Goal: Task Accomplishment & Management: Manage account settings

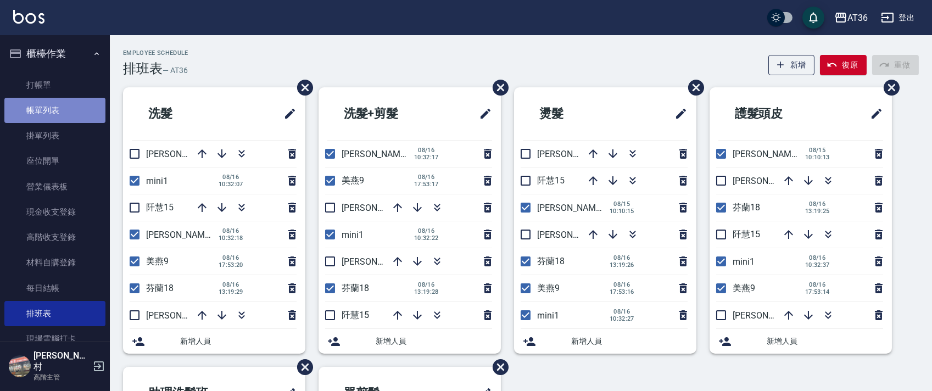
click at [73, 110] on link "帳單列表" at bounding box center [54, 110] width 101 height 25
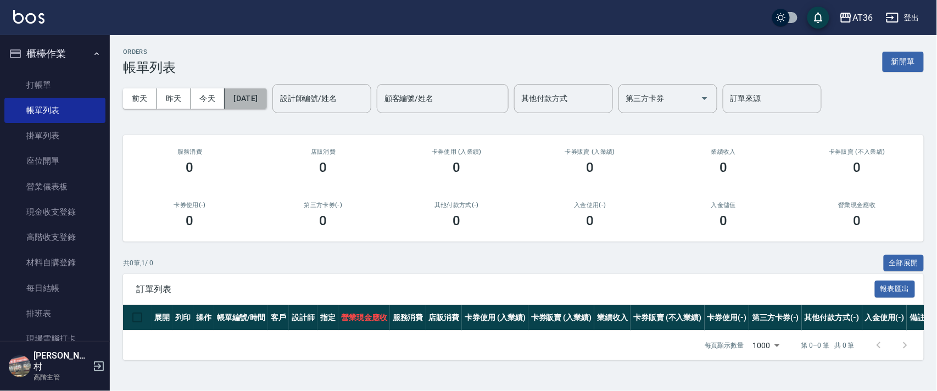
click at [266, 100] on button "[DATE]" at bounding box center [246, 98] width 42 height 20
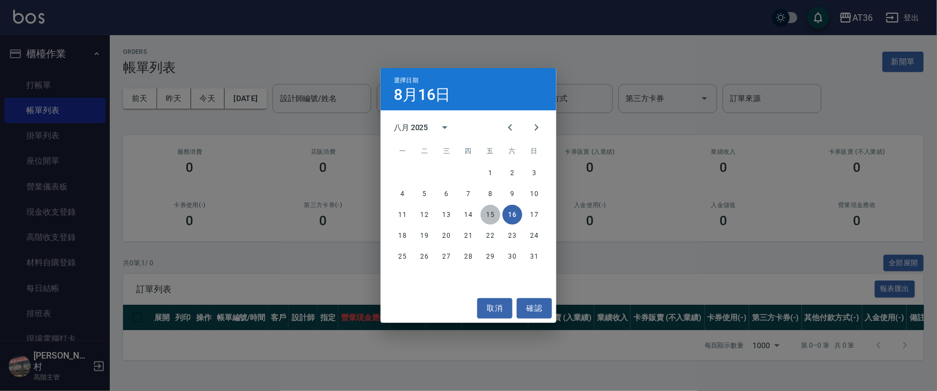
click at [488, 218] on button "15" at bounding box center [491, 215] width 20 height 20
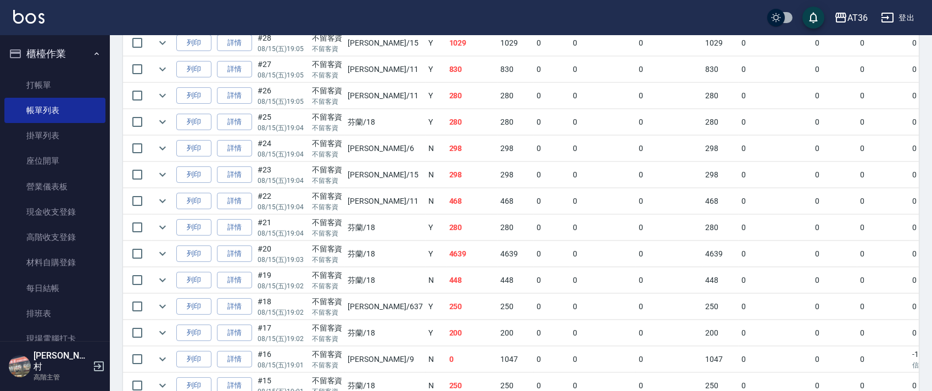
scroll to position [512, 0]
click at [240, 280] on link "詳情" at bounding box center [234, 279] width 35 height 17
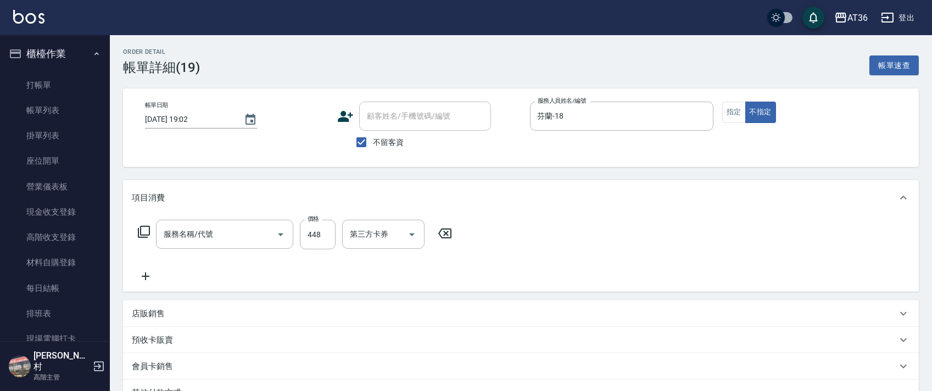
type input "[DATE] 19:02"
checkbox input "true"
type input "芬蘭-18"
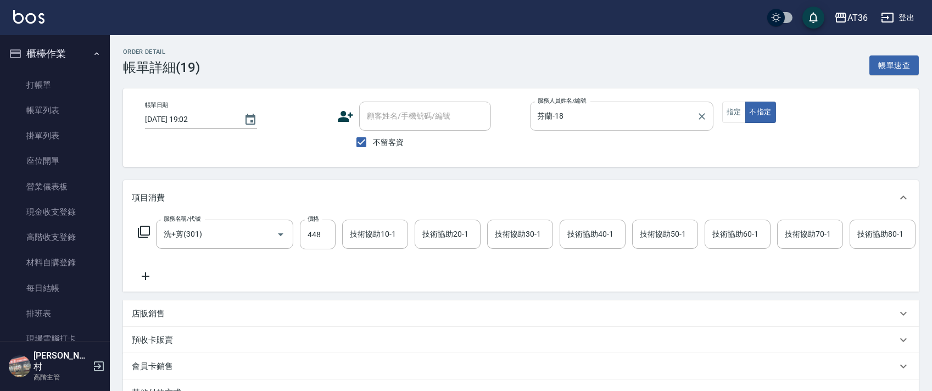
type input "洗+剪(301)"
drag, startPoint x: 548, startPoint y: 115, endPoint x: 605, endPoint y: 127, distance: 58.3
click at [549, 115] on input "芬蘭-18" at bounding box center [613, 116] width 157 height 19
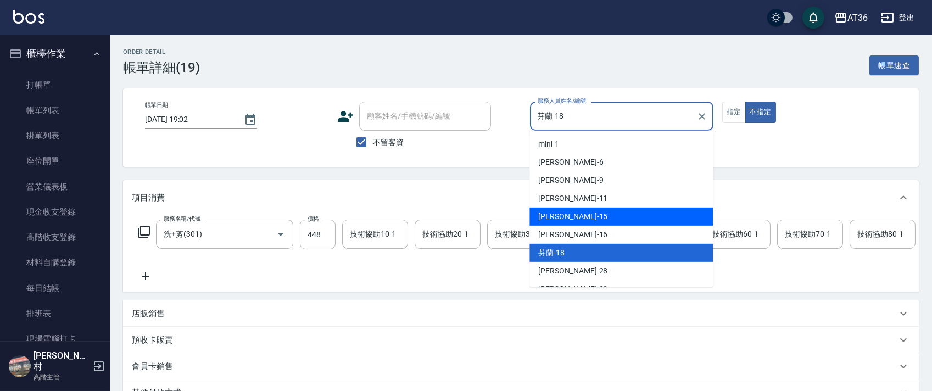
click at [563, 213] on span "[PERSON_NAME] -15" at bounding box center [572, 217] width 69 height 12
type input "[PERSON_NAME]-15"
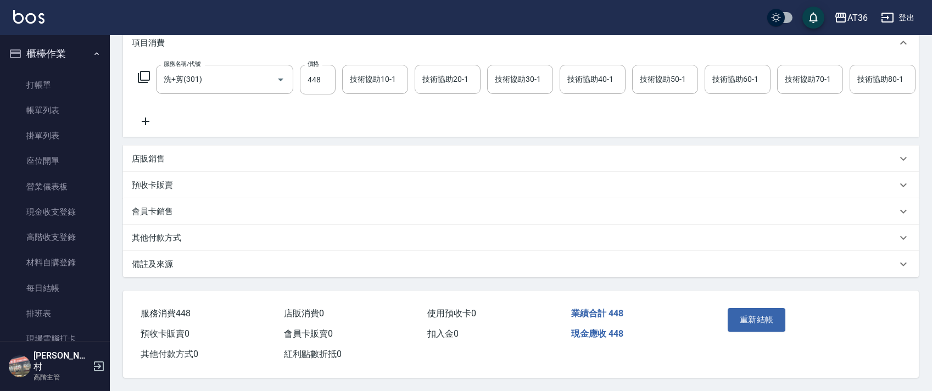
scroll to position [169, 0]
click at [748, 315] on button "重新結帳" at bounding box center [757, 319] width 58 height 23
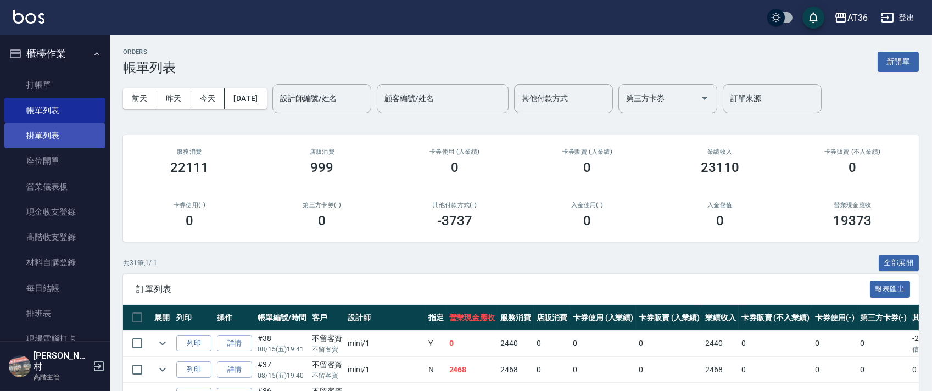
drag, startPoint x: 74, startPoint y: 85, endPoint x: 71, endPoint y: 124, distance: 39.1
click at [73, 85] on link "打帳單" at bounding box center [54, 85] width 101 height 25
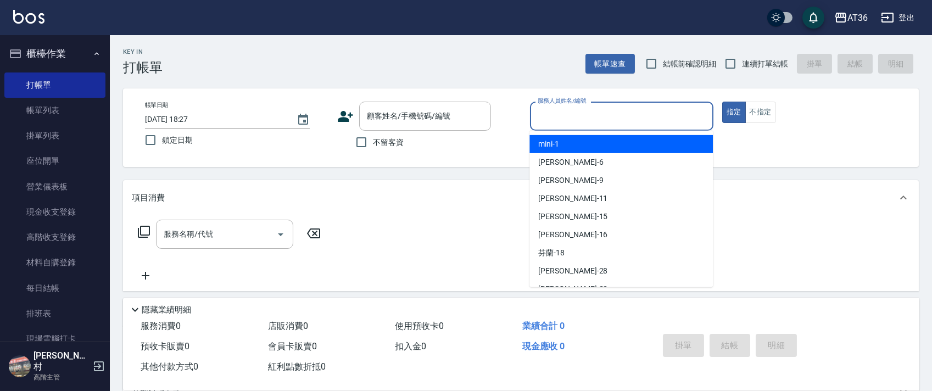
click at [542, 115] on div "服務人員姓名/編號 服務人員姓名/編號" at bounding box center [621, 116] width 183 height 29
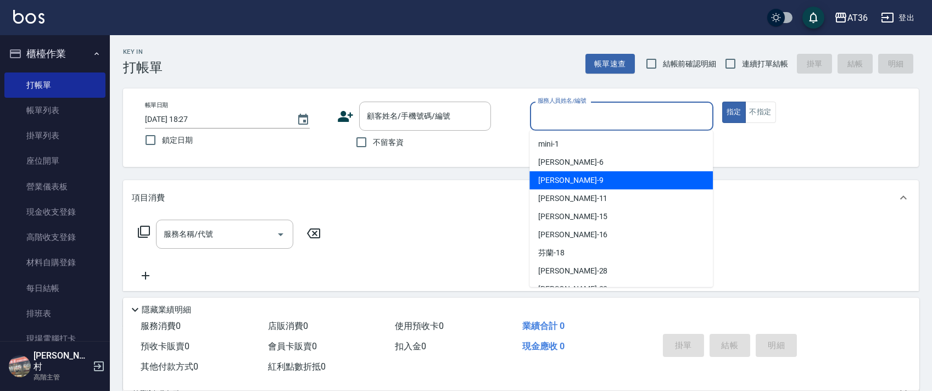
click at [565, 175] on div "美燕 -9" at bounding box center [620, 180] width 183 height 18
type input "美燕-9"
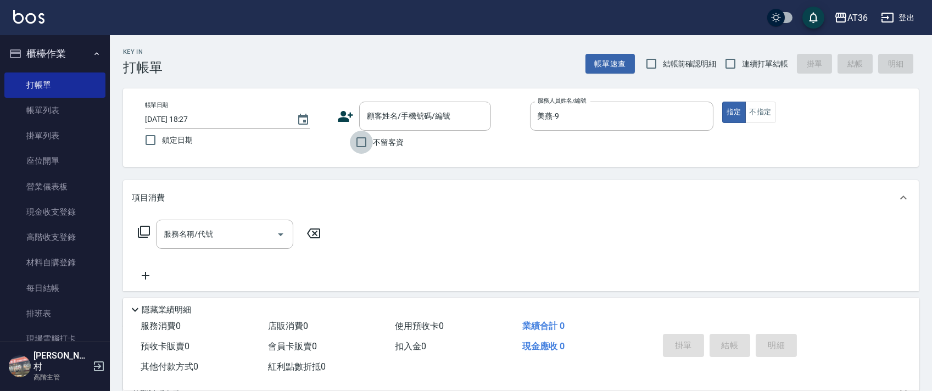
drag, startPoint x: 366, startPoint y: 143, endPoint x: 739, endPoint y: 29, distance: 390.4
click at [372, 143] on input "不留客資" at bounding box center [361, 142] width 23 height 23
checkbox input "true"
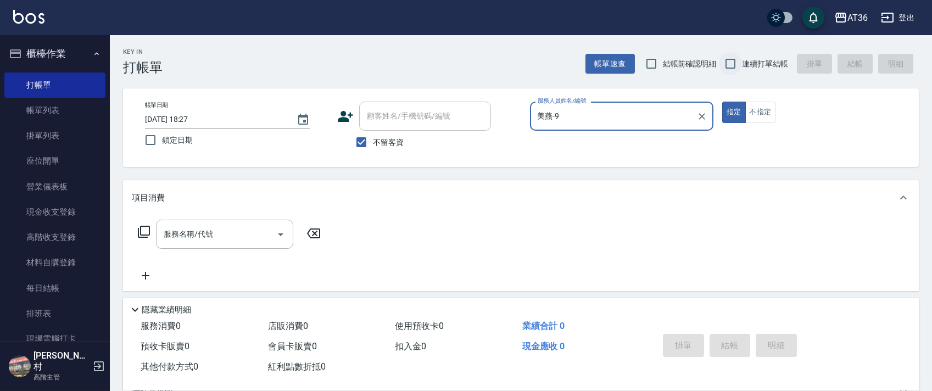
click at [738, 66] on input "連續打單結帳" at bounding box center [730, 63] width 23 height 23
checkbox input "true"
click at [143, 235] on icon at bounding box center [144, 232] width 12 height 12
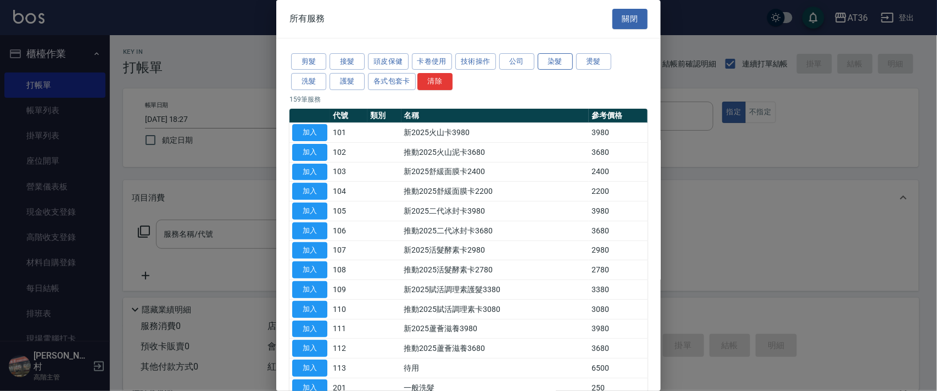
click at [551, 64] on button "染髮" at bounding box center [555, 61] width 35 height 17
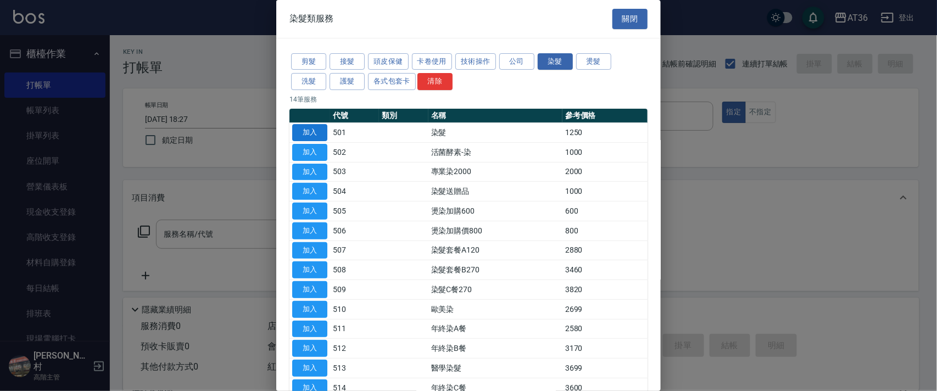
click at [315, 131] on button "加入" at bounding box center [309, 132] width 35 height 17
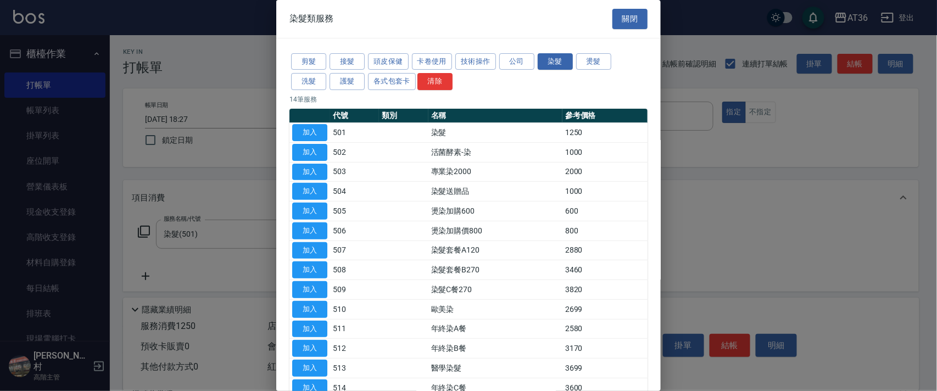
type input "染髮(501)"
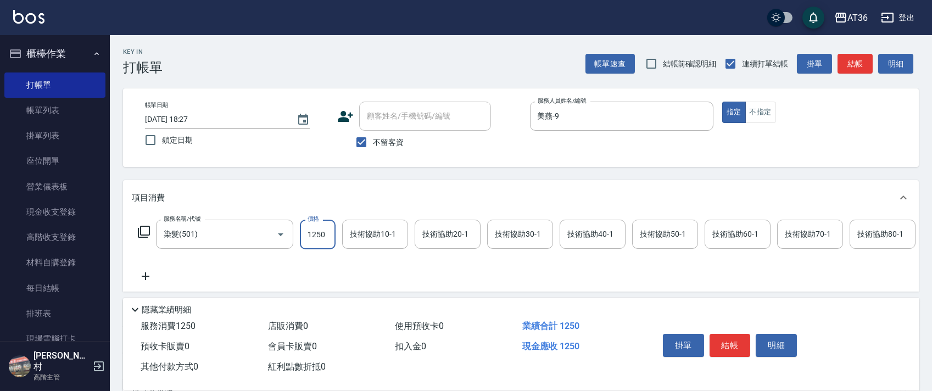
click at [319, 228] on input "1250" at bounding box center [318, 235] width 36 height 30
type input "1490"
drag, startPoint x: 721, startPoint y: 343, endPoint x: 735, endPoint y: 322, distance: 25.4
click at [721, 341] on button "結帳" at bounding box center [730, 345] width 41 height 23
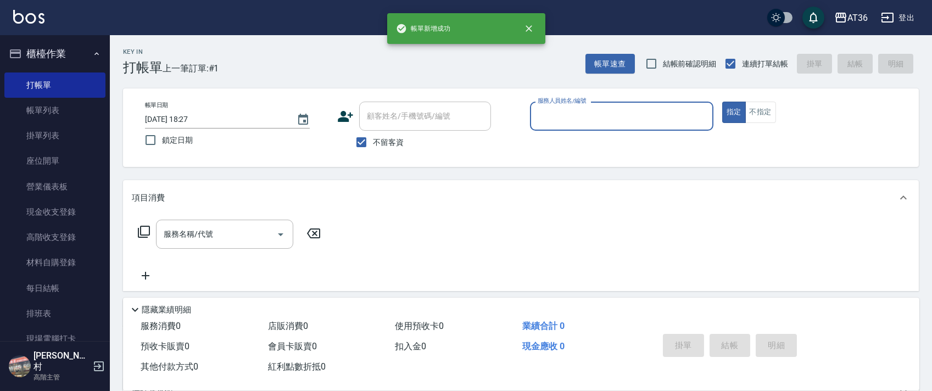
click at [549, 121] on input "服務人員姓名/編號" at bounding box center [622, 116] width 174 height 19
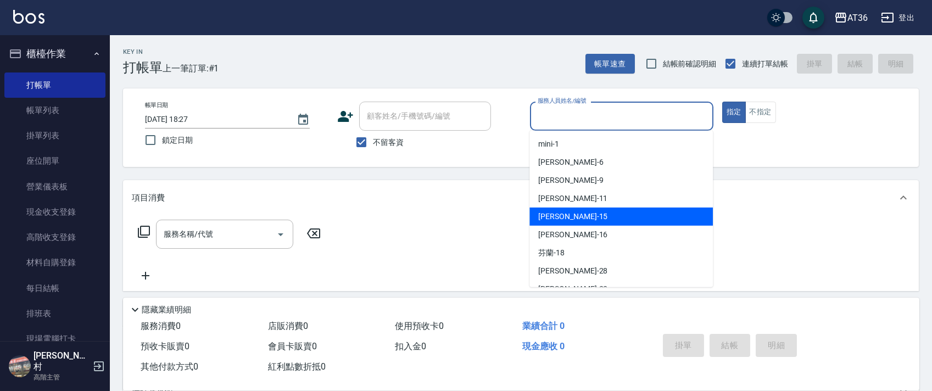
click at [546, 216] on span "[PERSON_NAME] -15" at bounding box center [572, 217] width 69 height 12
type input "[PERSON_NAME]-15"
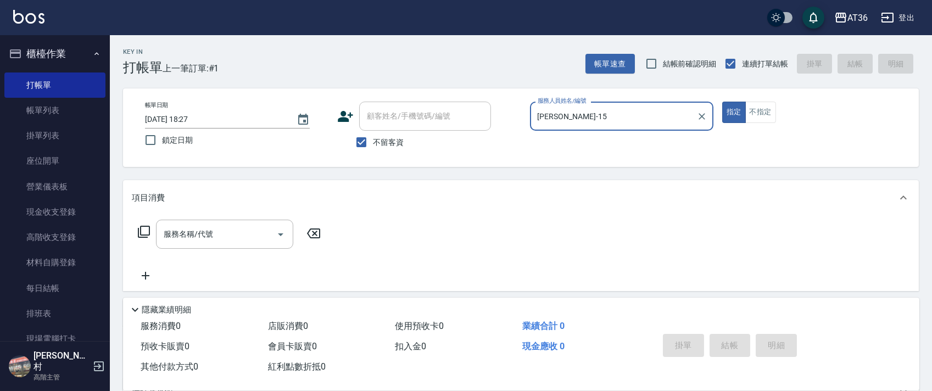
click at [142, 232] on icon at bounding box center [143, 231] width 13 height 13
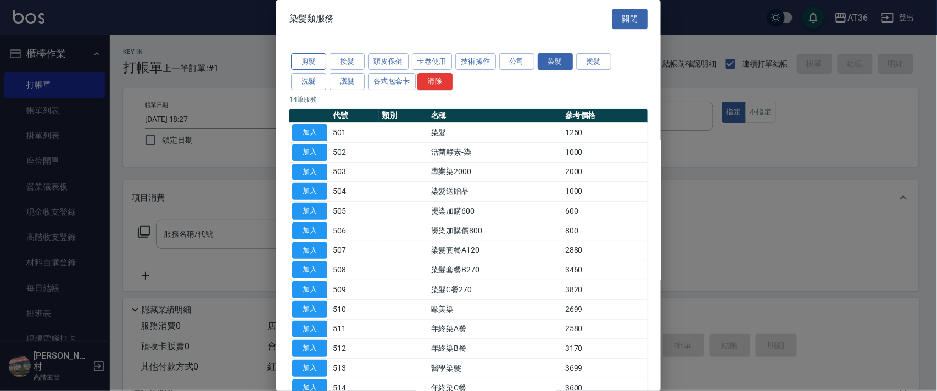
click at [311, 65] on button "剪髮" at bounding box center [308, 61] width 35 height 17
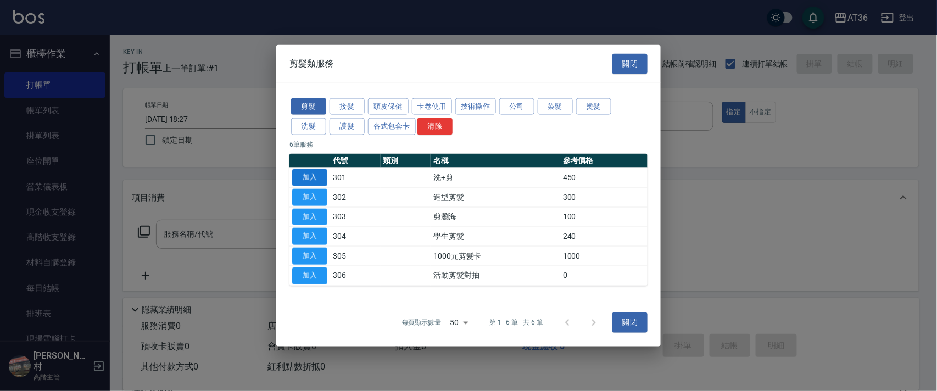
click at [322, 180] on button "加入" at bounding box center [309, 177] width 35 height 17
type input "洗+剪(301)"
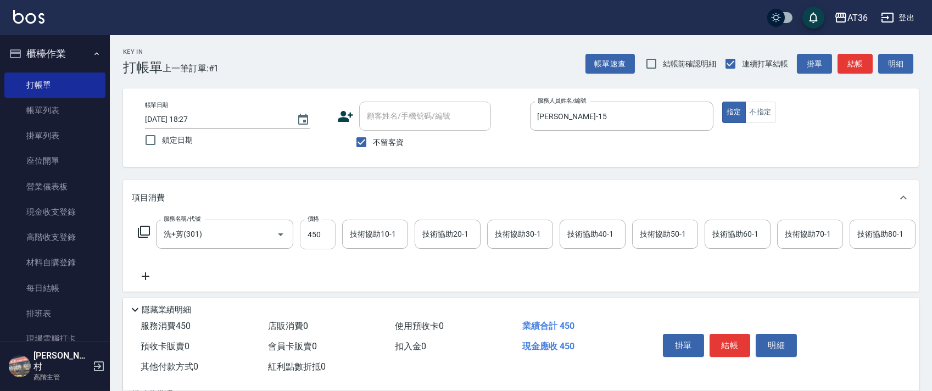
click at [313, 235] on input "450" at bounding box center [318, 235] width 36 height 30
type input "350"
drag, startPoint x: 589, startPoint y: 236, endPoint x: 587, endPoint y: 226, distance: 10.0
click at [588, 236] on div "技術協助40-1 技術協助40-1" at bounding box center [593, 234] width 66 height 29
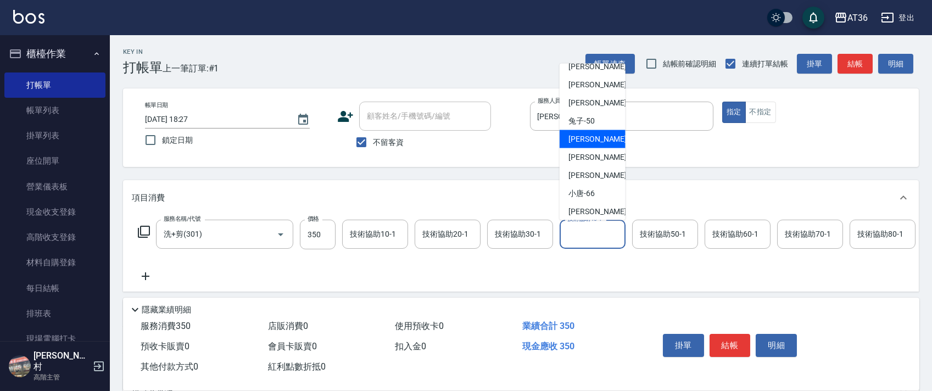
scroll to position [142, 0]
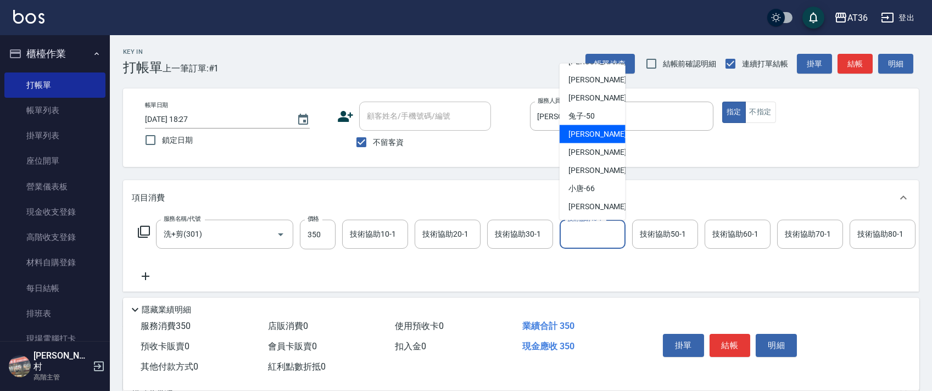
click at [600, 132] on div "[PERSON_NAME] -55" at bounding box center [593, 134] width 66 height 18
type input "[PERSON_NAME]-55"
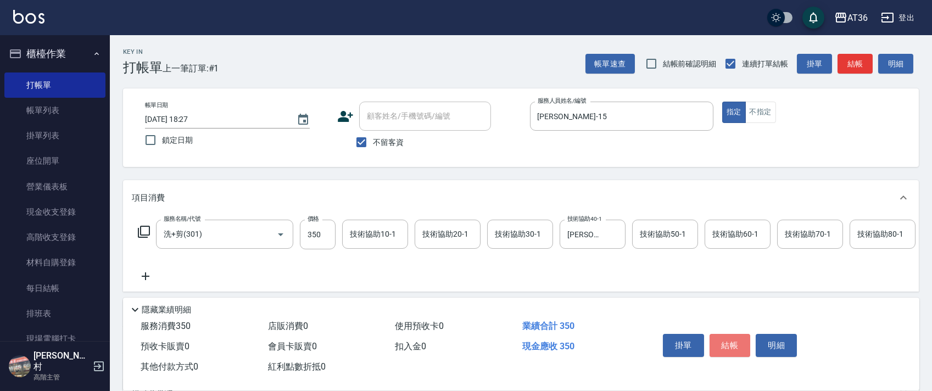
click at [738, 342] on button "結帳" at bounding box center [730, 345] width 41 height 23
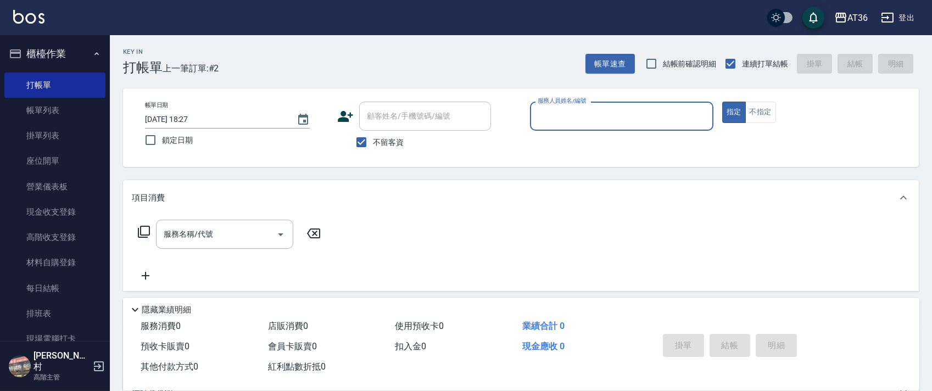
click at [548, 122] on input "服務人員姓名/編號" at bounding box center [622, 116] width 174 height 19
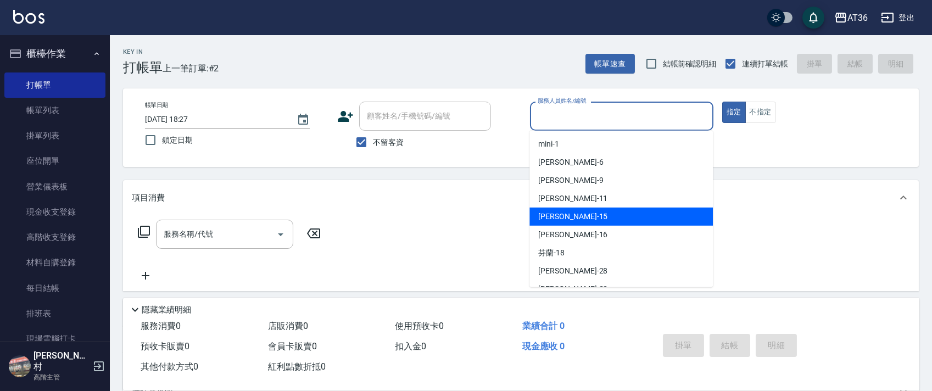
click at [546, 216] on span "[PERSON_NAME] -15" at bounding box center [572, 217] width 69 height 12
type input "[PERSON_NAME]-15"
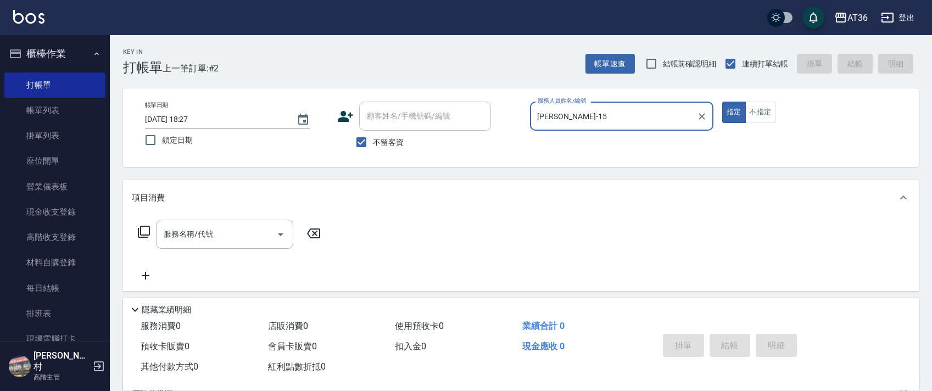
click at [138, 232] on icon at bounding box center [144, 232] width 12 height 12
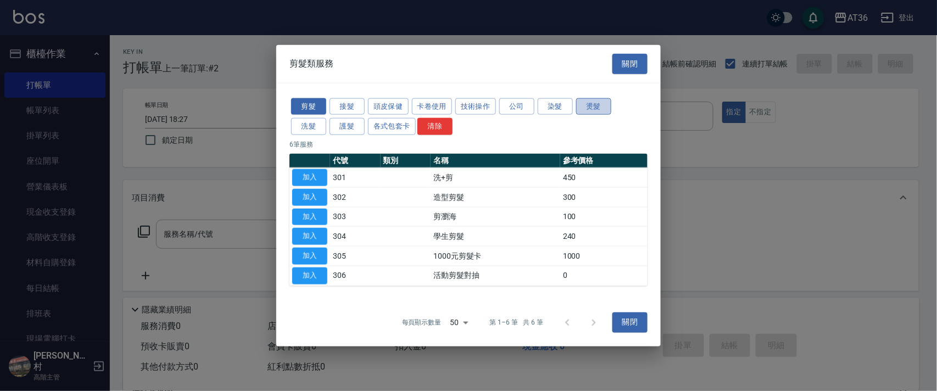
click at [595, 108] on button "燙髮" at bounding box center [593, 106] width 35 height 17
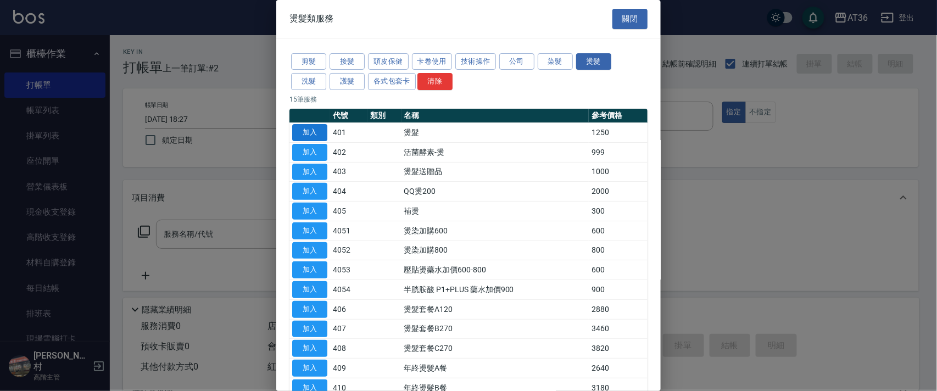
click at [309, 137] on button "加入" at bounding box center [309, 132] width 35 height 17
type input "燙髮(401)"
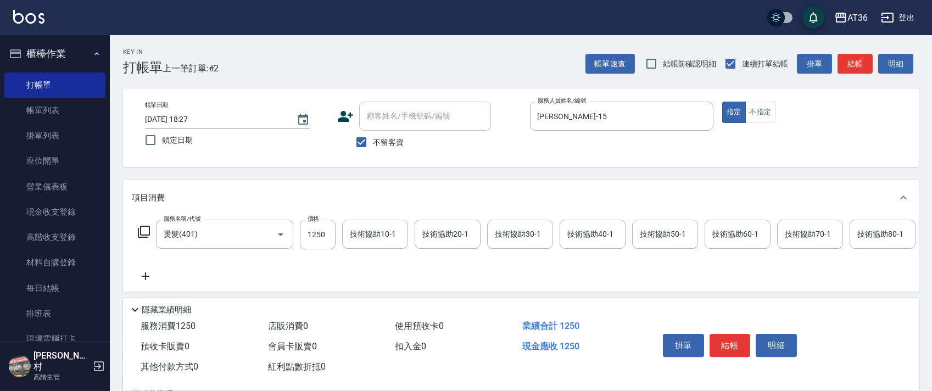
click at [143, 236] on icon at bounding box center [144, 232] width 12 height 12
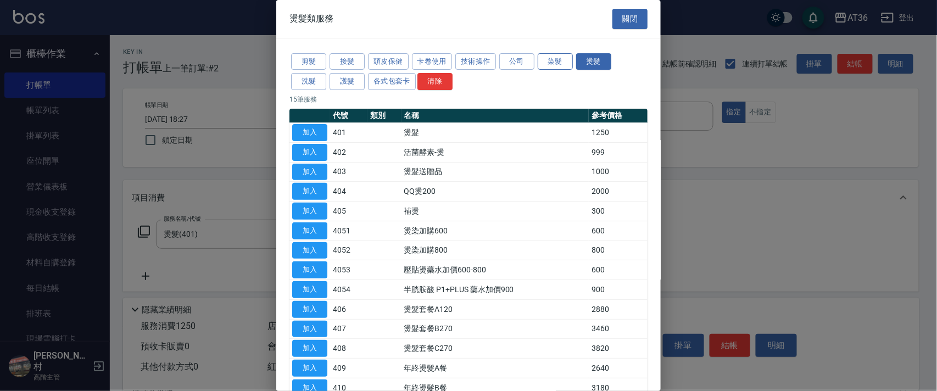
click at [550, 60] on button "染髮" at bounding box center [555, 61] width 35 height 17
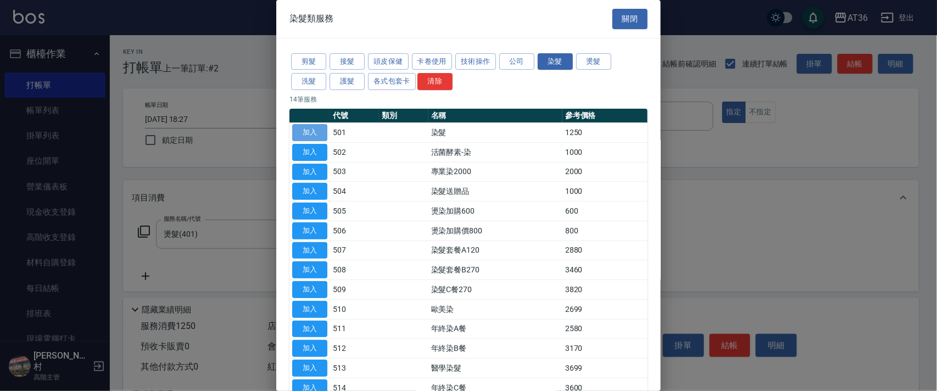
click at [315, 130] on button "加入" at bounding box center [309, 132] width 35 height 17
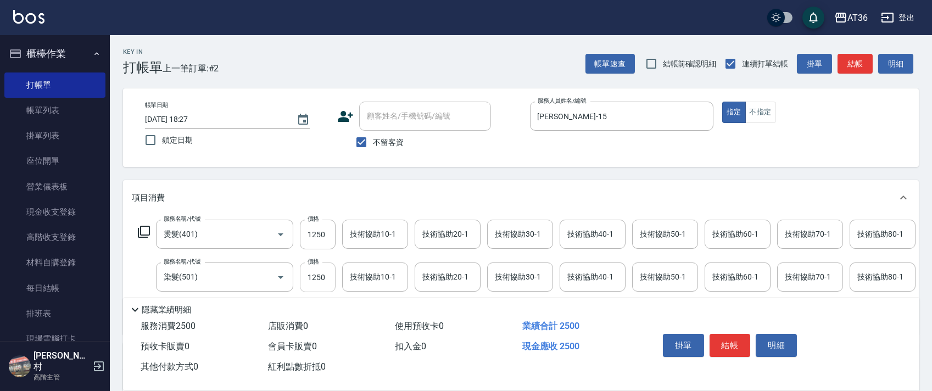
drag, startPoint x: 315, startPoint y: 275, endPoint x: 324, endPoint y: 278, distance: 9.2
click at [315, 277] on input "1250" at bounding box center [318, 278] width 36 height 30
type input "1000"
type input "2000"
click at [572, 237] on div "技術協助40-1 技術協助40-1" at bounding box center [593, 234] width 66 height 29
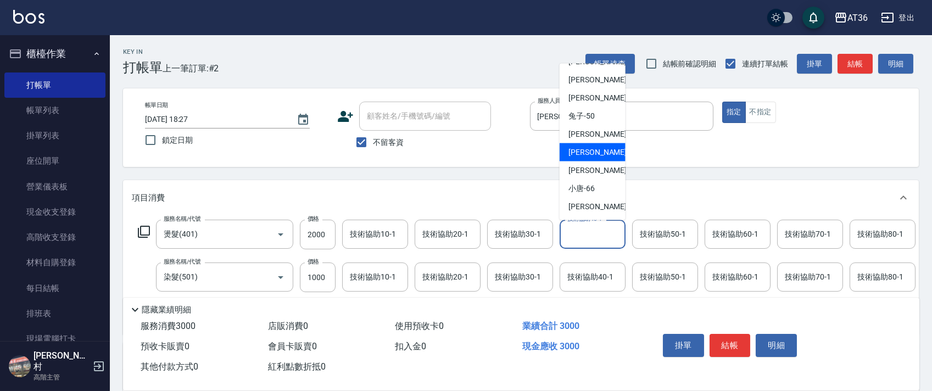
click at [587, 150] on span "[PERSON_NAME] -58" at bounding box center [602, 153] width 69 height 12
type input "[PERSON_NAME]-58"
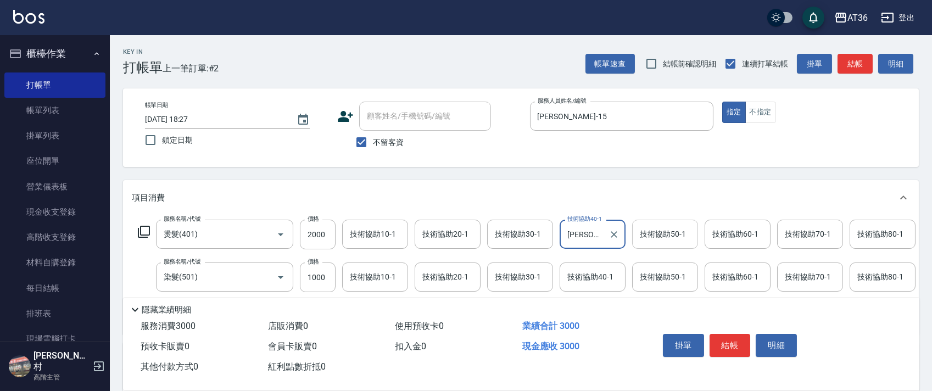
click at [659, 229] on div "技術協助50-1 技術協助50-1" at bounding box center [665, 234] width 66 height 29
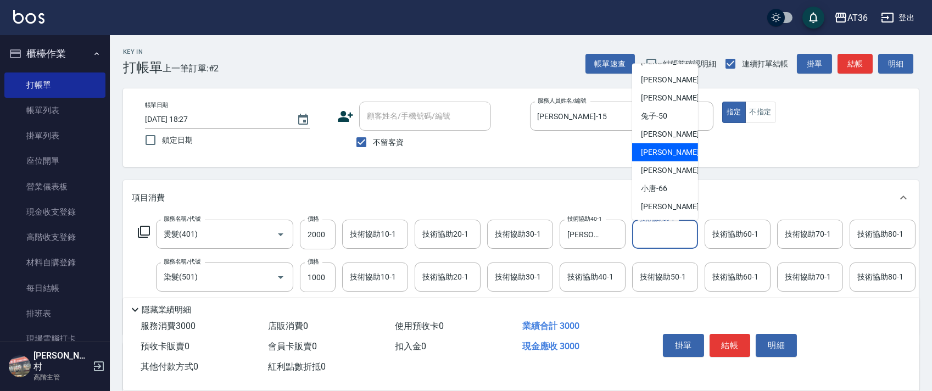
click at [657, 154] on span "[PERSON_NAME] -58" at bounding box center [675, 153] width 69 height 12
type input "[PERSON_NAME]-58"
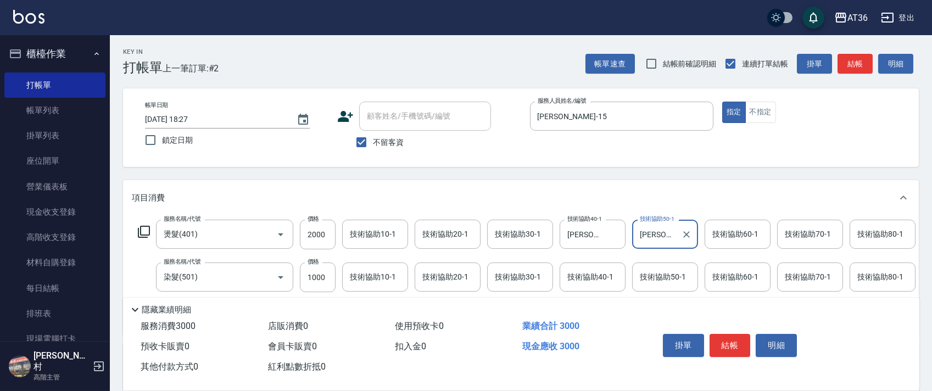
drag, startPoint x: 731, startPoint y: 344, endPoint x: 737, endPoint y: 326, distance: 18.9
click at [730, 343] on button "結帳" at bounding box center [730, 345] width 41 height 23
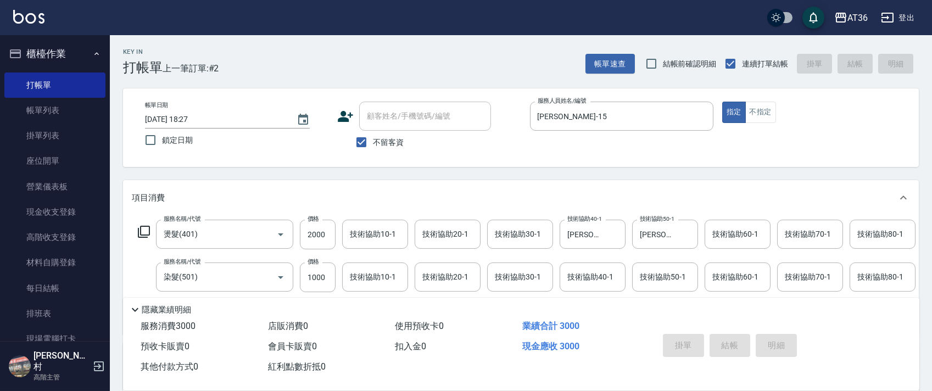
type input "[DATE] 18:28"
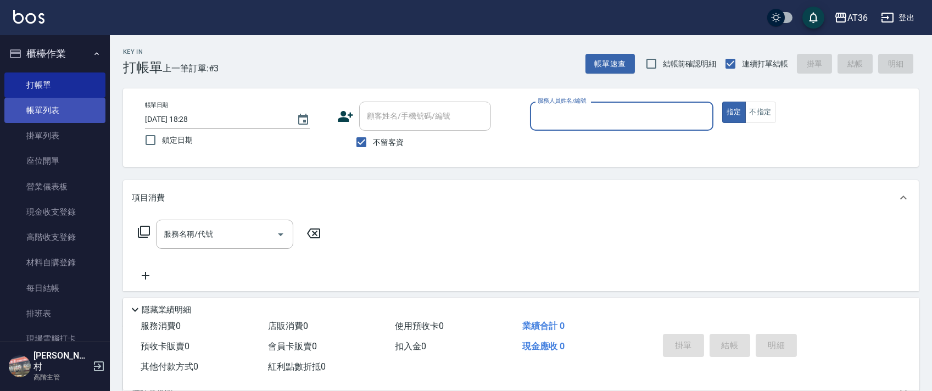
click at [90, 111] on link "帳單列表" at bounding box center [54, 110] width 101 height 25
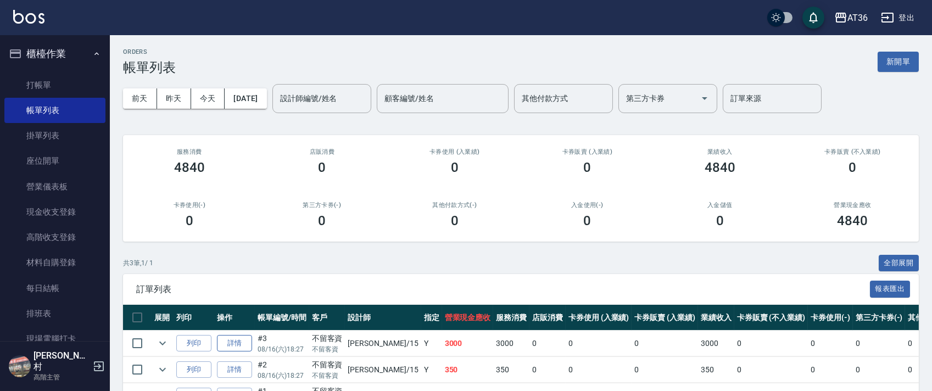
click at [230, 341] on link "詳情" at bounding box center [234, 343] width 35 height 17
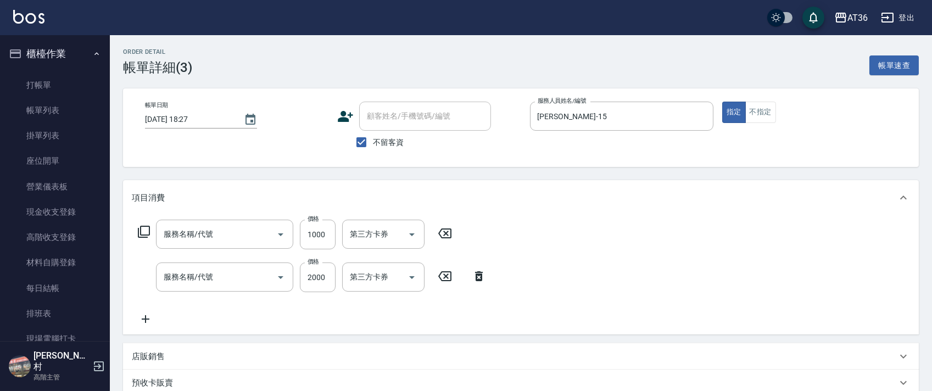
type input "[DATE] 18:27"
checkbox input "true"
type input "[PERSON_NAME]-15"
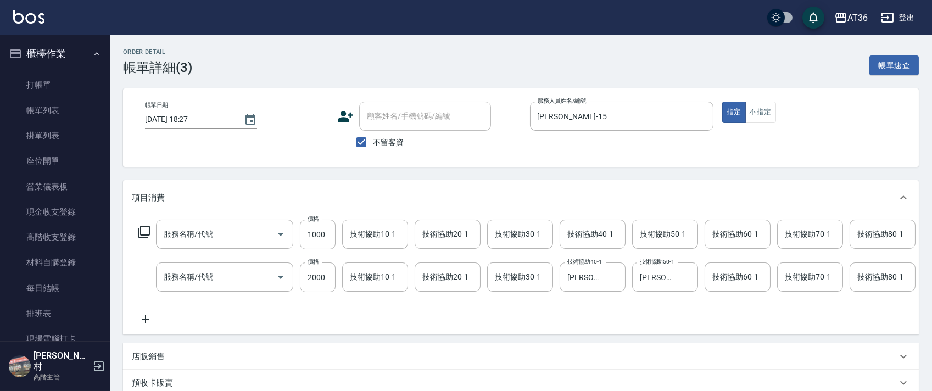
type input "染髮(501)"
type input "燙髮(401)"
click at [315, 232] on input "1000" at bounding box center [318, 235] width 36 height 30
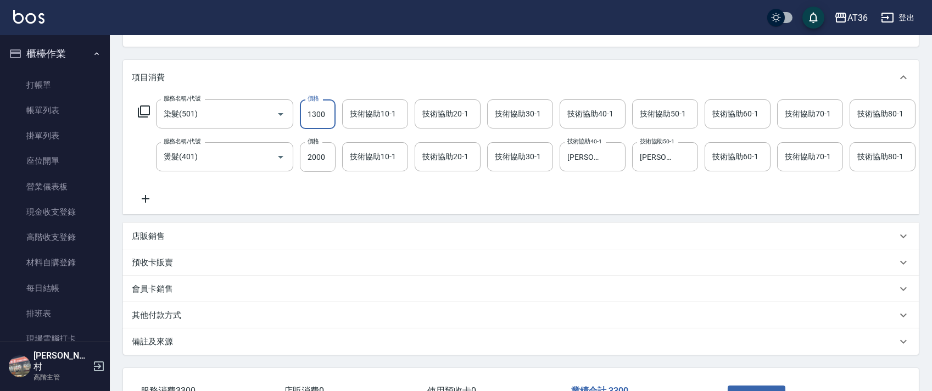
scroll to position [212, 0]
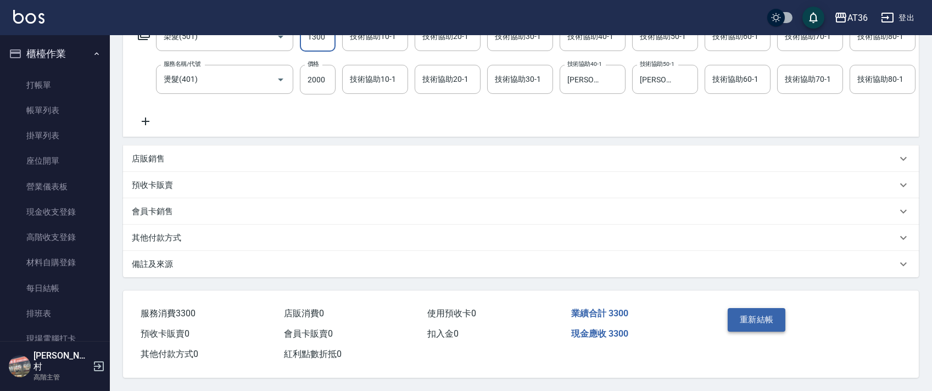
type input "1300"
click at [753, 319] on button "重新結帳" at bounding box center [757, 319] width 58 height 23
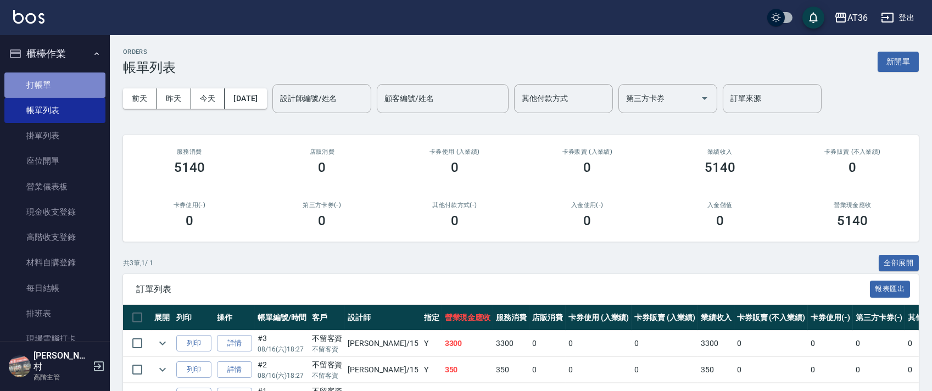
click at [62, 87] on link "打帳單" at bounding box center [54, 85] width 101 height 25
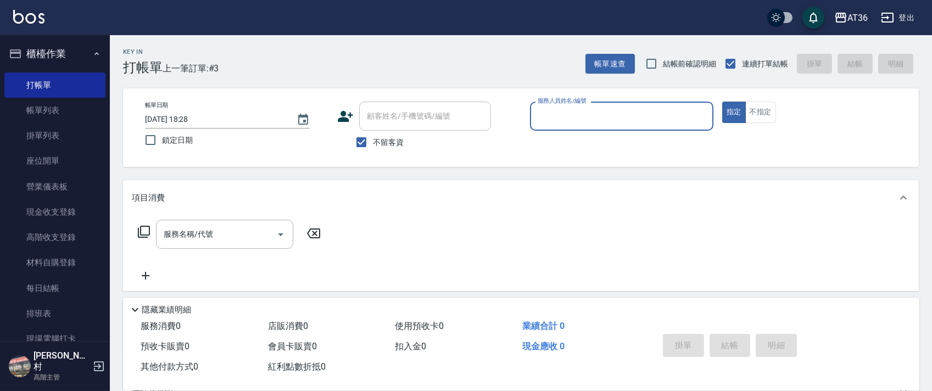
click at [535, 118] on input "服務人員姓名/編號" at bounding box center [622, 116] width 174 height 19
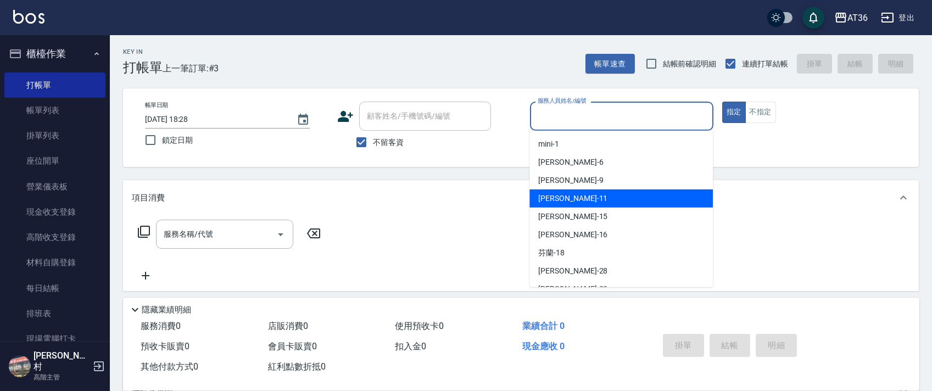
click at [575, 197] on div "[PERSON_NAME] -11" at bounding box center [620, 198] width 183 height 18
type input "[PERSON_NAME]-11"
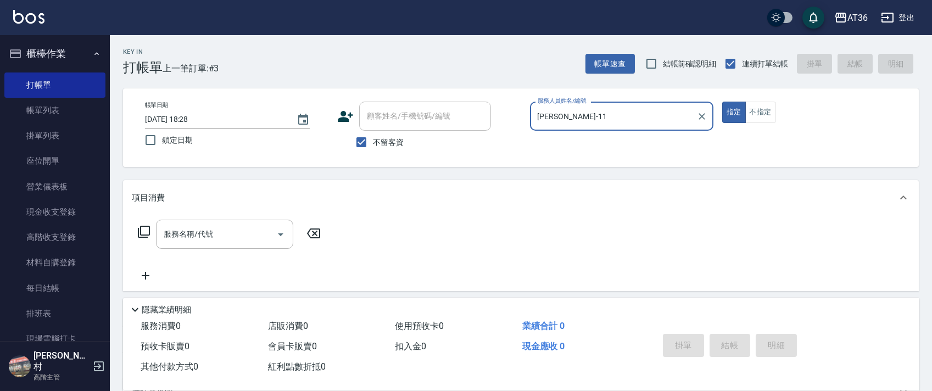
click at [143, 235] on icon at bounding box center [144, 232] width 12 height 12
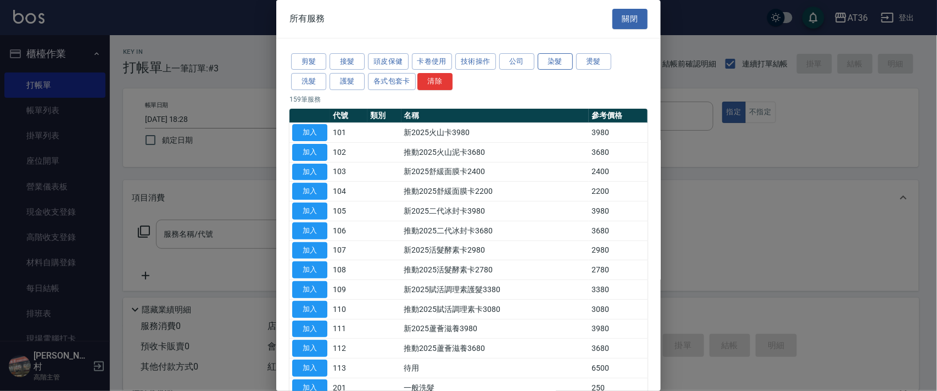
click at [553, 63] on button "染髮" at bounding box center [555, 61] width 35 height 17
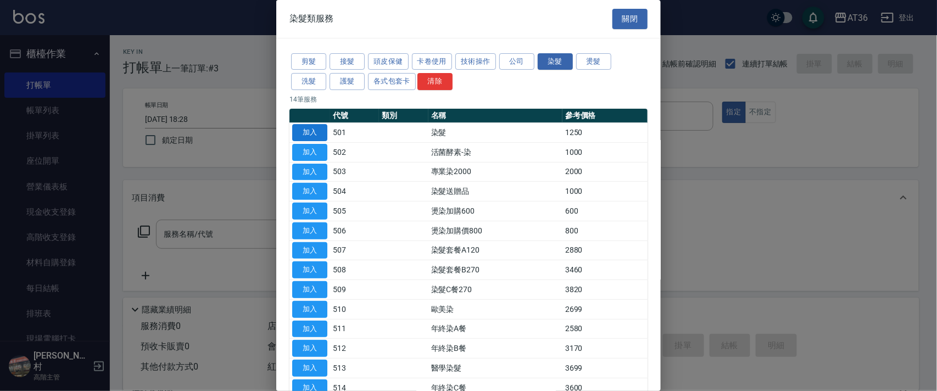
click at [321, 131] on button "加入" at bounding box center [309, 132] width 35 height 17
type input "染髮(501)"
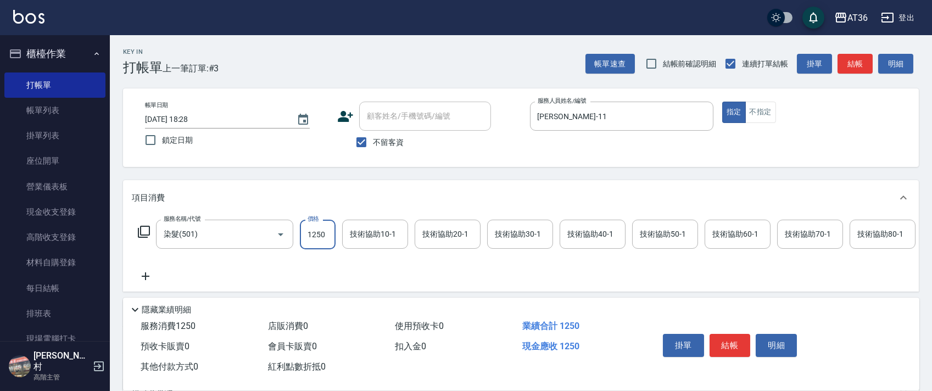
click at [322, 230] on input "1250" at bounding box center [318, 235] width 36 height 30
type input "4500"
click at [577, 233] on div "技術協助40-1 技術協助40-1" at bounding box center [593, 234] width 66 height 29
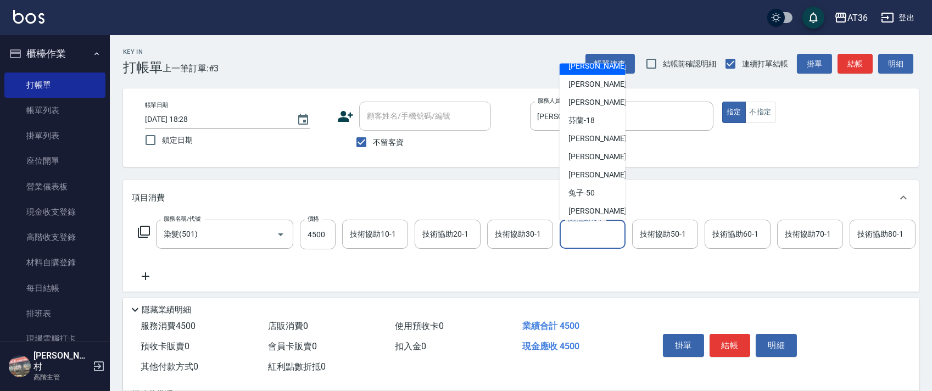
scroll to position [142, 0]
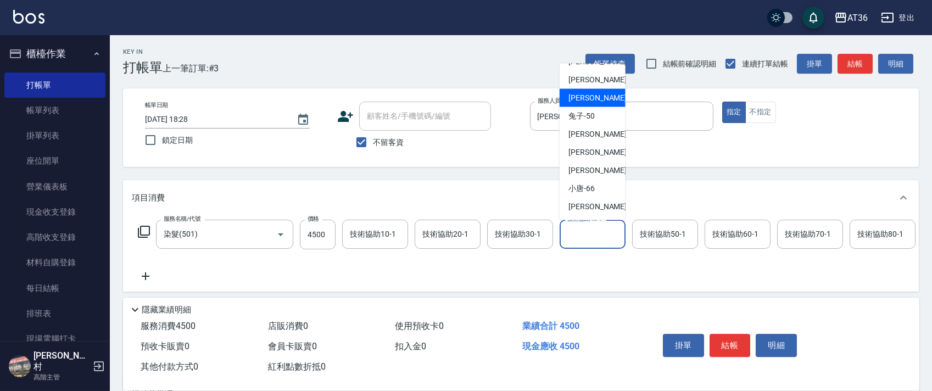
click at [594, 98] on div "佳佳 -36" at bounding box center [593, 98] width 66 height 18
type input "佳佳-36"
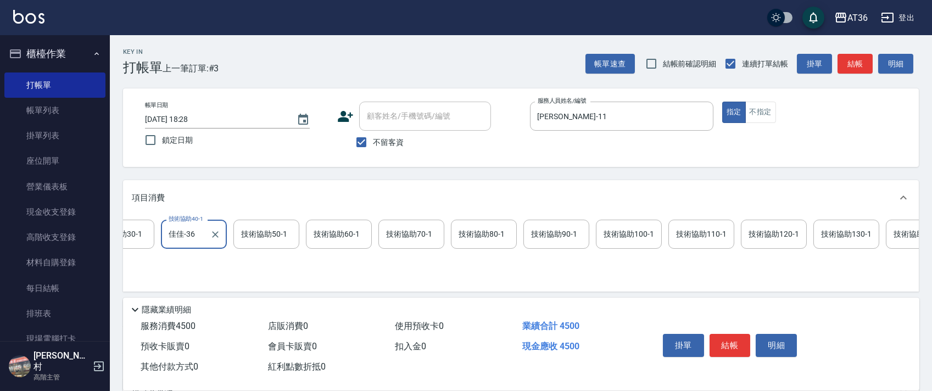
scroll to position [0, 471]
click at [539, 236] on div "技術協助100-1 技術協助100-1" at bounding box center [556, 234] width 66 height 29
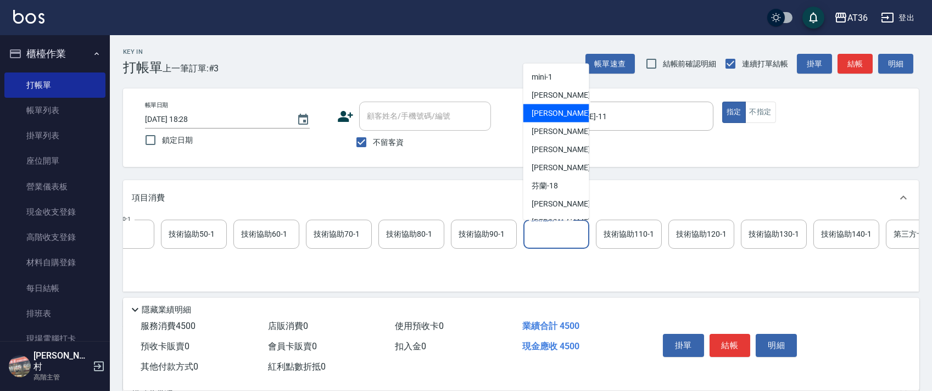
scroll to position [142, 0]
click at [554, 96] on span "佳佳 -36" at bounding box center [566, 98] width 69 height 12
type input "佳佳-36"
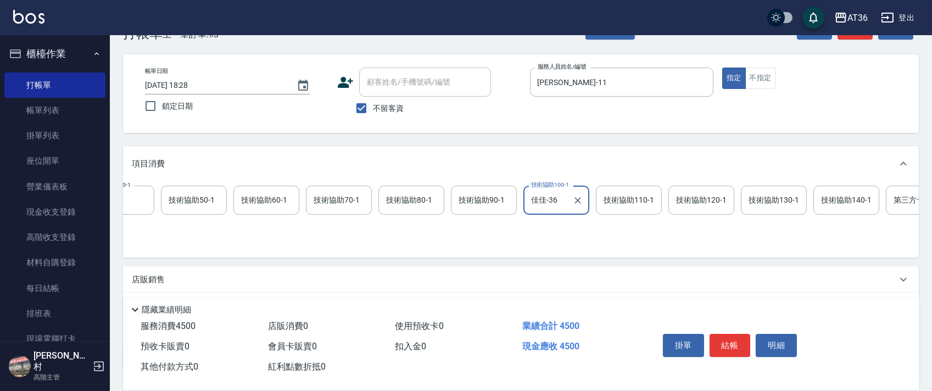
scroll to position [129, 0]
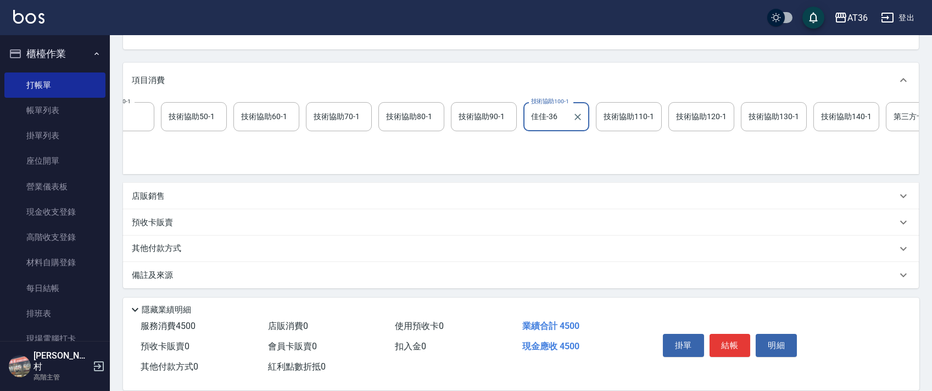
drag, startPoint x: 166, startPoint y: 198, endPoint x: 195, endPoint y: 207, distance: 30.3
click at [166, 199] on div "店販銷售" at bounding box center [514, 197] width 765 height 12
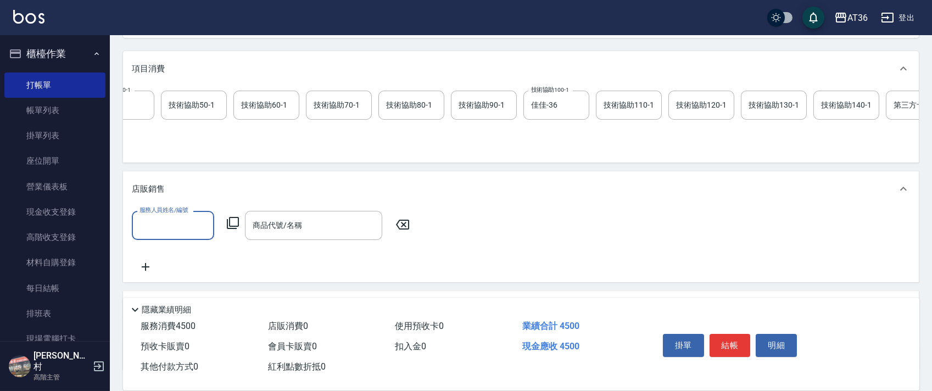
scroll to position [0, 0]
click at [161, 235] on input "服務人員姓名/編號" at bounding box center [173, 225] width 73 height 19
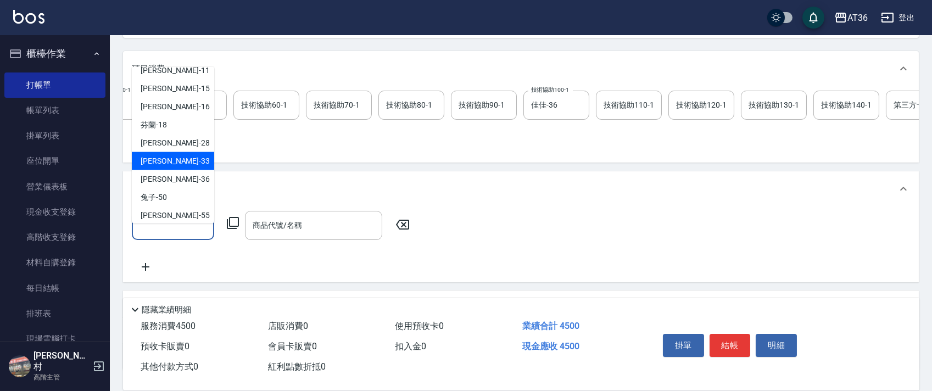
scroll to position [142, 0]
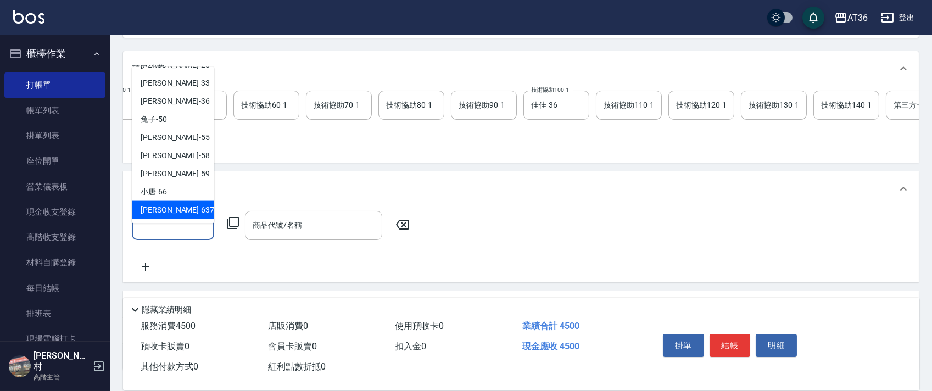
click at [164, 206] on span "憶琳 -637" at bounding box center [178, 210] width 74 height 12
type input "憶琳-637"
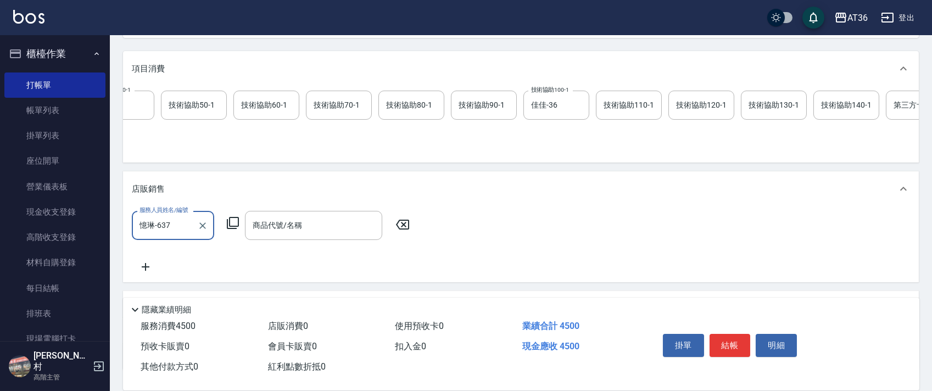
click at [233, 230] on icon at bounding box center [232, 222] width 13 height 13
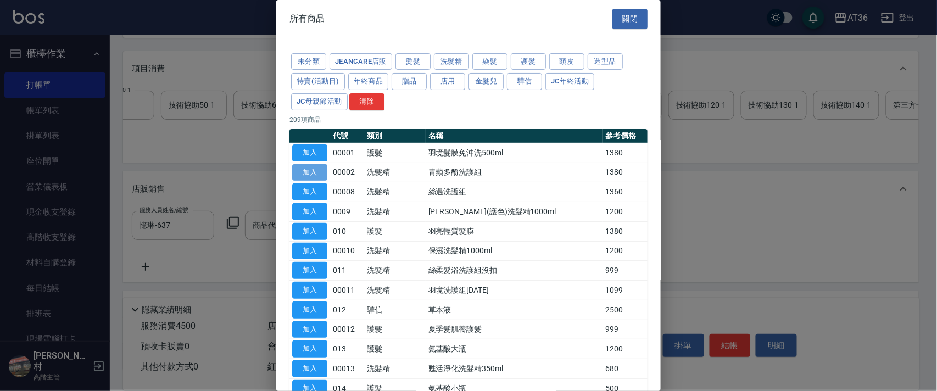
click at [311, 174] on button "加入" at bounding box center [309, 172] width 35 height 17
type input "青蘋多酚洗護組"
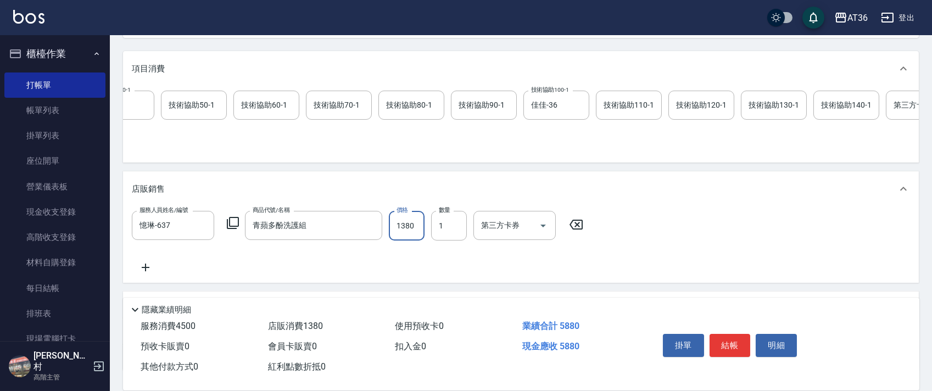
drag, startPoint x: 405, startPoint y: 235, endPoint x: 419, endPoint y: 233, distance: 13.8
click at [405, 235] on input "1380" at bounding box center [407, 226] width 36 height 30
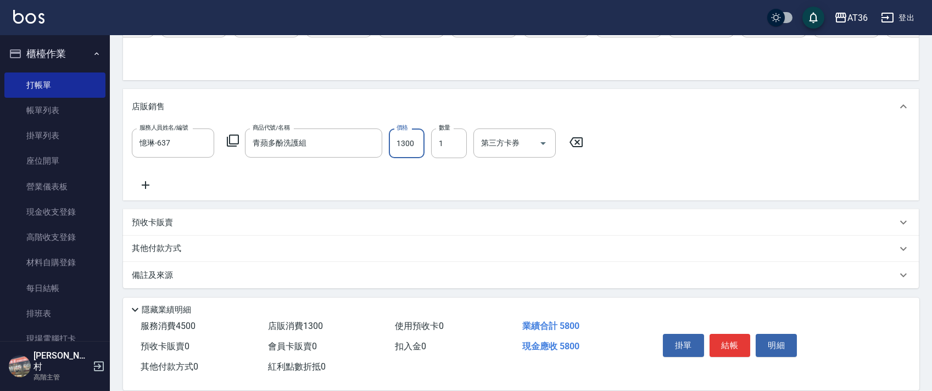
scroll to position [224, 0]
type input "1300"
click at [176, 249] on p "其他付款方式" at bounding box center [159, 249] width 55 height 12
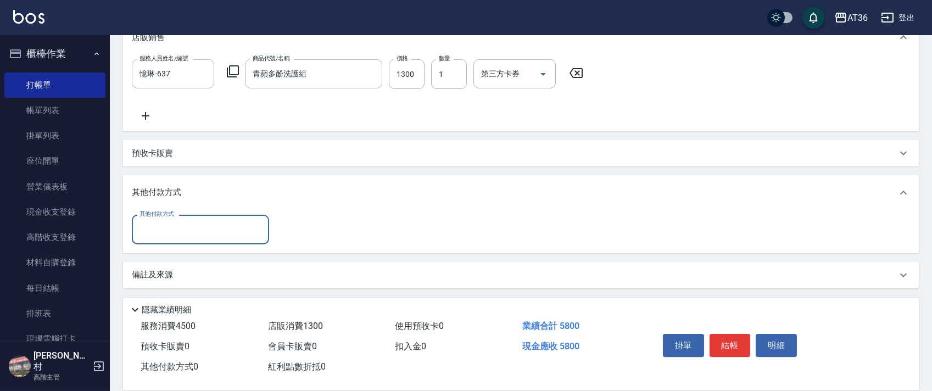
scroll to position [292, 0]
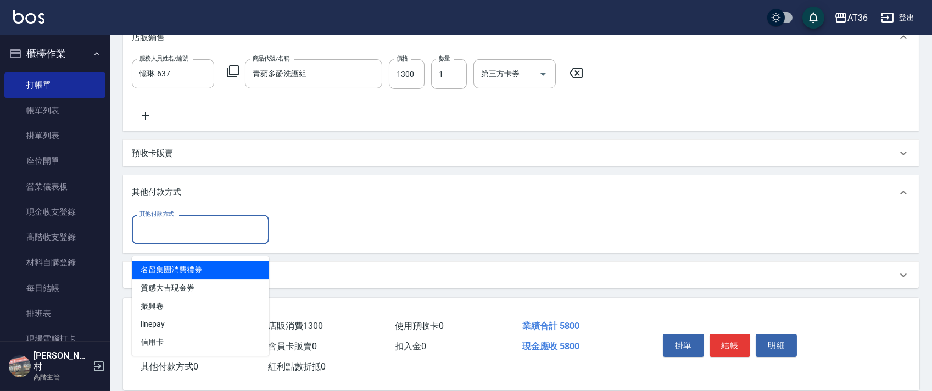
click at [187, 233] on input "其他付款方式" at bounding box center [200, 229] width 127 height 19
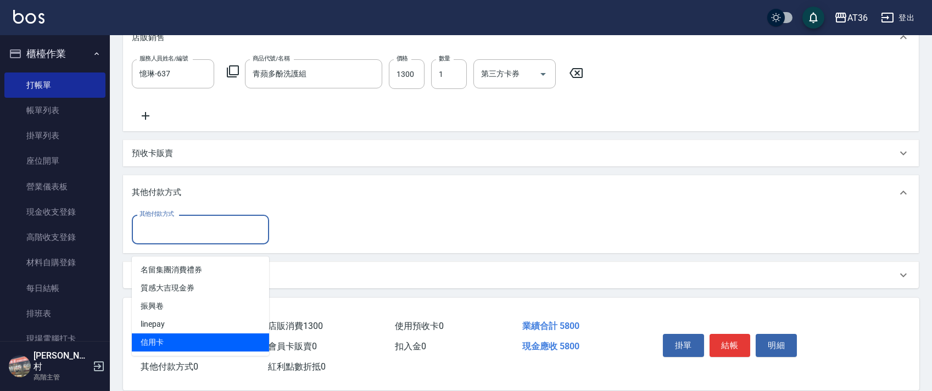
drag, startPoint x: 153, startPoint y: 329, endPoint x: 280, endPoint y: 208, distance: 175.2
click at [153, 333] on span "信用卡" at bounding box center [200, 342] width 137 height 18
type input "信用卡"
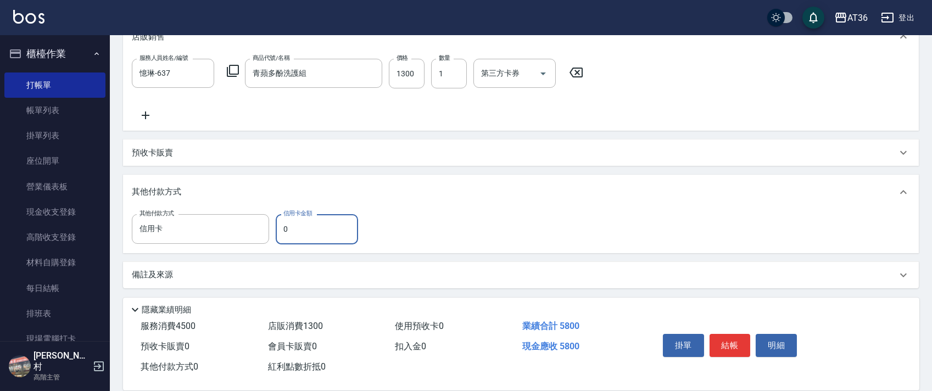
click at [278, 234] on input "0" at bounding box center [317, 229] width 82 height 30
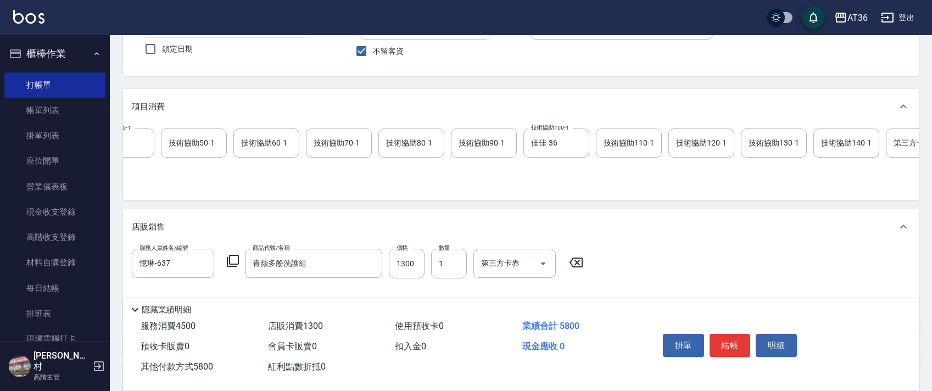
scroll to position [0, 0]
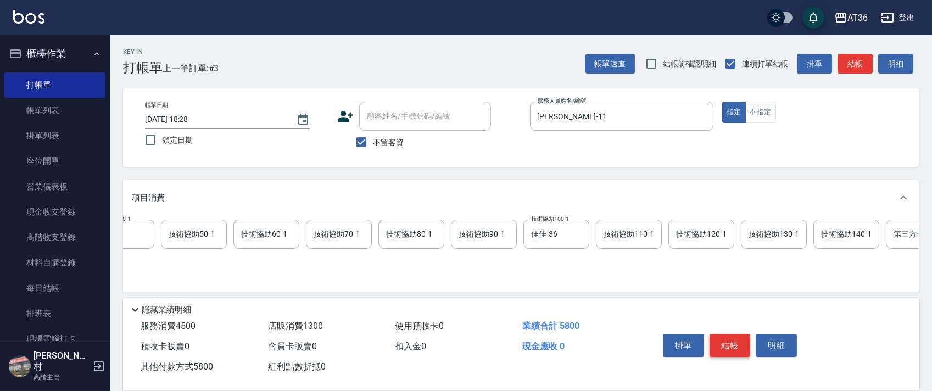
type input "5800"
click at [724, 344] on button "結帳" at bounding box center [730, 345] width 41 height 23
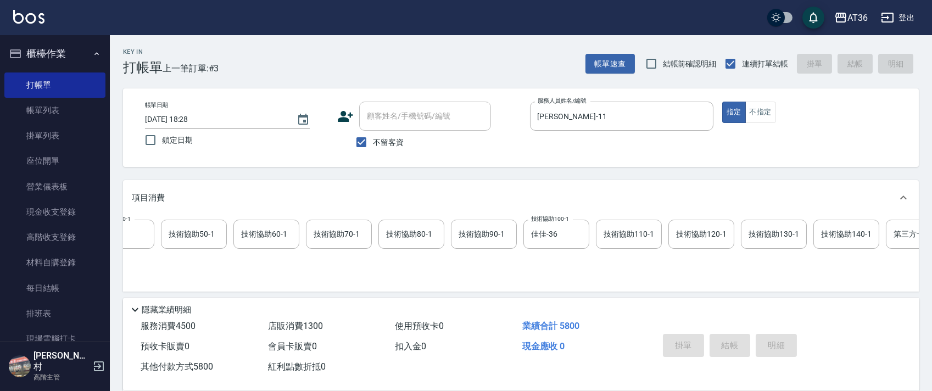
type input "[DATE] 18:29"
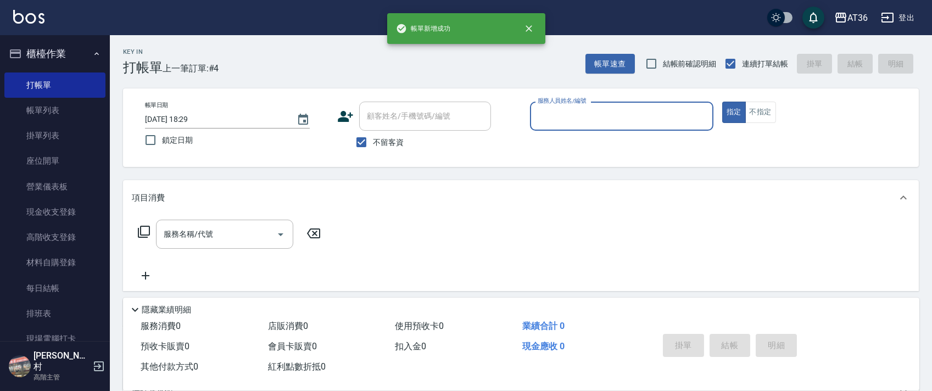
click at [535, 116] on input "服務人員姓名/編號" at bounding box center [622, 116] width 174 height 19
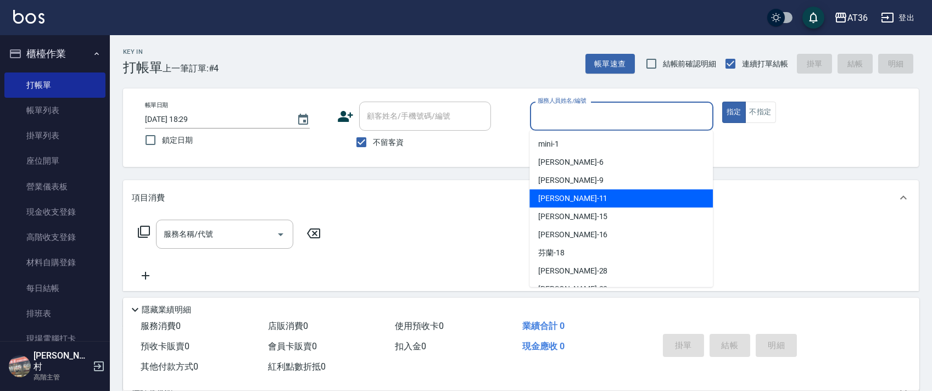
click at [558, 198] on span "[PERSON_NAME] -11" at bounding box center [572, 199] width 69 height 12
type input "[PERSON_NAME]-11"
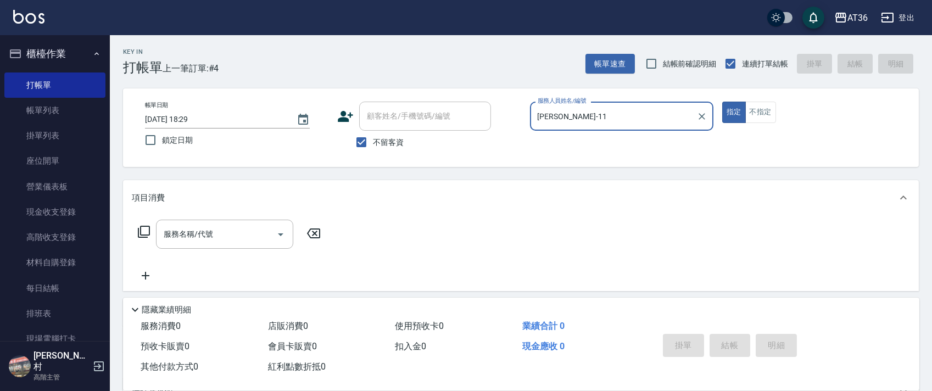
click at [144, 232] on icon at bounding box center [143, 231] width 13 height 13
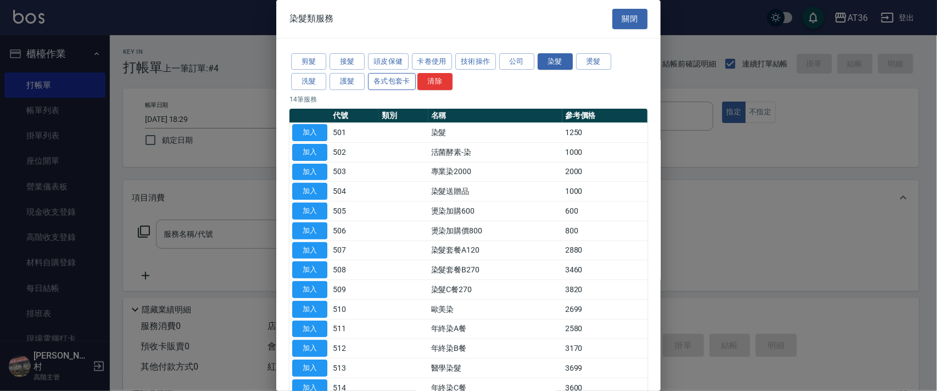
drag, startPoint x: 309, startPoint y: 63, endPoint x: 392, endPoint y: 80, distance: 84.0
click at [309, 64] on button "剪髮" at bounding box center [308, 61] width 35 height 17
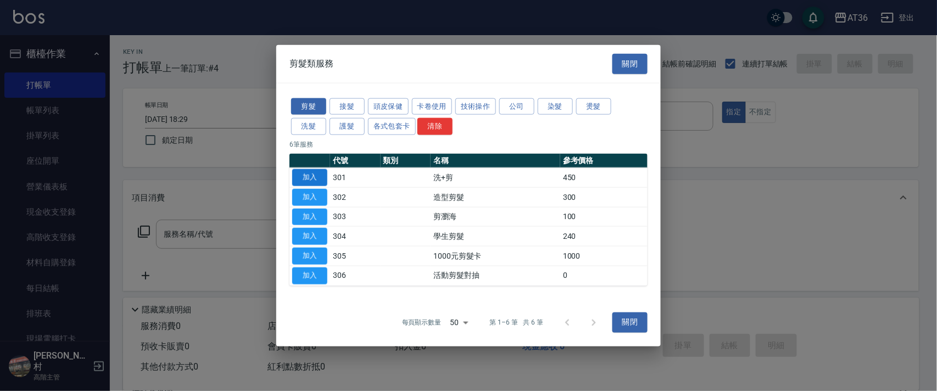
click at [317, 174] on button "加入" at bounding box center [309, 177] width 35 height 17
type input "洗+剪(301)"
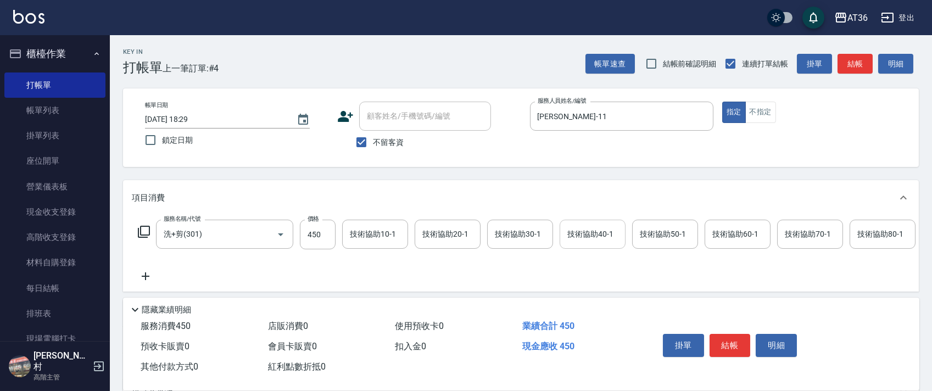
drag, startPoint x: 582, startPoint y: 228, endPoint x: 581, endPoint y: 222, distance: 6.1
click at [581, 228] on div "技術協助40-1 技術協助40-1" at bounding box center [593, 234] width 66 height 29
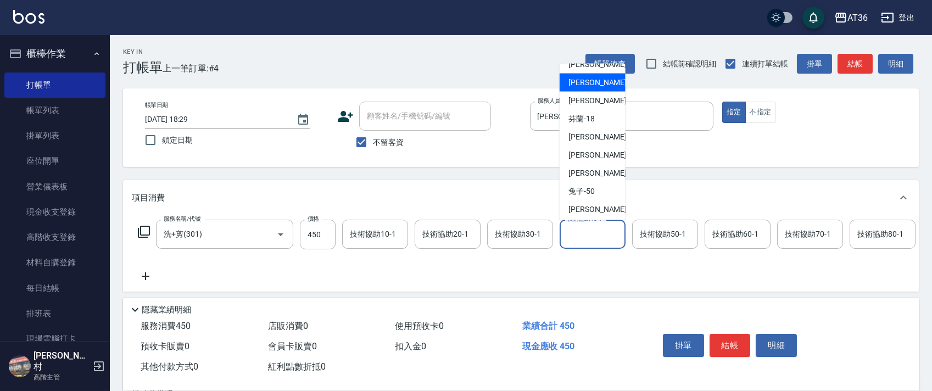
scroll to position [142, 0]
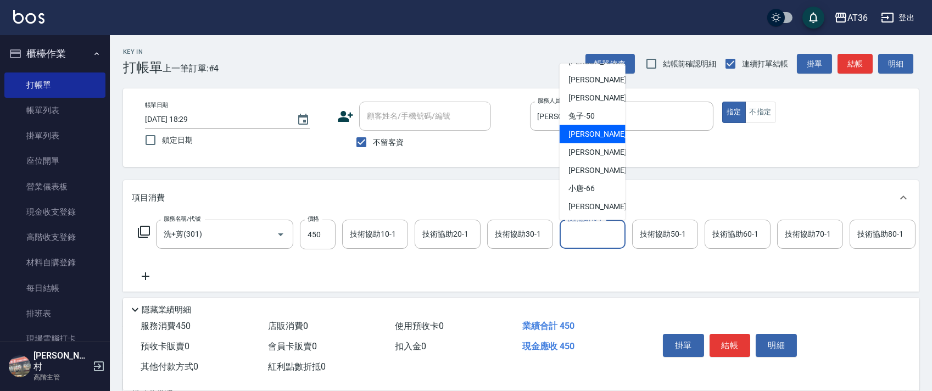
click at [599, 131] on div "[PERSON_NAME] -55" at bounding box center [593, 134] width 66 height 18
type input "[PERSON_NAME]-55"
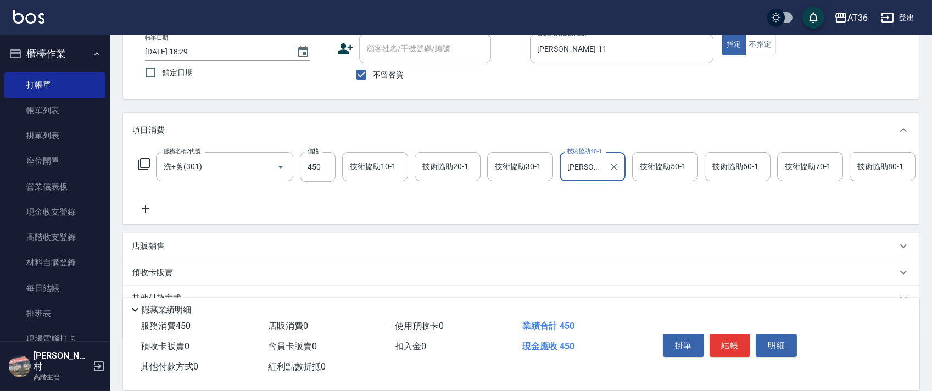
scroll to position [129, 0]
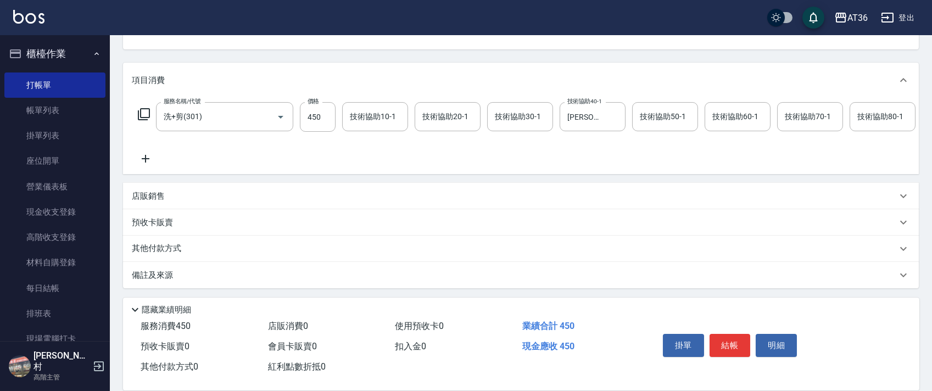
click at [178, 248] on p "其他付款方式" at bounding box center [159, 249] width 55 height 12
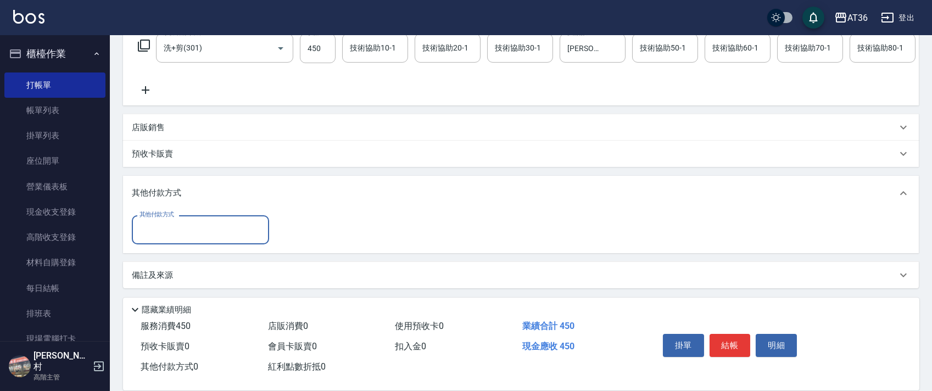
scroll to position [198, 0]
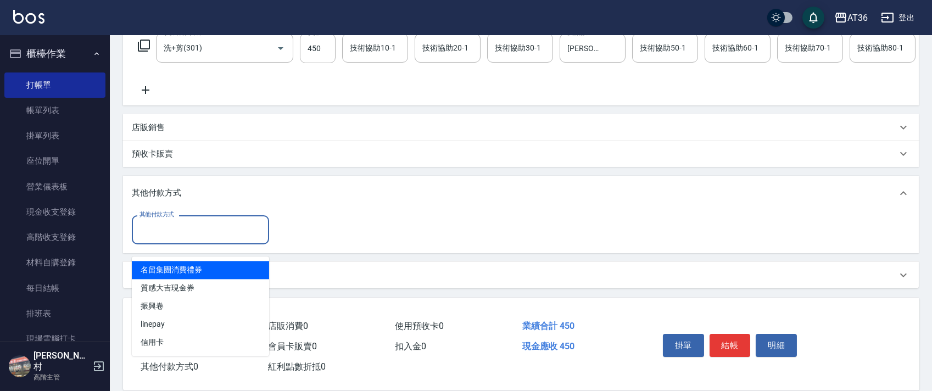
click at [183, 231] on input "其他付款方式" at bounding box center [200, 229] width 127 height 19
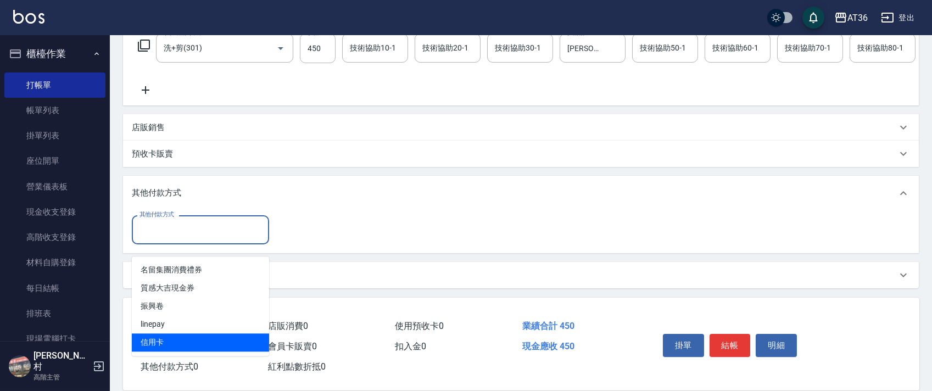
click at [153, 333] on span "信用卡" at bounding box center [200, 342] width 137 height 18
type input "信用卡"
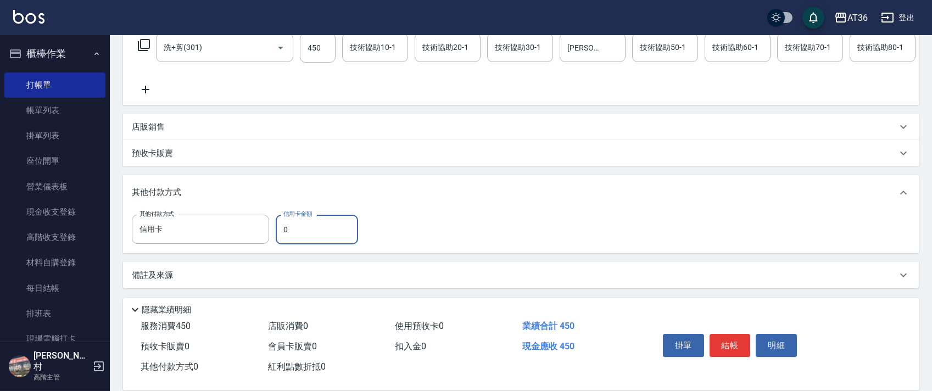
drag, startPoint x: 279, startPoint y: 225, endPoint x: 295, endPoint y: 222, distance: 16.1
click at [279, 225] on input "0" at bounding box center [317, 230] width 82 height 30
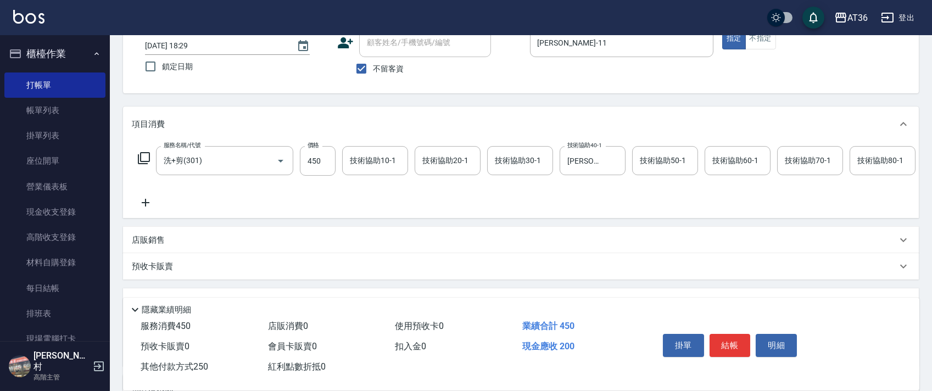
scroll to position [0, 0]
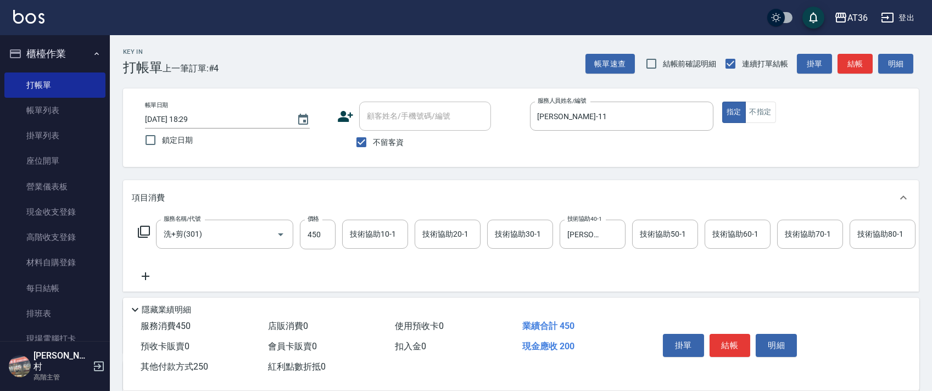
type input "250"
click at [730, 341] on button "結帳" at bounding box center [730, 345] width 41 height 23
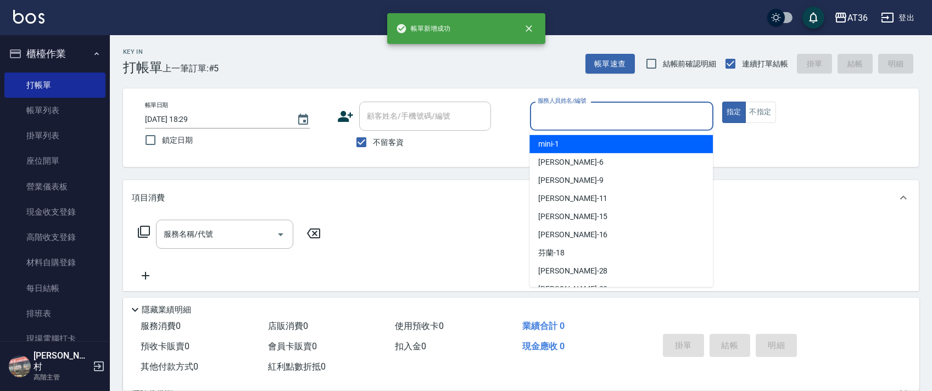
click at [540, 118] on input "服務人員姓名/編號" at bounding box center [622, 116] width 174 height 19
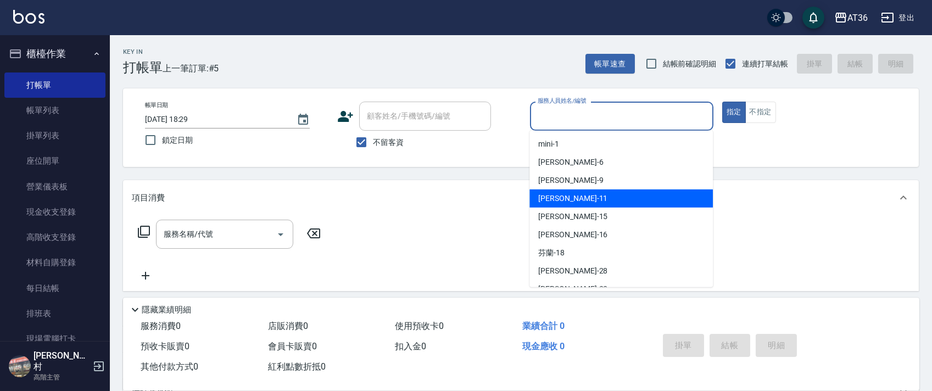
click at [574, 200] on div "[PERSON_NAME] -11" at bounding box center [620, 198] width 183 height 18
type input "[PERSON_NAME]-11"
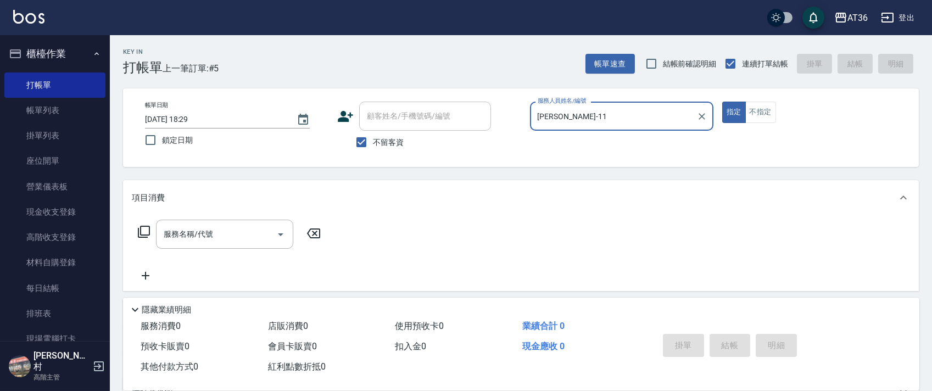
drag, startPoint x: 762, startPoint y: 110, endPoint x: 829, endPoint y: 92, distance: 69.4
click at [762, 110] on button "不指定" at bounding box center [760, 112] width 31 height 21
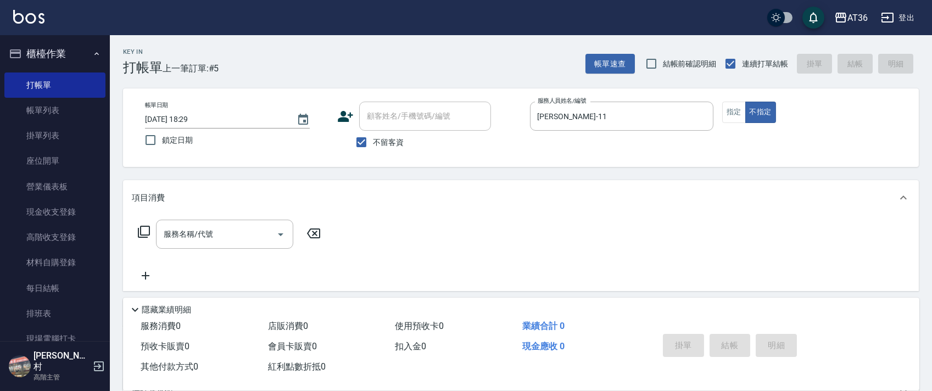
click at [147, 231] on icon at bounding box center [143, 231] width 13 height 13
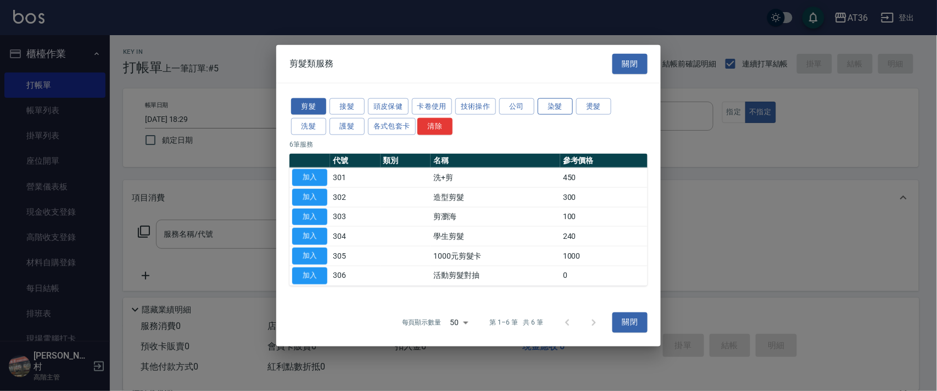
drag, startPoint x: 554, startPoint y: 109, endPoint x: 620, endPoint y: 97, distance: 67.1
click at [555, 108] on button "染髮" at bounding box center [555, 106] width 35 height 17
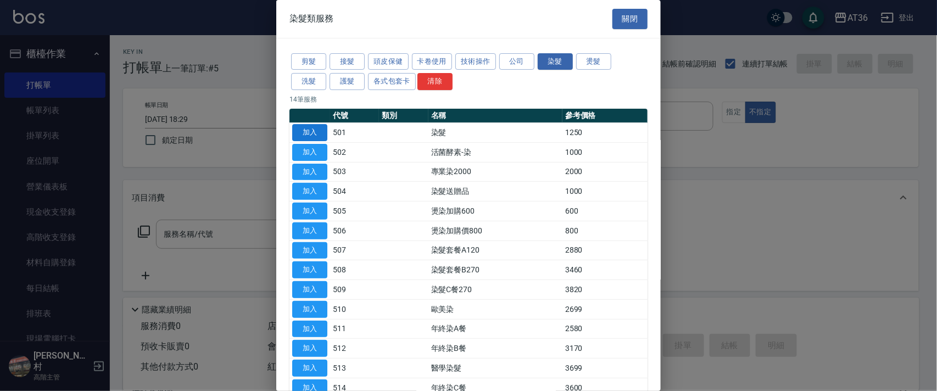
drag, startPoint x: 317, startPoint y: 135, endPoint x: 303, endPoint y: 259, distance: 125.0
click at [319, 135] on button "加入" at bounding box center [309, 132] width 35 height 17
type input "染髮(501)"
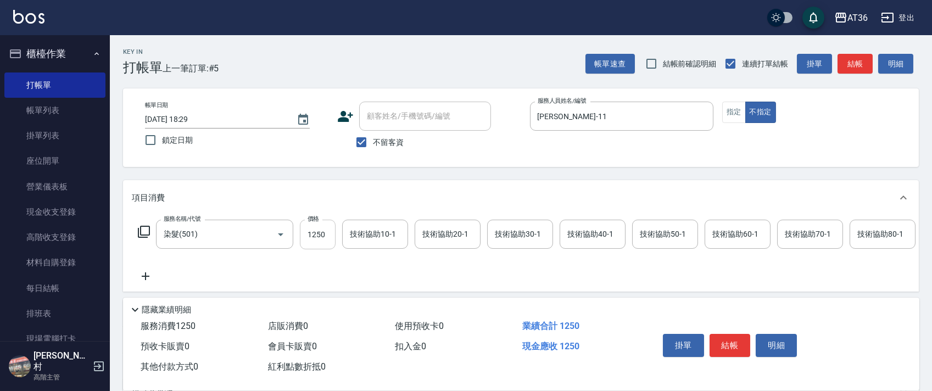
click at [314, 236] on input "1250" at bounding box center [318, 235] width 36 height 30
type input "2790"
click at [578, 237] on div "技術協助40-1 技術協助40-1" at bounding box center [593, 234] width 66 height 29
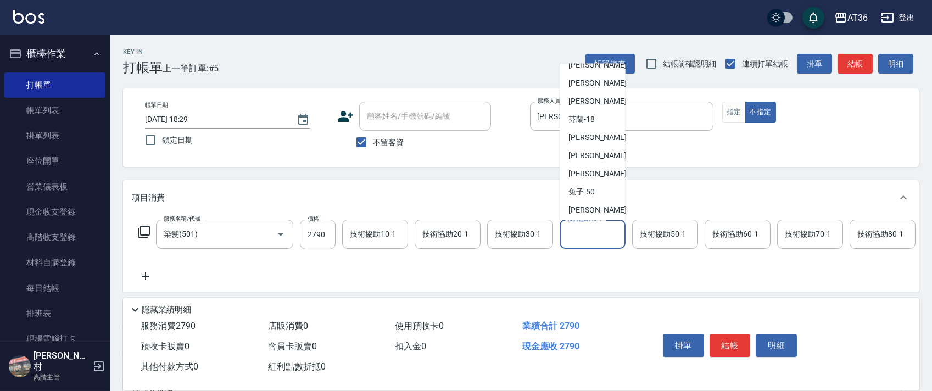
scroll to position [142, 0]
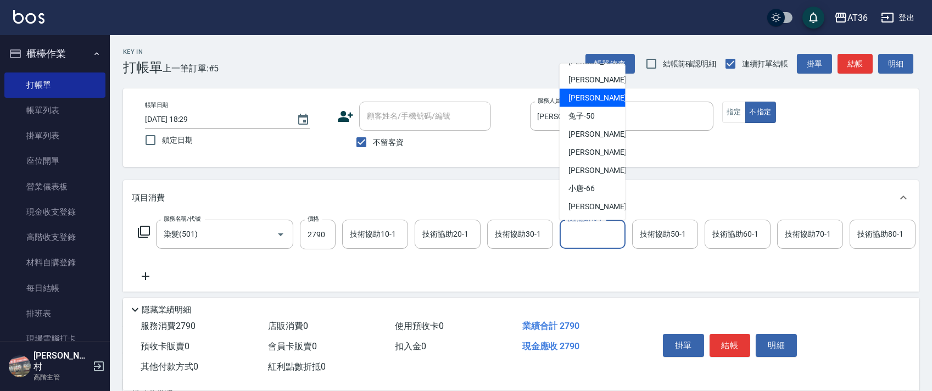
click at [593, 98] on span "佳佳 -36" at bounding box center [602, 98] width 69 height 12
type input "佳佳-36"
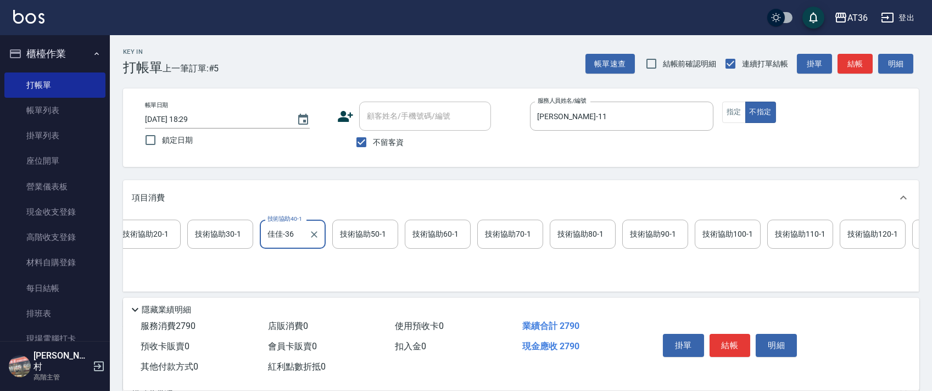
scroll to position [0, 305]
click at [705, 233] on div "技術協助100-1 技術協助100-1" at bounding box center [722, 234] width 66 height 29
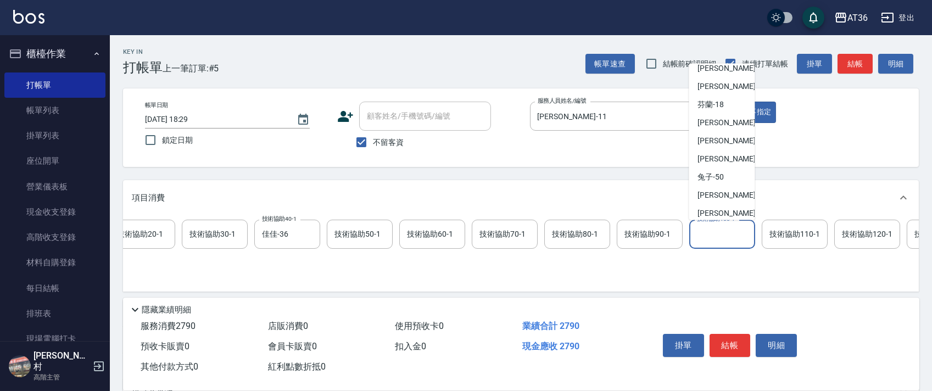
scroll to position [142, 0]
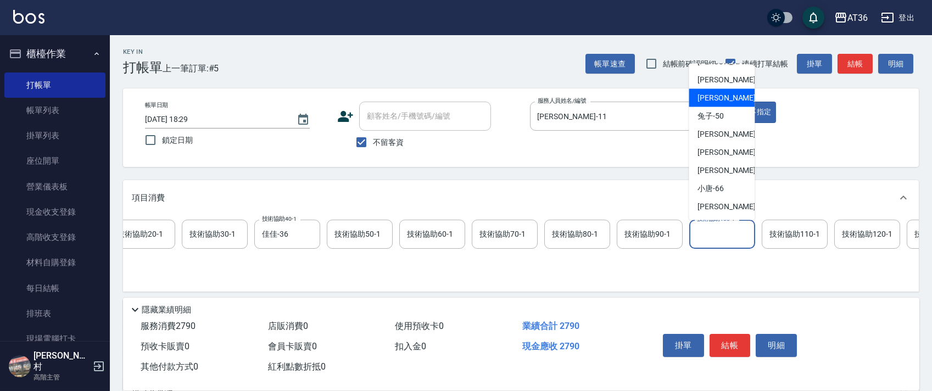
click at [717, 97] on span "佳佳 -36" at bounding box center [732, 98] width 69 height 12
type input "佳佳-36"
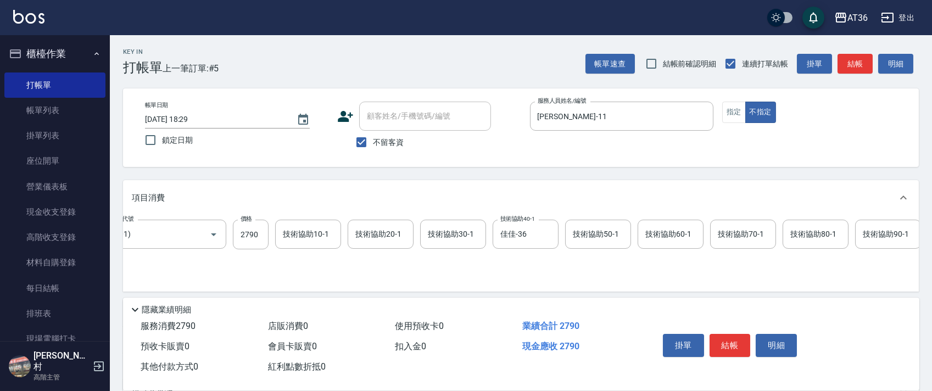
scroll to position [0, 65]
click at [252, 232] on input "2790" at bounding box center [253, 235] width 36 height 30
click at [181, 298] on div "隱藏業績明細" at bounding box center [521, 307] width 796 height 19
drag, startPoint x: 248, startPoint y: 234, endPoint x: 264, endPoint y: 233, distance: 16.5
click at [248, 235] on input "2790" at bounding box center [253, 235] width 36 height 30
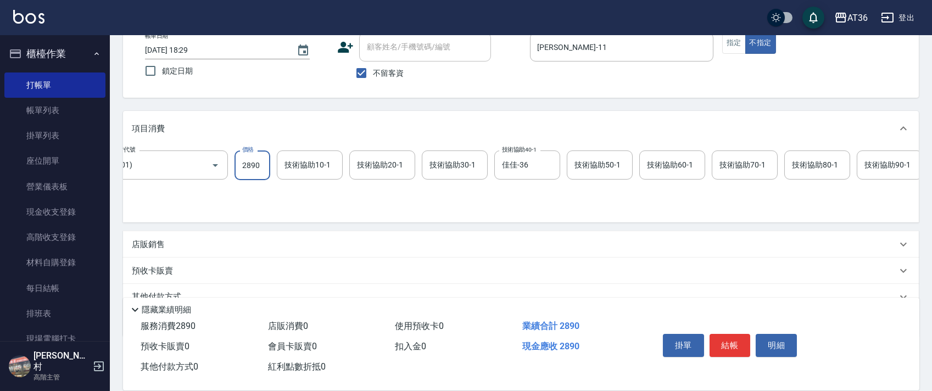
scroll to position [129, 0]
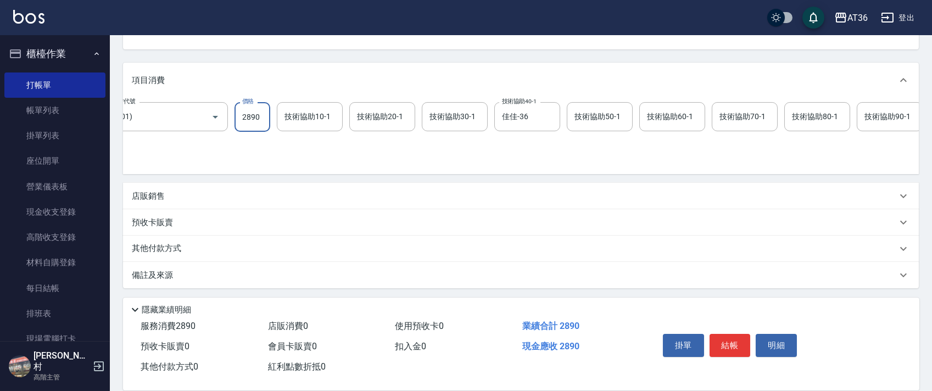
type input "2890"
click at [179, 249] on p "其他付款方式" at bounding box center [159, 249] width 55 height 12
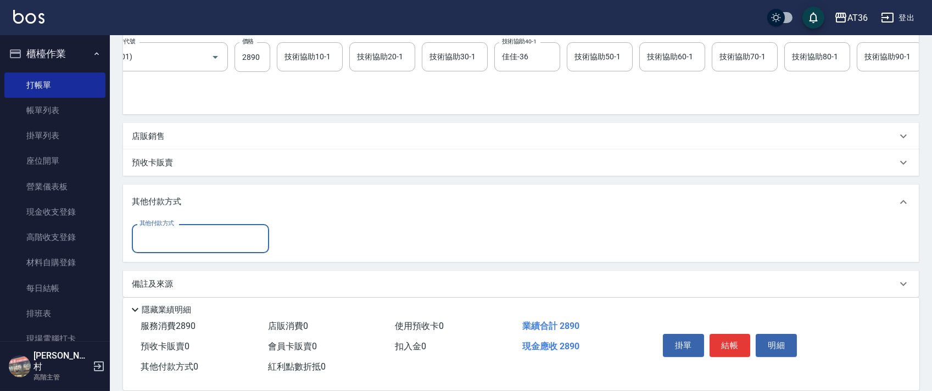
scroll to position [198, 0]
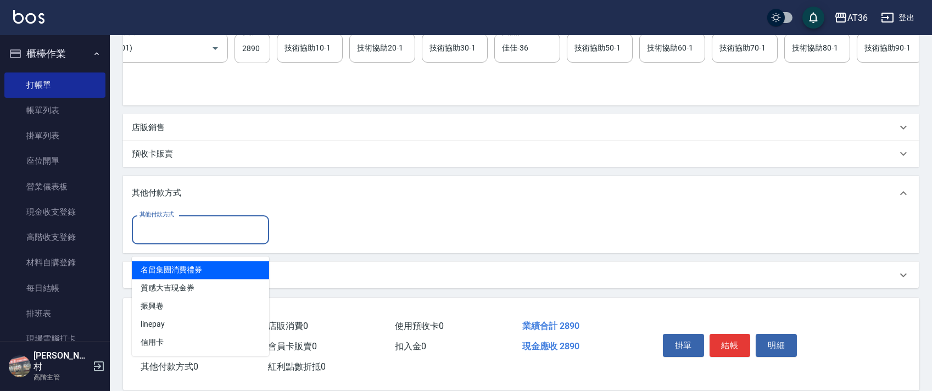
click at [187, 229] on input "其他付款方式" at bounding box center [200, 229] width 127 height 19
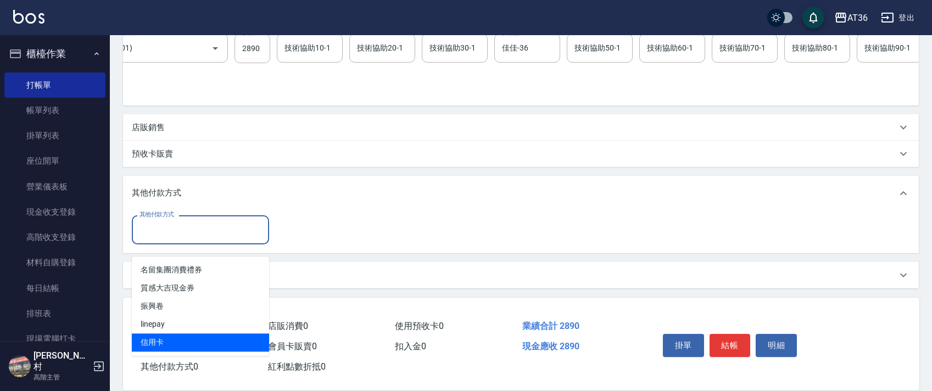
click at [150, 333] on span "信用卡" at bounding box center [200, 342] width 137 height 18
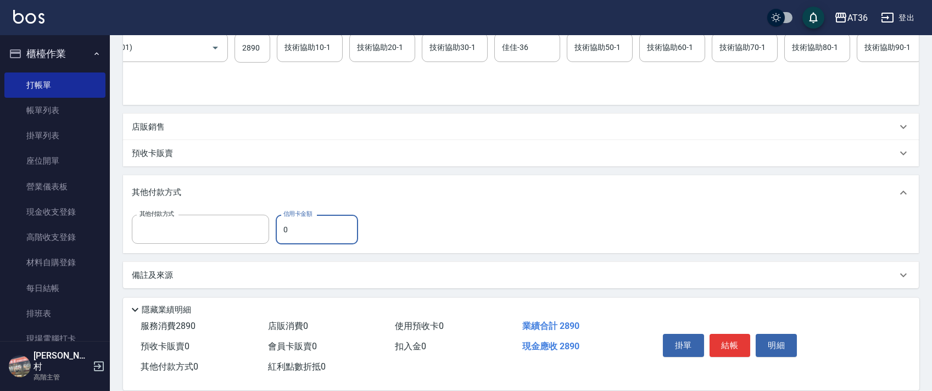
type input "信用卡"
click at [274, 236] on div "其他付款方式 信用卡 其他付款方式 信用卡金額 0 信用卡金額" at bounding box center [248, 230] width 233 height 30
click at [283, 233] on input "0" at bounding box center [317, 230] width 82 height 30
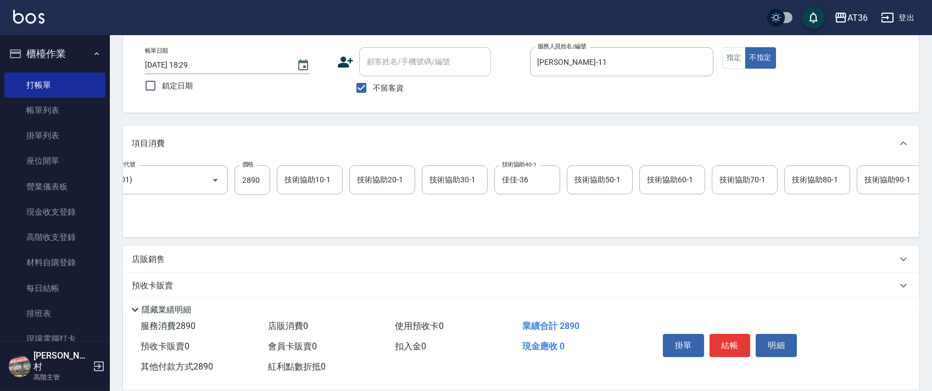
scroll to position [0, 0]
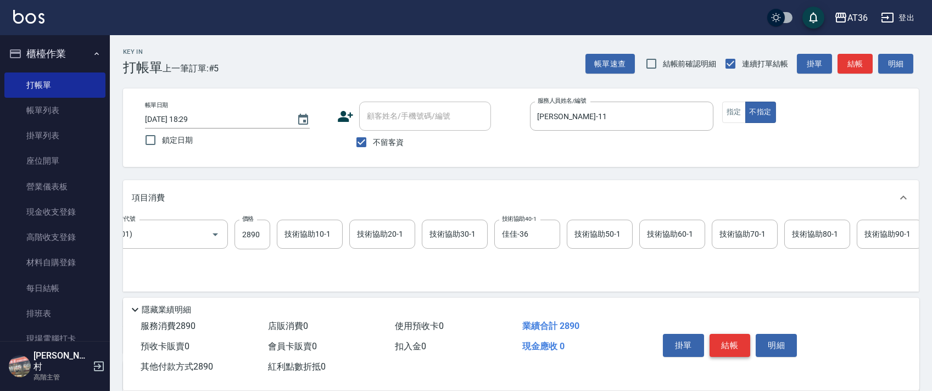
type input "2890"
click at [728, 339] on button "結帳" at bounding box center [730, 345] width 41 height 23
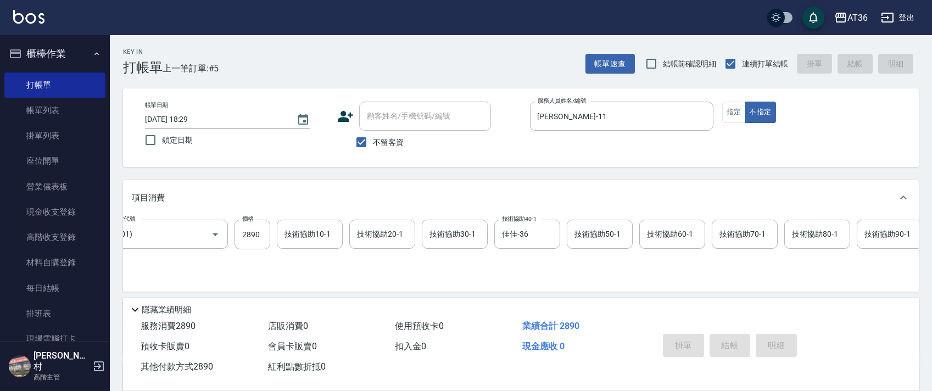
type input "[DATE] 18:30"
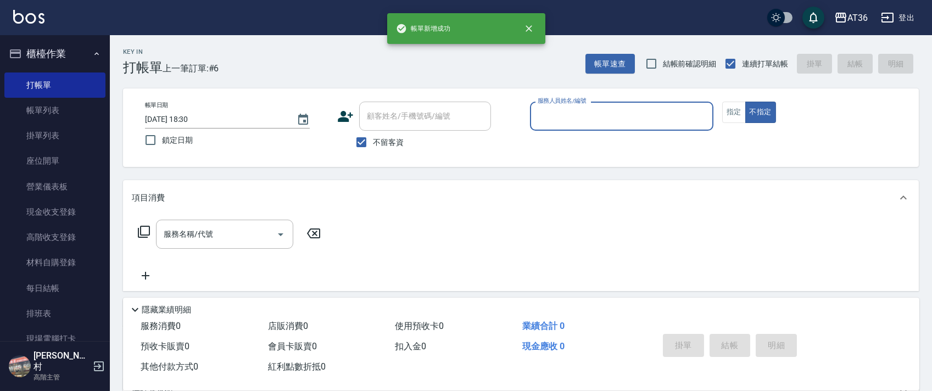
click at [559, 114] on input "服務人員姓名/編號" at bounding box center [622, 116] width 174 height 19
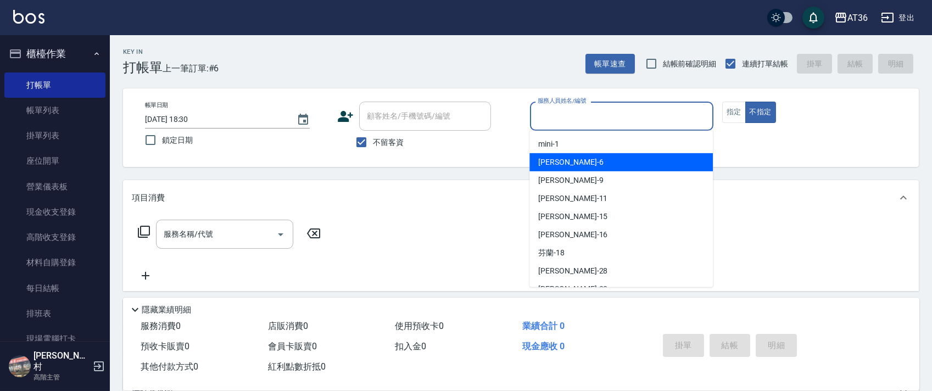
click at [575, 162] on div "[PERSON_NAME] -6" at bounding box center [620, 162] width 183 height 18
type input "[PERSON_NAME]-6"
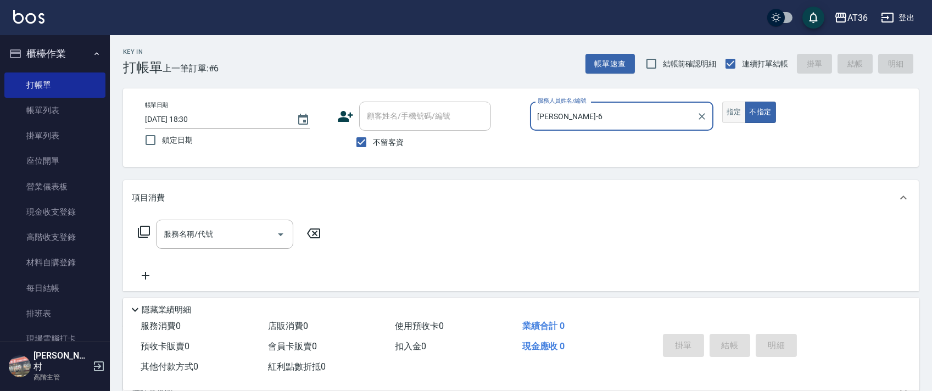
click at [737, 109] on button "指定" at bounding box center [734, 112] width 24 height 21
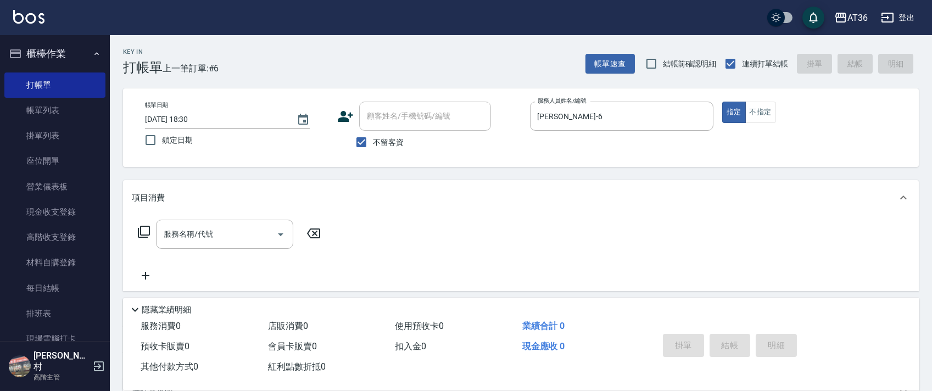
click at [146, 228] on icon at bounding box center [143, 231] width 13 height 13
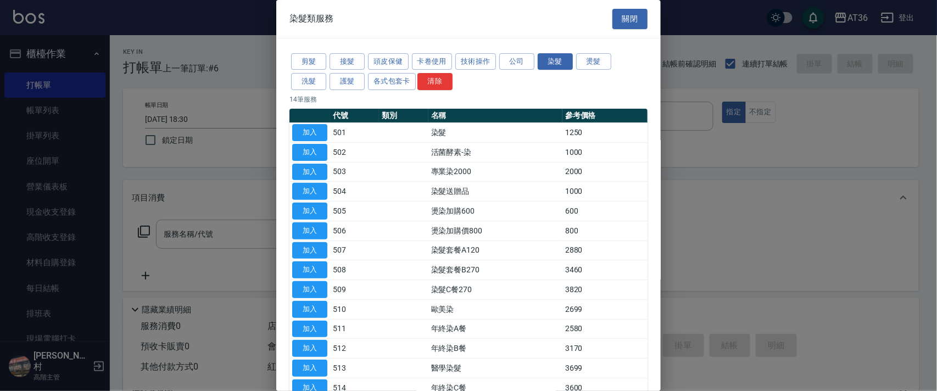
drag, startPoint x: 309, startPoint y: 54, endPoint x: 327, endPoint y: 66, distance: 22.1
click at [309, 56] on button "剪髮" at bounding box center [308, 61] width 35 height 17
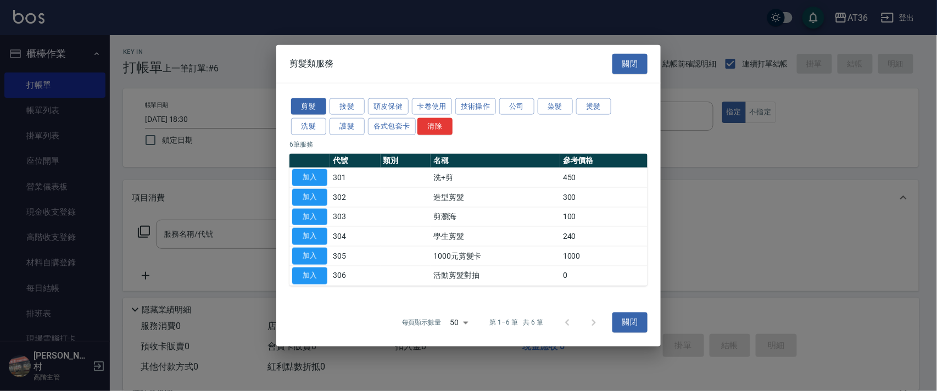
drag, startPoint x: 314, startPoint y: 174, endPoint x: 331, endPoint y: 259, distance: 86.4
click at [314, 175] on button "加入" at bounding box center [309, 177] width 35 height 17
type input "洗+剪(301)"
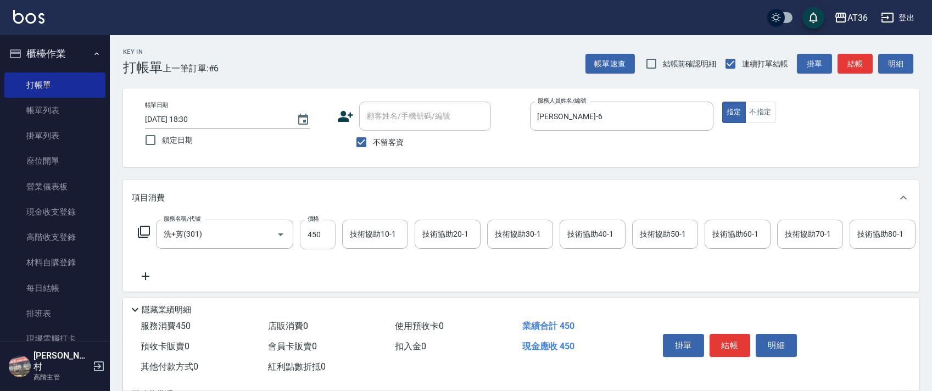
click at [314, 232] on input "450" at bounding box center [318, 235] width 36 height 30
type input "350"
click at [724, 337] on button "結帳" at bounding box center [730, 345] width 41 height 23
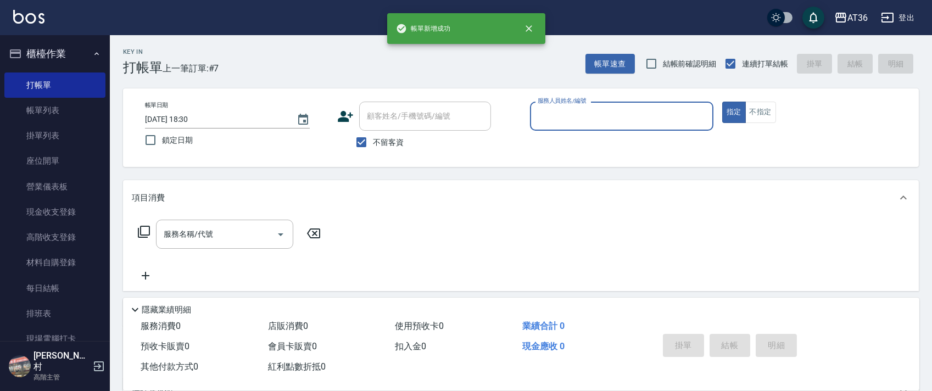
drag, startPoint x: 578, startPoint y: 125, endPoint x: 586, endPoint y: 127, distance: 8.7
click at [578, 125] on input "服務人員姓名/編號" at bounding box center [622, 116] width 174 height 19
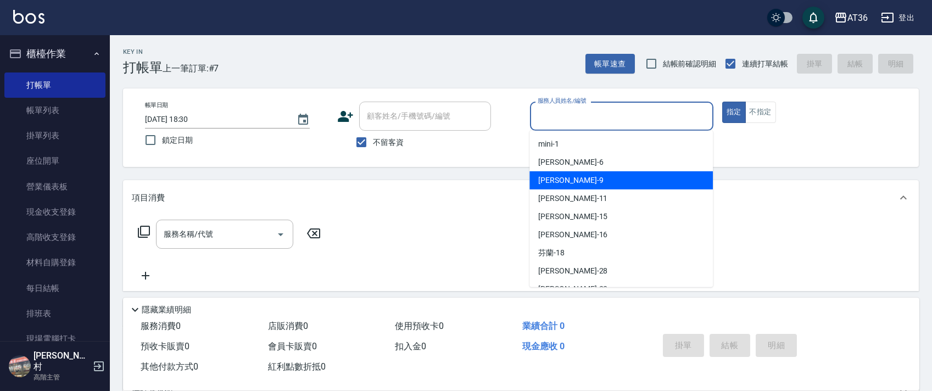
click at [593, 175] on div "美燕 -9" at bounding box center [620, 180] width 183 height 18
type input "美燕-9"
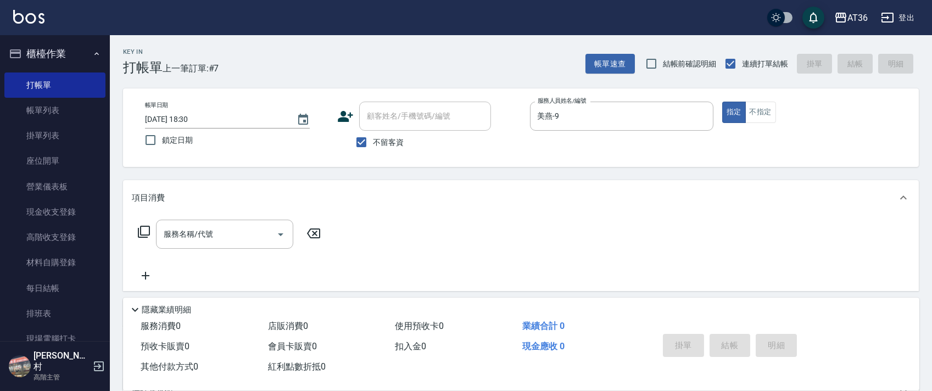
click at [143, 228] on icon at bounding box center [143, 231] width 13 height 13
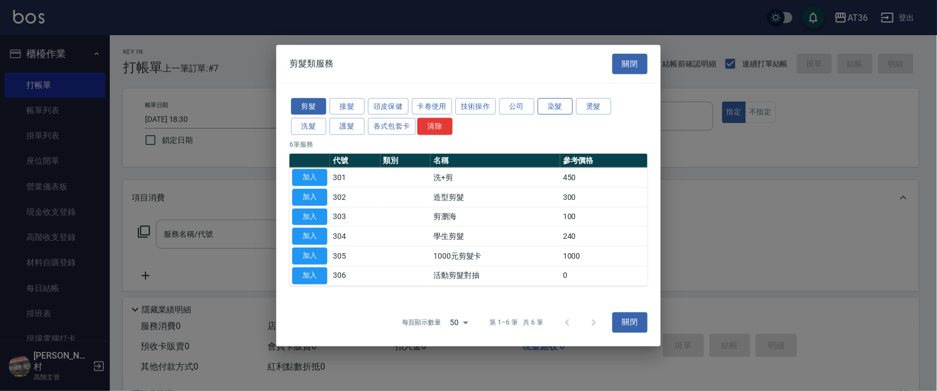
click at [558, 108] on button "染髮" at bounding box center [555, 106] width 35 height 17
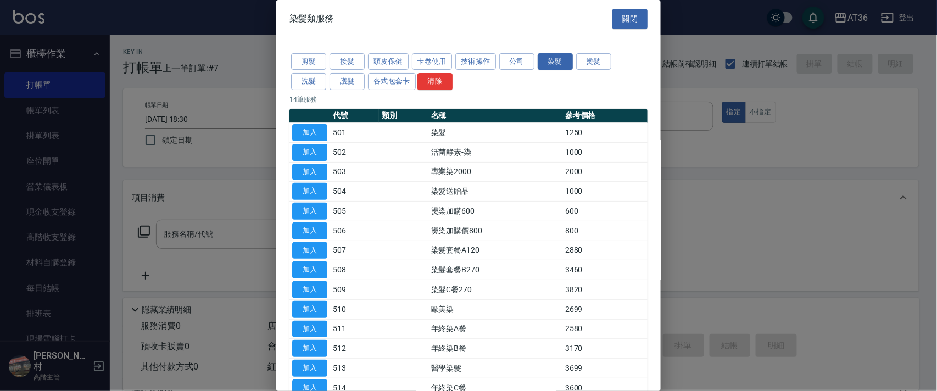
click at [310, 132] on button "加入" at bounding box center [309, 132] width 35 height 17
type input "染髮(501)"
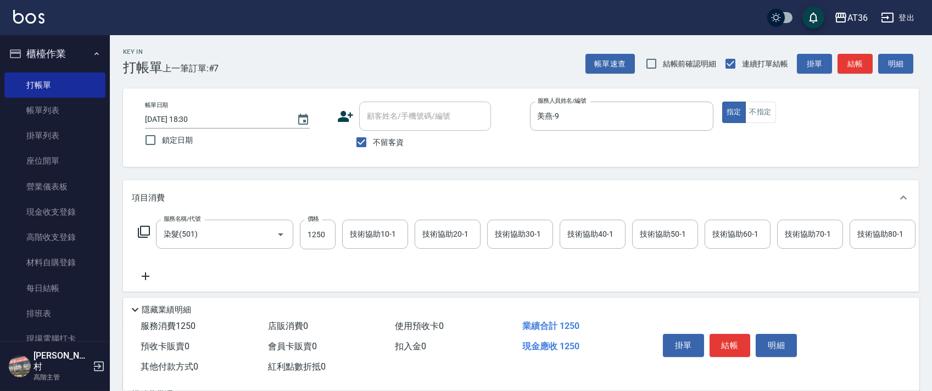
drag, startPoint x: 308, startPoint y: 240, endPoint x: 337, endPoint y: 236, distance: 28.9
click at [309, 240] on input "1250" at bounding box center [318, 235] width 36 height 30
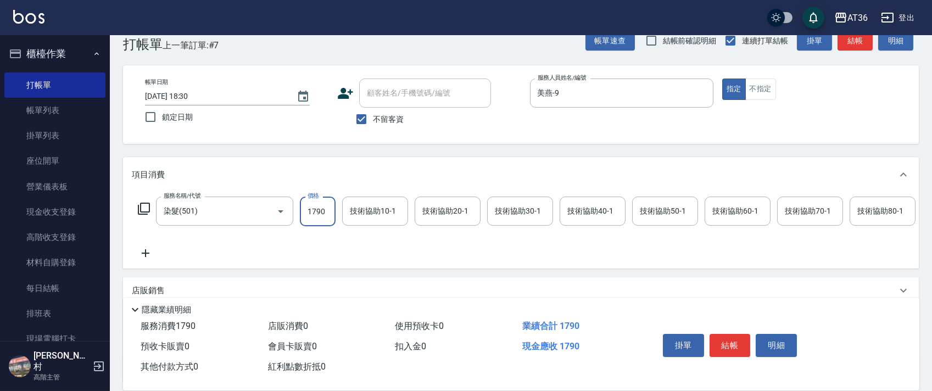
scroll to position [129, 0]
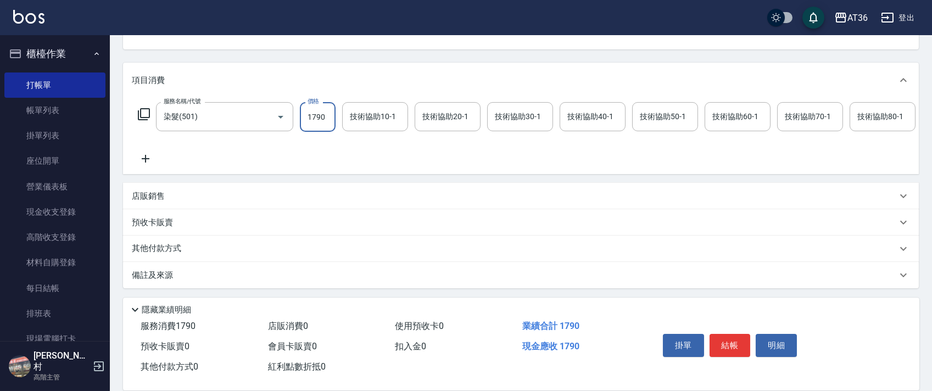
type input "1790"
drag, startPoint x: 179, startPoint y: 249, endPoint x: 200, endPoint y: 204, distance: 49.9
click at [179, 249] on p "其他付款方式" at bounding box center [159, 249] width 55 height 12
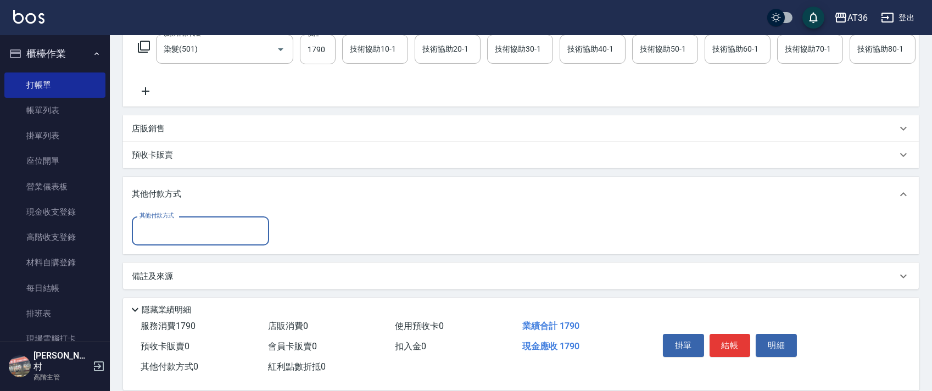
scroll to position [198, 0]
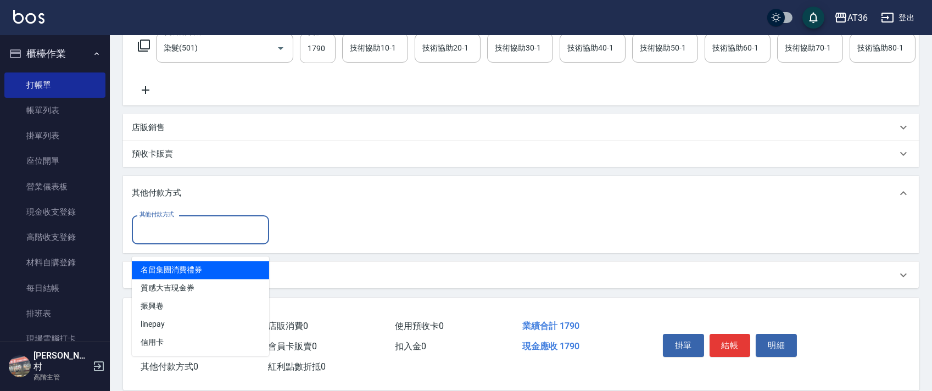
drag, startPoint x: 197, startPoint y: 222, endPoint x: 233, endPoint y: 239, distance: 40.5
click at [197, 223] on input "其他付款方式" at bounding box center [200, 229] width 127 height 19
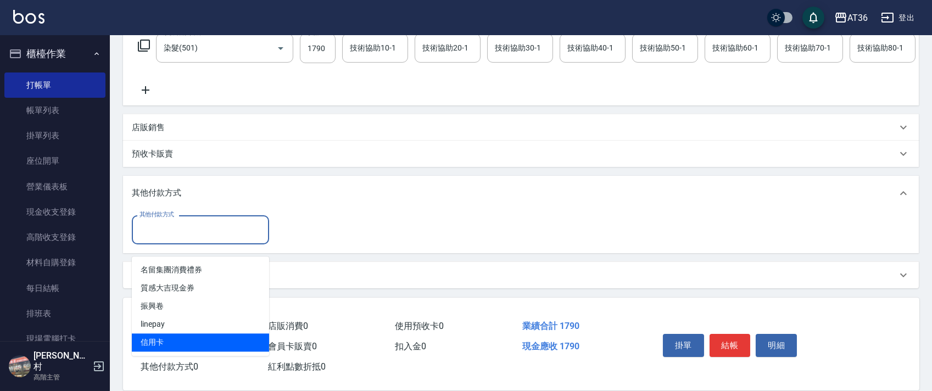
click at [158, 333] on span "信用卡" at bounding box center [200, 342] width 137 height 18
type input "信用卡"
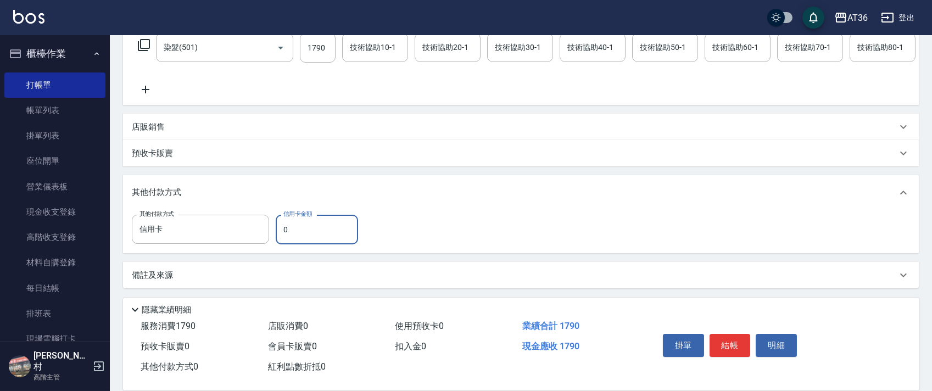
click at [284, 228] on input "0" at bounding box center [317, 230] width 82 height 30
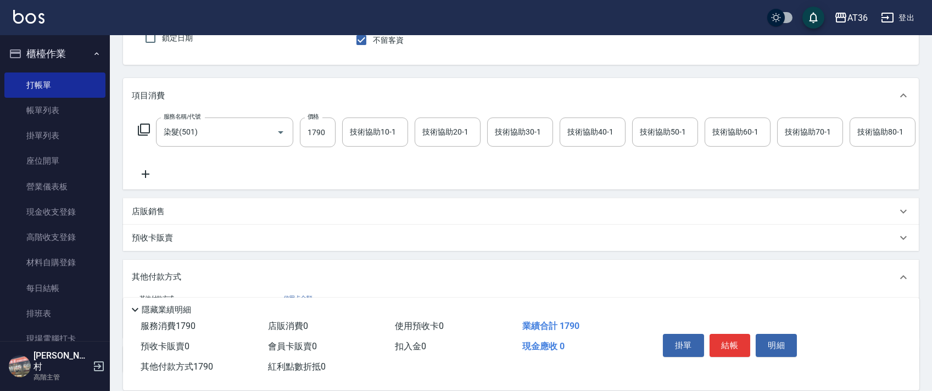
scroll to position [0, 0]
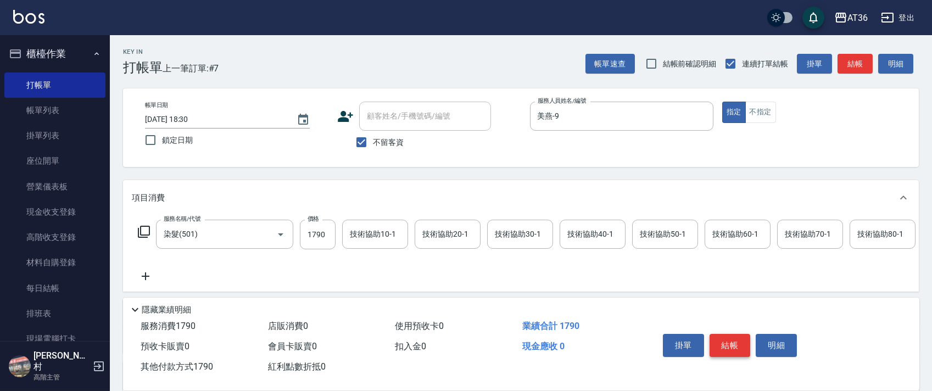
type input "1790"
click at [727, 341] on button "結帳" at bounding box center [730, 345] width 41 height 23
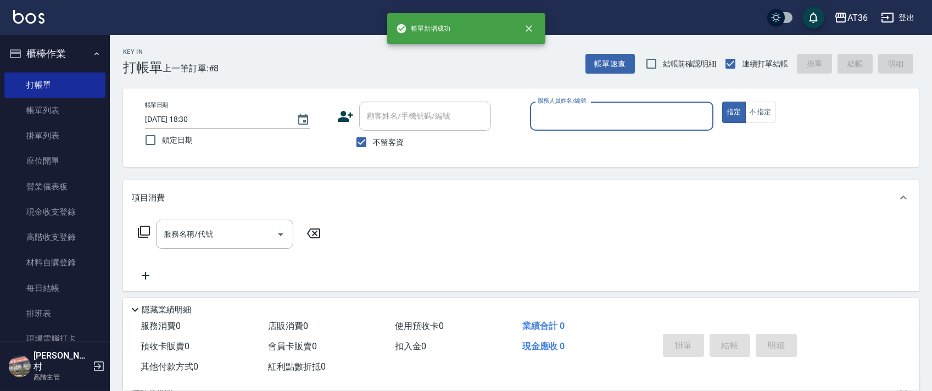
click at [540, 127] on div "服務人員姓名/編號" at bounding box center [621, 116] width 183 height 29
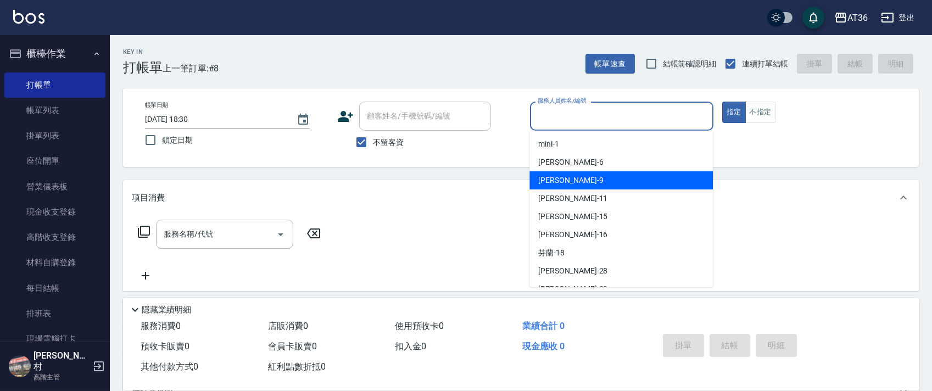
click at [557, 181] on span "美燕 -9" at bounding box center [570, 181] width 65 height 12
type input "美燕-9"
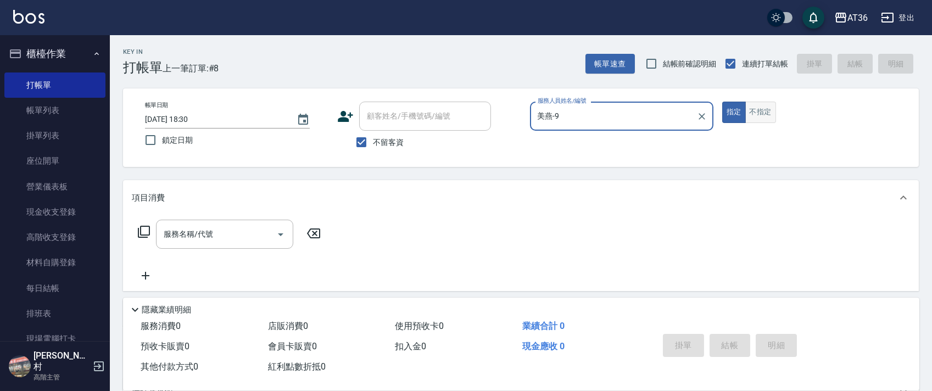
click at [759, 109] on button "不指定" at bounding box center [760, 112] width 31 height 21
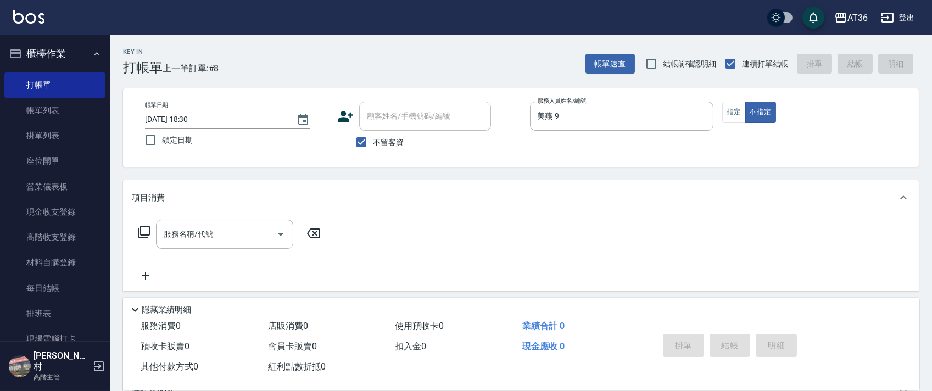
click at [142, 231] on icon at bounding box center [143, 231] width 13 height 13
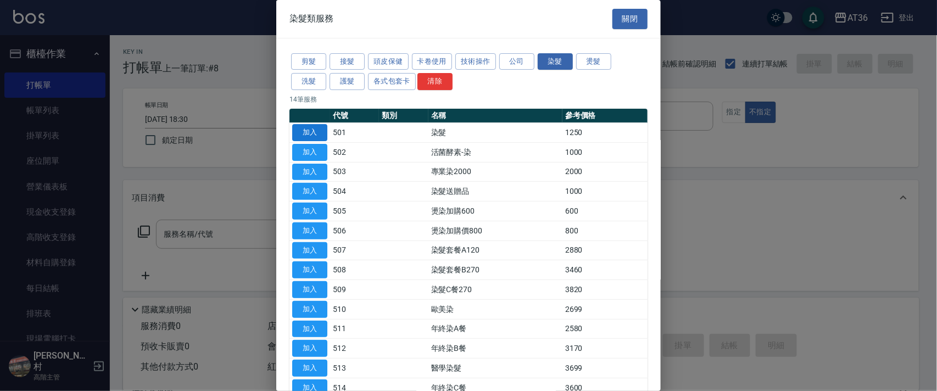
click at [308, 130] on button "加入" at bounding box center [309, 132] width 35 height 17
type input "染髮(501)"
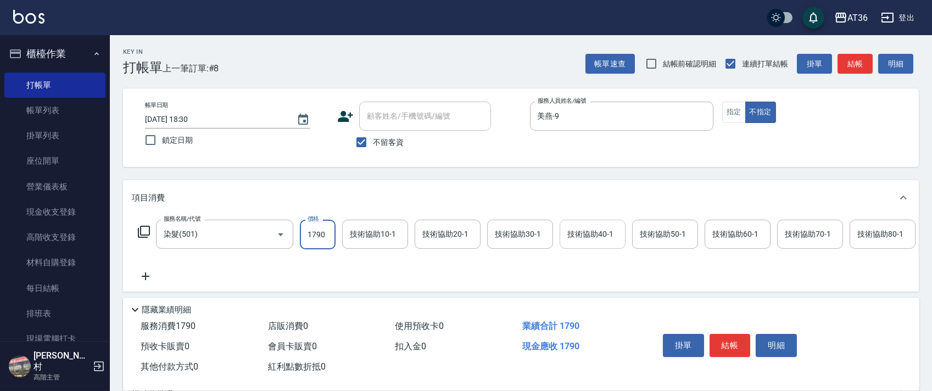
type input "1790"
click at [566, 235] on input "技術協助40-1" at bounding box center [593, 234] width 56 height 19
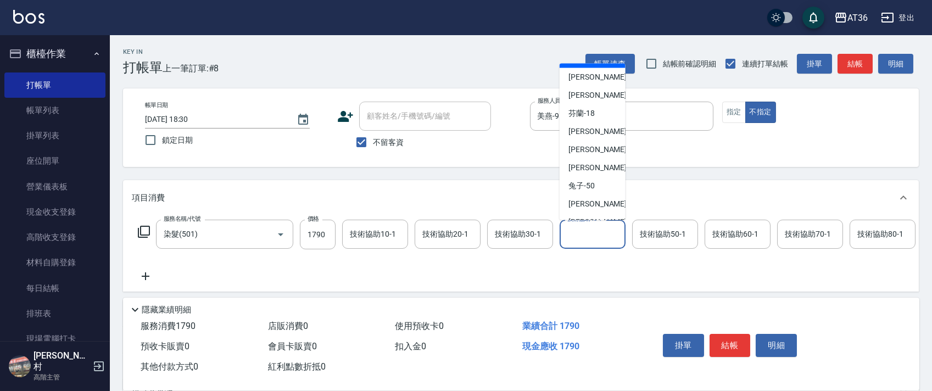
scroll to position [142, 0]
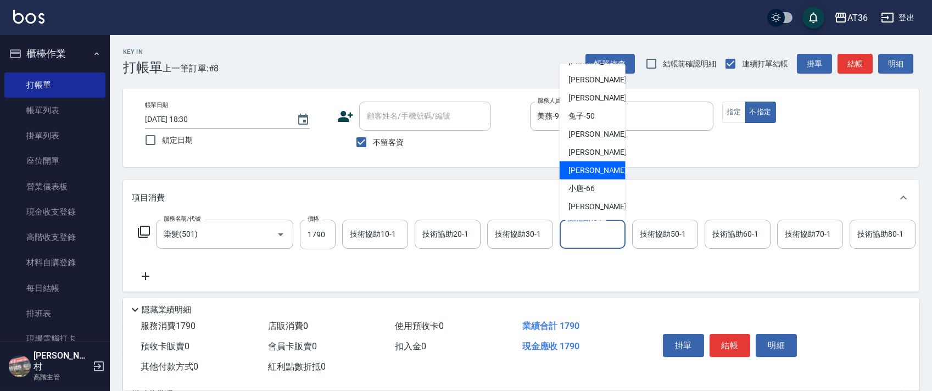
click at [595, 166] on div "[PERSON_NAME] -59" at bounding box center [593, 170] width 66 height 18
type input "[PERSON_NAME]-59"
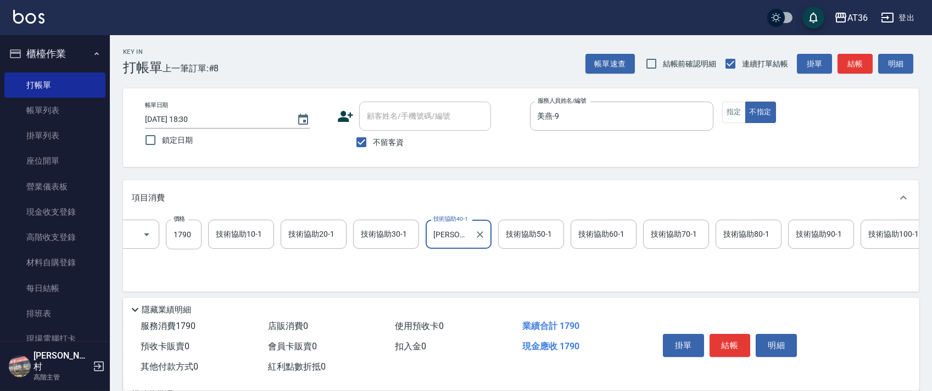
scroll to position [0, 199]
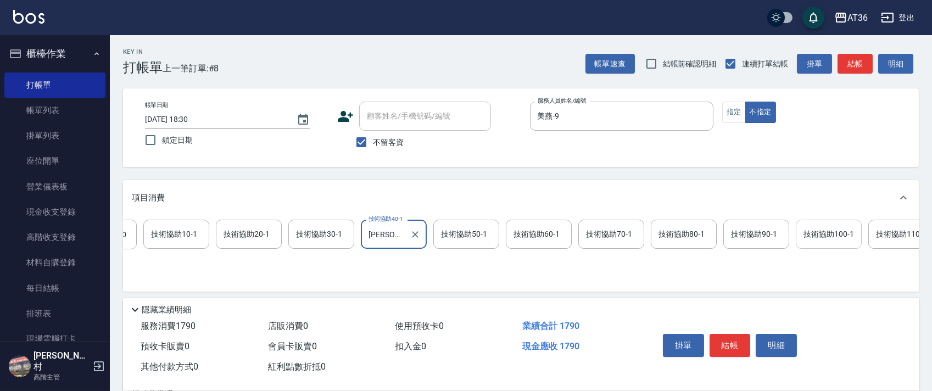
click at [815, 234] on div "技術協助100-1 技術協助100-1" at bounding box center [829, 234] width 66 height 29
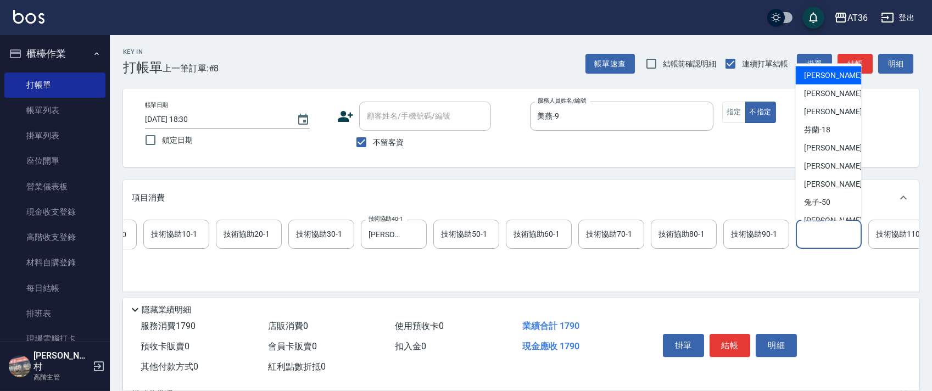
scroll to position [142, 0]
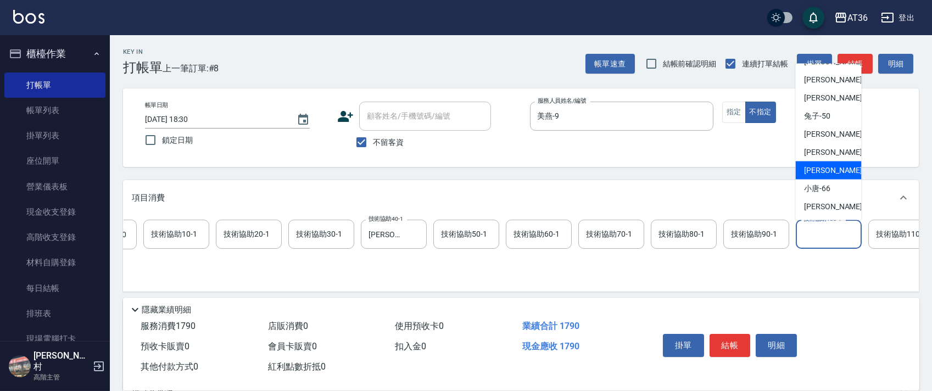
click at [823, 172] on span "[PERSON_NAME] -59" at bounding box center [839, 171] width 69 height 12
type input "[PERSON_NAME]-59"
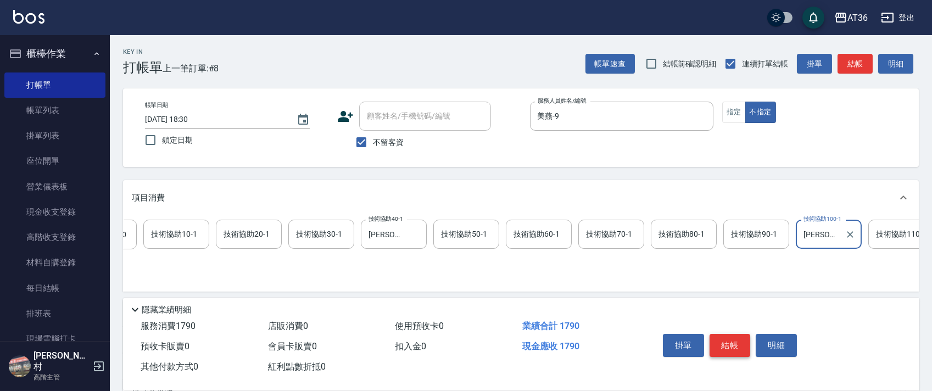
click at [723, 341] on button "結帳" at bounding box center [730, 345] width 41 height 23
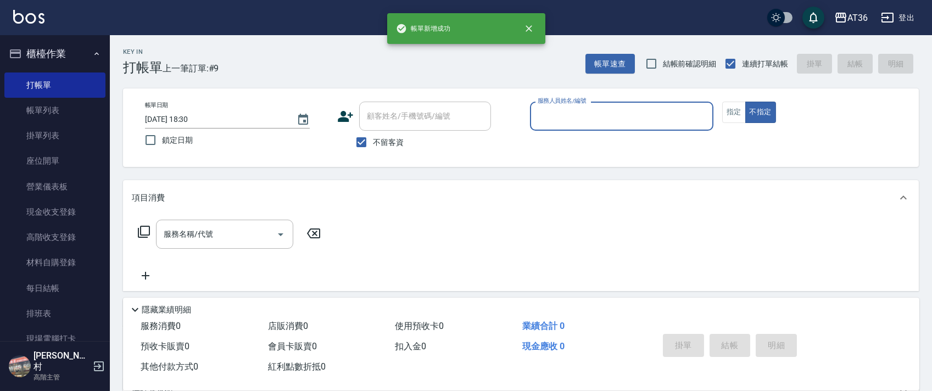
scroll to position [0, 0]
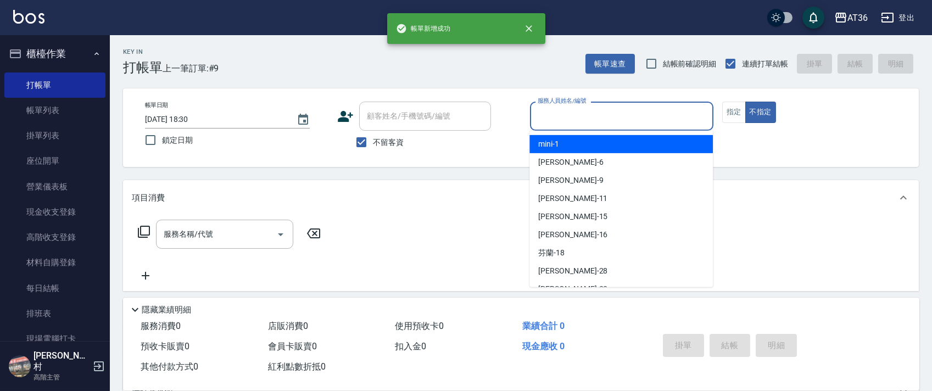
drag, startPoint x: 551, startPoint y: 115, endPoint x: 600, endPoint y: 144, distance: 56.9
click at [551, 117] on input "服務人員姓名/編號" at bounding box center [622, 116] width 174 height 19
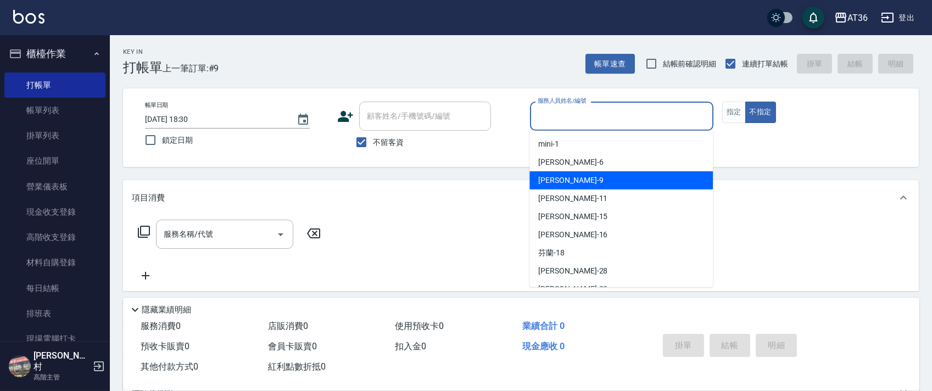
click at [576, 177] on div "美燕 -9" at bounding box center [620, 180] width 183 height 18
type input "美燕-9"
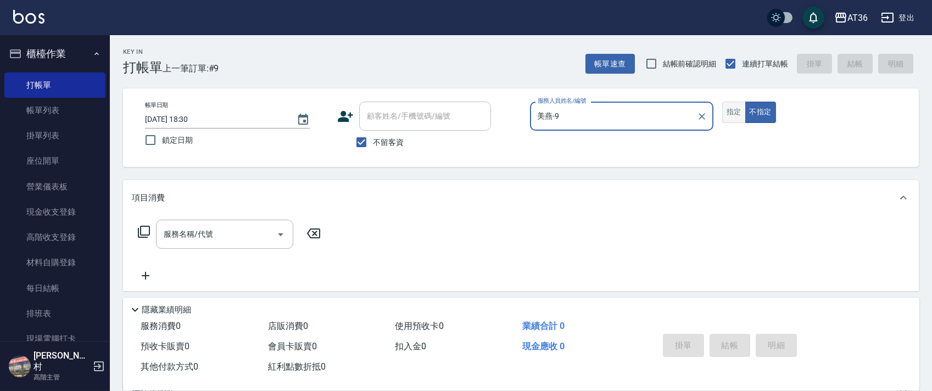
click at [736, 110] on button "指定" at bounding box center [734, 112] width 24 height 21
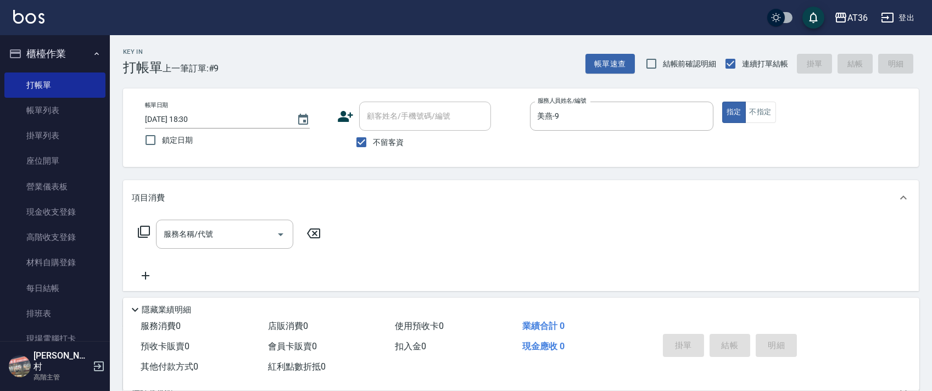
click at [146, 233] on icon at bounding box center [143, 231] width 13 height 13
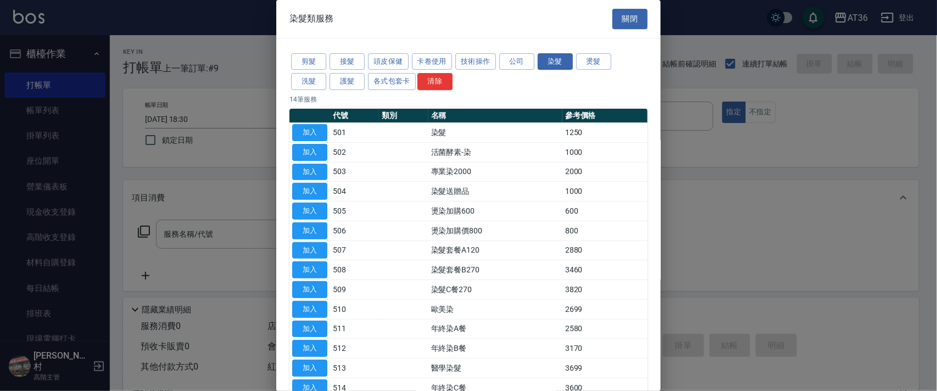
drag, startPoint x: 312, startPoint y: 62, endPoint x: 384, endPoint y: 113, distance: 88.6
click at [316, 71] on div "剪髮 接髮 頭皮保健 卡卷使用 技術操作 公司 染髮 燙髮 洗髮 護髮 各式包套卡 清除" at bounding box center [468, 72] width 358 height 41
click at [302, 64] on button "剪髮" at bounding box center [308, 61] width 35 height 17
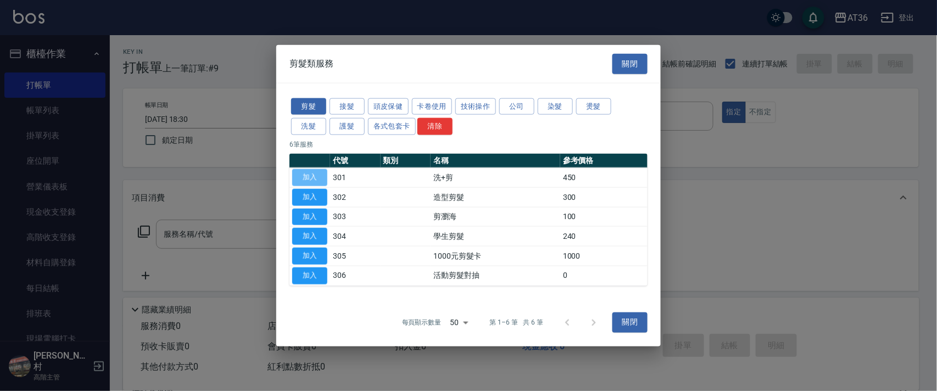
drag, startPoint x: 314, startPoint y: 176, endPoint x: 336, endPoint y: 225, distance: 52.9
click at [314, 177] on button "加入" at bounding box center [309, 177] width 35 height 17
type input "洗+剪(301)"
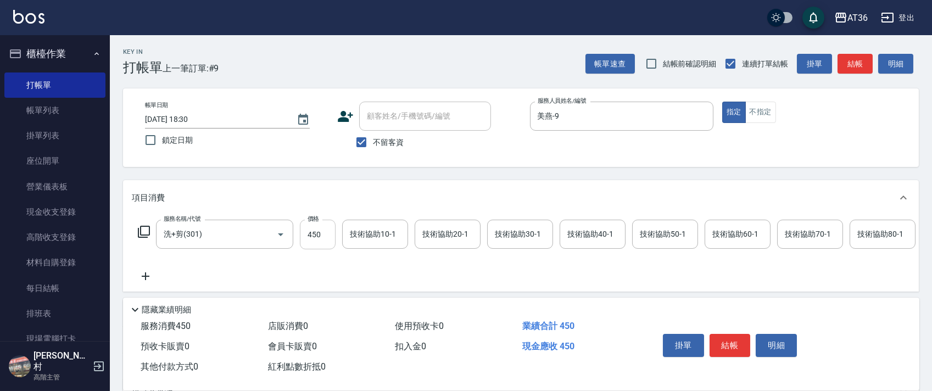
click at [319, 233] on input "450" at bounding box center [318, 235] width 36 height 30
click at [727, 343] on button "結帳" at bounding box center [730, 345] width 41 height 23
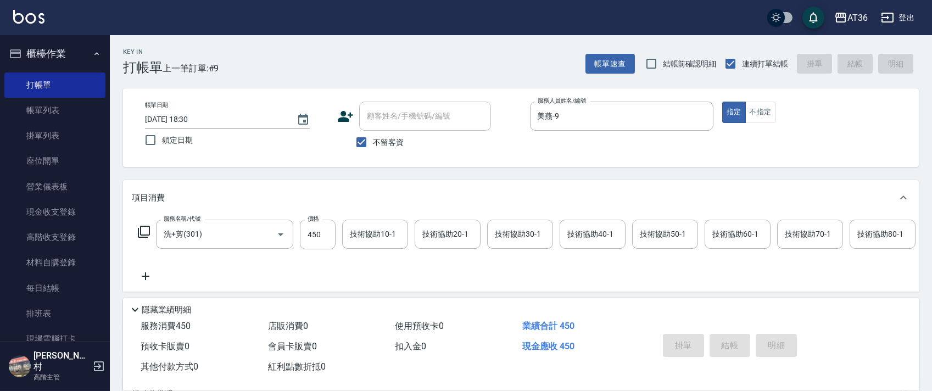
type input "[DATE] 18:31"
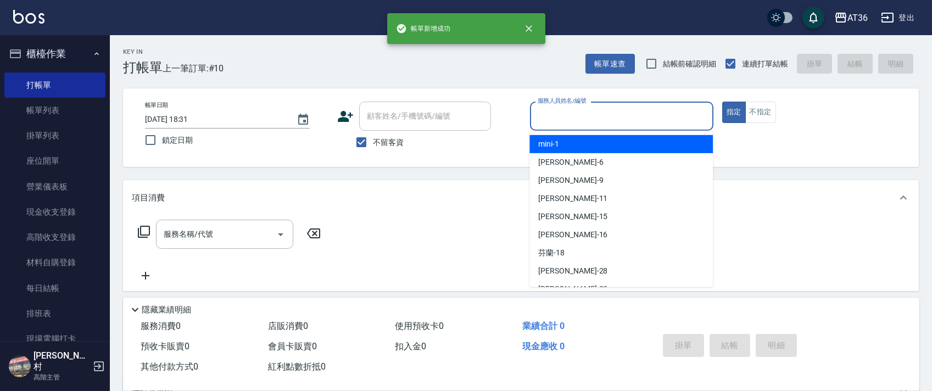
drag, startPoint x: 567, startPoint y: 110, endPoint x: 613, endPoint y: 154, distance: 63.7
click at [568, 115] on input "服務人員姓名/編號" at bounding box center [622, 116] width 174 height 19
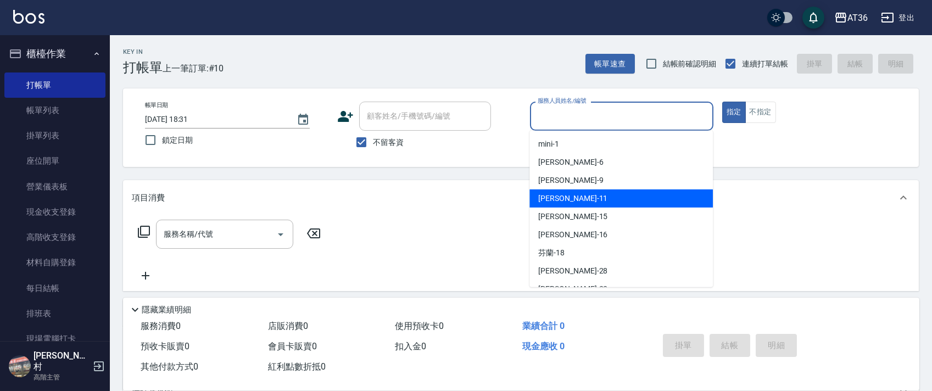
click at [593, 203] on div "[PERSON_NAME] -11" at bounding box center [620, 198] width 183 height 18
type input "[PERSON_NAME]-11"
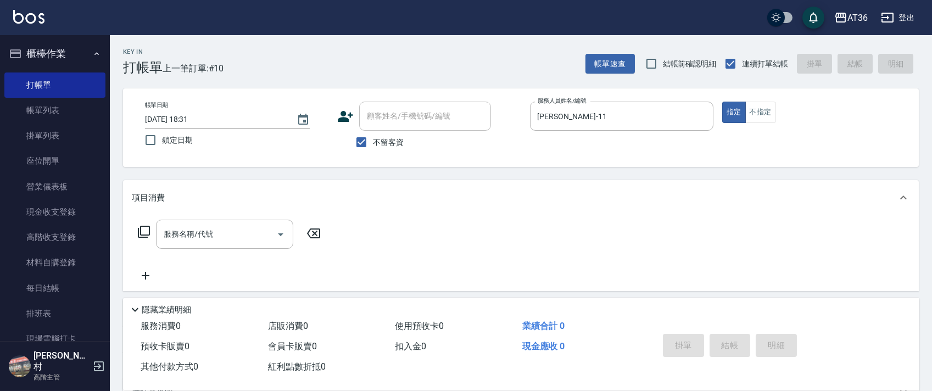
click at [144, 231] on icon at bounding box center [143, 231] width 13 height 13
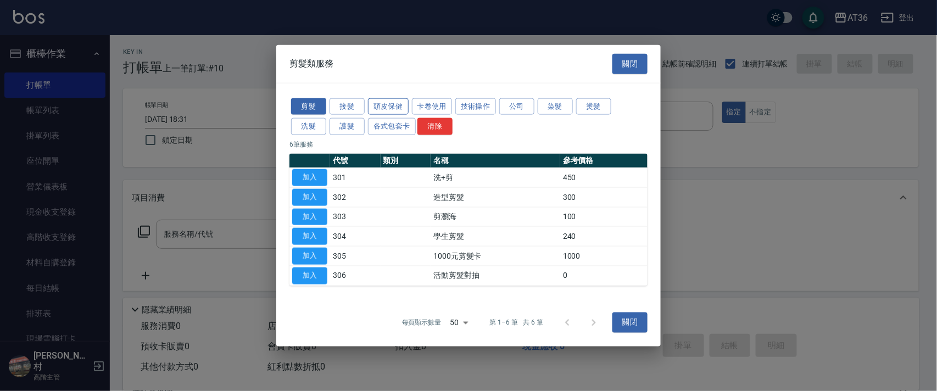
click at [387, 105] on button "頭皮保健" at bounding box center [388, 106] width 41 height 17
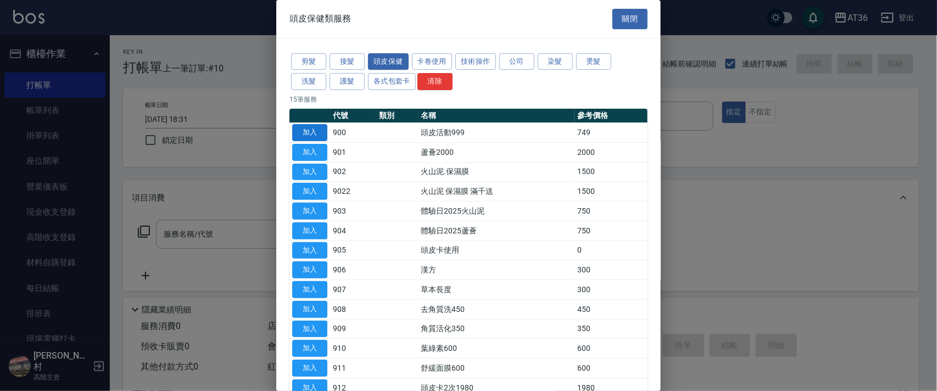
click at [302, 134] on button "加入" at bounding box center [309, 132] width 35 height 17
type input "頭皮活動999(900)"
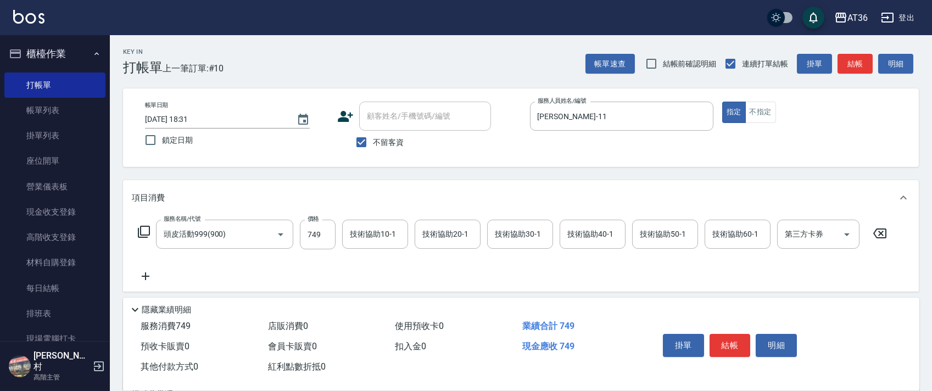
click at [146, 236] on icon at bounding box center [144, 232] width 12 height 12
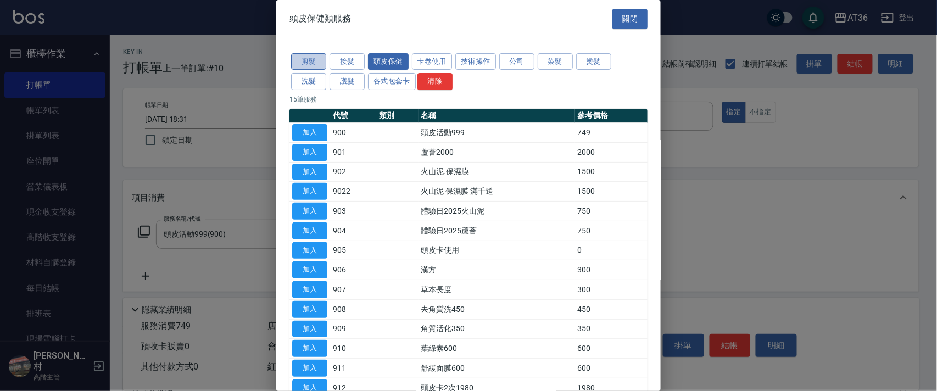
click at [300, 64] on button "剪髮" at bounding box center [308, 61] width 35 height 17
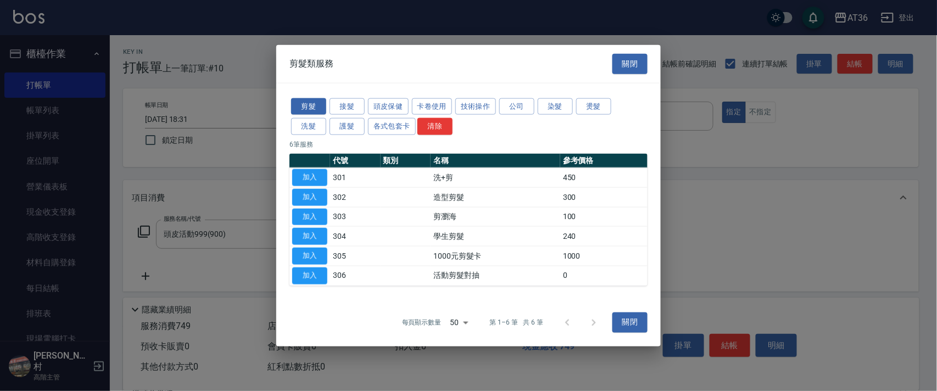
drag, startPoint x: 316, startPoint y: 192, endPoint x: 417, endPoint y: 216, distance: 103.9
click at [315, 193] on button "加入" at bounding box center [309, 196] width 35 height 17
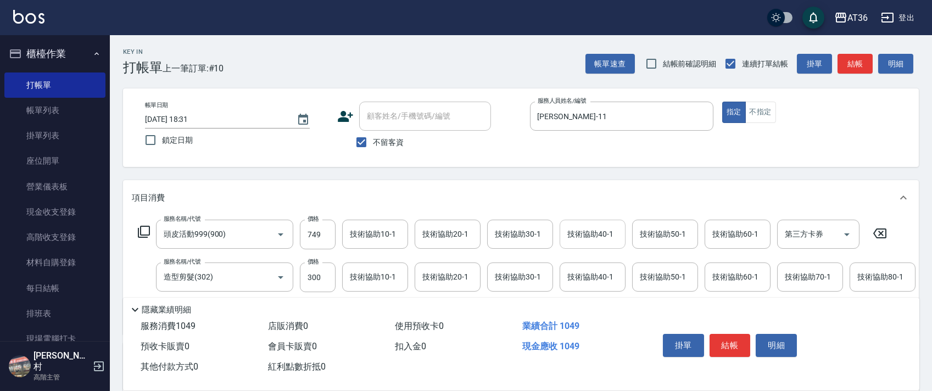
click at [582, 236] on div "技術協助40-1 技術協助40-1" at bounding box center [593, 234] width 66 height 29
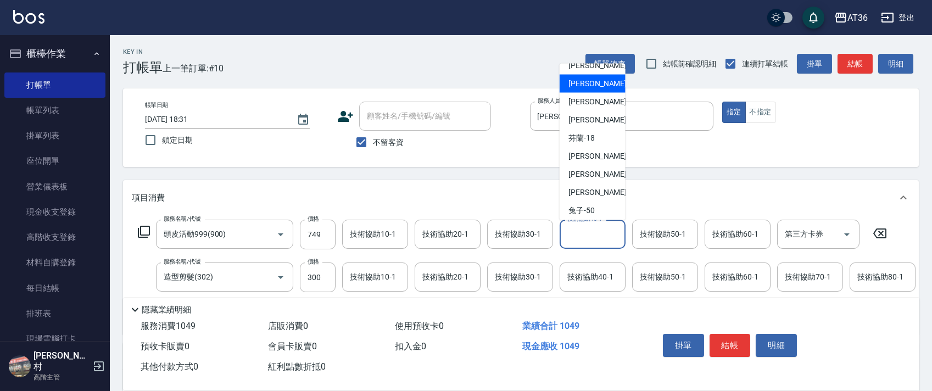
scroll to position [142, 0]
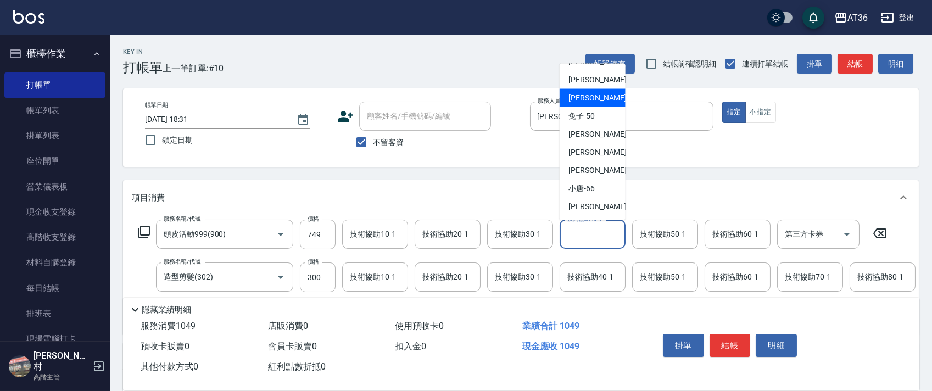
click at [587, 98] on span "佳佳 -36" at bounding box center [602, 98] width 69 height 12
type input "佳佳-36"
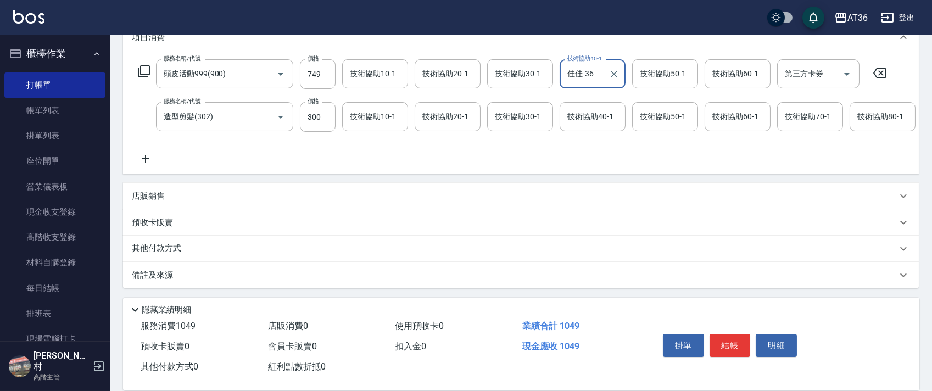
scroll to position [172, 0]
click at [168, 250] on p "其他付款方式" at bounding box center [159, 249] width 55 height 12
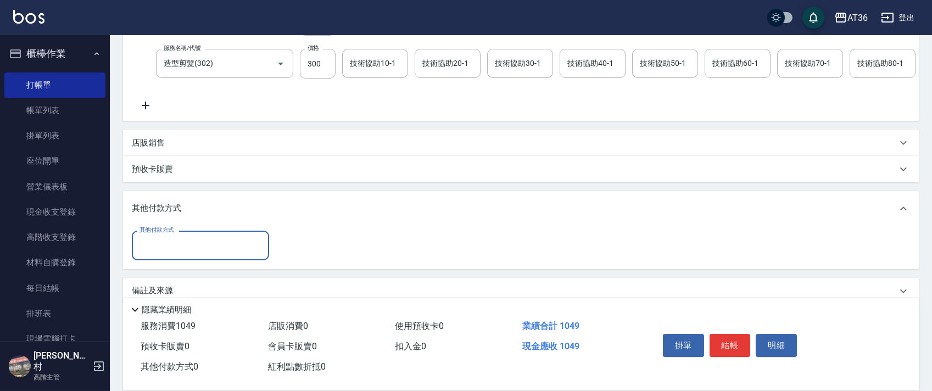
scroll to position [241, 0]
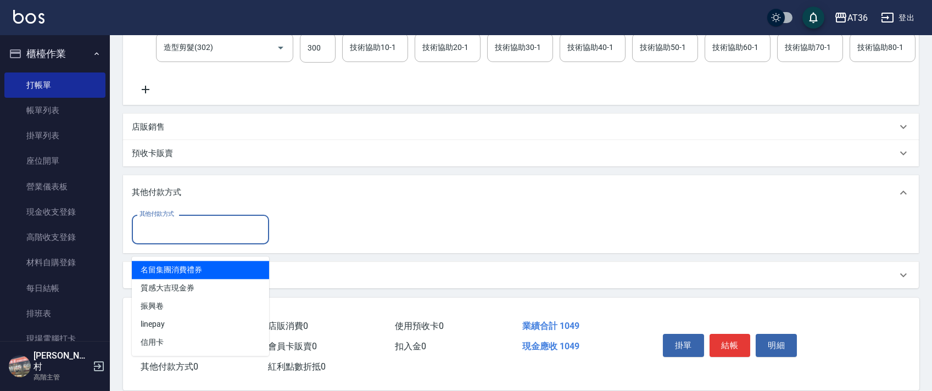
click at [194, 236] on input "其他付款方式" at bounding box center [200, 229] width 127 height 19
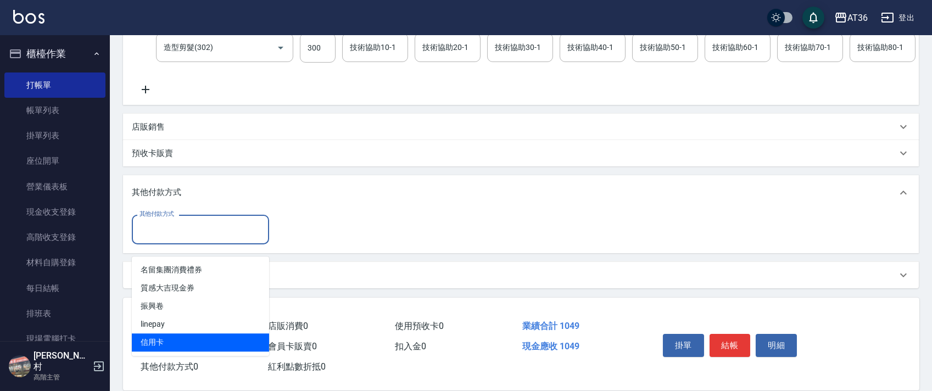
drag, startPoint x: 159, startPoint y: 327, endPoint x: 305, endPoint y: 185, distance: 203.5
click at [159, 333] on span "信用卡" at bounding box center [200, 342] width 137 height 18
type input "信用卡"
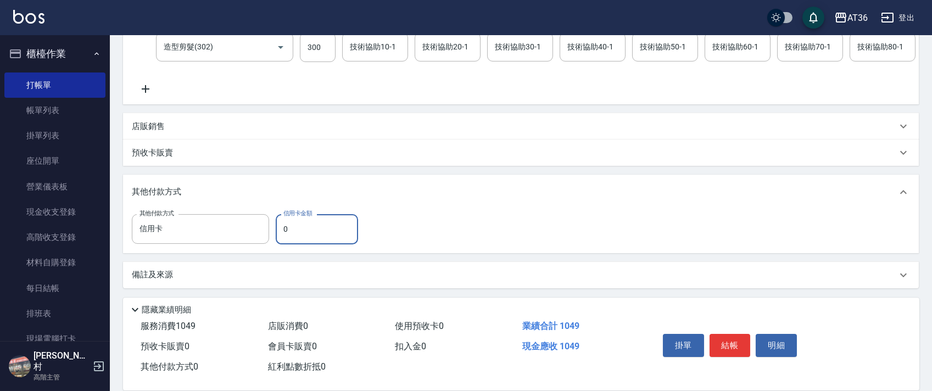
click at [278, 230] on input "0" at bounding box center [317, 229] width 82 height 30
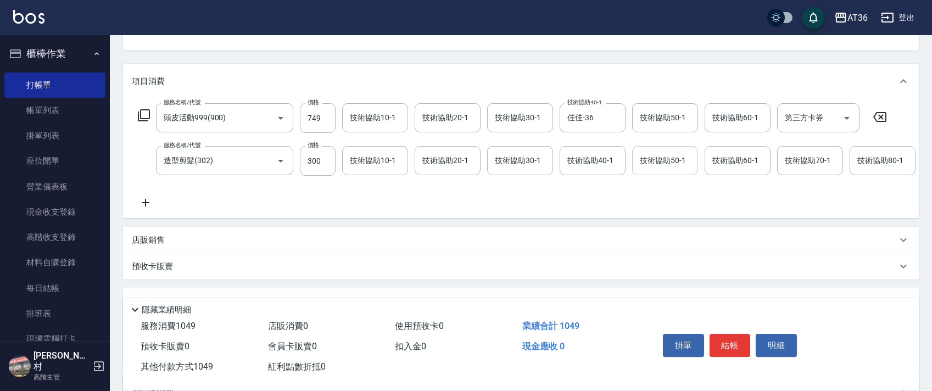
scroll to position [21, 0]
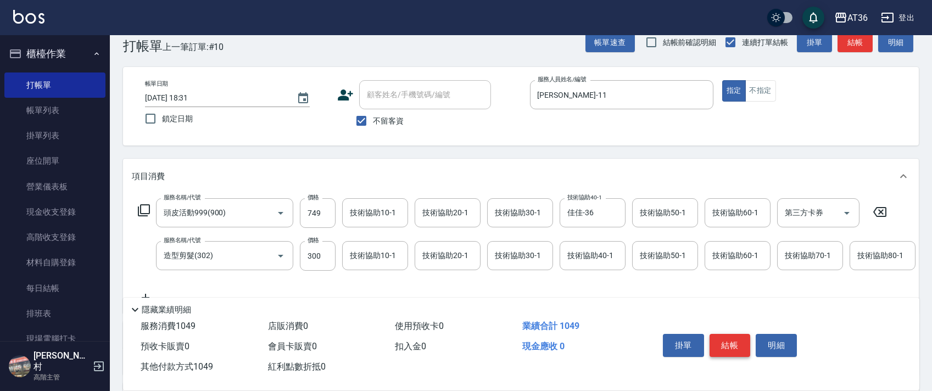
type input "1049"
drag, startPoint x: 723, startPoint y: 341, endPoint x: 721, endPoint y: 336, distance: 6.1
click at [724, 339] on button "結帳" at bounding box center [730, 345] width 41 height 23
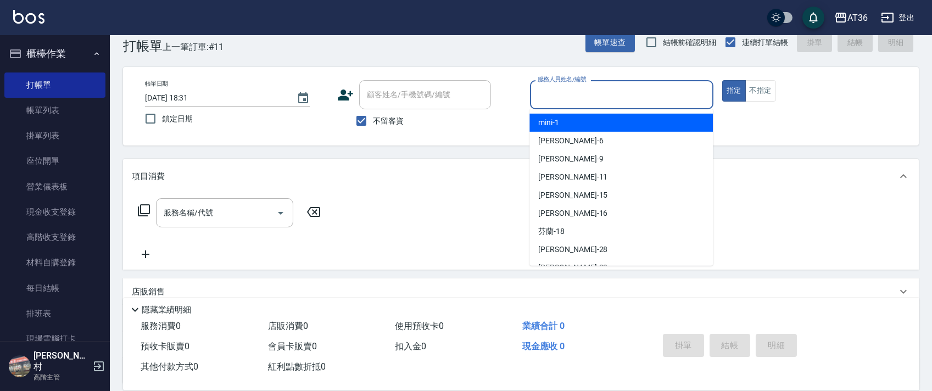
click at [537, 93] on input "服務人員姓名/編號" at bounding box center [622, 94] width 174 height 19
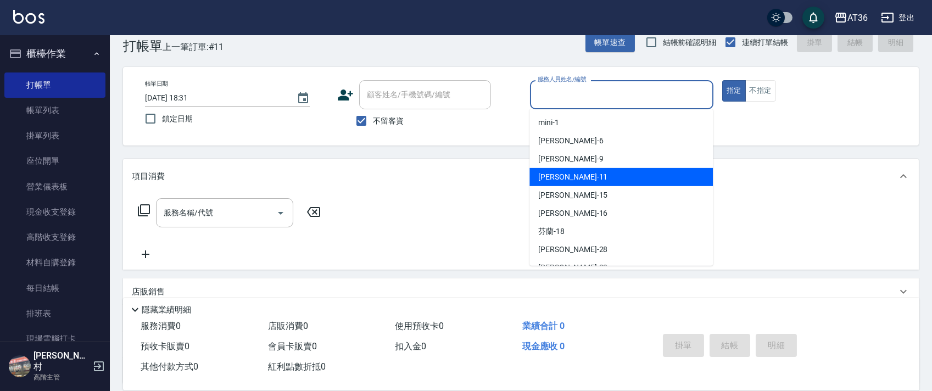
click at [565, 191] on div "[PERSON_NAME] -15" at bounding box center [620, 195] width 183 height 18
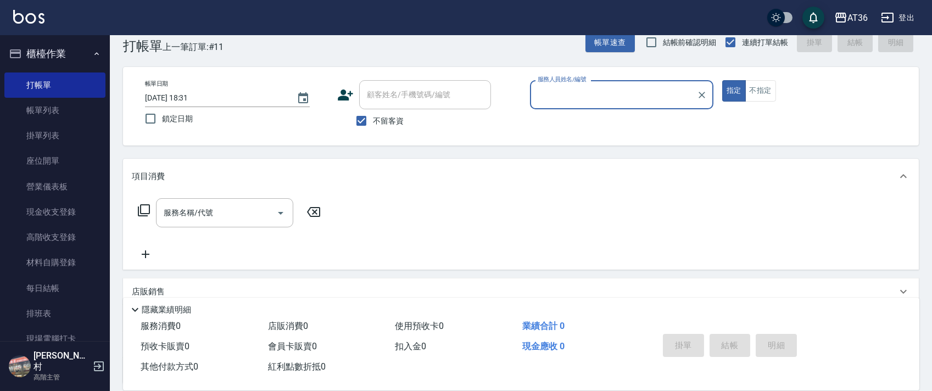
type input "[PERSON_NAME]-15"
click at [144, 213] on icon at bounding box center [144, 210] width 12 height 12
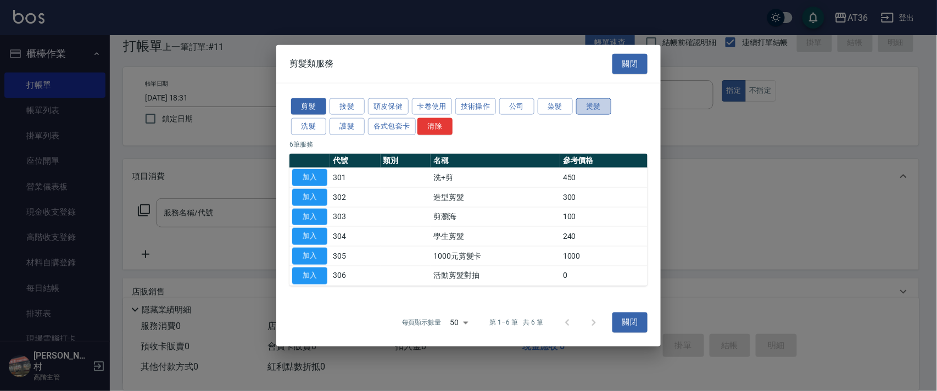
click at [590, 107] on button "燙髮" at bounding box center [593, 106] width 35 height 17
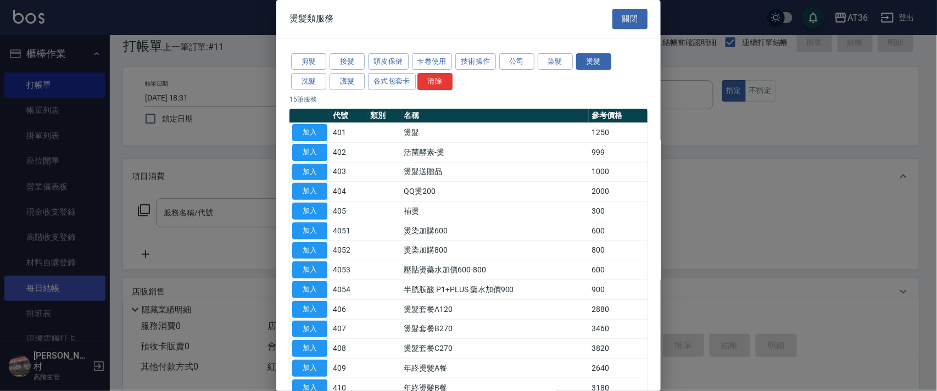
drag, startPoint x: 303, startPoint y: 136, endPoint x: 99, endPoint y: 294, distance: 258.7
click at [303, 136] on button "加入" at bounding box center [309, 132] width 35 height 17
type input "燙髮(401)"
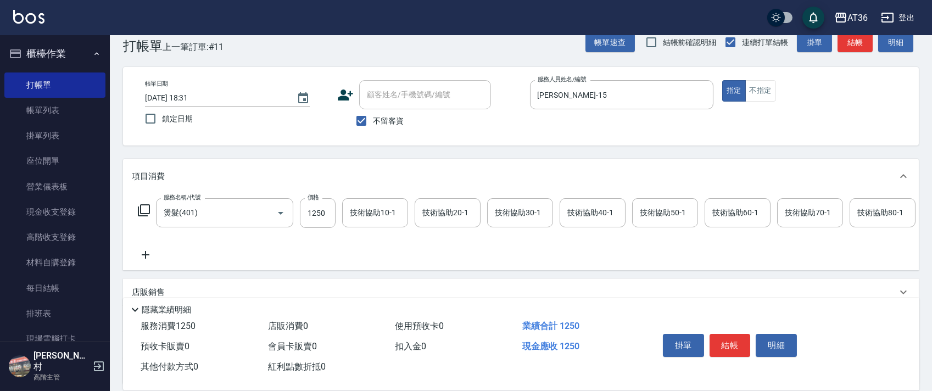
click at [147, 207] on div "服務名稱/代號 燙髮(401) 服務名稱/代號 價格 1250 價格 技術協助10-1 技術協助10-1 技術協助20-1 技術協助20-1 技術協助30-1…" at bounding box center [803, 213] width 1342 height 30
click at [147, 214] on icon at bounding box center [144, 210] width 12 height 12
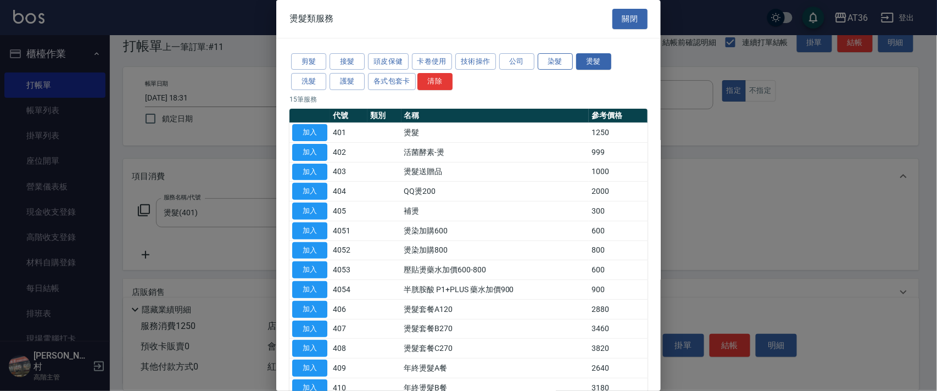
drag, startPoint x: 554, startPoint y: 56, endPoint x: 556, endPoint y: 62, distance: 6.4
click at [553, 57] on button "染髮" at bounding box center [555, 61] width 35 height 17
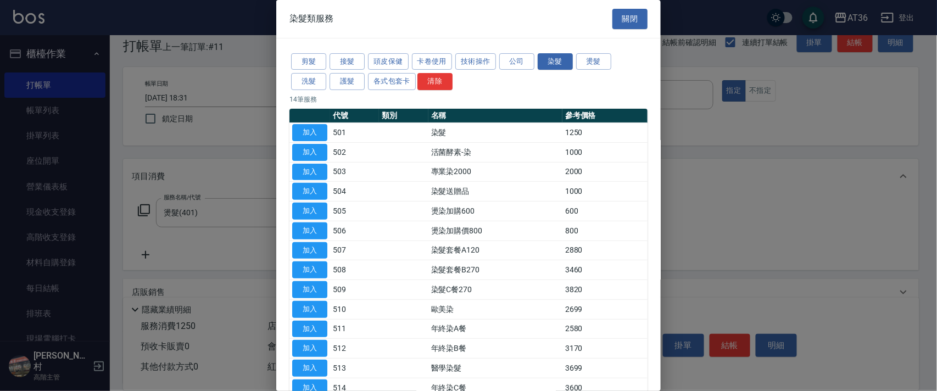
click at [309, 133] on button "加入" at bounding box center [309, 132] width 35 height 17
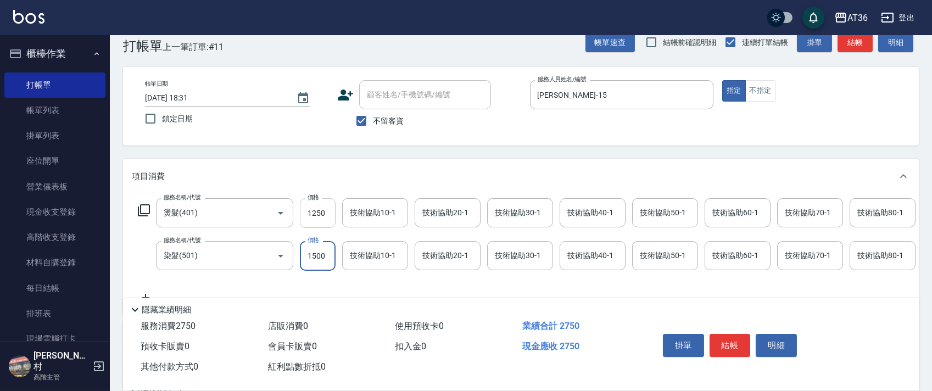
type input "1500"
click at [325, 216] on input "1250" at bounding box center [318, 213] width 36 height 30
type input "2000"
click at [579, 212] on div "技術協助40-1 技術協助40-1" at bounding box center [593, 212] width 66 height 29
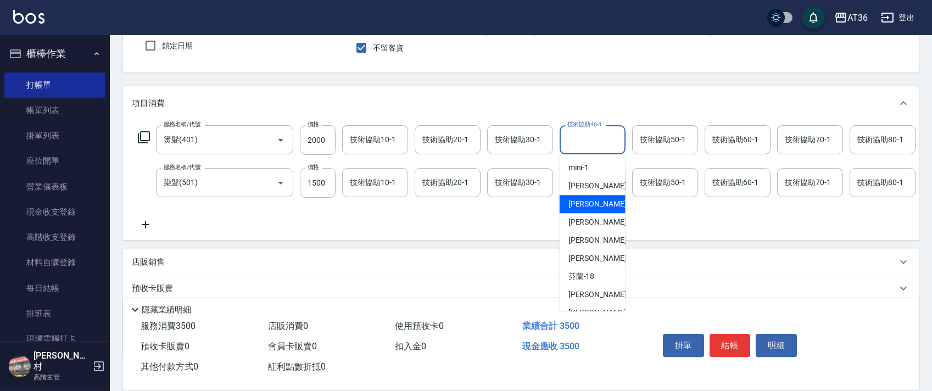
scroll to position [142, 0]
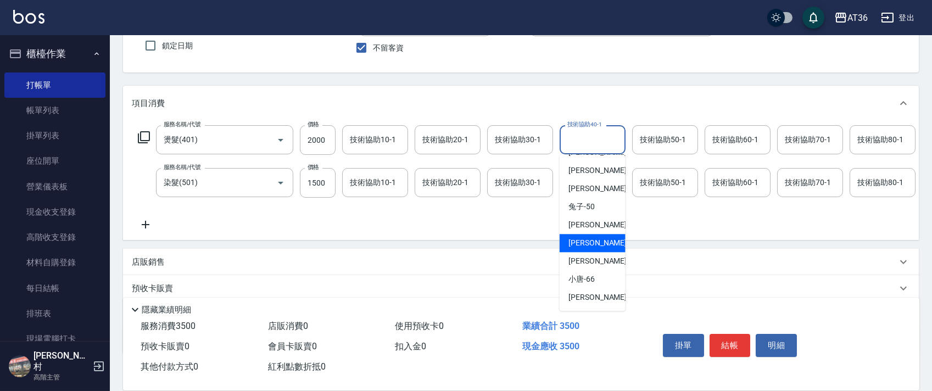
click at [588, 249] on div "[PERSON_NAME] -58" at bounding box center [593, 243] width 66 height 18
type input "[PERSON_NAME]-58"
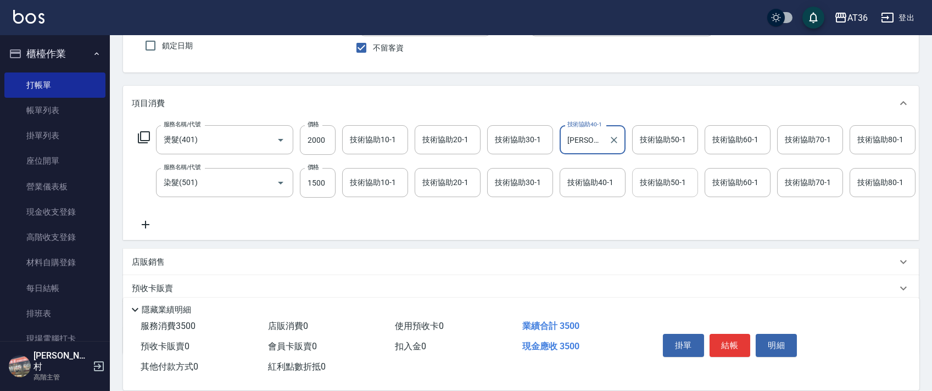
drag, startPoint x: 655, startPoint y: 180, endPoint x: 668, endPoint y: 188, distance: 14.8
click at [655, 183] on div "技術協助50-1 技術協助50-1" at bounding box center [665, 182] width 66 height 29
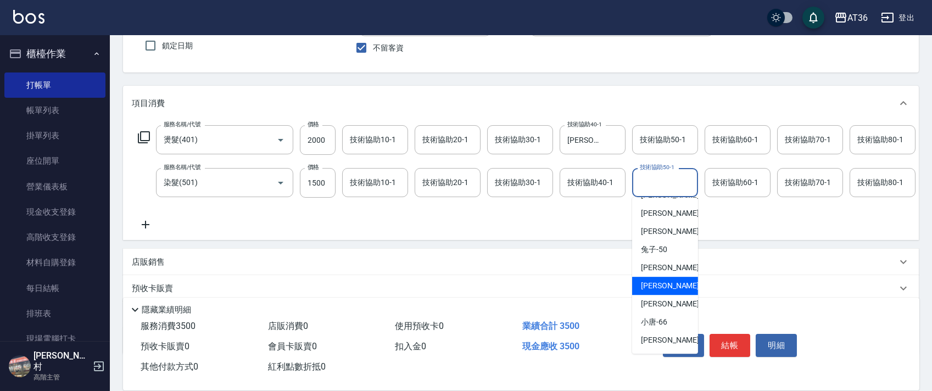
click at [664, 280] on span "[PERSON_NAME] -58" at bounding box center [675, 286] width 69 height 12
type input "[PERSON_NAME]-58"
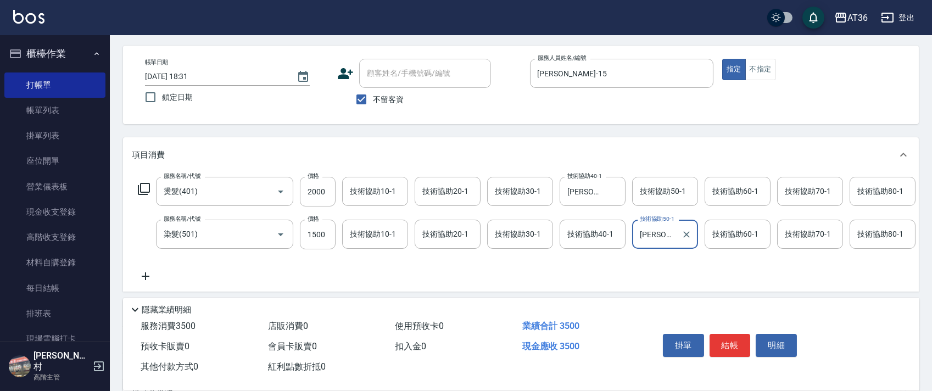
scroll to position [0, 0]
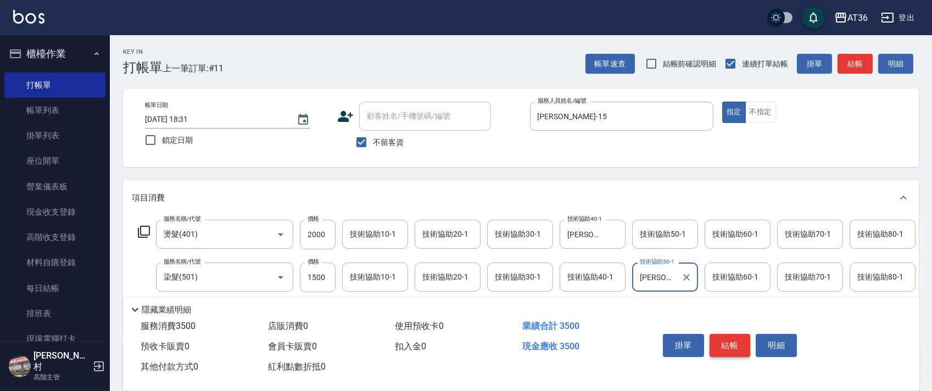
click at [728, 345] on button "結帳" at bounding box center [730, 345] width 41 height 23
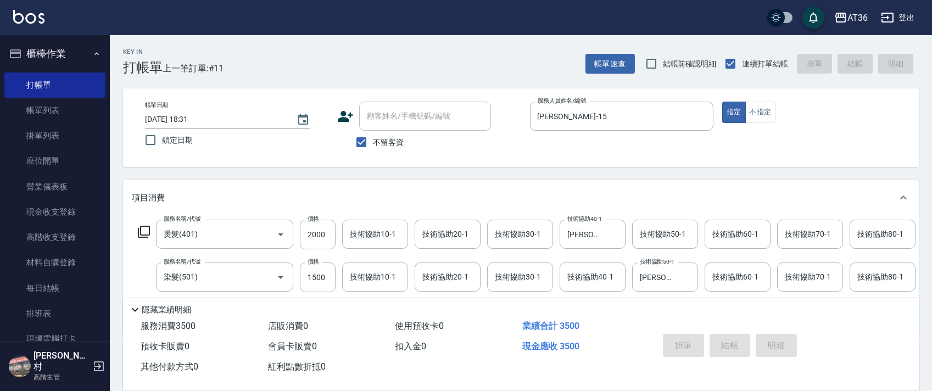
type input "[DATE] 18:32"
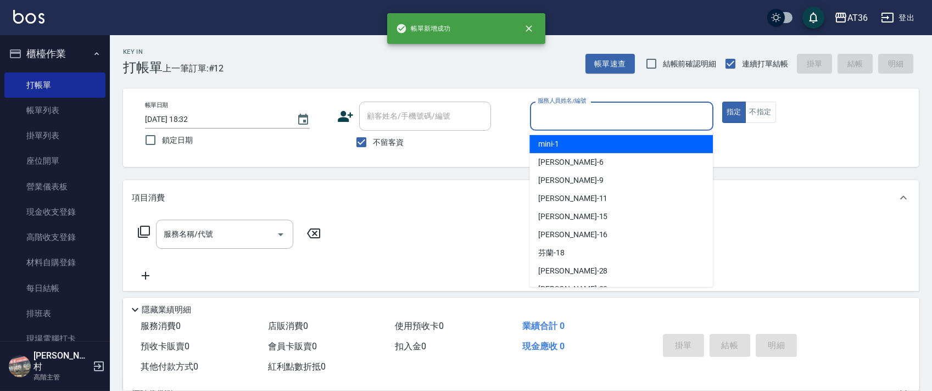
click at [557, 121] on input "服務人員姓名/編號" at bounding box center [622, 116] width 174 height 19
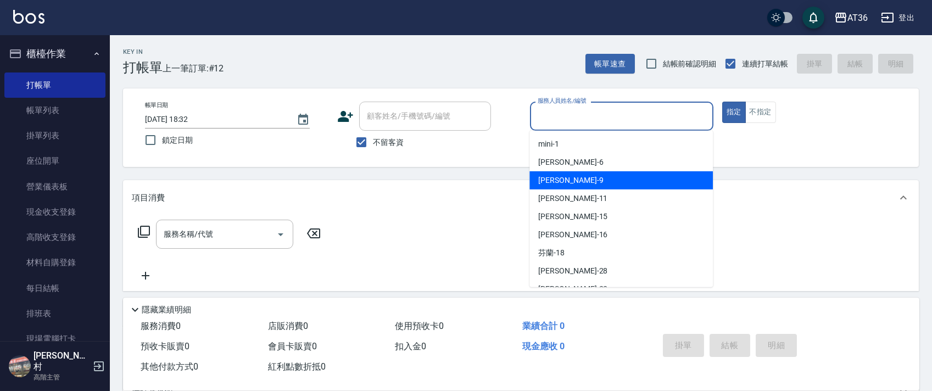
click at [566, 190] on div "[PERSON_NAME] -11" at bounding box center [620, 198] width 183 height 18
type input "[PERSON_NAME]-11"
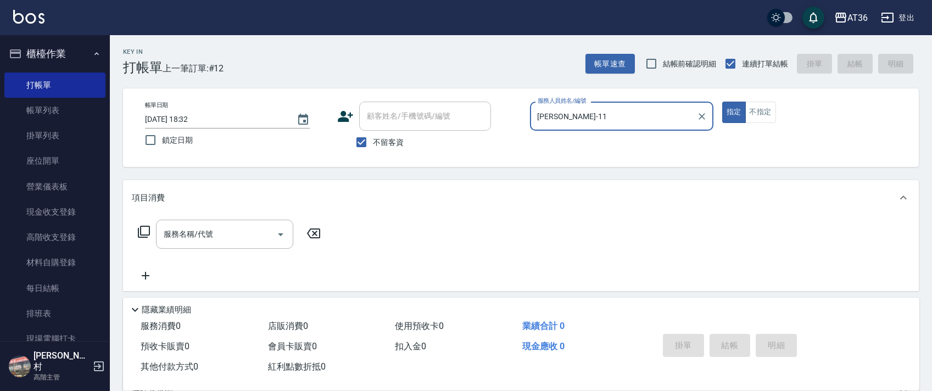
click at [144, 237] on icon at bounding box center [144, 232] width 12 height 12
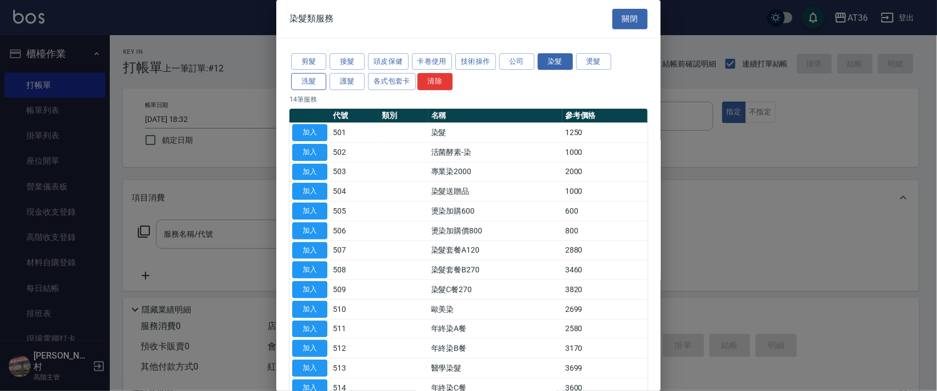
click at [310, 82] on button "洗髮" at bounding box center [308, 81] width 35 height 17
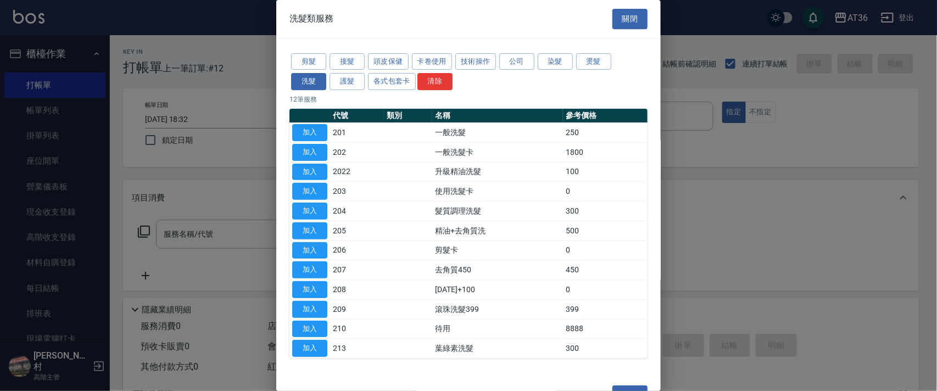
click at [310, 131] on button "加入" at bounding box center [309, 132] width 35 height 17
type input "一般洗髮(201)"
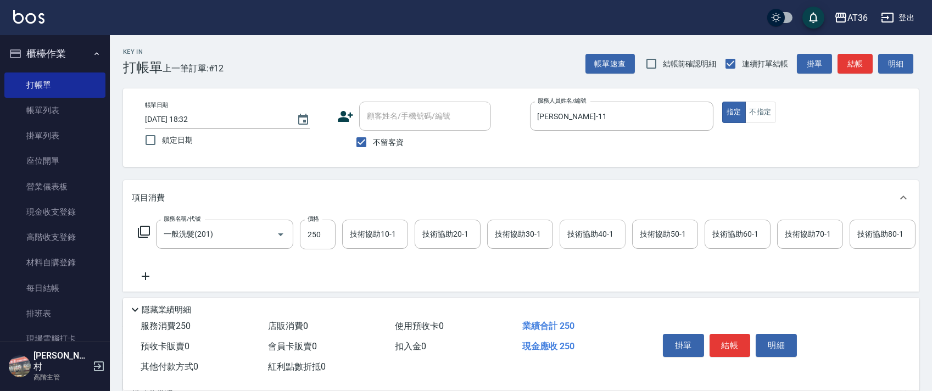
click at [581, 229] on div "技術協助40-1 技術協助40-1" at bounding box center [593, 234] width 66 height 29
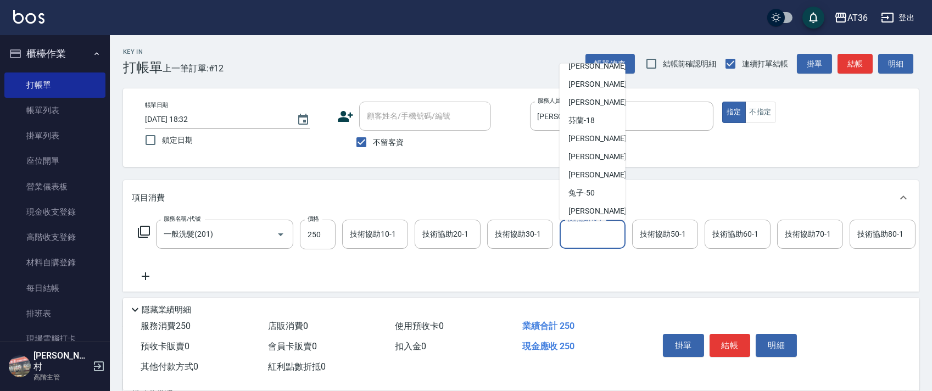
scroll to position [142, 0]
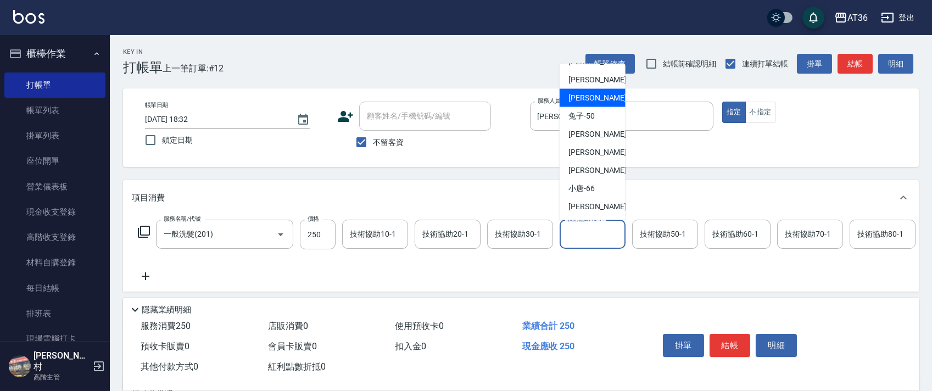
click at [593, 99] on span "佳佳 -36" at bounding box center [602, 98] width 69 height 12
type input "佳佳-36"
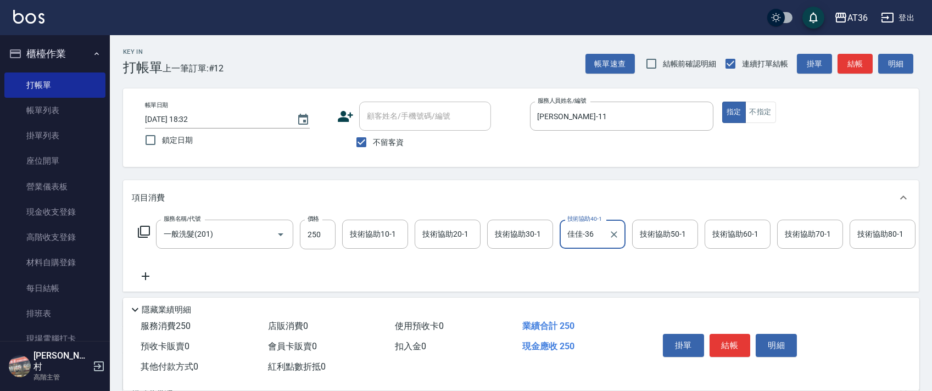
click at [728, 338] on button "結帳" at bounding box center [730, 345] width 41 height 23
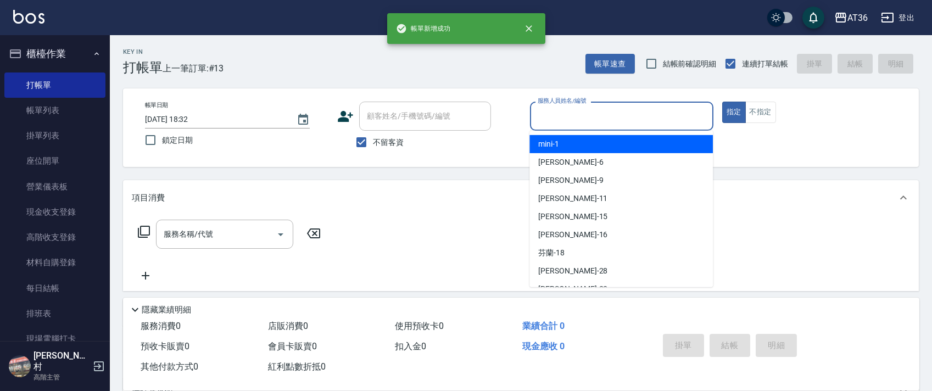
click at [539, 121] on input "服務人員姓名/編號" at bounding box center [622, 116] width 174 height 19
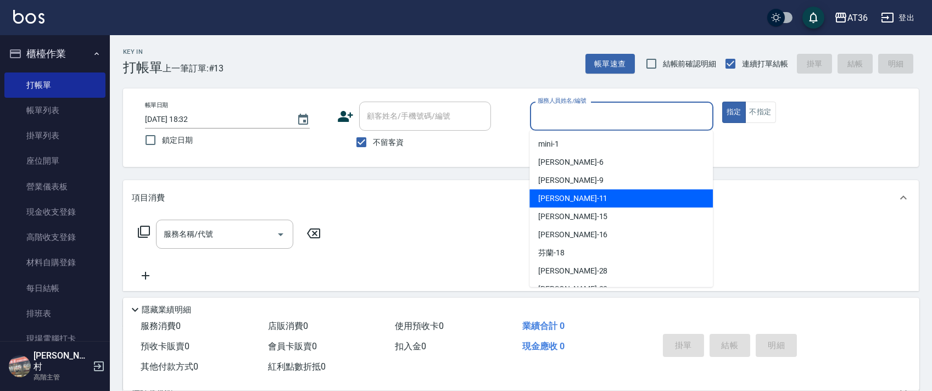
click at [549, 196] on span "[PERSON_NAME] -11" at bounding box center [572, 199] width 69 height 12
type input "[PERSON_NAME]-11"
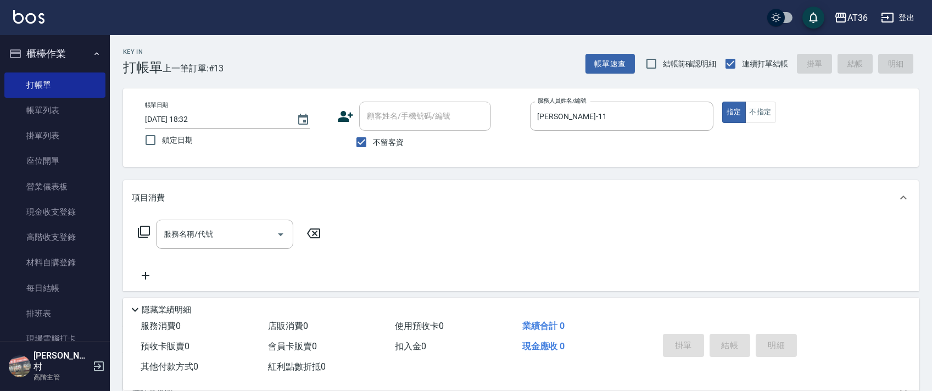
click at [141, 232] on icon at bounding box center [144, 232] width 12 height 12
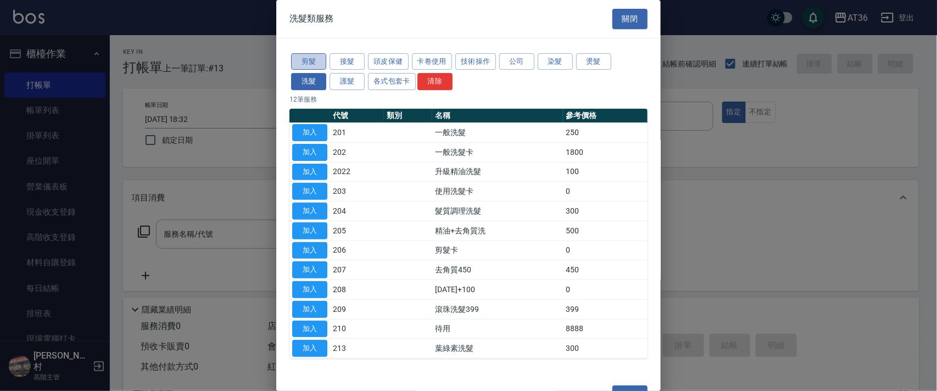
click at [303, 64] on button "剪髮" at bounding box center [308, 61] width 35 height 17
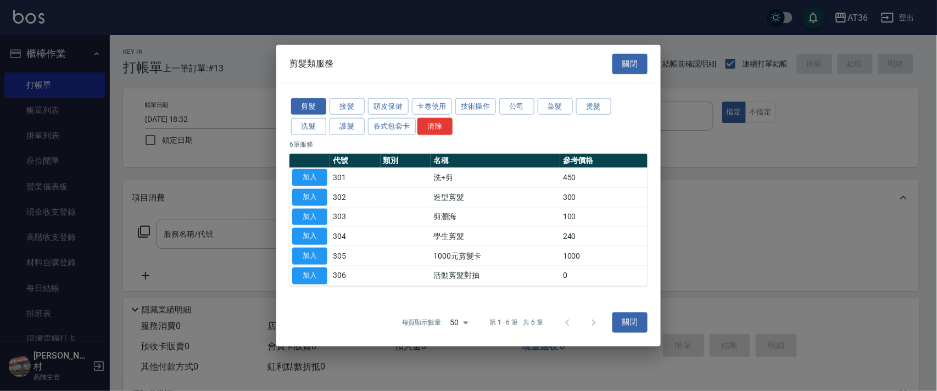
drag, startPoint x: 317, startPoint y: 172, endPoint x: 320, endPoint y: 269, distance: 96.1
click at [317, 174] on button "加入" at bounding box center [309, 177] width 35 height 17
type input "洗+剪(301)"
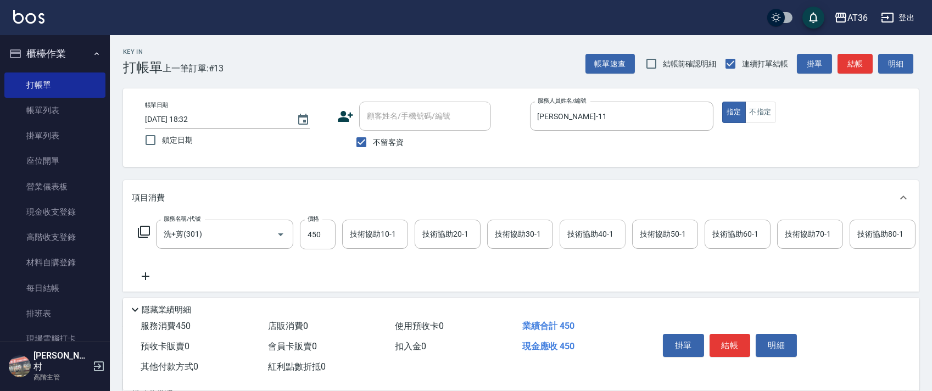
click at [584, 229] on div "技術協助40-1 技術協助40-1" at bounding box center [593, 234] width 66 height 29
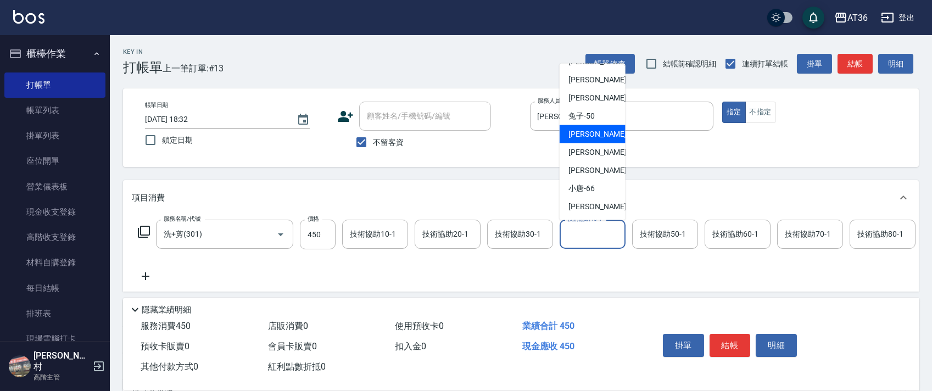
drag, startPoint x: 594, startPoint y: 126, endPoint x: 809, endPoint y: 207, distance: 229.4
click at [595, 127] on div "[PERSON_NAME] -55" at bounding box center [593, 134] width 66 height 18
type input "[PERSON_NAME]-55"
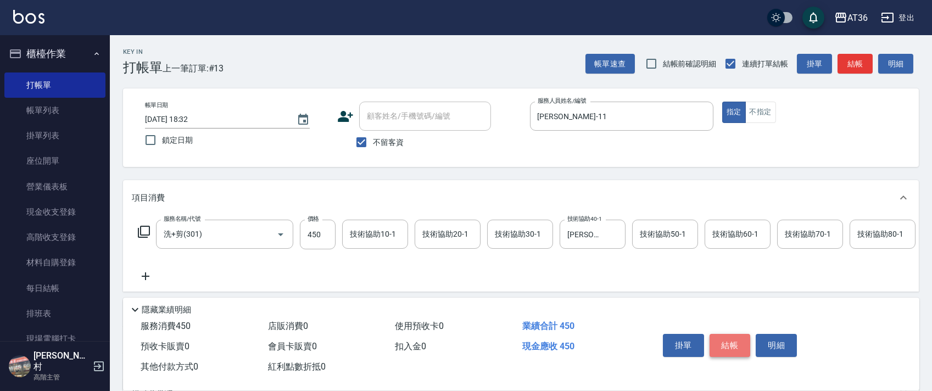
click at [730, 338] on button "結帳" at bounding box center [730, 345] width 41 height 23
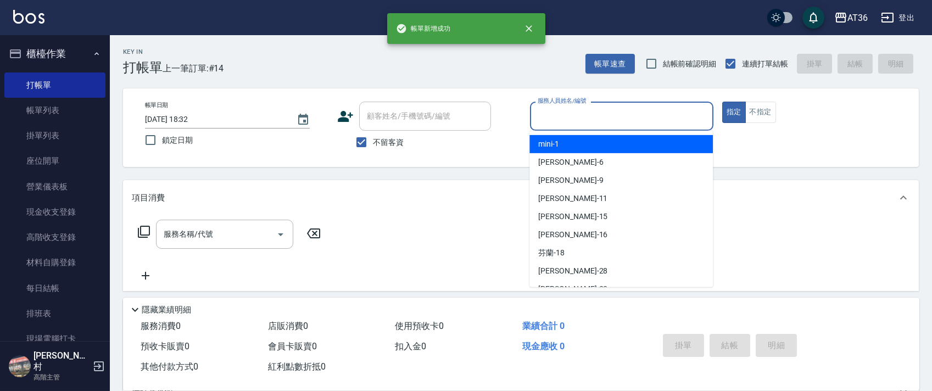
drag, startPoint x: 547, startPoint y: 109, endPoint x: 596, endPoint y: 144, distance: 60.8
click at [548, 115] on input "服務人員姓名/編號" at bounding box center [622, 116] width 174 height 19
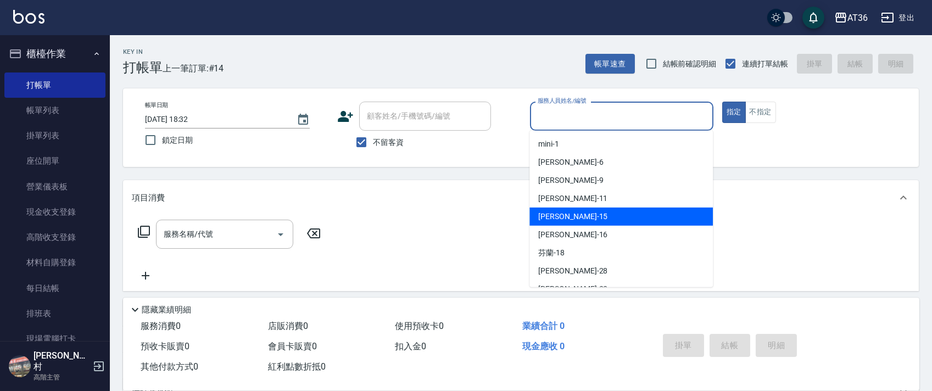
click at [589, 214] on div "[PERSON_NAME] -15" at bounding box center [620, 217] width 183 height 18
type input "[PERSON_NAME]-15"
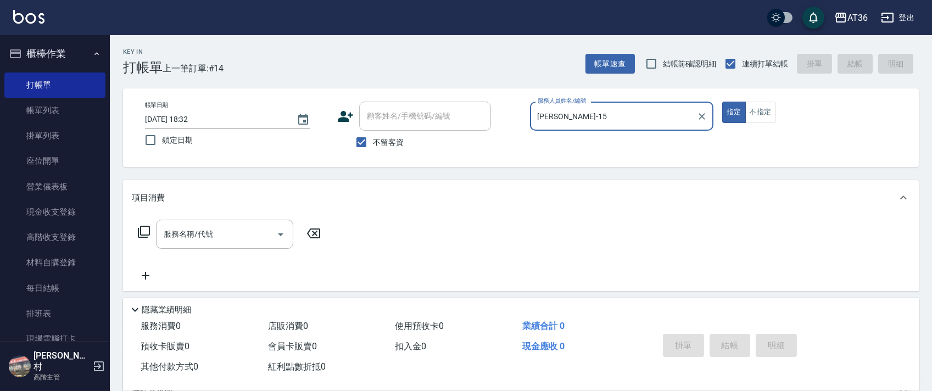
click at [146, 232] on icon at bounding box center [143, 231] width 13 height 13
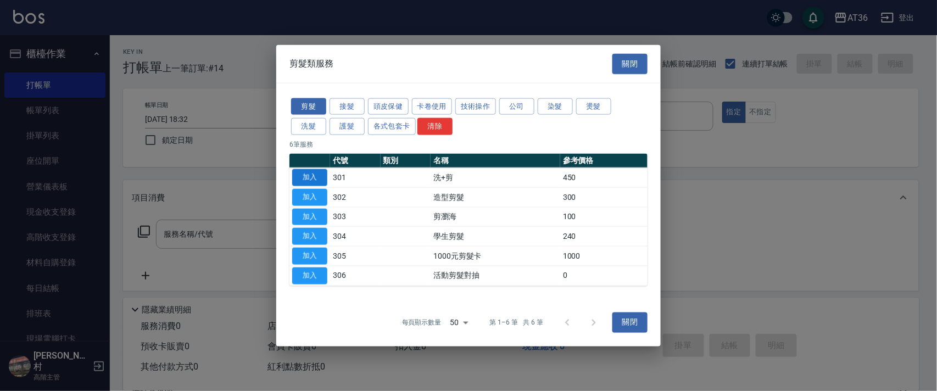
click at [315, 169] on button "加入" at bounding box center [309, 177] width 35 height 17
type input "洗+剪(301)"
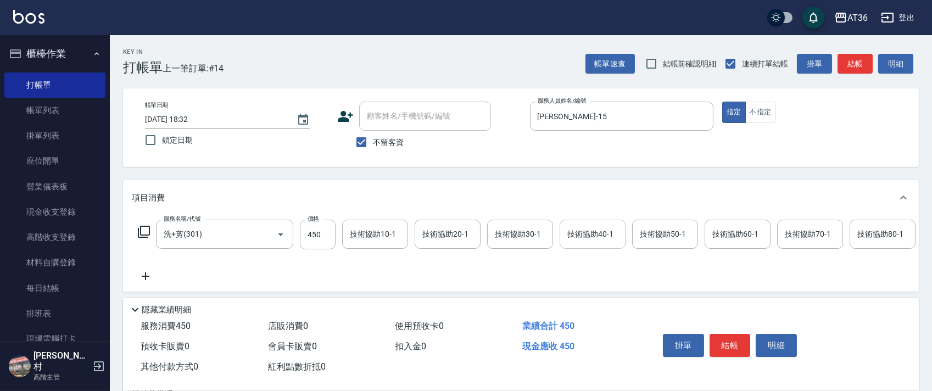
click at [583, 240] on input "技術協助40-1" at bounding box center [593, 234] width 56 height 19
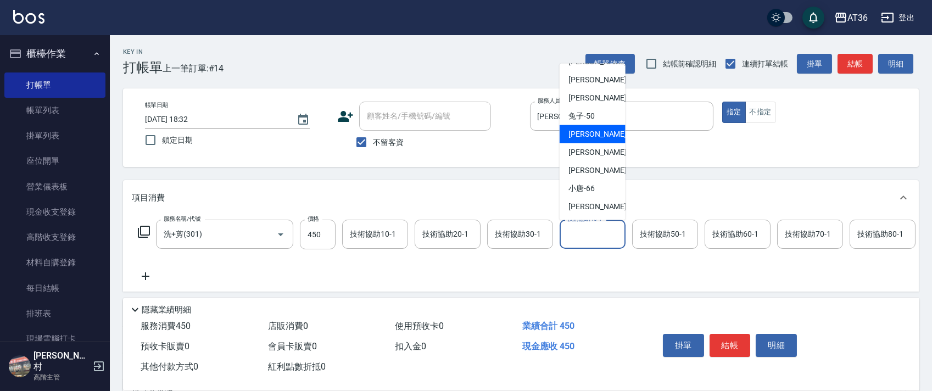
click at [604, 140] on div "[PERSON_NAME] -55" at bounding box center [593, 134] width 66 height 18
type input "[PERSON_NAME]-55"
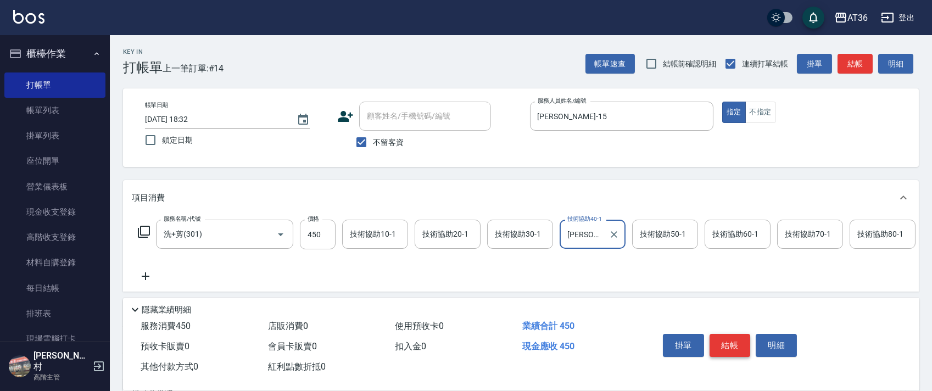
click at [729, 348] on button "結帳" at bounding box center [730, 345] width 41 height 23
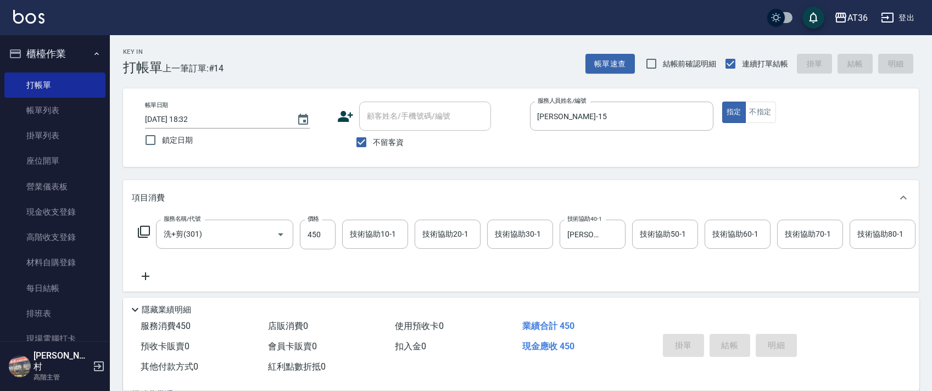
type input "[DATE] 18:33"
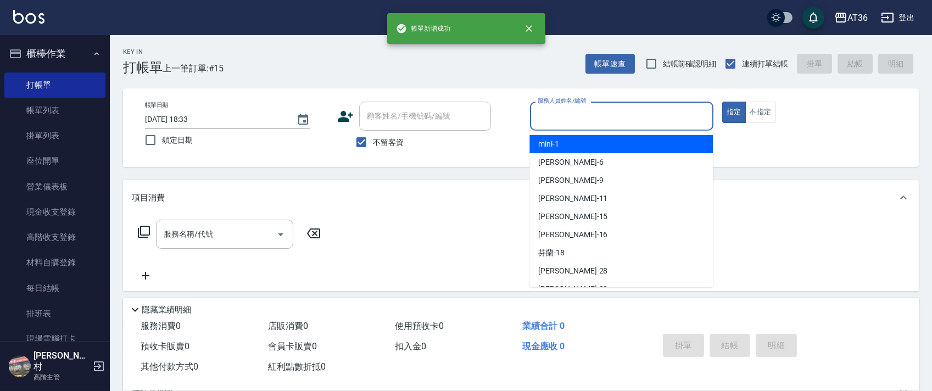
drag, startPoint x: 543, startPoint y: 119, endPoint x: 587, endPoint y: 177, distance: 73.7
click at [545, 123] on input "服務人員姓名/編號" at bounding box center [622, 116] width 174 height 19
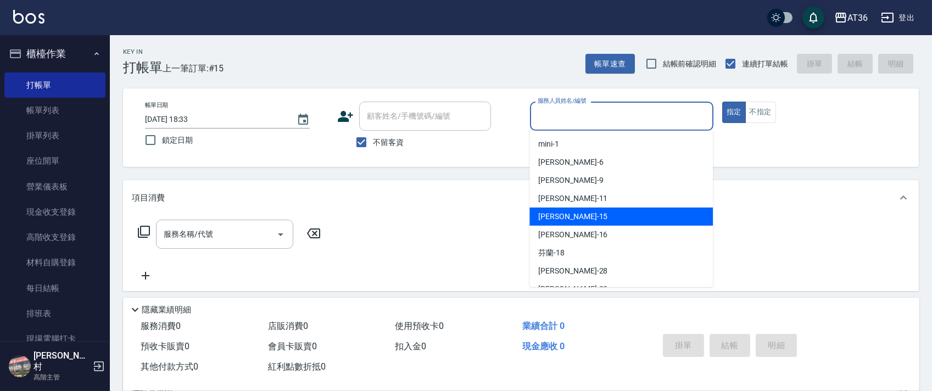
click at [559, 220] on span "[PERSON_NAME] -15" at bounding box center [572, 217] width 69 height 12
type input "[PERSON_NAME]-15"
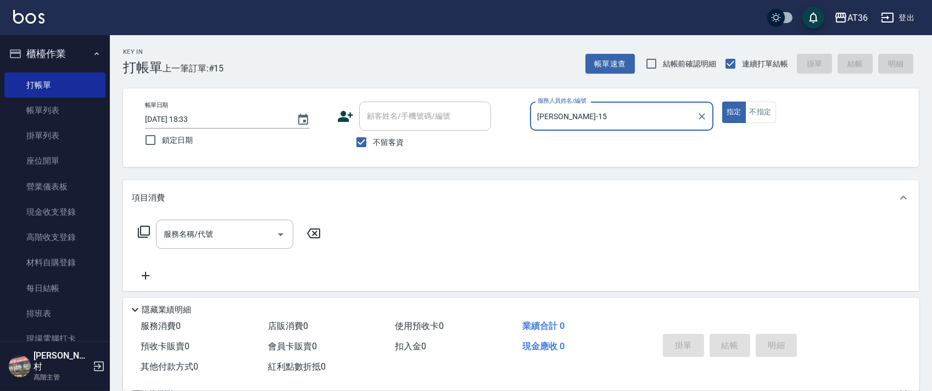
click at [149, 233] on icon at bounding box center [144, 232] width 12 height 12
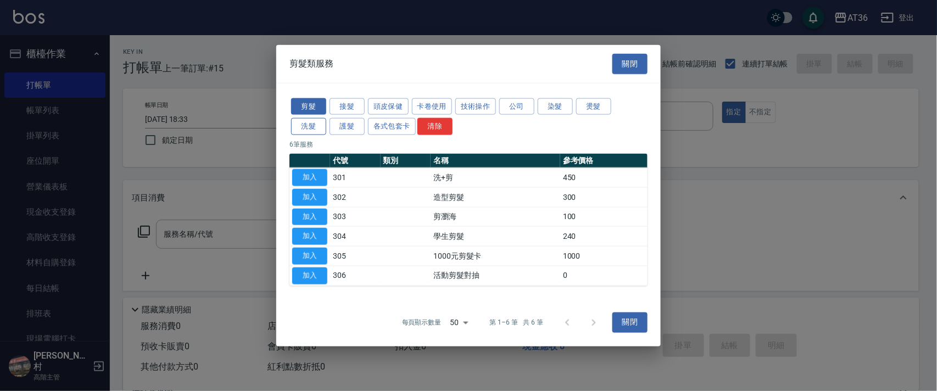
click at [301, 125] on button "洗髮" at bounding box center [308, 126] width 35 height 17
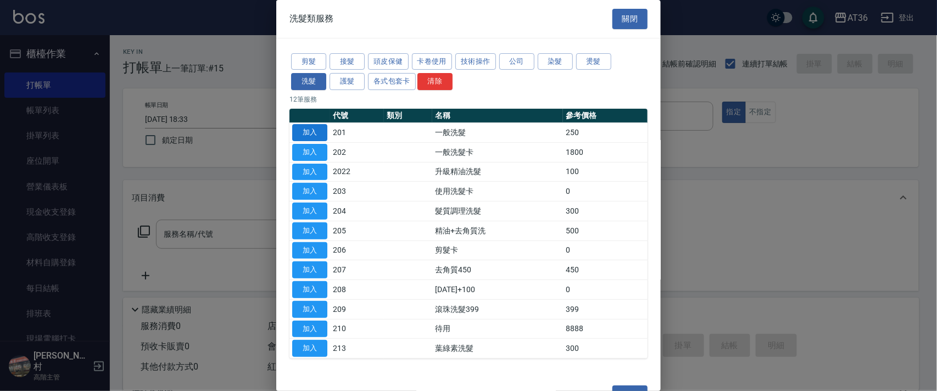
click at [315, 131] on button "加入" at bounding box center [309, 132] width 35 height 17
type input "一般洗髮(201)"
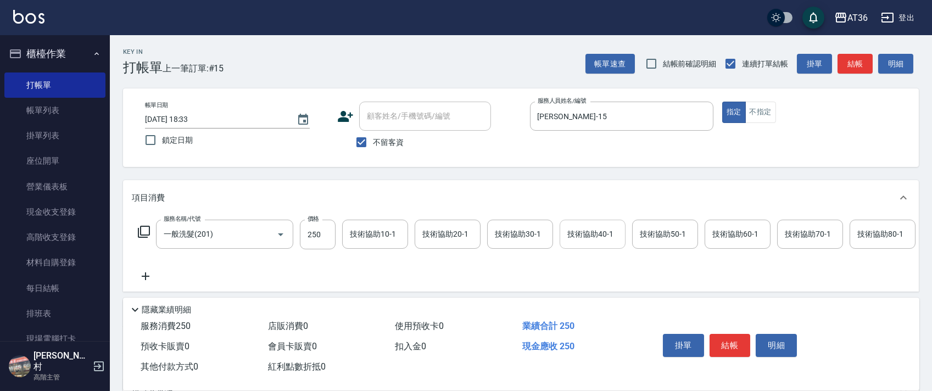
click at [590, 234] on div "技術協助40-1 技術協助40-1" at bounding box center [593, 234] width 66 height 29
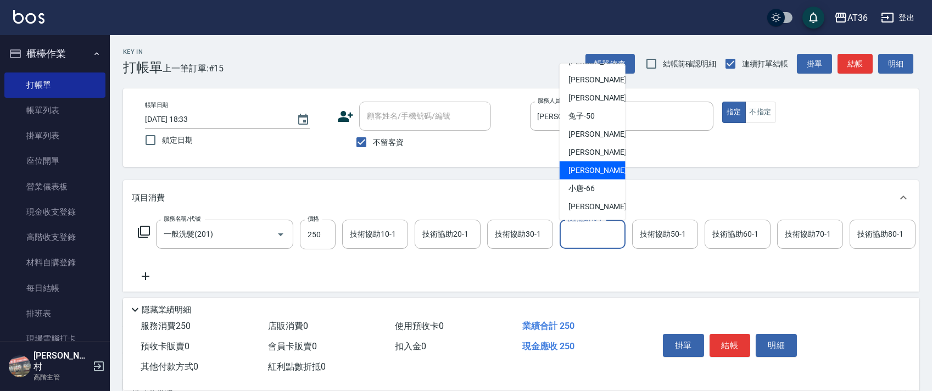
click at [599, 166] on div "[PERSON_NAME] -59" at bounding box center [593, 170] width 66 height 18
type input "[PERSON_NAME]-59"
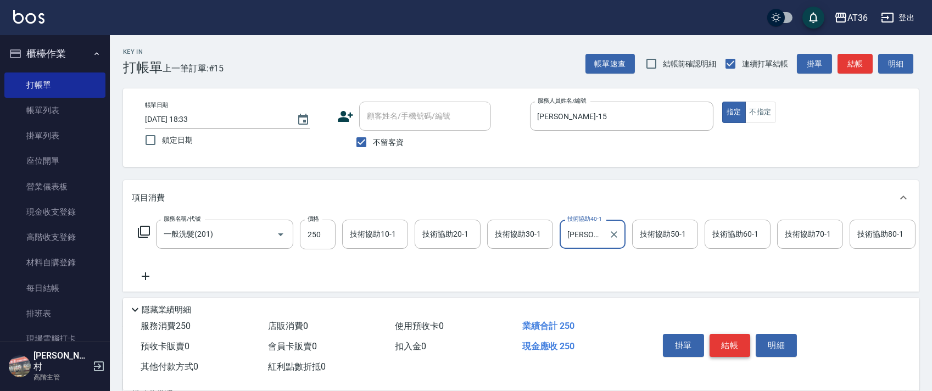
click at [725, 346] on button "結帳" at bounding box center [730, 345] width 41 height 23
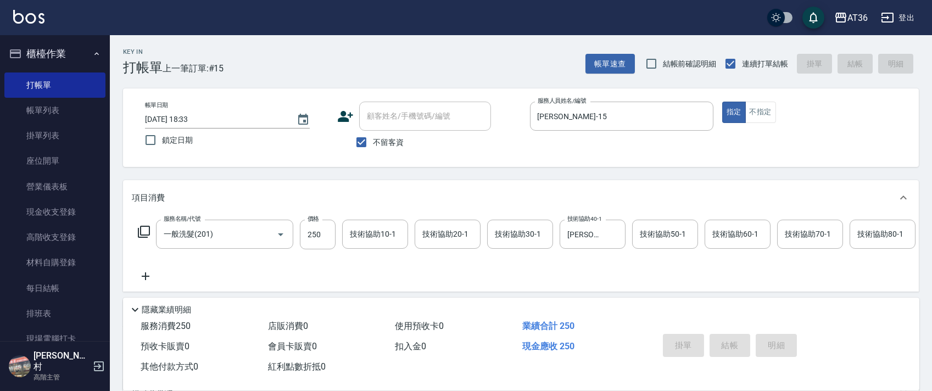
type input "[DATE] 18:34"
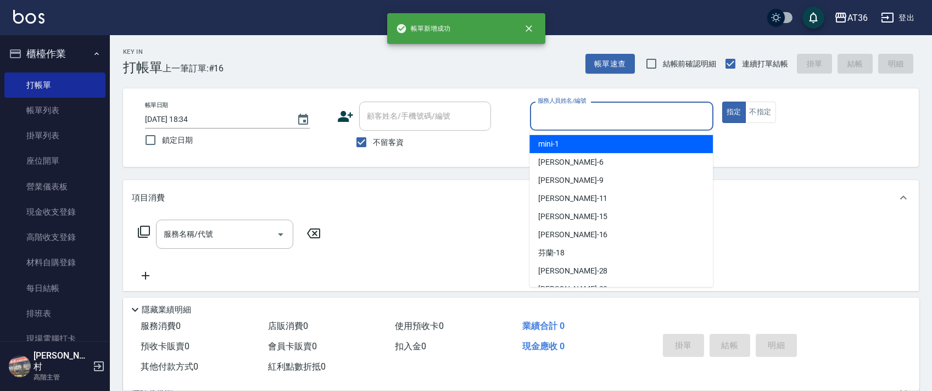
drag, startPoint x: 551, startPoint y: 112, endPoint x: 587, endPoint y: 148, distance: 50.9
click at [550, 115] on input "服務人員姓名/編號" at bounding box center [622, 116] width 174 height 19
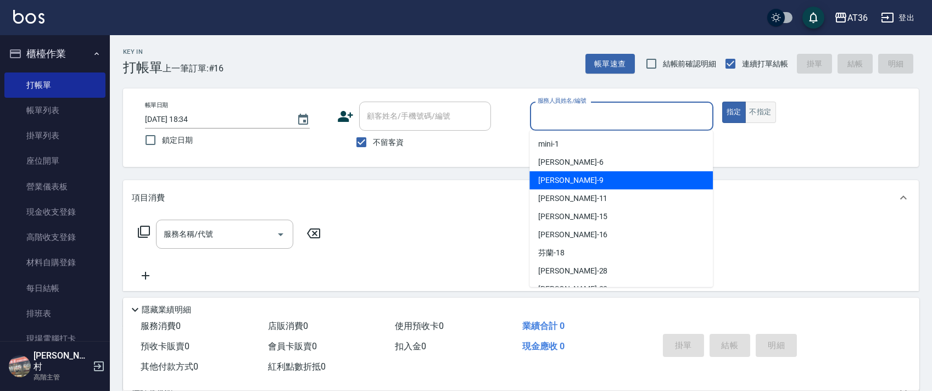
drag, startPoint x: 579, startPoint y: 174, endPoint x: 765, endPoint y: 106, distance: 197.6
click at [581, 174] on div "美燕 -9" at bounding box center [620, 180] width 183 height 18
type input "美燕-9"
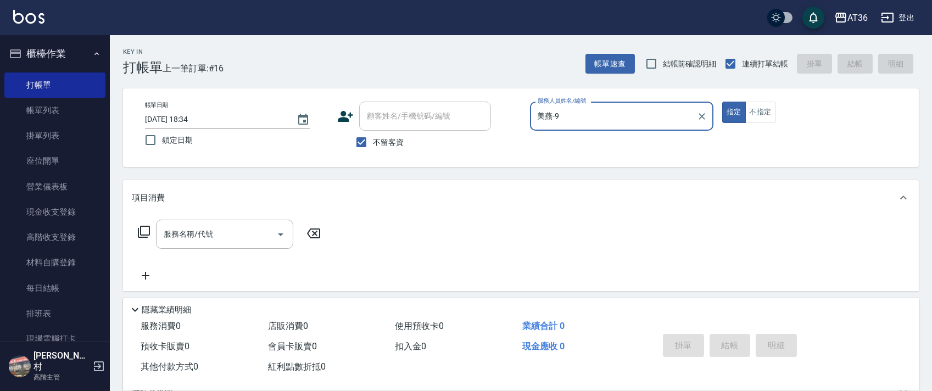
click at [759, 112] on button "不指定" at bounding box center [760, 112] width 31 height 21
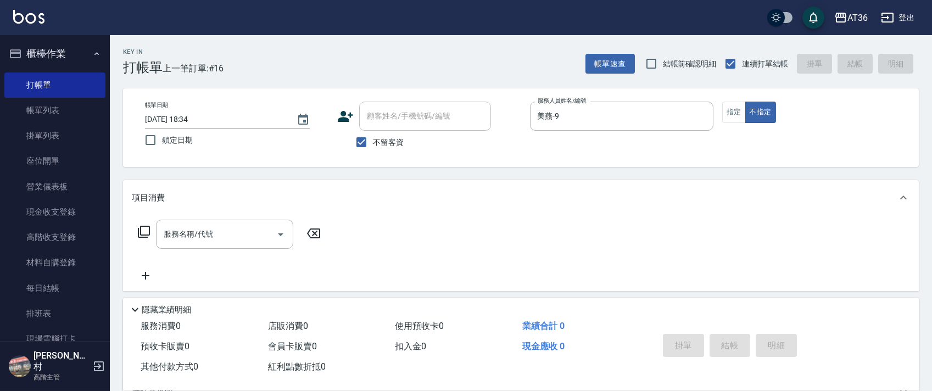
click at [142, 231] on icon at bounding box center [143, 231] width 13 height 13
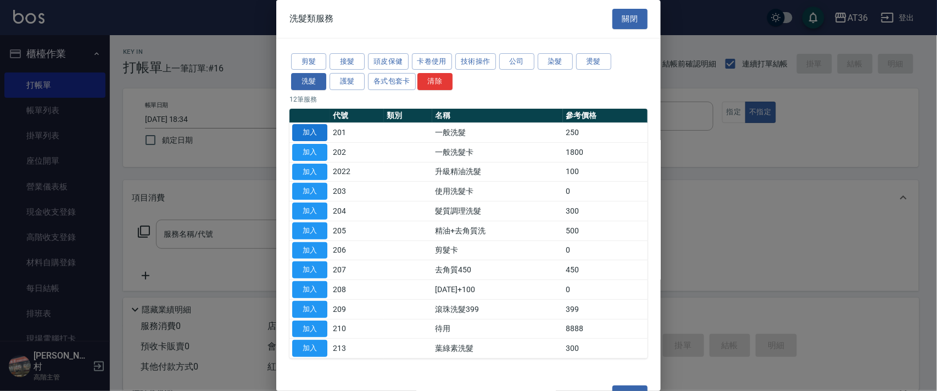
click at [315, 140] on button "加入" at bounding box center [309, 132] width 35 height 17
type input "一般洗髮(201)"
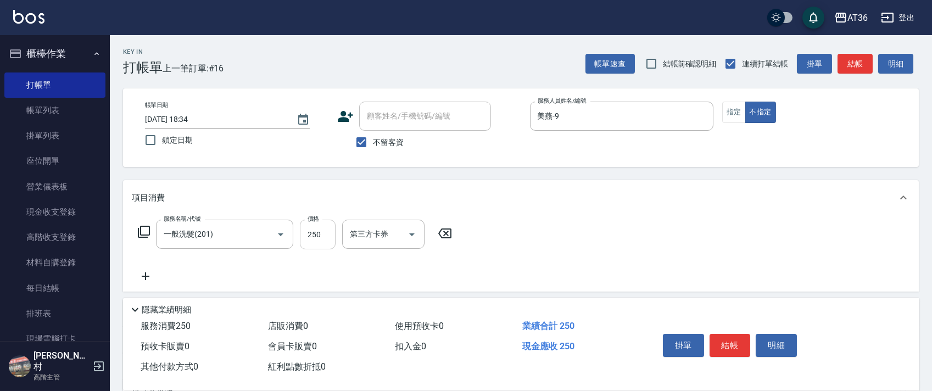
click at [313, 230] on input "250" at bounding box center [318, 235] width 36 height 30
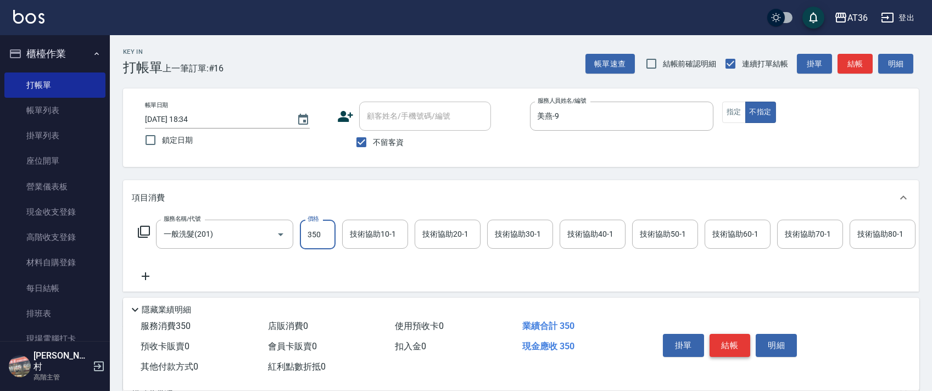
type input "350"
click at [727, 344] on button "結帳" at bounding box center [730, 345] width 41 height 23
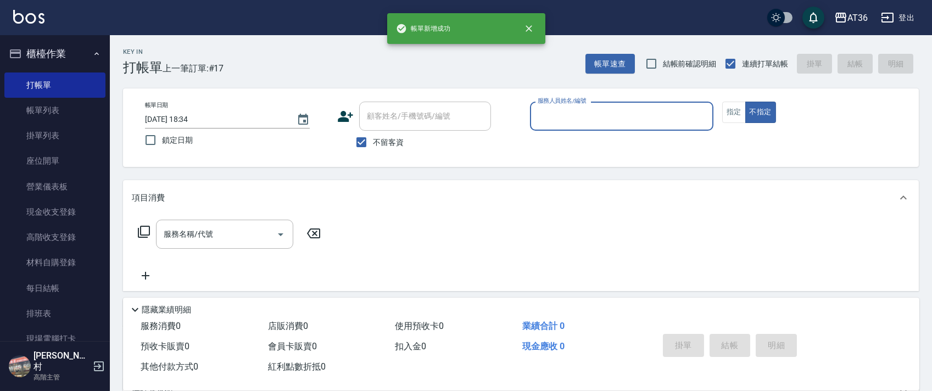
drag, startPoint x: 548, startPoint y: 114, endPoint x: 550, endPoint y: 129, distance: 15.0
click at [548, 119] on input "服務人員姓名/編號" at bounding box center [622, 116] width 174 height 19
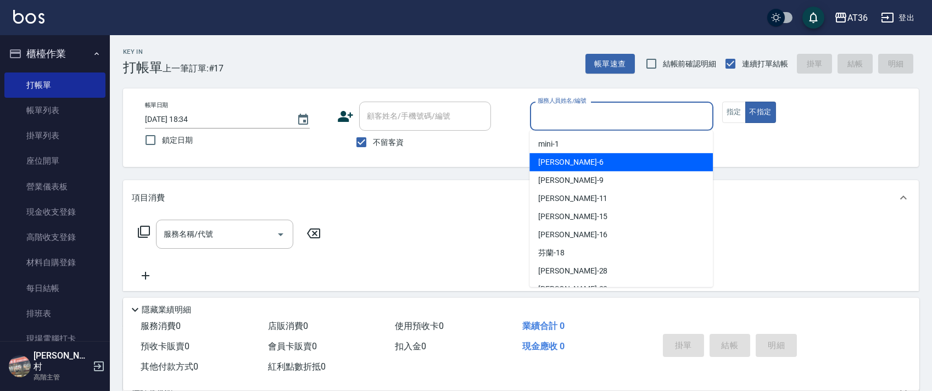
click at [570, 161] on div "[PERSON_NAME] -6" at bounding box center [620, 162] width 183 height 18
type input "[PERSON_NAME]-6"
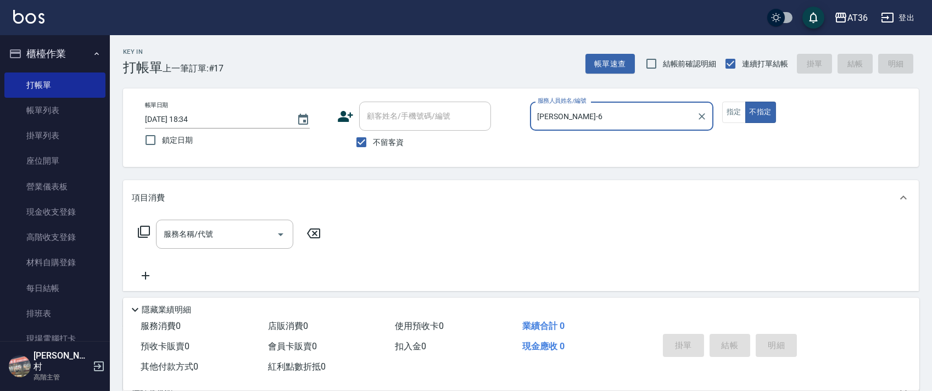
click at [142, 234] on icon at bounding box center [143, 231] width 13 height 13
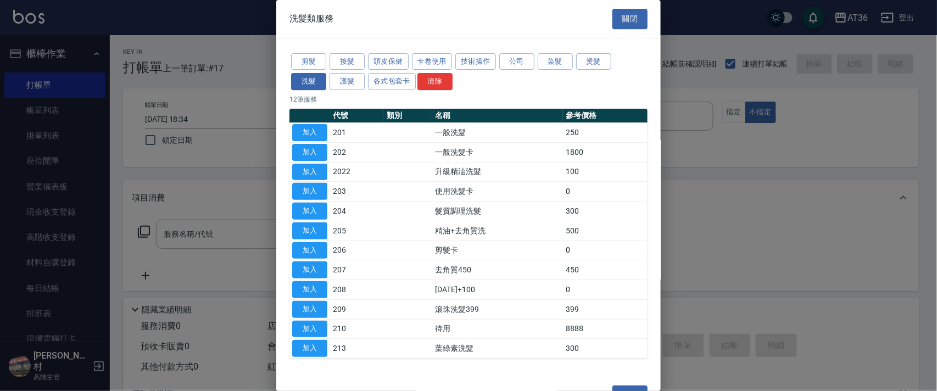
drag, startPoint x: 305, startPoint y: 65, endPoint x: 407, endPoint y: 130, distance: 121.0
click at [304, 66] on button "剪髮" at bounding box center [308, 61] width 35 height 17
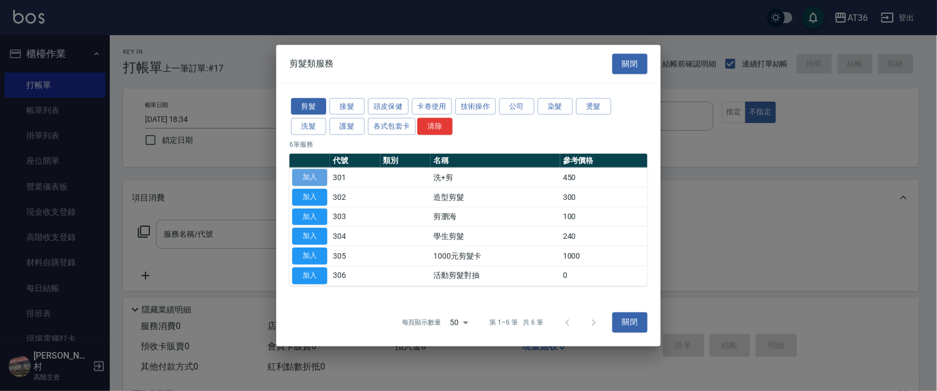
drag, startPoint x: 315, startPoint y: 175, endPoint x: 356, endPoint y: 256, distance: 91.4
click at [315, 176] on button "加入" at bounding box center [309, 177] width 35 height 17
type input "洗+剪(301)"
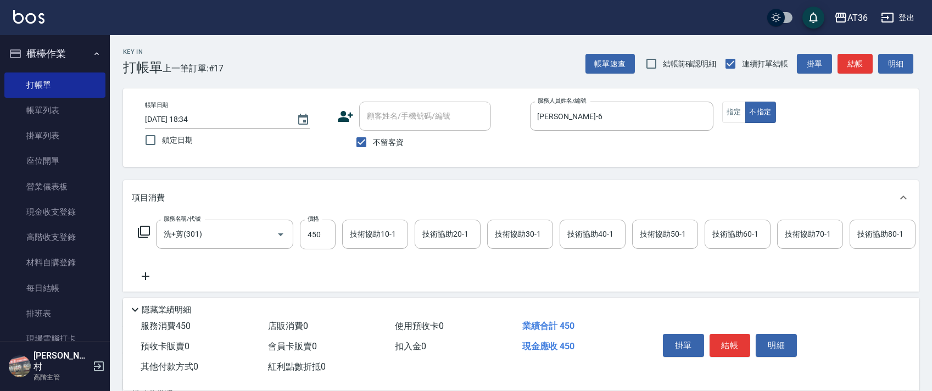
click at [319, 233] on input "450" at bounding box center [318, 235] width 36 height 30
type input "468"
click at [728, 345] on button "結帳" at bounding box center [730, 345] width 41 height 23
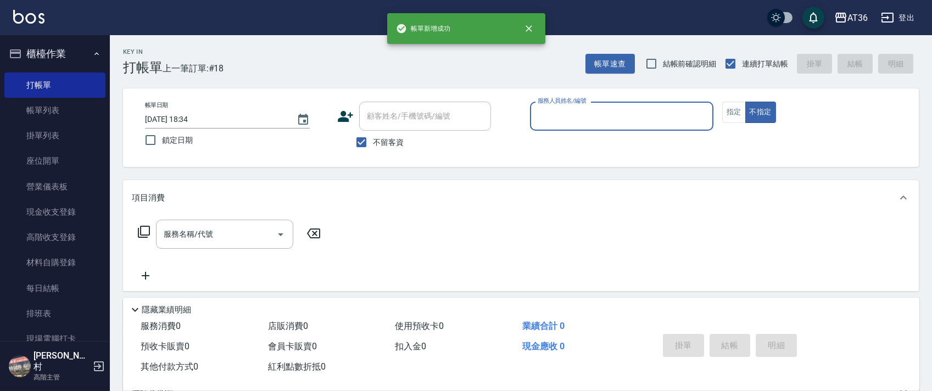
drag, startPoint x: 553, startPoint y: 116, endPoint x: 578, endPoint y: 130, distance: 28.5
click at [556, 119] on input "服務人員姓名/編號" at bounding box center [622, 116] width 174 height 19
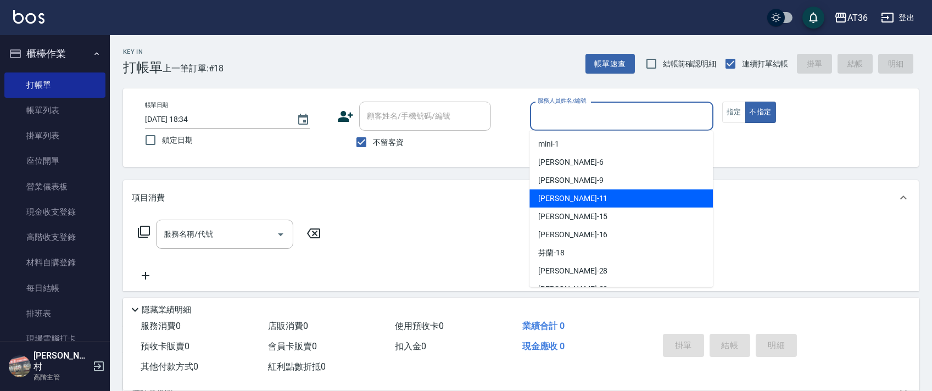
drag, startPoint x: 563, startPoint y: 198, endPoint x: 715, endPoint y: 141, distance: 161.8
click at [564, 198] on div "[PERSON_NAME] -11" at bounding box center [620, 198] width 183 height 18
type input "[PERSON_NAME]-11"
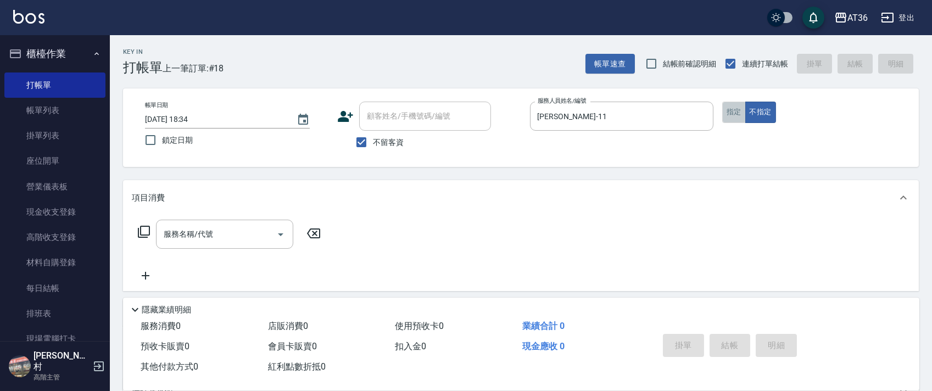
click at [732, 111] on button "指定" at bounding box center [734, 112] width 24 height 21
click at [139, 234] on icon at bounding box center [143, 231] width 13 height 13
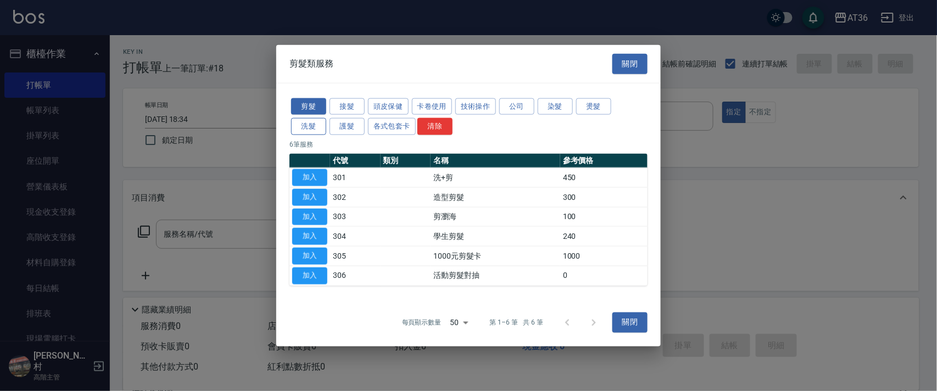
click at [309, 129] on button "洗髮" at bounding box center [308, 126] width 35 height 17
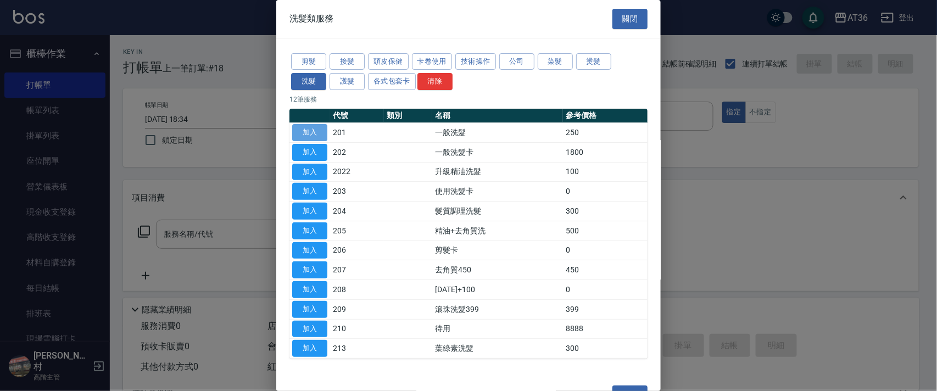
click at [324, 127] on button "加入" at bounding box center [309, 132] width 35 height 17
type input "一般洗髮(201)"
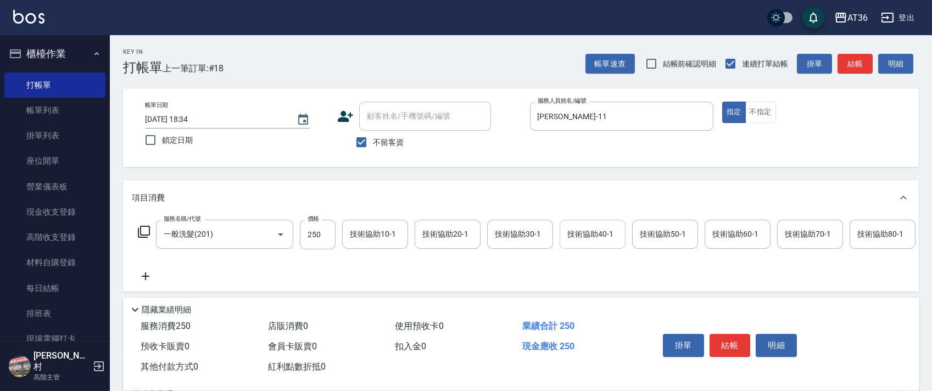
click at [587, 233] on div "技術協助40-1 技術協助40-1" at bounding box center [593, 234] width 66 height 29
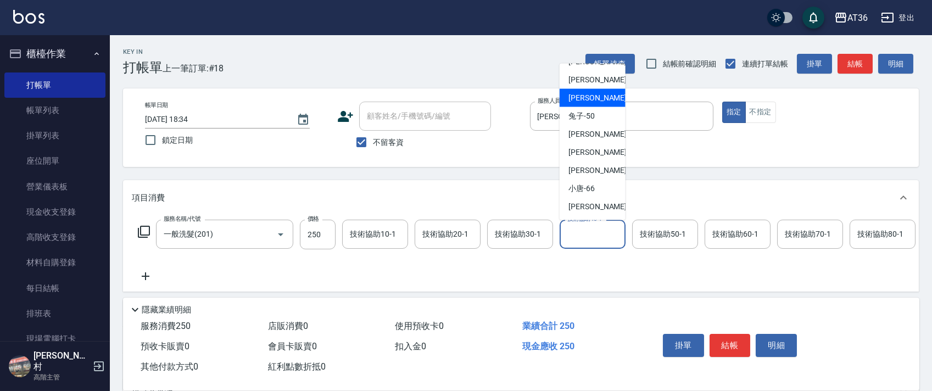
drag, startPoint x: 587, startPoint y: 95, endPoint x: 772, endPoint y: 210, distance: 217.6
click at [587, 97] on span "佳佳 -36" at bounding box center [602, 98] width 69 height 12
type input "佳佳-36"
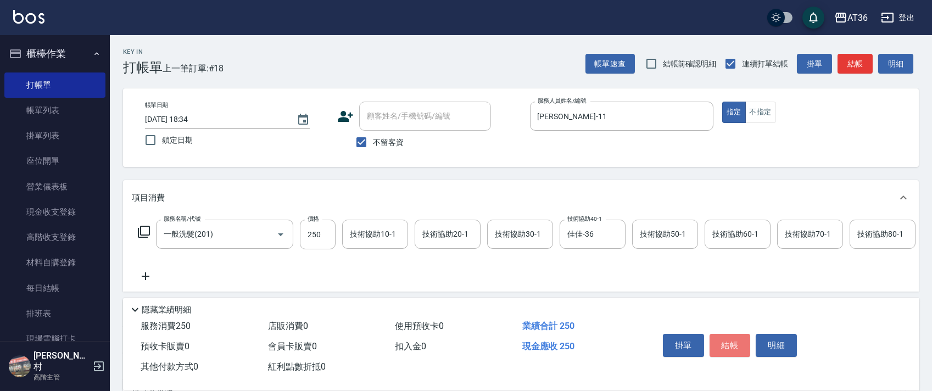
click at [731, 342] on button "結帳" at bounding box center [730, 345] width 41 height 23
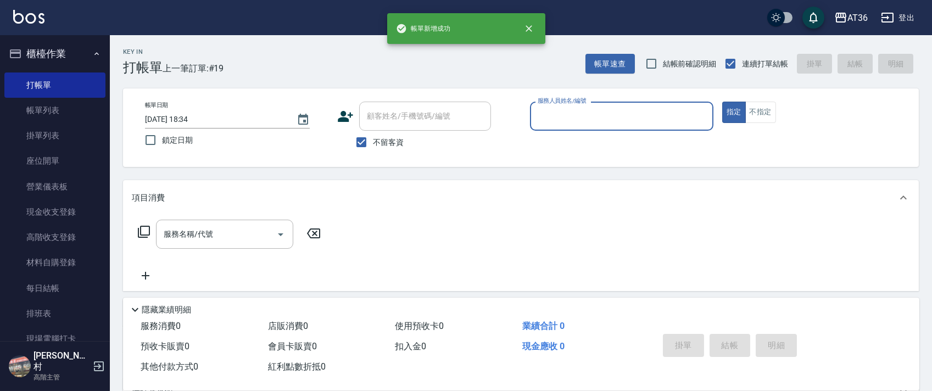
click at [540, 117] on input "服務人員姓名/編號" at bounding box center [622, 116] width 174 height 19
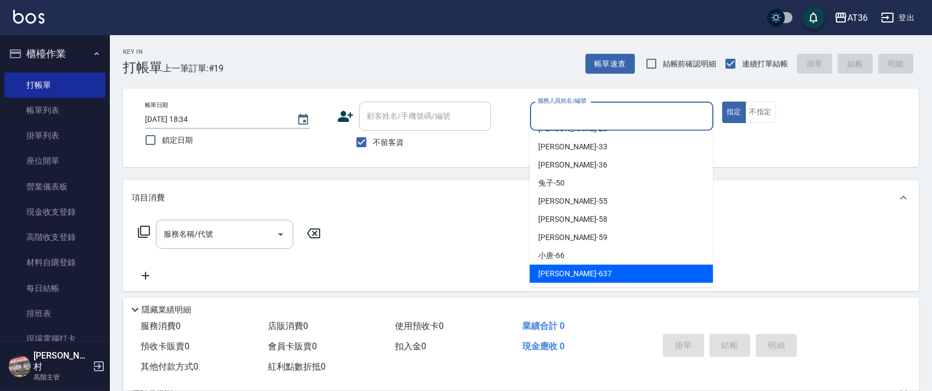
drag, startPoint x: 554, startPoint y: 275, endPoint x: 454, endPoint y: 233, distance: 108.8
click at [553, 273] on span "憶琳 -637" at bounding box center [575, 274] width 74 height 12
type input "憶琳-637"
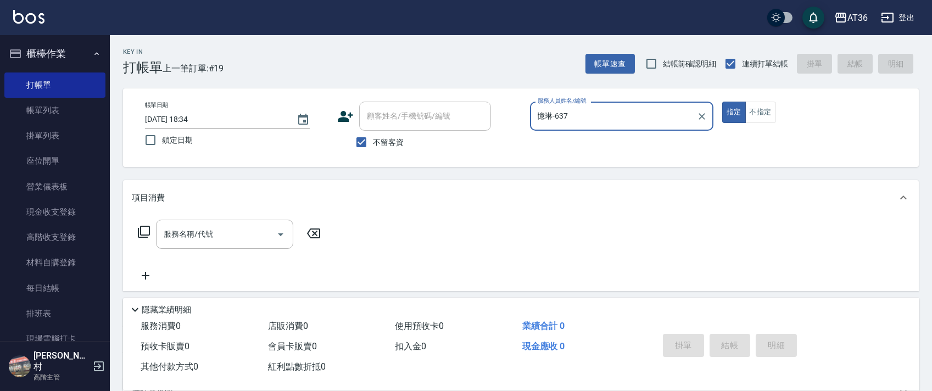
click at [147, 231] on icon at bounding box center [143, 231] width 13 height 13
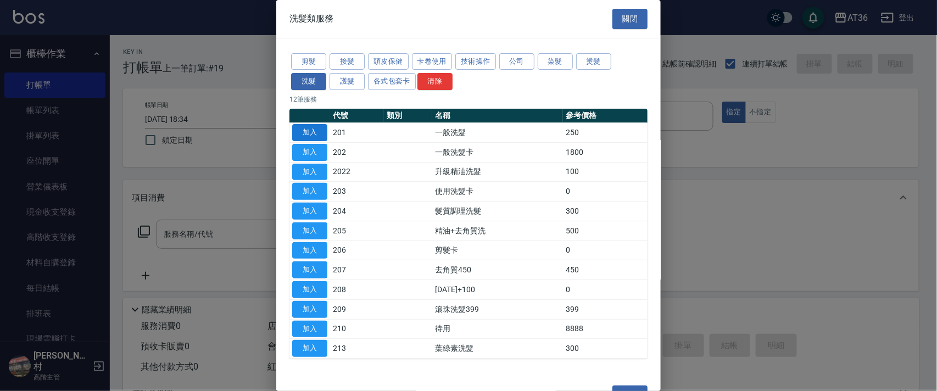
click at [310, 131] on button "加入" at bounding box center [309, 132] width 35 height 17
type input "一般洗髮(201)"
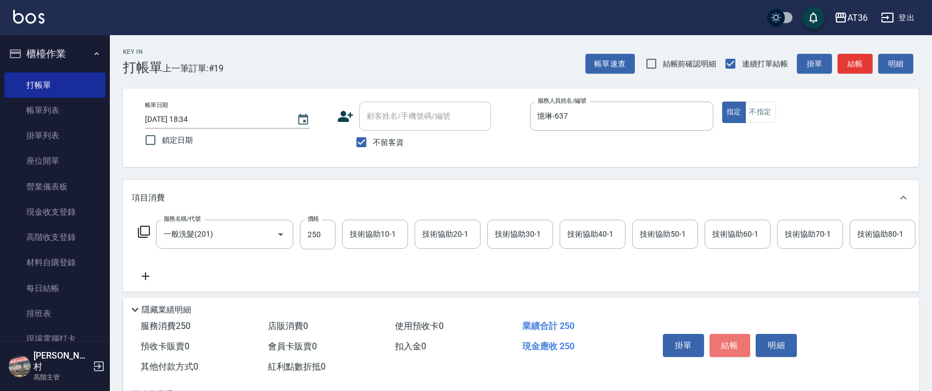
drag, startPoint x: 722, startPoint y: 350, endPoint x: 722, endPoint y: 336, distance: 13.7
click at [723, 348] on button "結帳" at bounding box center [730, 345] width 41 height 23
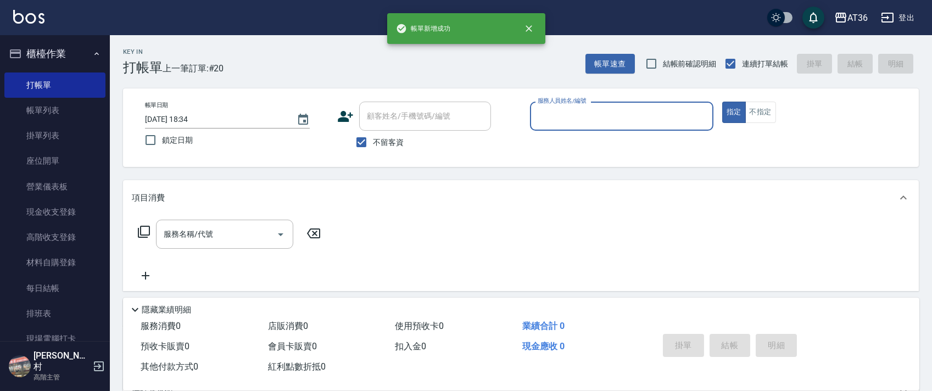
click at [548, 108] on input "服務人員姓名/編號" at bounding box center [622, 116] width 174 height 19
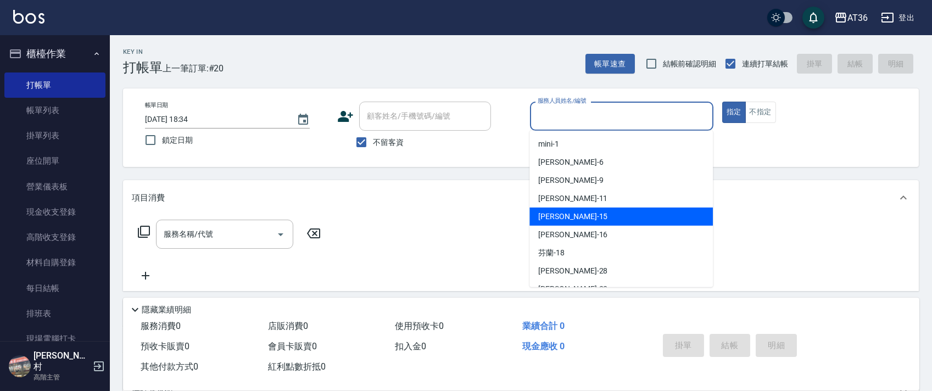
click at [577, 211] on div "[PERSON_NAME] -15" at bounding box center [620, 217] width 183 height 18
type input "[PERSON_NAME]-15"
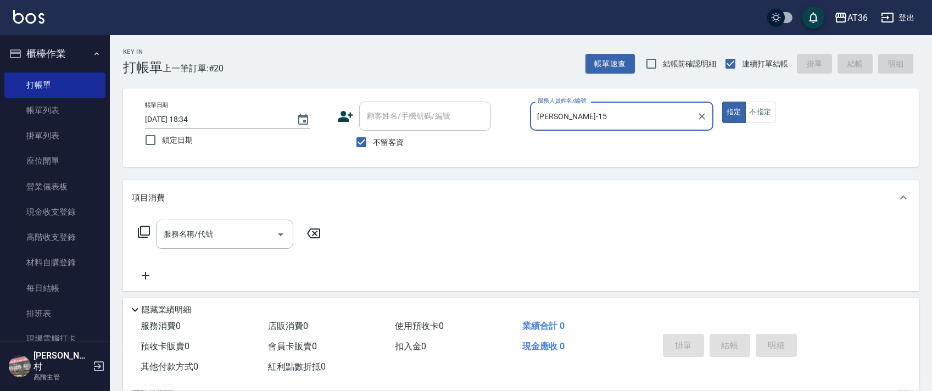
click at [144, 232] on icon at bounding box center [143, 231] width 13 height 13
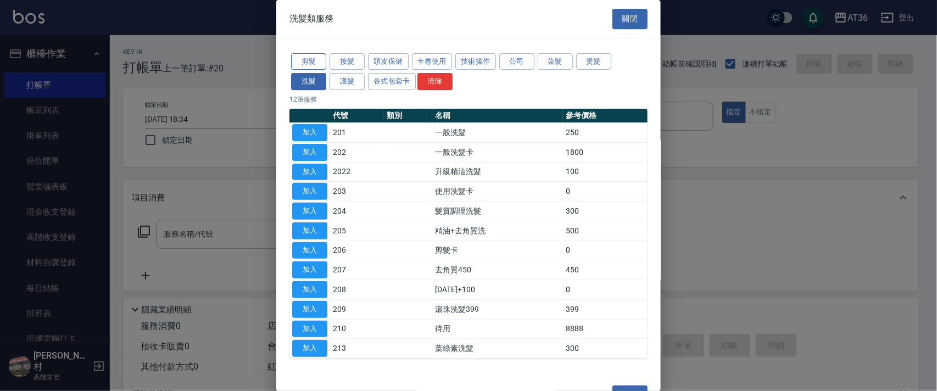
click at [305, 64] on button "剪髮" at bounding box center [308, 61] width 35 height 17
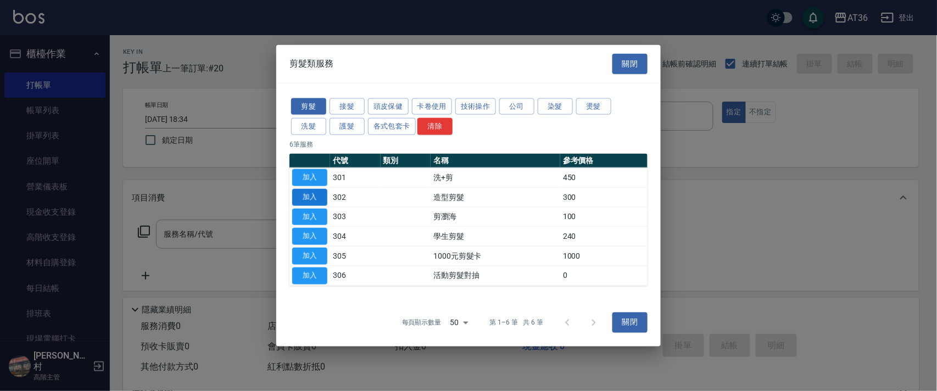
click at [305, 196] on button "加入" at bounding box center [309, 196] width 35 height 17
type input "造型剪髮(302)"
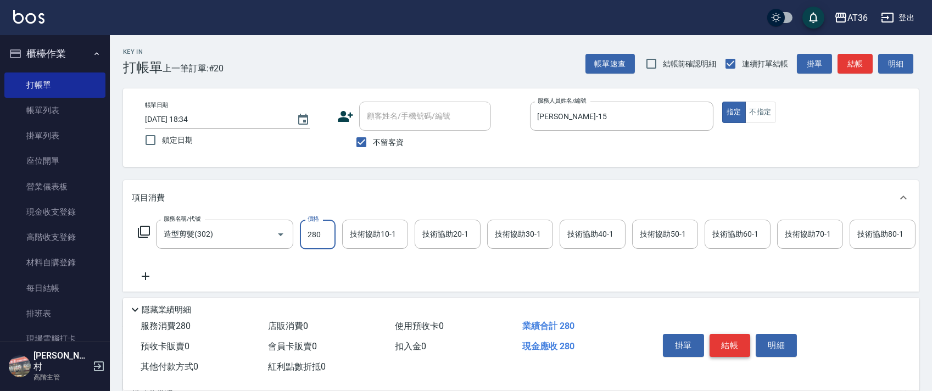
type input "280"
drag, startPoint x: 719, startPoint y: 344, endPoint x: 737, endPoint y: 320, distance: 30.7
click at [719, 343] on button "結帳" at bounding box center [730, 345] width 41 height 23
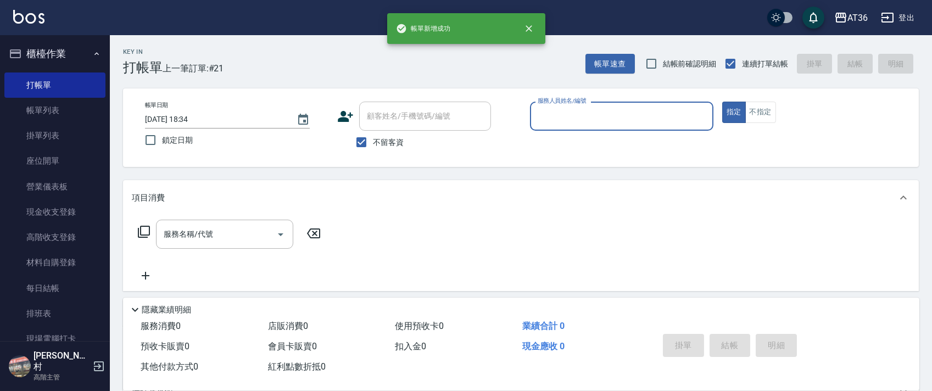
drag, startPoint x: 561, startPoint y: 122, endPoint x: 574, endPoint y: 127, distance: 14.1
click at [565, 125] on input "服務人員姓名/編號" at bounding box center [622, 116] width 174 height 19
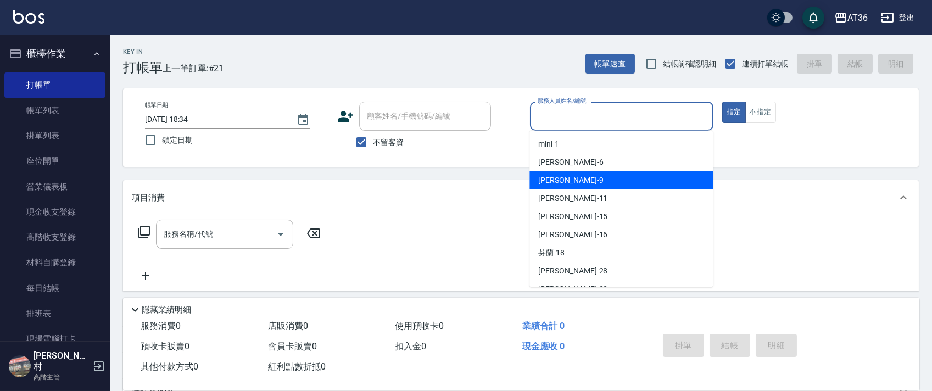
click at [581, 187] on div "美燕 -9" at bounding box center [620, 180] width 183 height 18
type input "美燕-9"
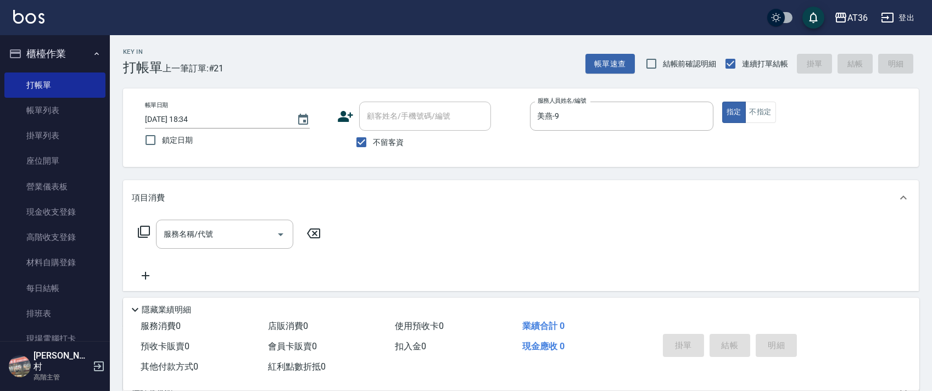
click at [142, 231] on icon at bounding box center [143, 231] width 13 height 13
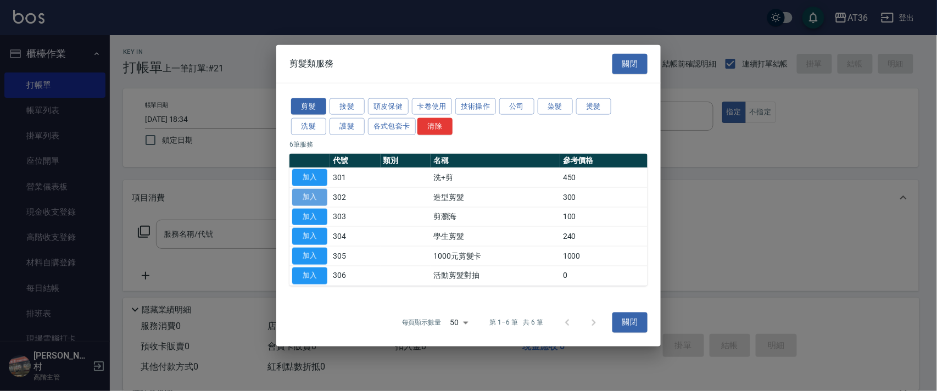
click at [311, 196] on button "加入" at bounding box center [309, 196] width 35 height 17
type input "造型剪髮(302)"
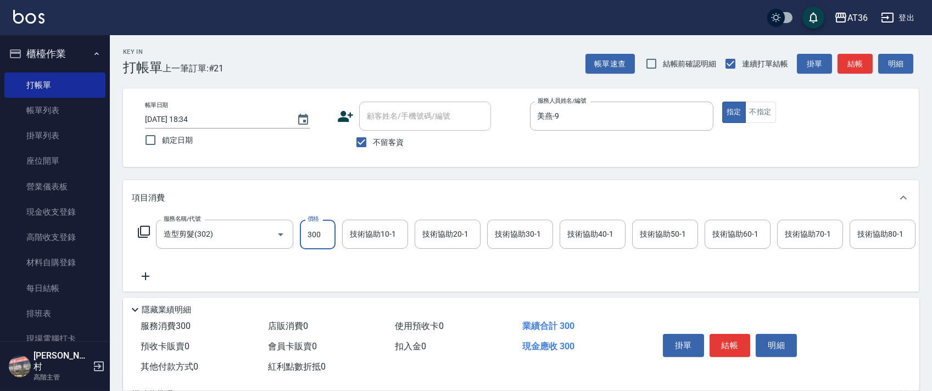
click at [323, 233] on input "300" at bounding box center [318, 235] width 36 height 30
type input "280"
drag, startPoint x: 726, startPoint y: 337, endPoint x: 727, endPoint y: 330, distance: 7.8
click at [726, 337] on button "結帳" at bounding box center [730, 345] width 41 height 23
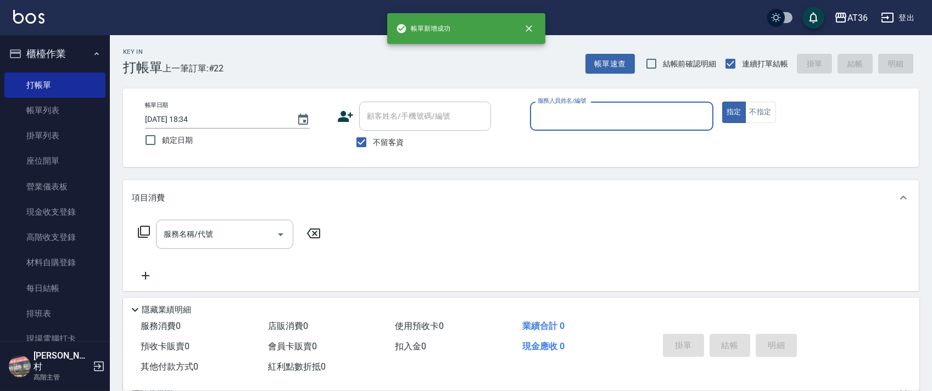
drag, startPoint x: 554, startPoint y: 118, endPoint x: 560, endPoint y: 128, distance: 11.6
click at [554, 121] on input "服務人員姓名/編號" at bounding box center [622, 116] width 174 height 19
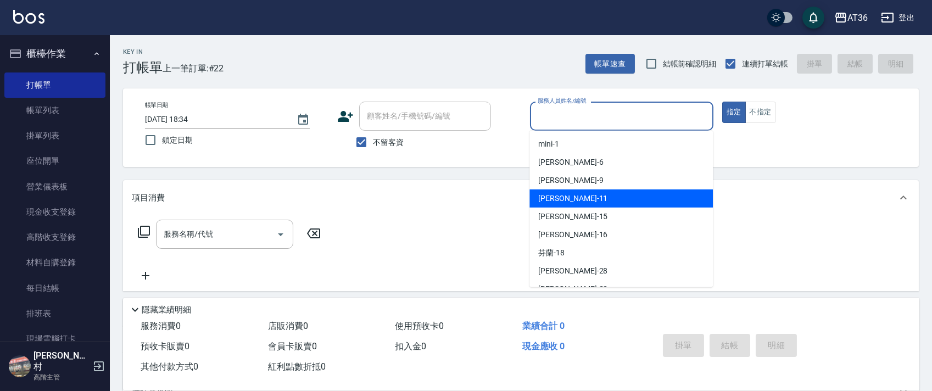
click at [565, 191] on div "[PERSON_NAME] -11" at bounding box center [620, 198] width 183 height 18
type input "[PERSON_NAME]-11"
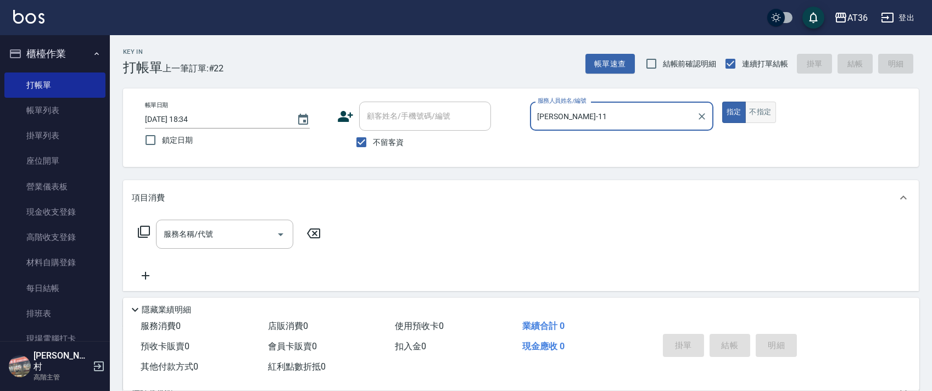
click at [752, 115] on button "不指定" at bounding box center [760, 112] width 31 height 21
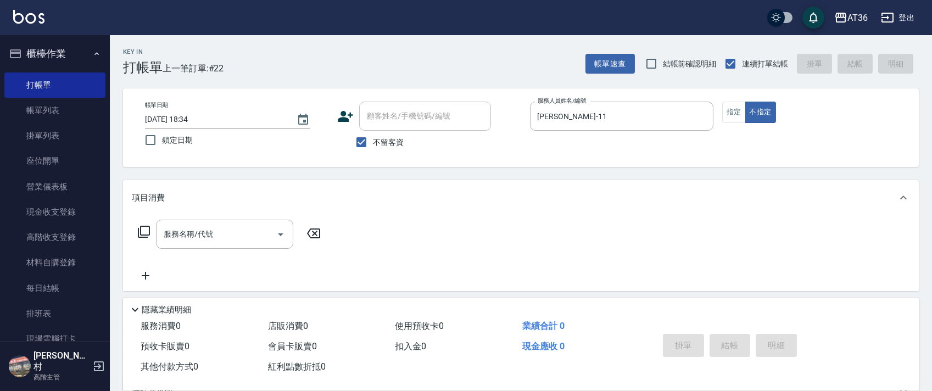
click at [147, 233] on icon at bounding box center [143, 231] width 13 height 13
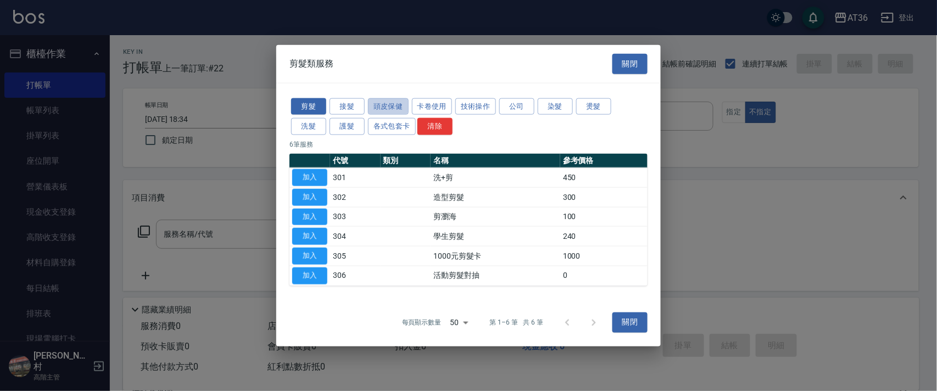
drag, startPoint x: 384, startPoint y: 109, endPoint x: 635, endPoint y: 122, distance: 251.4
click at [388, 109] on button "頭皮保健" at bounding box center [388, 106] width 41 height 17
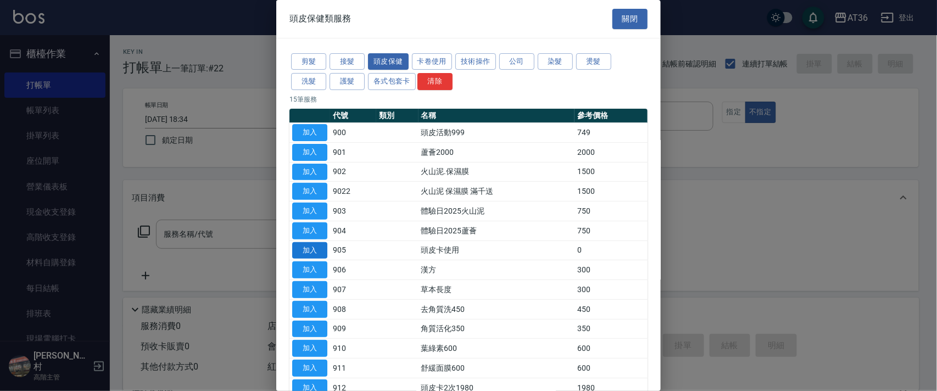
click at [321, 250] on button "加入" at bounding box center [309, 250] width 35 height 17
type input "頭皮卡使用(905)"
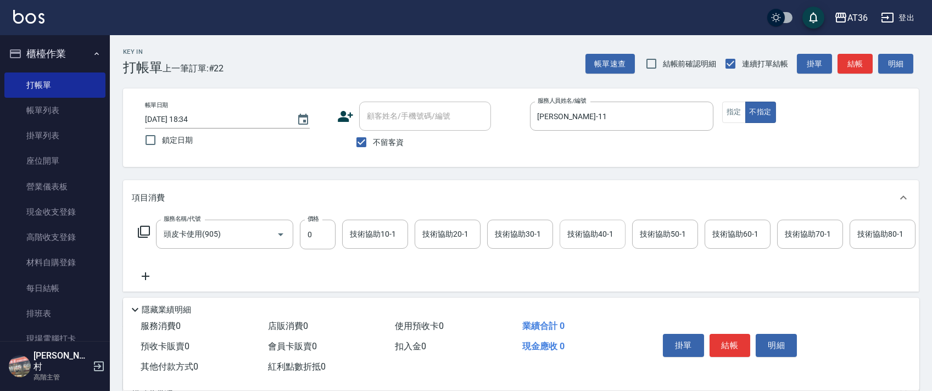
click at [583, 232] on div "技術協助40-1 技術協助40-1" at bounding box center [593, 234] width 66 height 29
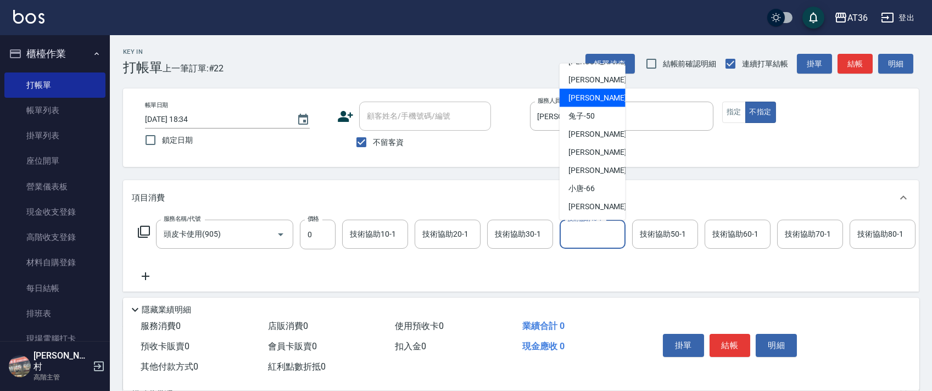
click at [598, 98] on div "佳佳 -36" at bounding box center [593, 98] width 66 height 18
type input "佳佳-36"
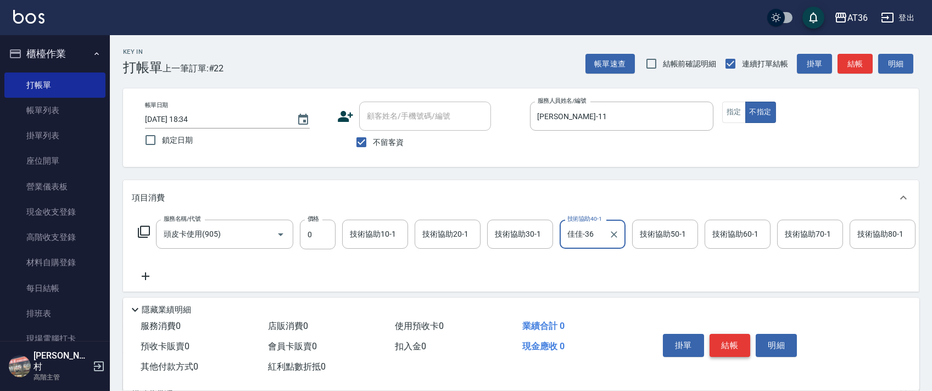
click at [726, 339] on button "結帳" at bounding box center [730, 345] width 41 height 23
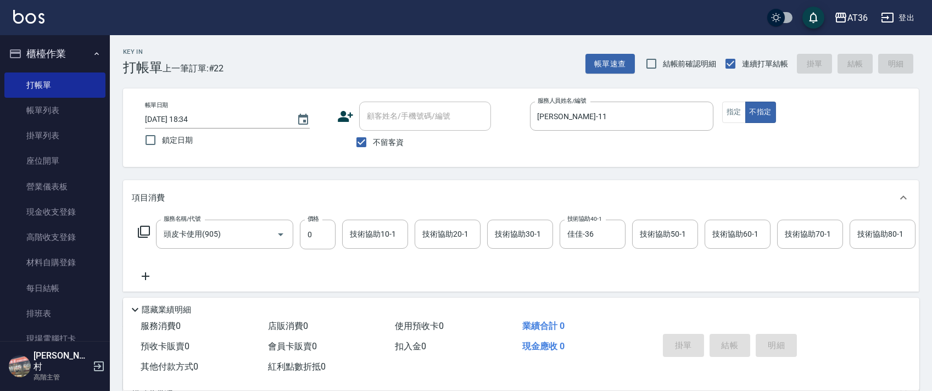
type input "[DATE] 18:35"
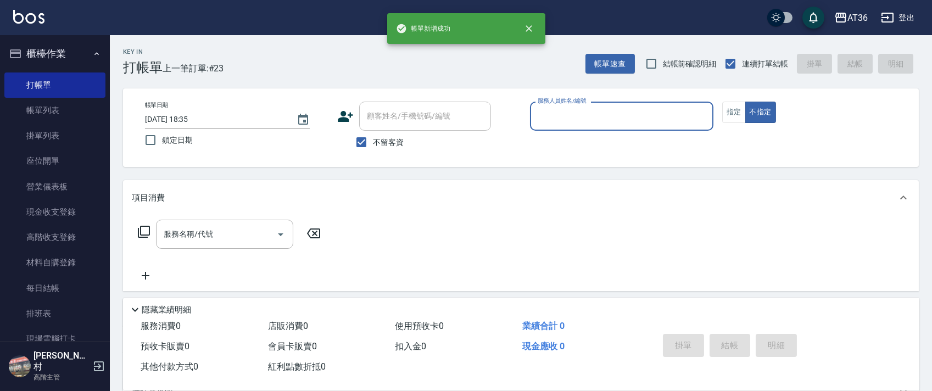
click at [549, 109] on input "服務人員姓名/編號" at bounding box center [622, 116] width 174 height 19
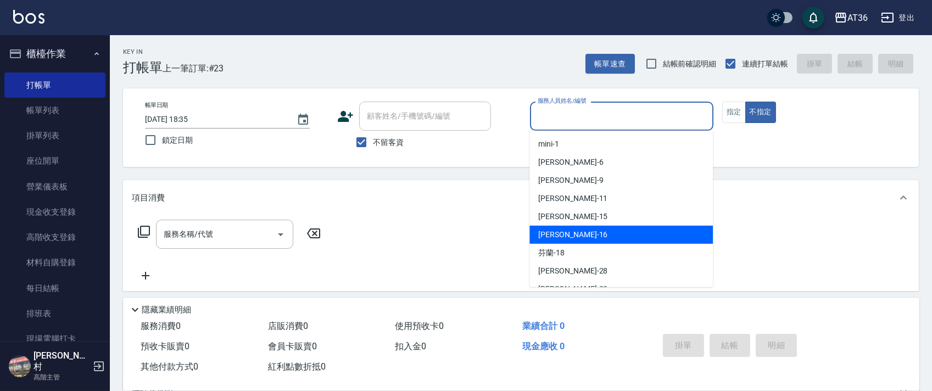
drag, startPoint x: 574, startPoint y: 239, endPoint x: 619, endPoint y: 174, distance: 78.9
click at [575, 238] on div "[PERSON_NAME] -16" at bounding box center [620, 235] width 183 height 18
type input "[PERSON_NAME]-16"
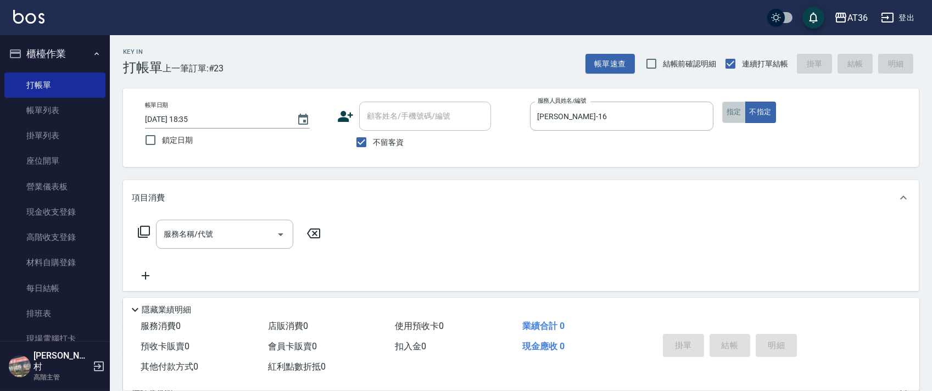
click at [741, 114] on button "指定" at bounding box center [734, 112] width 24 height 21
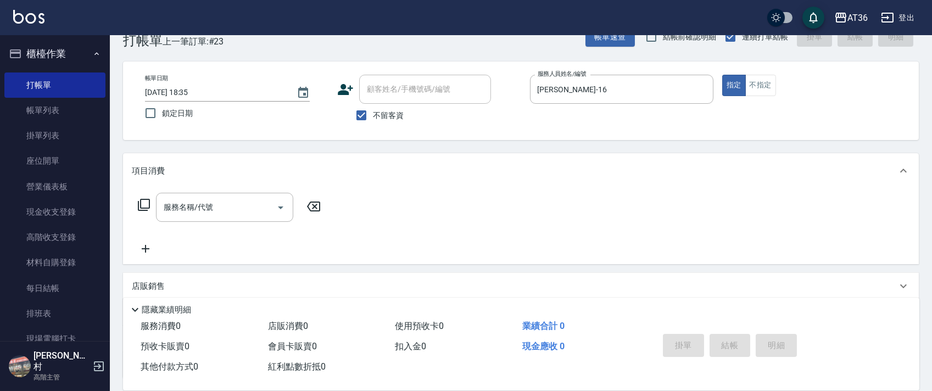
scroll to position [73, 0]
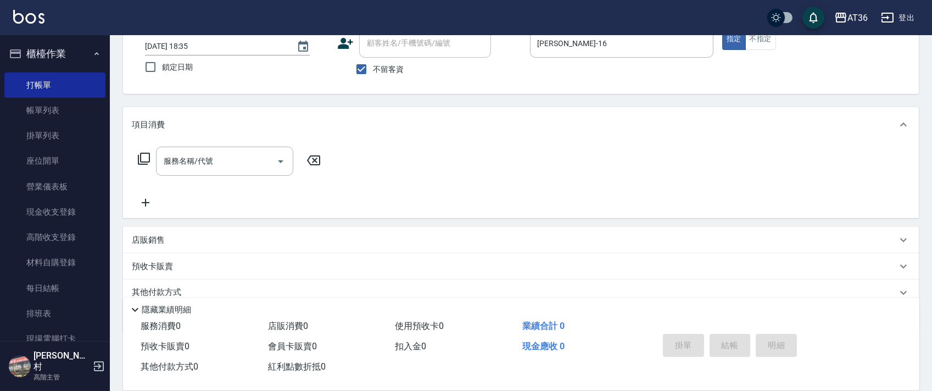
click at [144, 158] on icon at bounding box center [143, 158] width 13 height 13
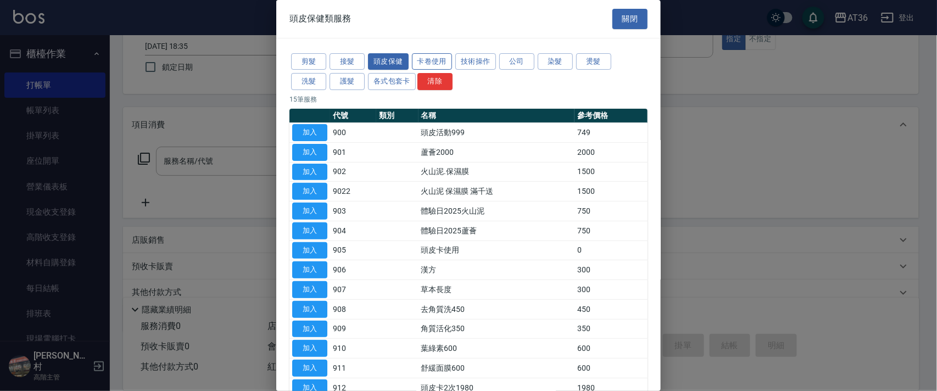
click at [430, 62] on button "卡卷使用" at bounding box center [432, 61] width 41 height 17
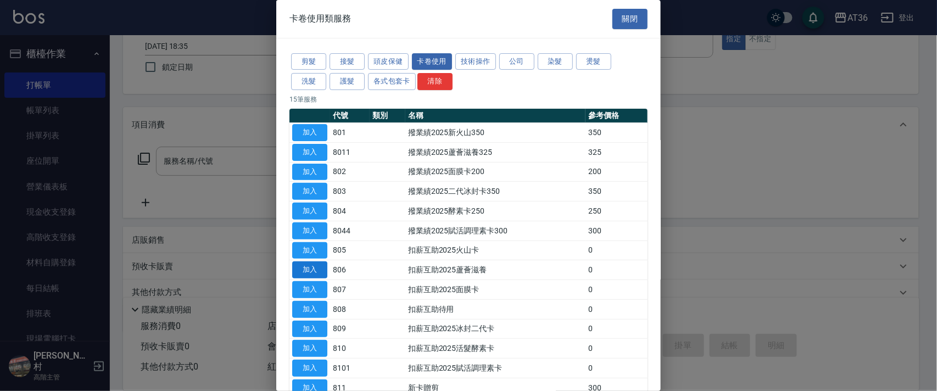
click at [316, 265] on button "加入" at bounding box center [309, 269] width 35 height 17
type input "扣薪互助2025蘆薈滋養(806)"
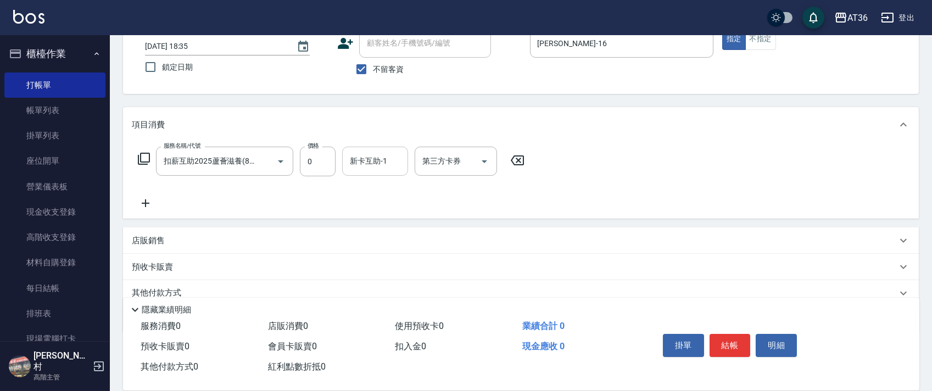
click at [356, 160] on input "新卡互助-1" at bounding box center [375, 161] width 56 height 19
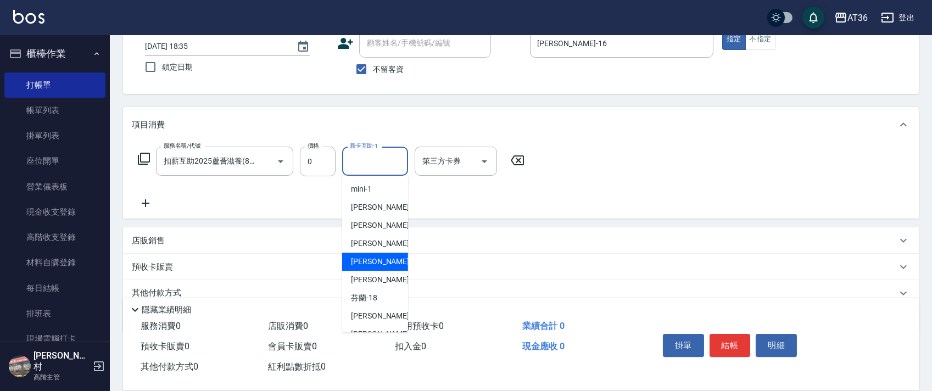
click at [374, 265] on span "[PERSON_NAME] -15" at bounding box center [385, 262] width 69 height 12
type input "[PERSON_NAME]-15"
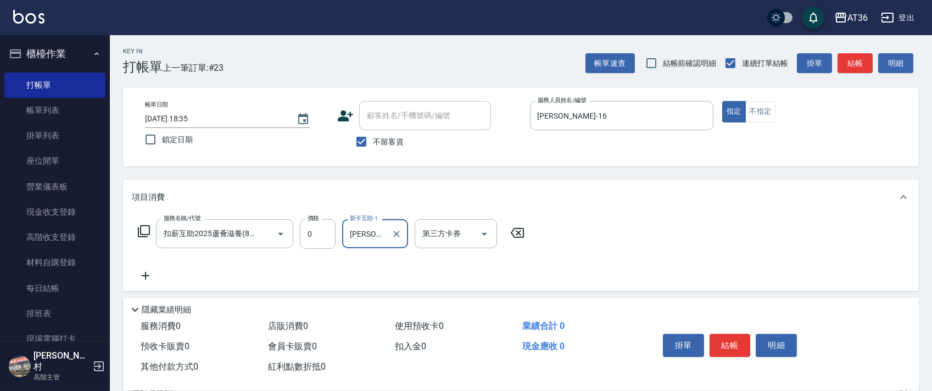
scroll to position [0, 0]
click at [732, 345] on button "結帳" at bounding box center [730, 345] width 41 height 23
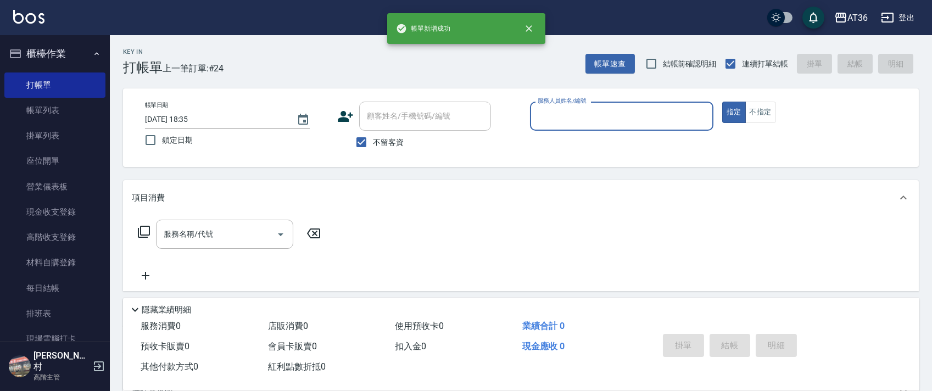
drag, startPoint x: 558, startPoint y: 117, endPoint x: 584, endPoint y: 129, distance: 28.8
click at [558, 118] on input "服務人員姓名/編號" at bounding box center [622, 116] width 174 height 19
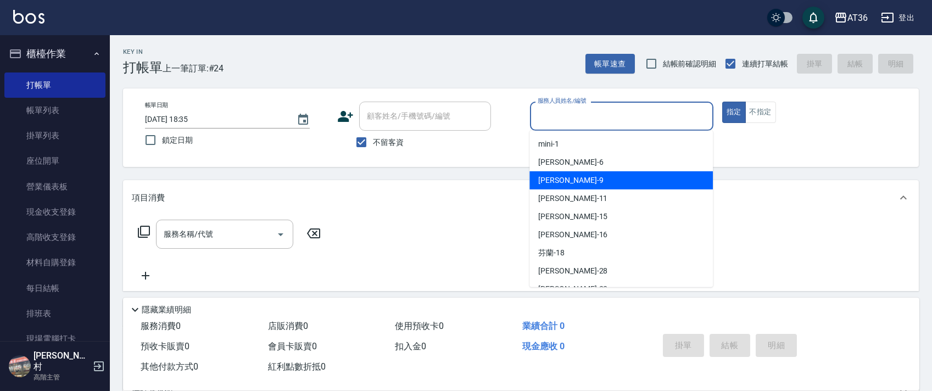
click at [561, 175] on div "美燕 -9" at bounding box center [620, 180] width 183 height 18
type input "美燕-9"
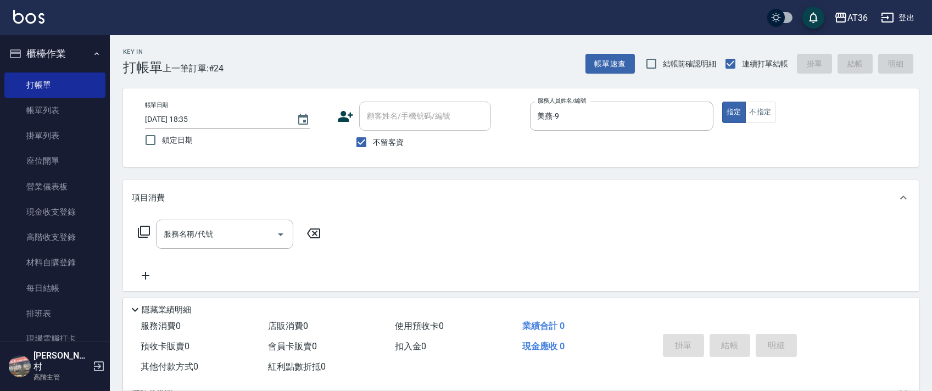
click at [145, 230] on icon at bounding box center [143, 231] width 13 height 13
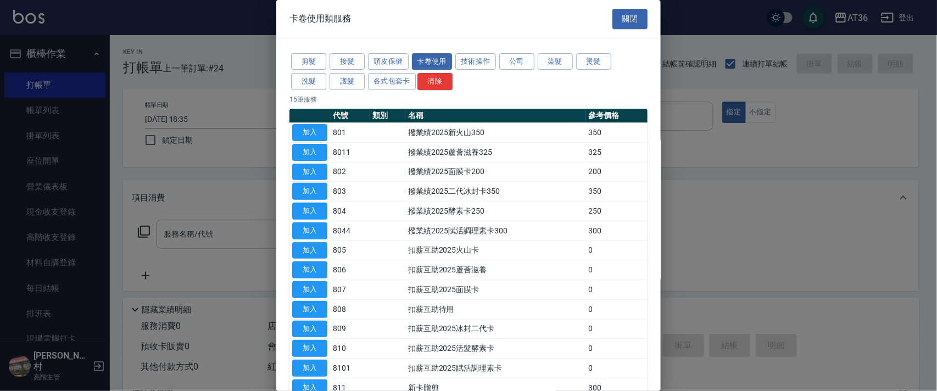
click at [311, 83] on button "洗髮" at bounding box center [308, 81] width 35 height 17
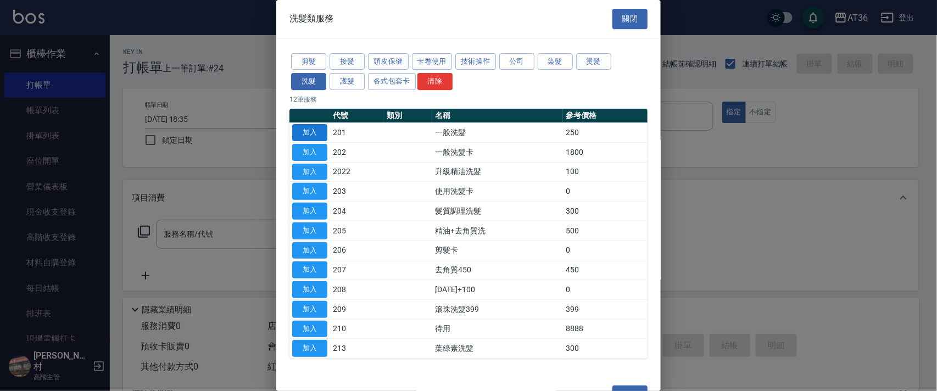
click at [309, 125] on button "加入" at bounding box center [309, 132] width 35 height 17
type input "一般洗髮(201)"
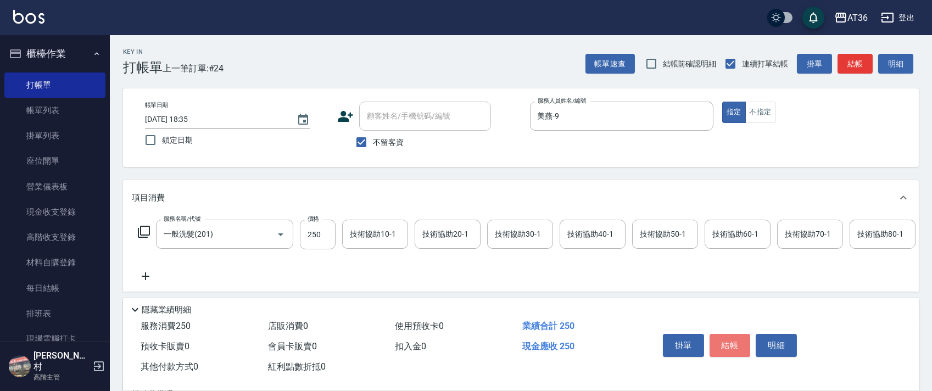
drag, startPoint x: 743, startPoint y: 353, endPoint x: 744, endPoint y: 343, distance: 9.9
click at [744, 351] on button "結帳" at bounding box center [730, 345] width 41 height 23
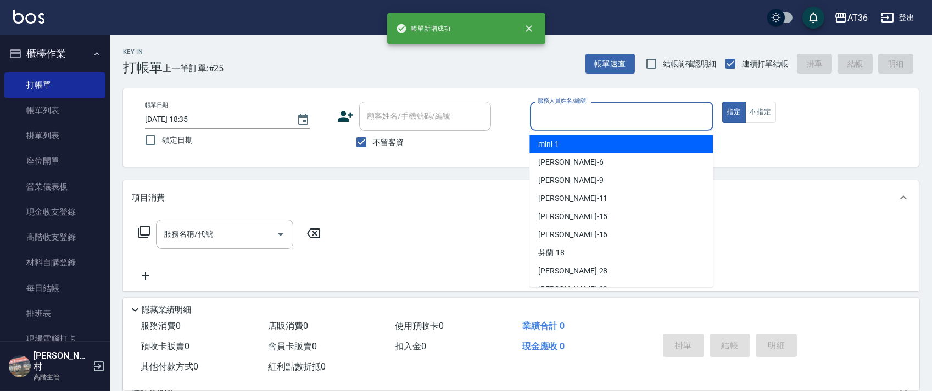
click at [544, 116] on input "服務人員姓名/編號" at bounding box center [622, 116] width 174 height 19
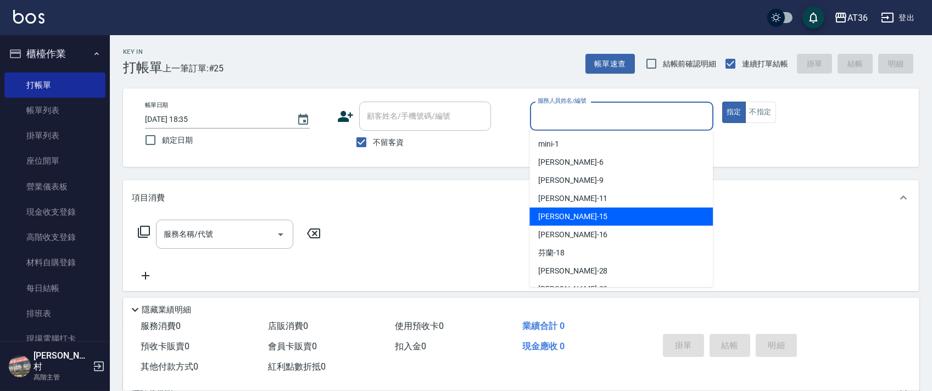
drag, startPoint x: 558, startPoint y: 218, endPoint x: 622, endPoint y: 116, distance: 119.8
click at [558, 214] on span "[PERSON_NAME] -15" at bounding box center [572, 217] width 69 height 12
type input "[PERSON_NAME]-15"
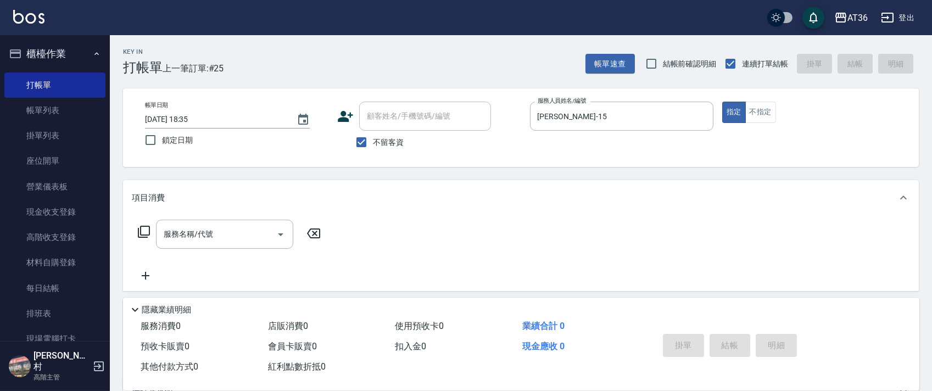
click at [148, 232] on icon at bounding box center [143, 231] width 13 height 13
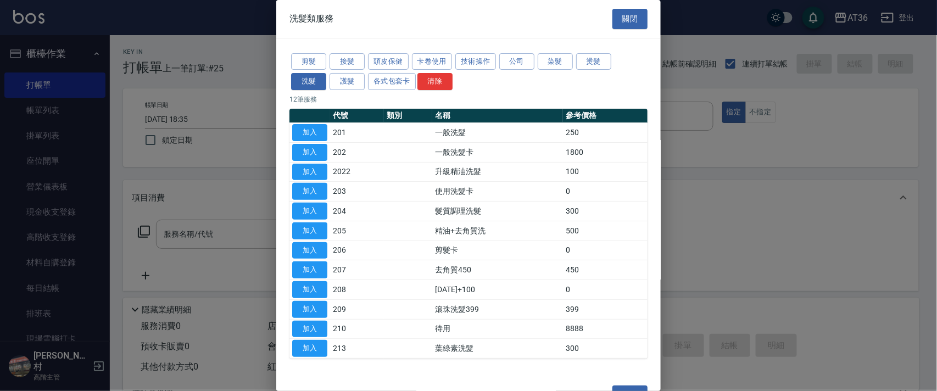
drag, startPoint x: 300, startPoint y: 60, endPoint x: 433, endPoint y: 109, distance: 140.9
click at [300, 63] on button "剪髮" at bounding box center [308, 61] width 35 height 17
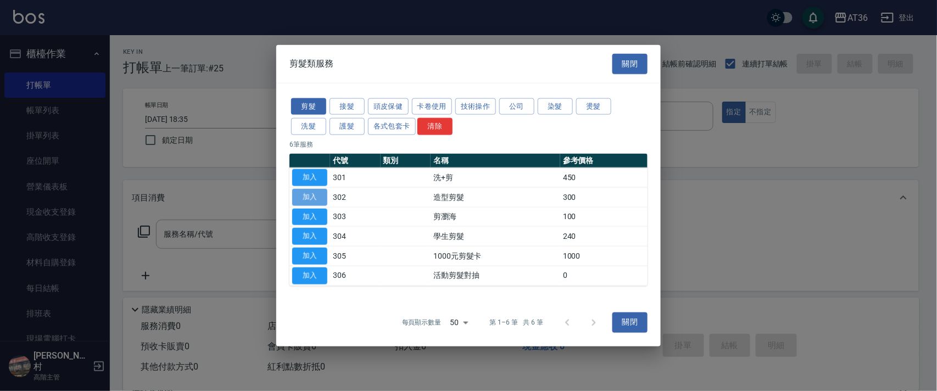
click at [313, 199] on button "加入" at bounding box center [309, 196] width 35 height 17
type input "造型剪髮(302)"
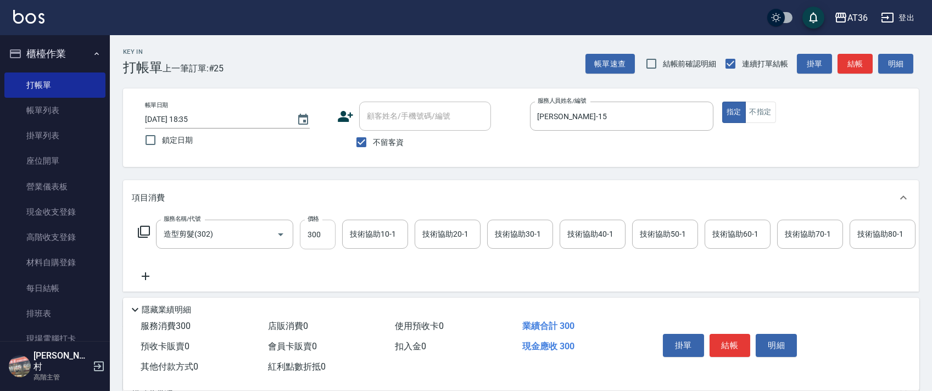
click at [320, 233] on input "300" at bounding box center [318, 235] width 36 height 30
type input "280"
click at [722, 342] on button "結帳" at bounding box center [730, 345] width 41 height 23
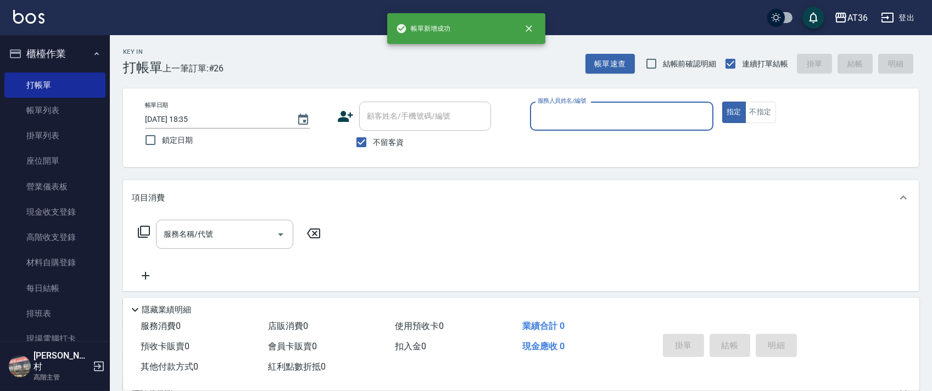
drag, startPoint x: 555, startPoint y: 106, endPoint x: 557, endPoint y: 113, distance: 6.9
click at [557, 113] on div "服務人員姓名/編號" at bounding box center [621, 116] width 183 height 29
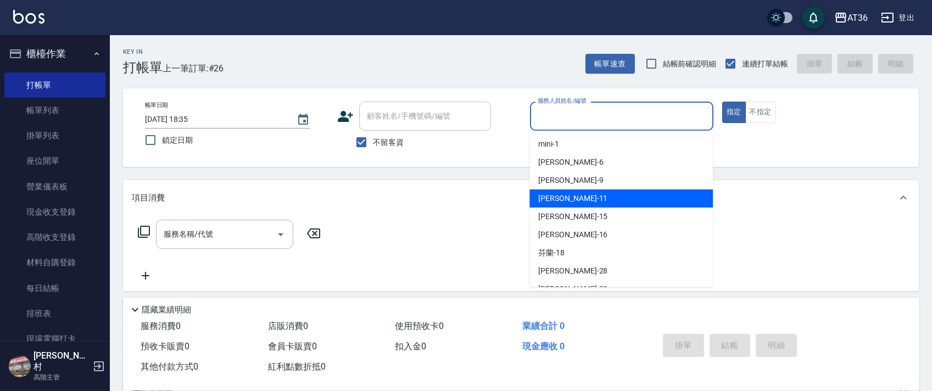
click at [578, 196] on div "[PERSON_NAME] -11" at bounding box center [620, 198] width 183 height 18
type input "[PERSON_NAME]-11"
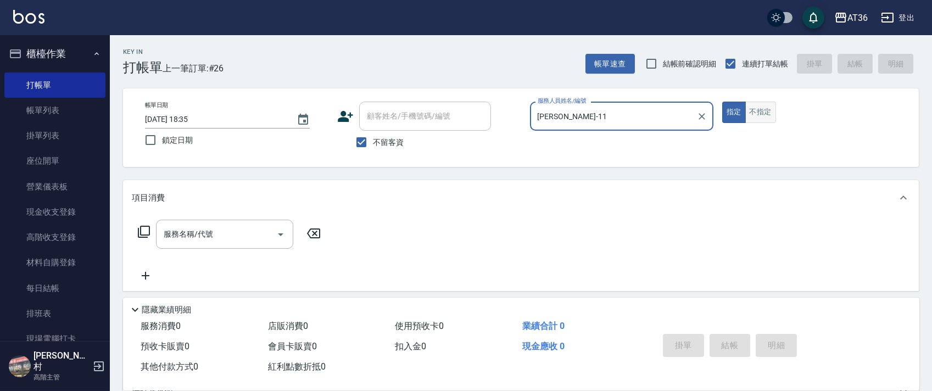
click at [753, 110] on button "不指定" at bounding box center [760, 112] width 31 height 21
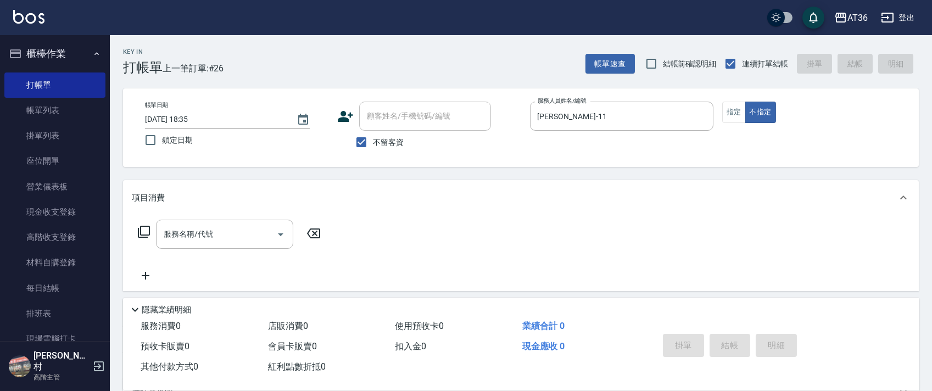
click at [143, 229] on icon at bounding box center [143, 231] width 13 height 13
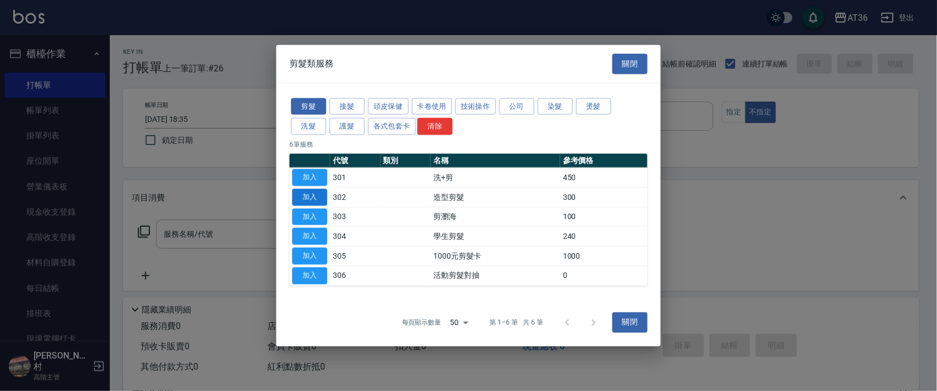
click at [306, 192] on button "加入" at bounding box center [309, 196] width 35 height 17
type input "造型剪髮(302)"
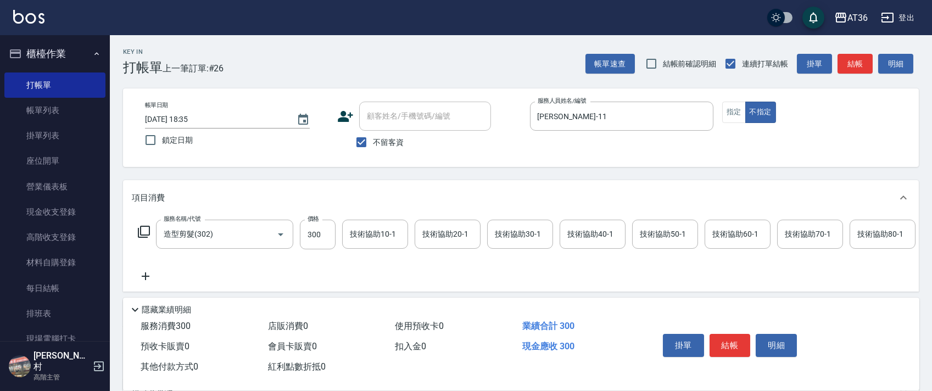
drag, startPoint x: 730, startPoint y: 348, endPoint x: 723, endPoint y: 344, distance: 7.9
click at [728, 348] on button "結帳" at bounding box center [730, 345] width 41 height 23
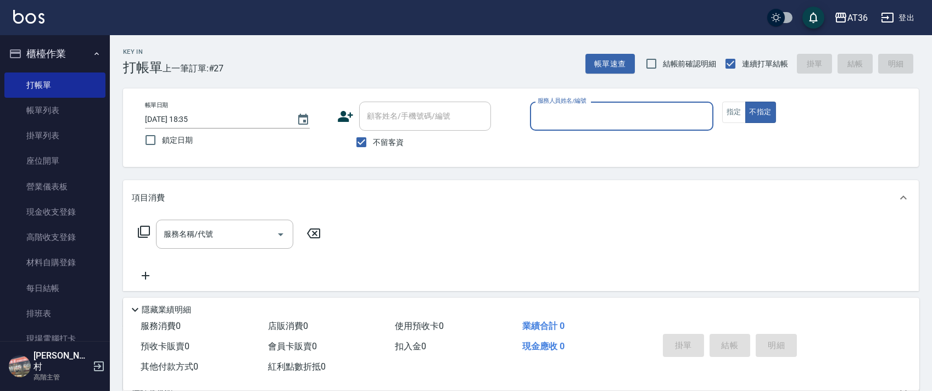
drag, startPoint x: 535, startPoint y: 118, endPoint x: 547, endPoint y: 126, distance: 14.9
click at [535, 119] on input "服務人員姓名/編號" at bounding box center [622, 116] width 174 height 19
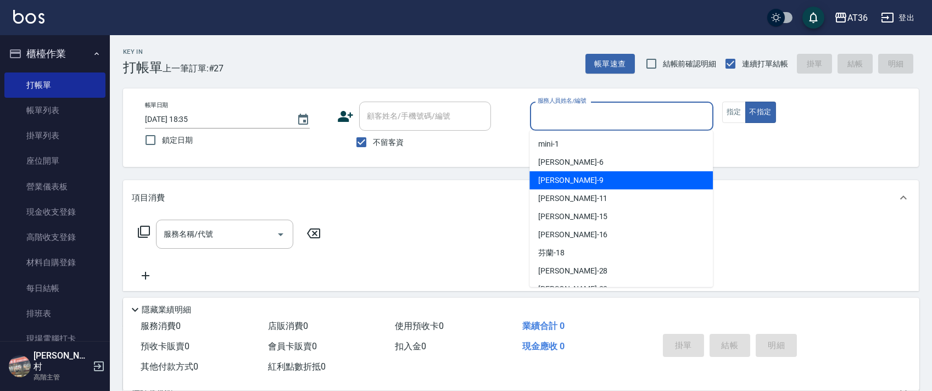
click at [563, 177] on div "美燕 -9" at bounding box center [620, 180] width 183 height 18
type input "美燕-9"
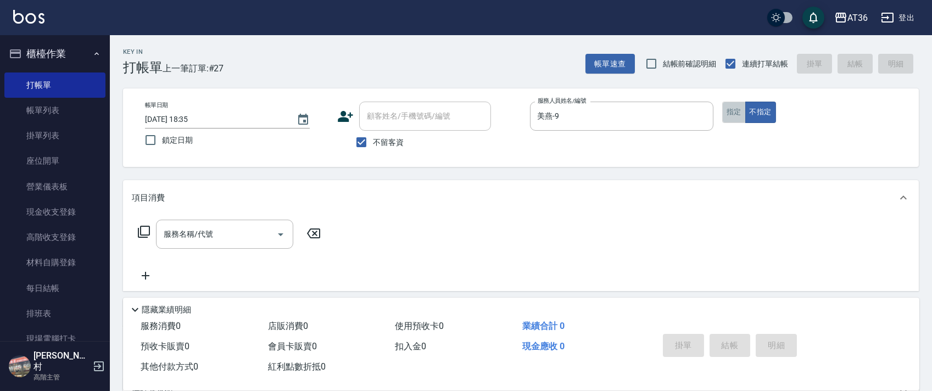
click at [734, 110] on button "指定" at bounding box center [734, 112] width 24 height 21
click at [144, 232] on icon at bounding box center [143, 231] width 13 height 13
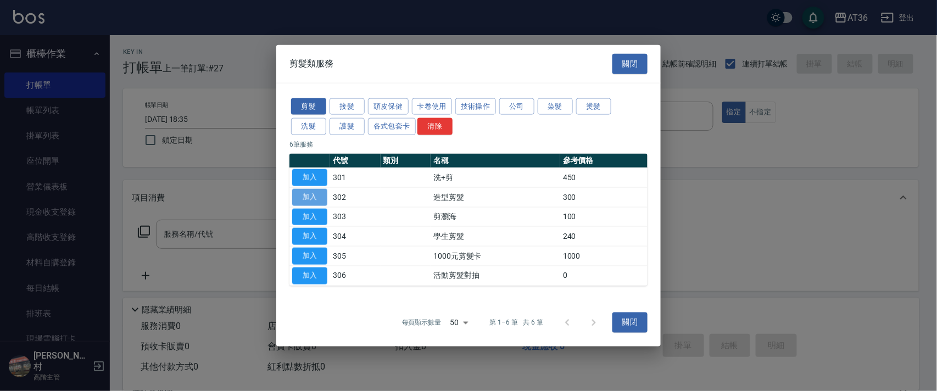
click at [309, 196] on button "加入" at bounding box center [309, 196] width 35 height 17
type input "造型剪髮(302)"
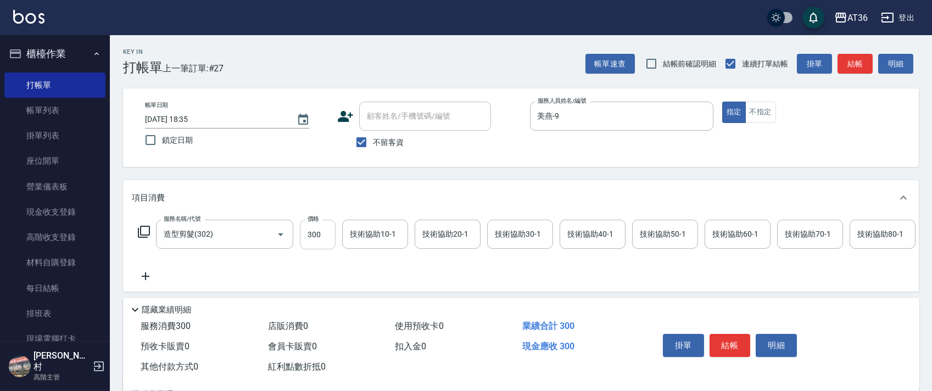
click at [311, 237] on input "300" at bounding box center [318, 235] width 36 height 30
type input "280"
click at [716, 339] on button "結帳" at bounding box center [730, 345] width 41 height 23
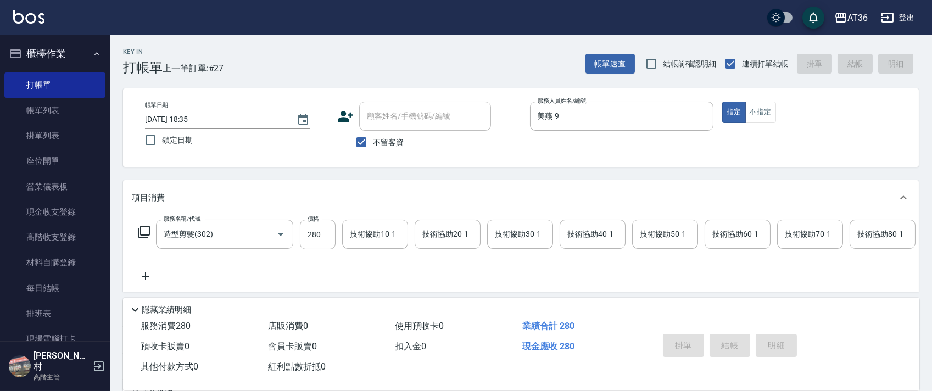
type input "[DATE] 18:36"
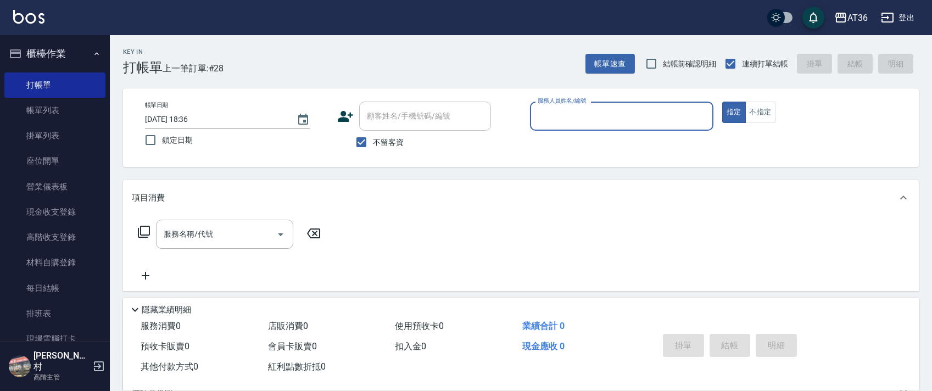
drag, startPoint x: 561, startPoint y: 127, endPoint x: 596, endPoint y: 132, distance: 34.9
click at [565, 131] on div "服務人員姓名/編號 服務人員姓名/編號" at bounding box center [621, 122] width 183 height 41
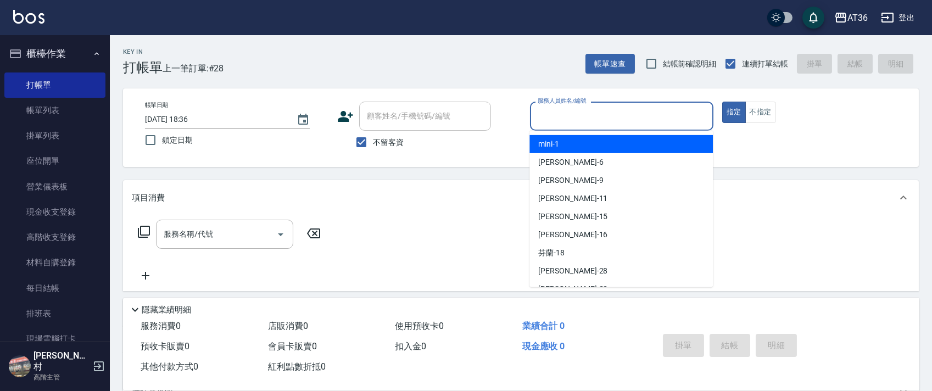
click at [545, 109] on input "服務人員姓名/編號" at bounding box center [622, 116] width 174 height 19
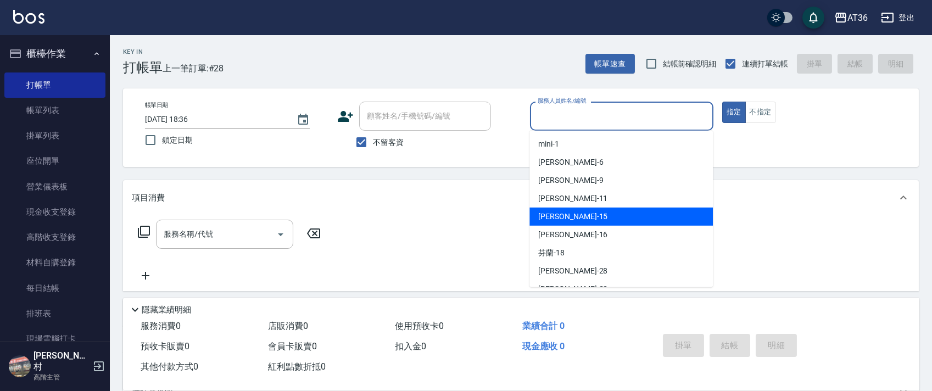
drag, startPoint x: 569, startPoint y: 215, endPoint x: 724, endPoint y: 136, distance: 174.4
click at [576, 212] on div "[PERSON_NAME] -15" at bounding box center [620, 217] width 183 height 18
type input "[PERSON_NAME]-15"
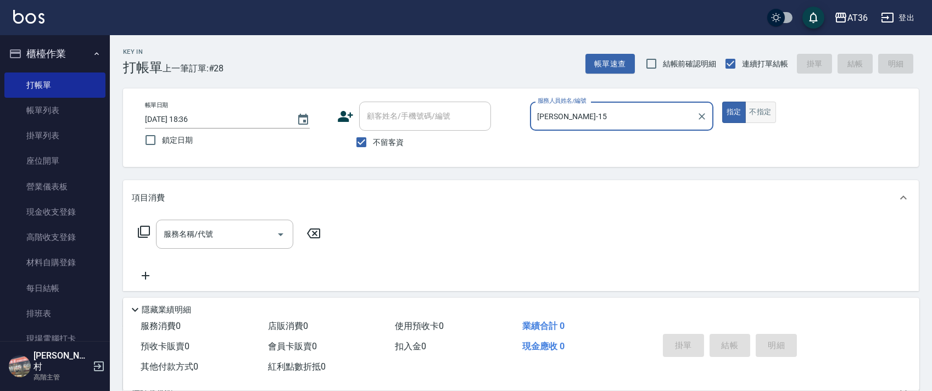
click at [755, 109] on button "不指定" at bounding box center [760, 112] width 31 height 21
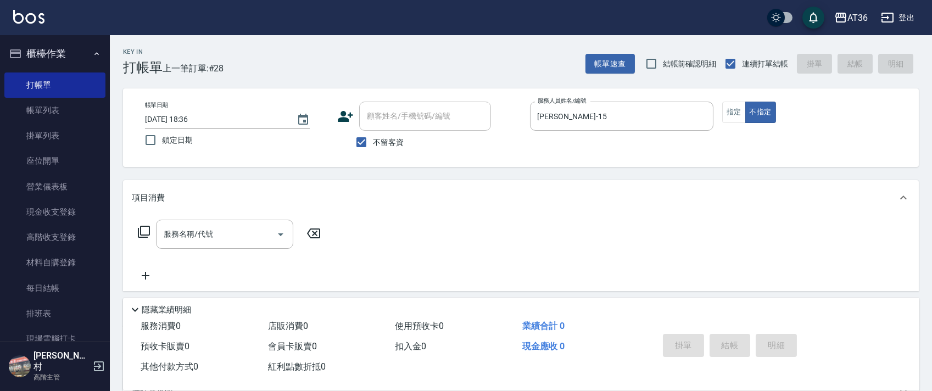
click at [144, 230] on icon at bounding box center [143, 231] width 13 height 13
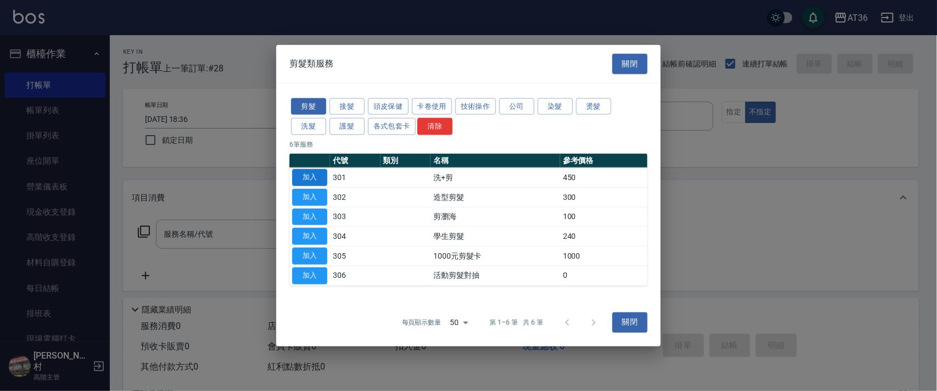
click at [300, 180] on button "加入" at bounding box center [309, 177] width 35 height 17
type input "洗+剪(301)"
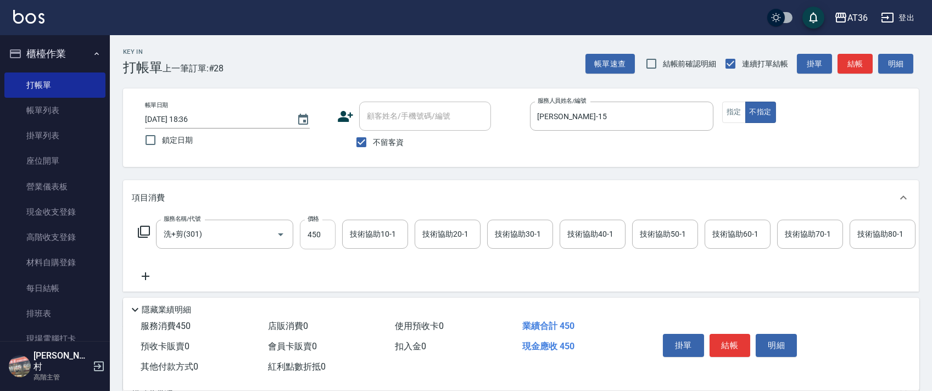
click at [313, 235] on input "450" at bounding box center [318, 235] width 36 height 30
type input "468"
click at [579, 228] on div "技術協助40-1 技術協助40-1" at bounding box center [593, 234] width 66 height 29
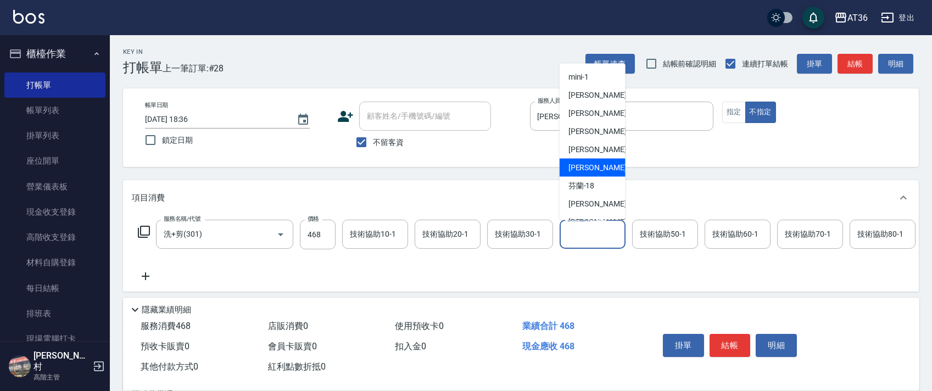
scroll to position [142, 0]
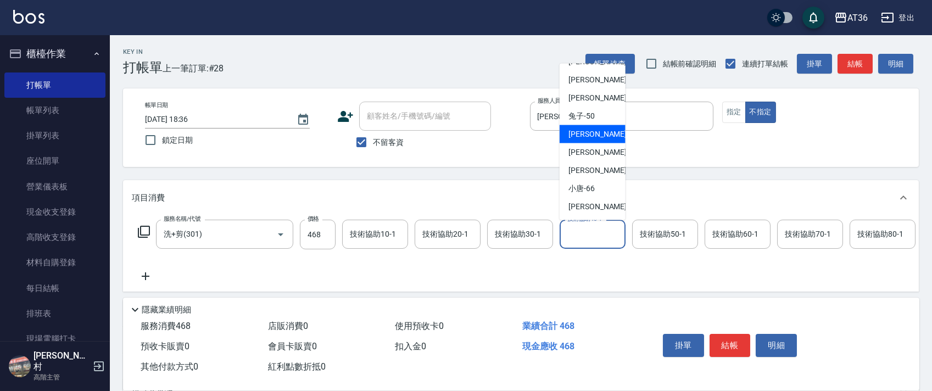
drag, startPoint x: 592, startPoint y: 136, endPoint x: 743, endPoint y: 218, distance: 171.8
click at [592, 136] on span "[PERSON_NAME] -55" at bounding box center [602, 135] width 69 height 12
type input "[PERSON_NAME]-55"
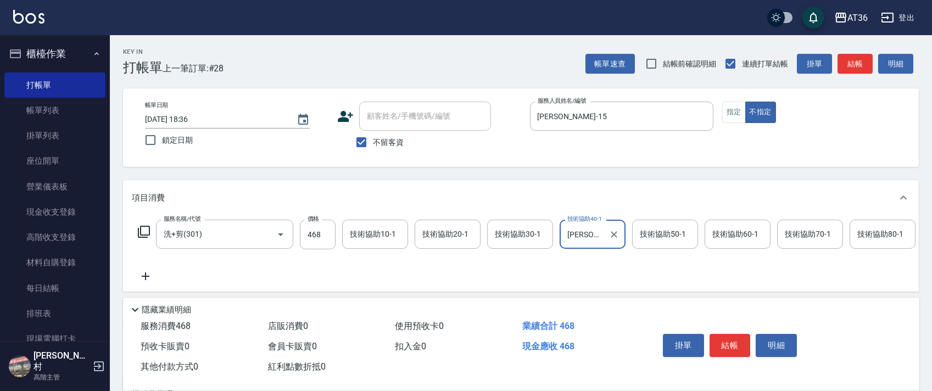
click at [735, 347] on button "結帳" at bounding box center [730, 345] width 41 height 23
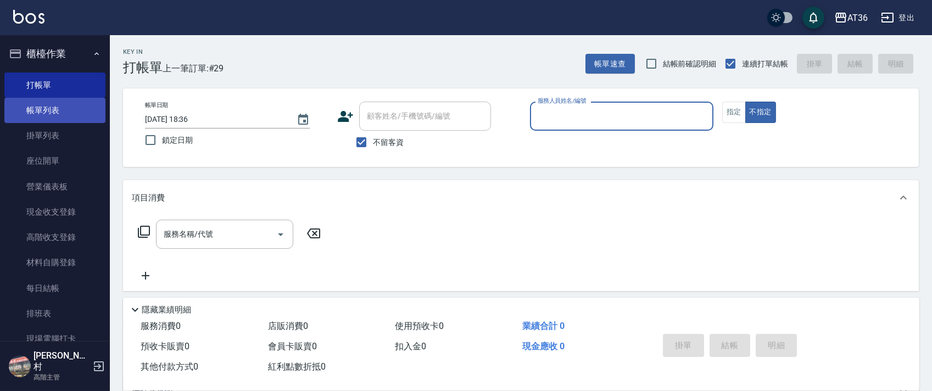
click at [66, 113] on link "帳單列表" at bounding box center [54, 110] width 101 height 25
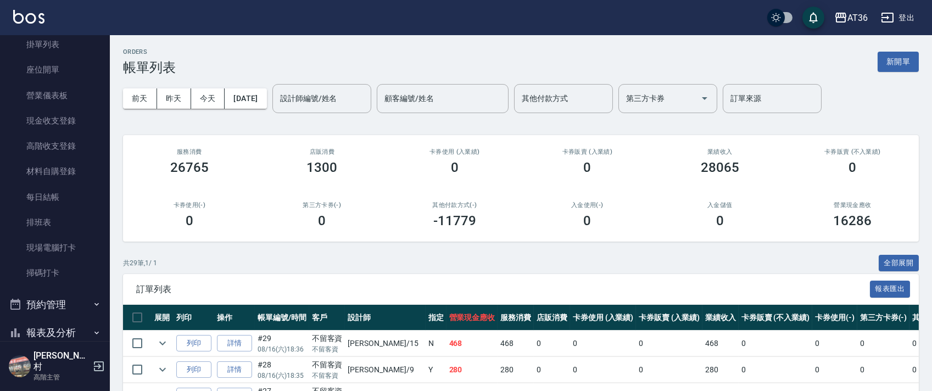
scroll to position [220, 0]
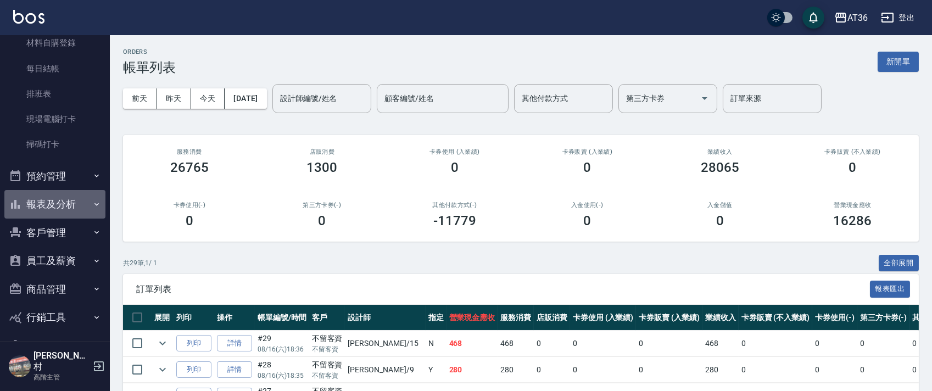
click at [65, 200] on button "報表及分析" at bounding box center [54, 204] width 101 height 29
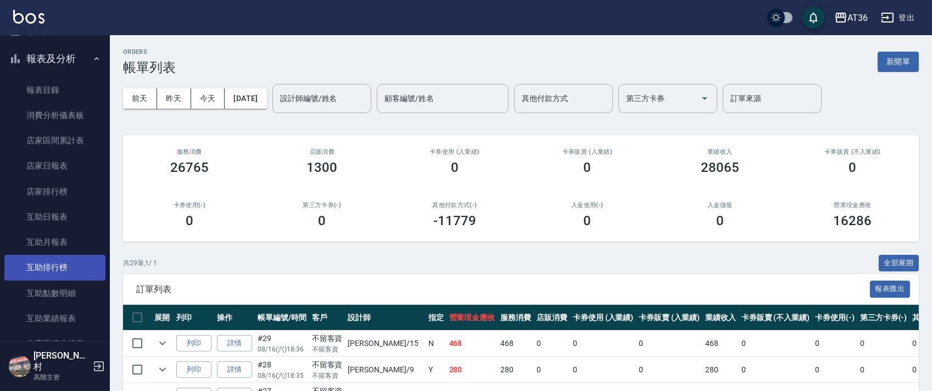
scroll to position [366, 0]
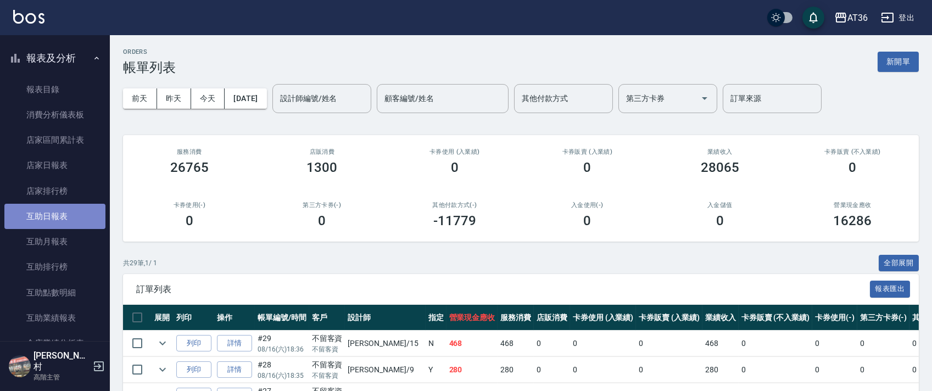
click at [63, 215] on link "互助日報表" at bounding box center [54, 216] width 101 height 25
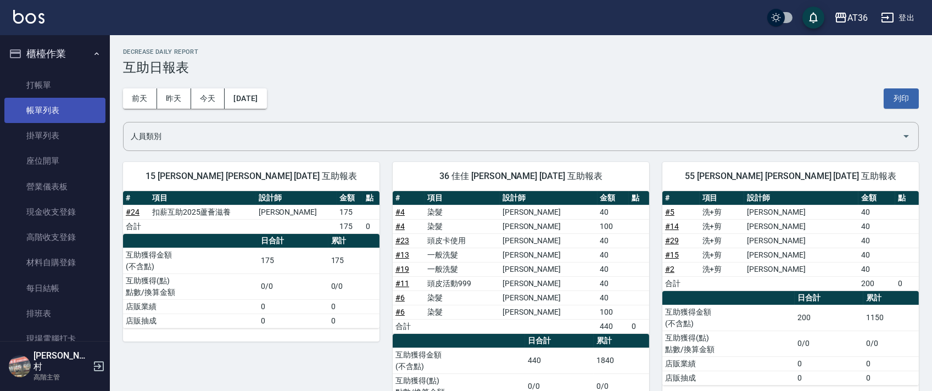
click at [58, 109] on link "帳單列表" at bounding box center [54, 110] width 101 height 25
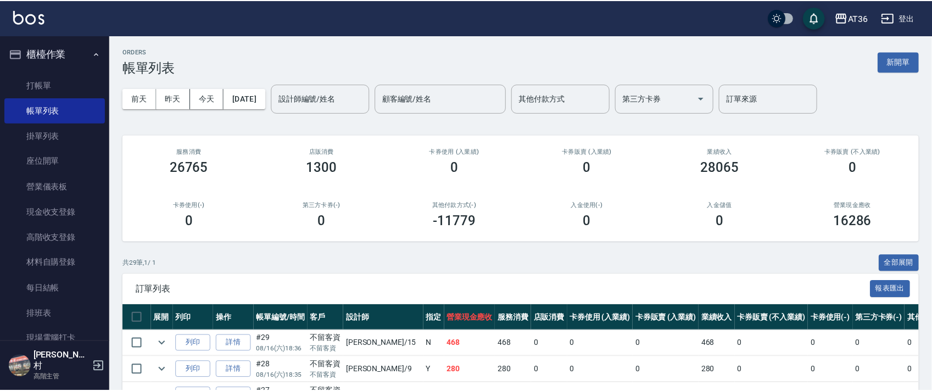
scroll to position [146, 0]
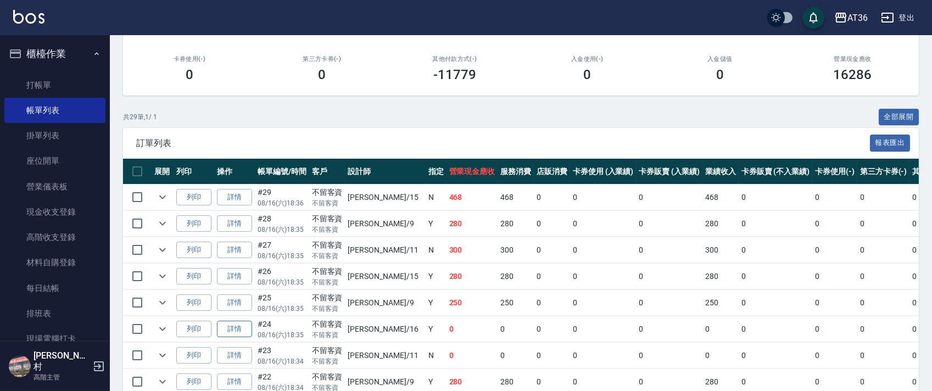
click at [246, 326] on link "詳情" at bounding box center [234, 329] width 35 height 17
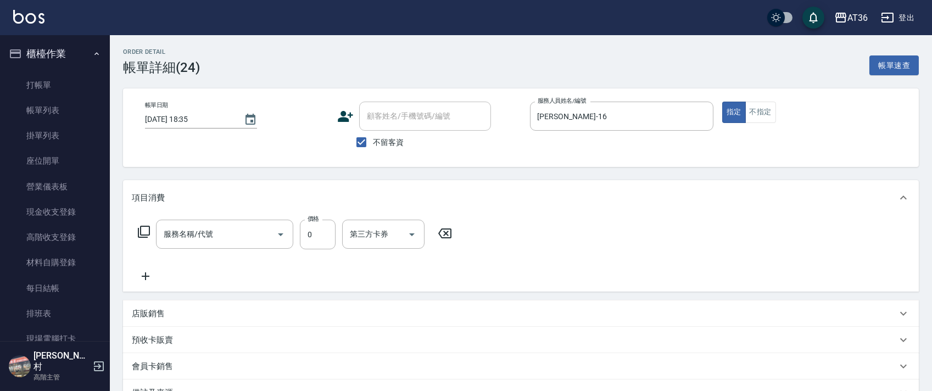
type input "[DATE] 18:35"
checkbox input "true"
click at [364, 237] on input "[PERSON_NAME]-15" at bounding box center [367, 234] width 40 height 19
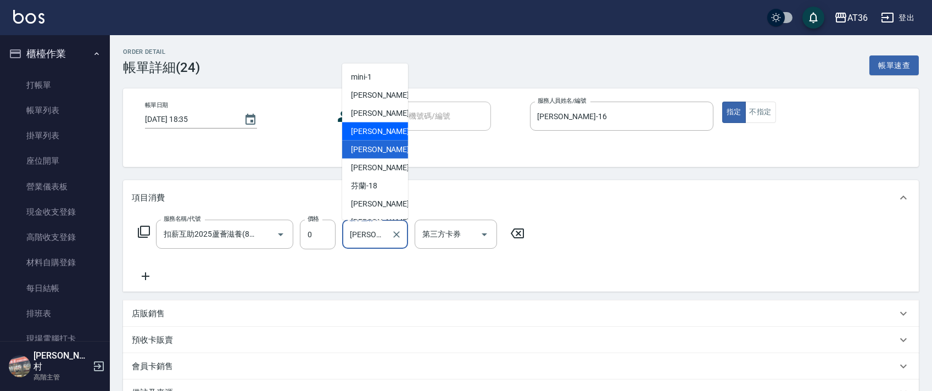
click at [378, 135] on div "[PERSON_NAME] -11" at bounding box center [375, 131] width 66 height 18
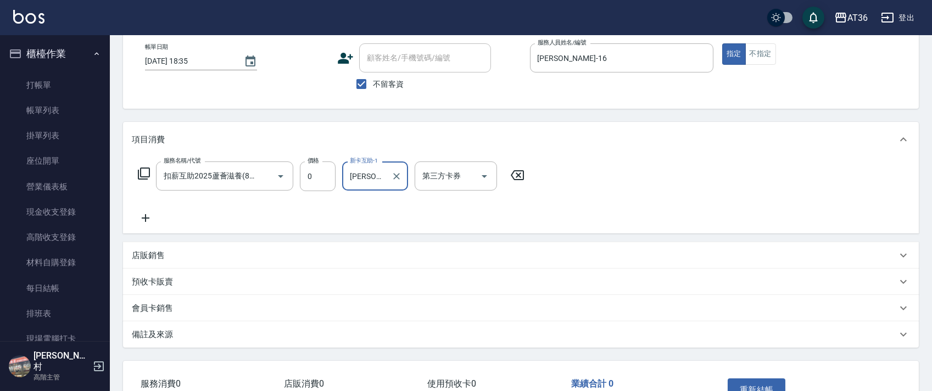
scroll to position [130, 0]
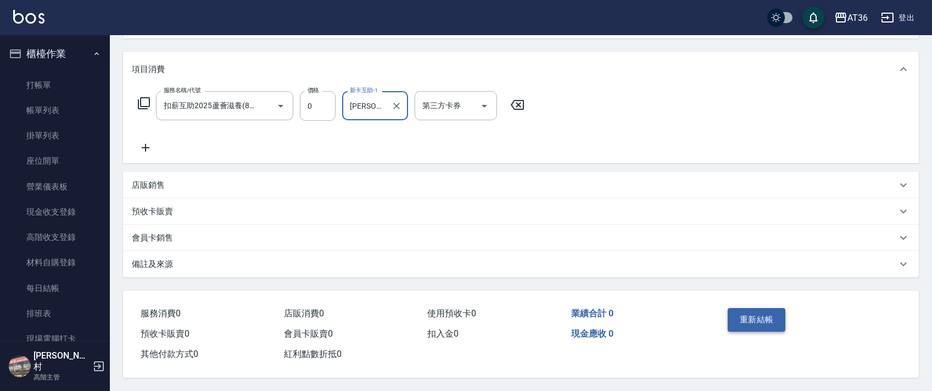
click at [737, 321] on button "重新結帳" at bounding box center [757, 319] width 58 height 23
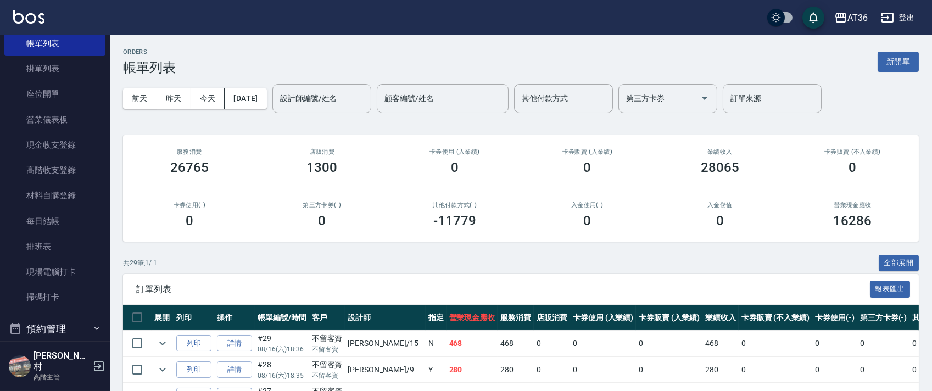
scroll to position [293, 0]
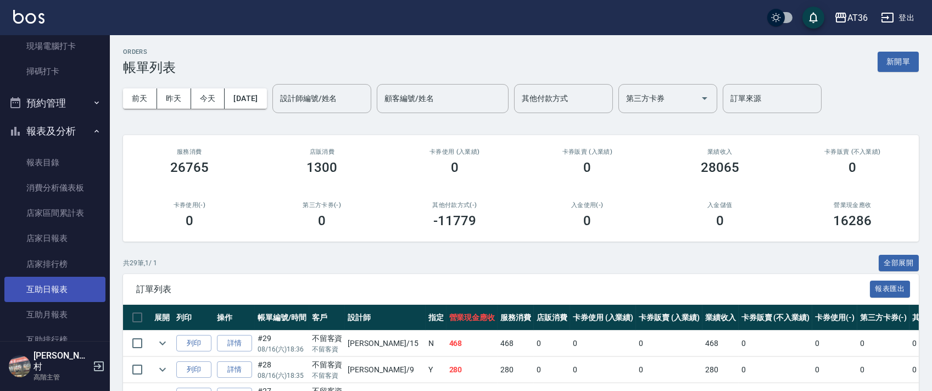
click at [40, 293] on link "互助日報表" at bounding box center [54, 289] width 101 height 25
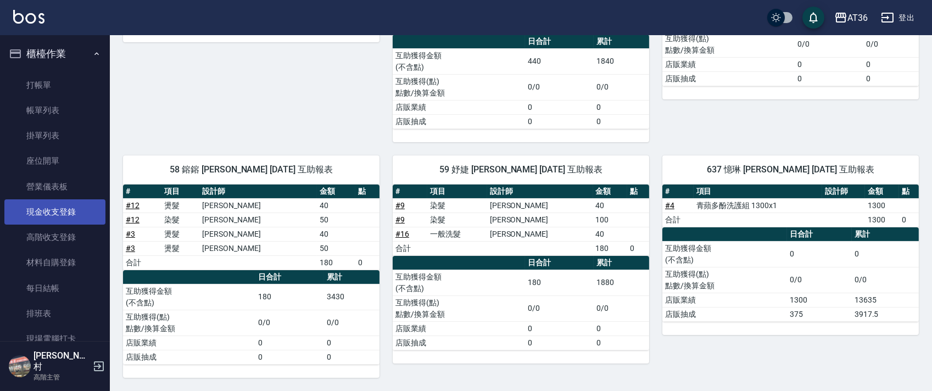
click at [79, 216] on link "現金收支登錄" at bounding box center [54, 211] width 101 height 25
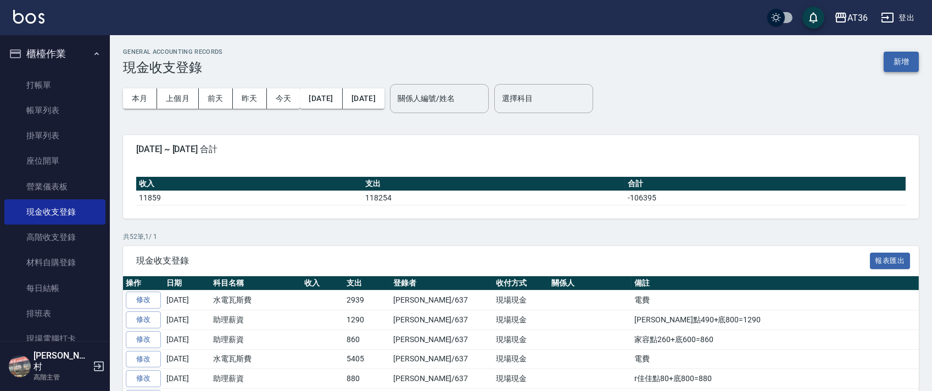
click at [902, 57] on button "新增" at bounding box center [901, 62] width 35 height 20
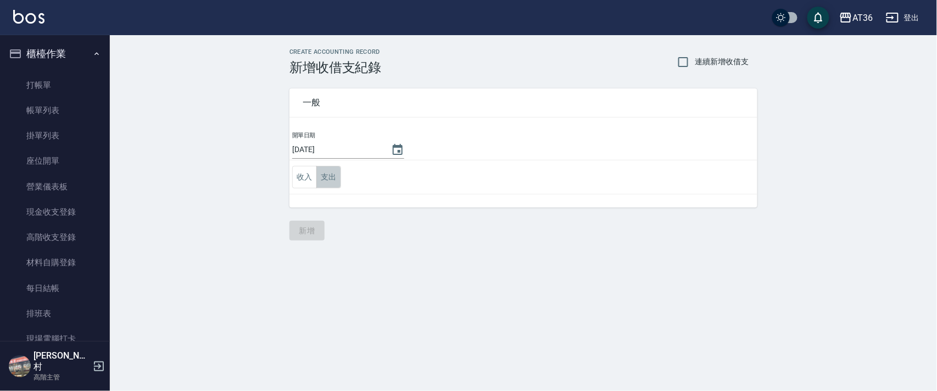
click at [330, 179] on button "支出" at bounding box center [328, 177] width 25 height 23
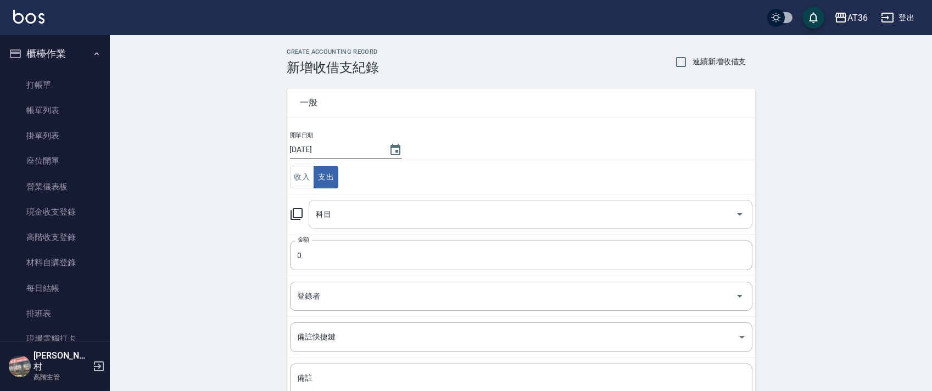
drag, startPoint x: 330, startPoint y: 214, endPoint x: 358, endPoint y: 225, distance: 30.1
click at [330, 215] on div "科目 科目" at bounding box center [531, 214] width 444 height 29
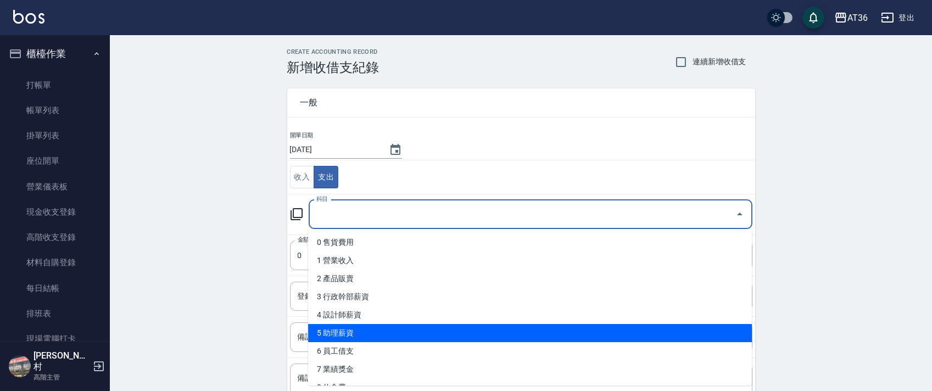
click at [361, 326] on li "5 助理薪資" at bounding box center [530, 333] width 444 height 18
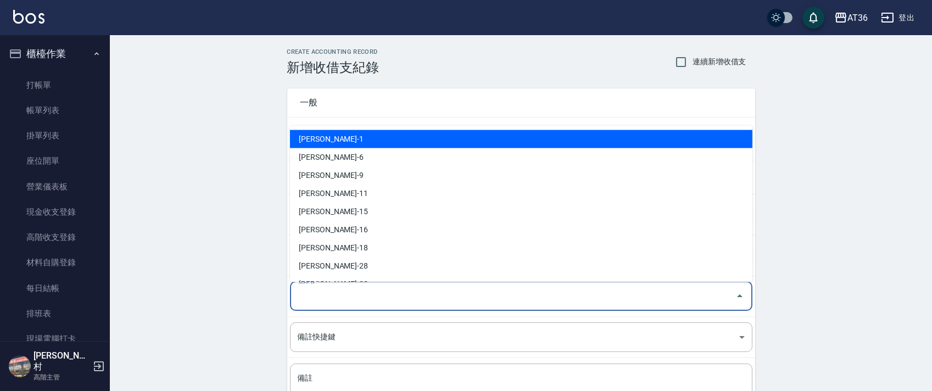
click at [303, 299] on div "登錄者 登錄者" at bounding box center [521, 296] width 462 height 29
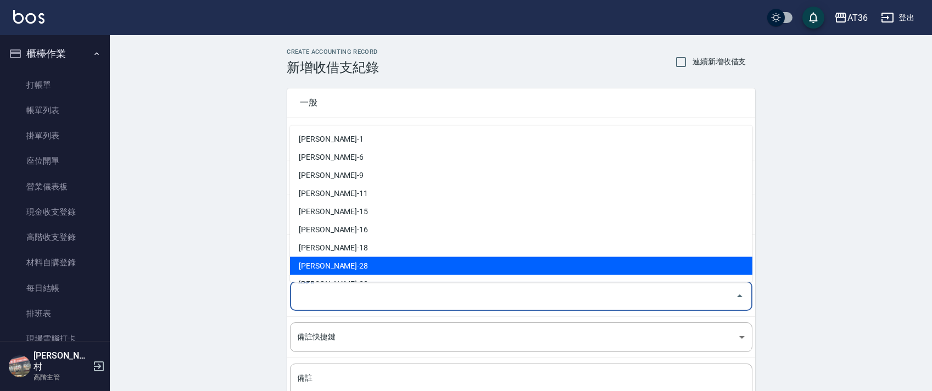
scroll to position [179, 0]
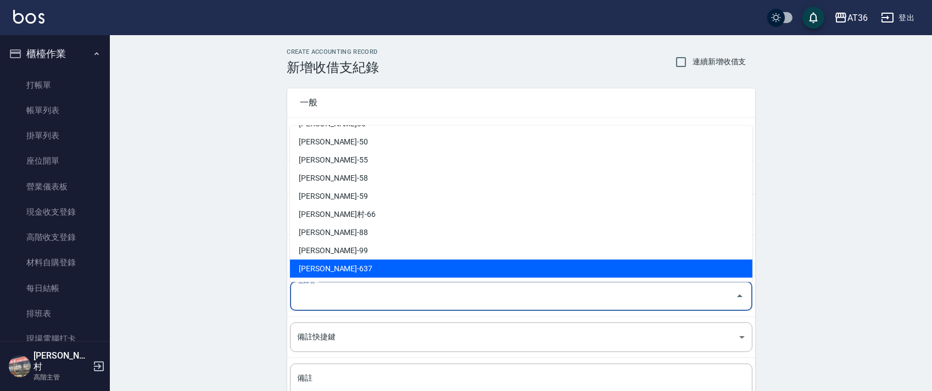
click at [326, 266] on li "[PERSON_NAME]-637" at bounding box center [521, 269] width 462 height 18
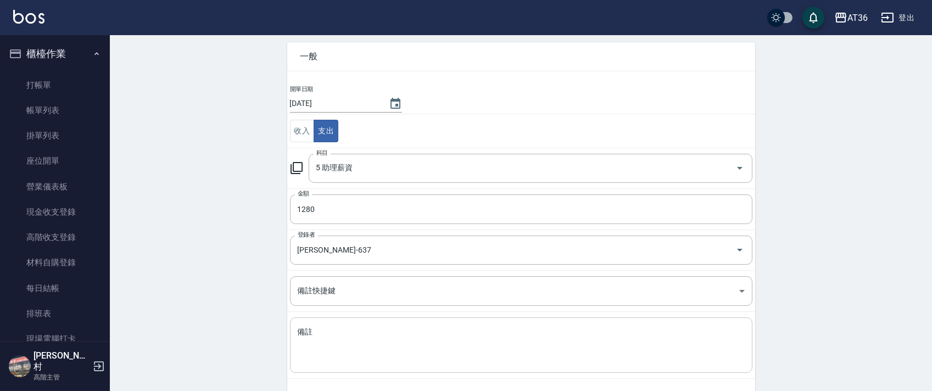
scroll to position [93, 0]
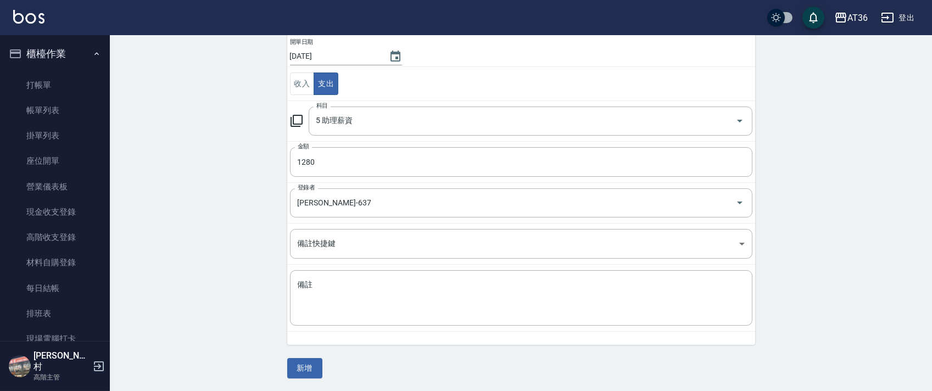
drag, startPoint x: 332, startPoint y: 299, endPoint x: 371, endPoint y: 264, distance: 52.9
click at [335, 292] on textarea "備註" at bounding box center [521, 298] width 447 height 37
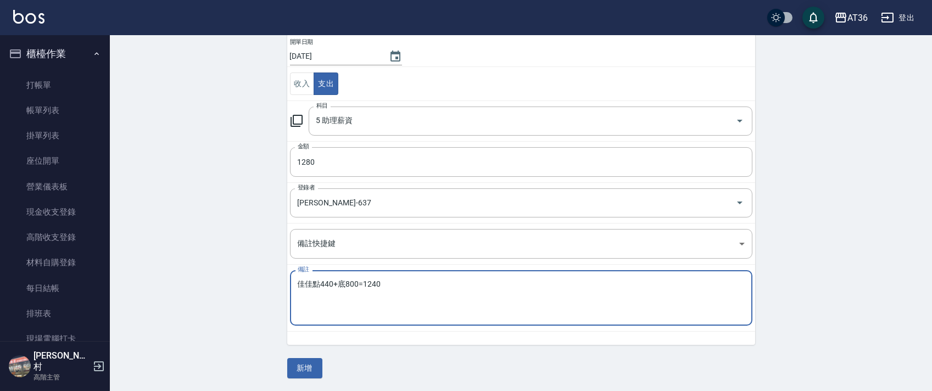
click at [368, 285] on textarea "佳佳點440+底800=1240" at bounding box center [521, 298] width 447 height 37
drag, startPoint x: 325, startPoint y: 283, endPoint x: 371, endPoint y: 282, distance: 45.6
click at [326, 285] on textarea "佳佳點440+底800=1280" at bounding box center [521, 298] width 447 height 37
click at [306, 368] on button "新增" at bounding box center [304, 368] width 35 height 20
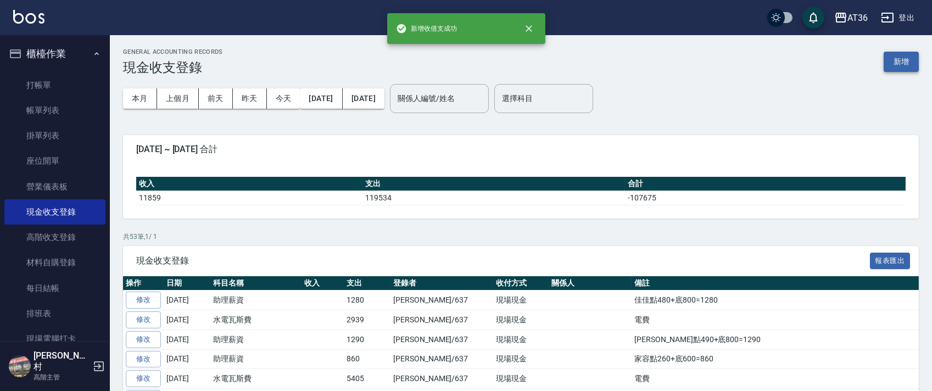
click at [907, 64] on button "新增" at bounding box center [901, 62] width 35 height 20
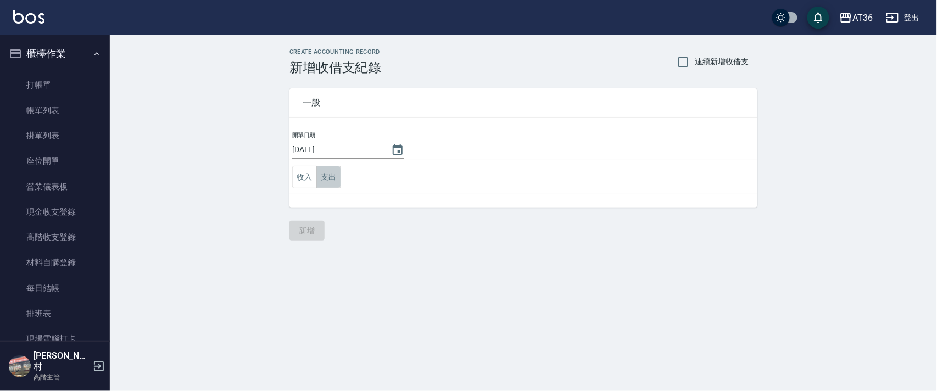
click at [327, 179] on button "支出" at bounding box center [328, 177] width 25 height 23
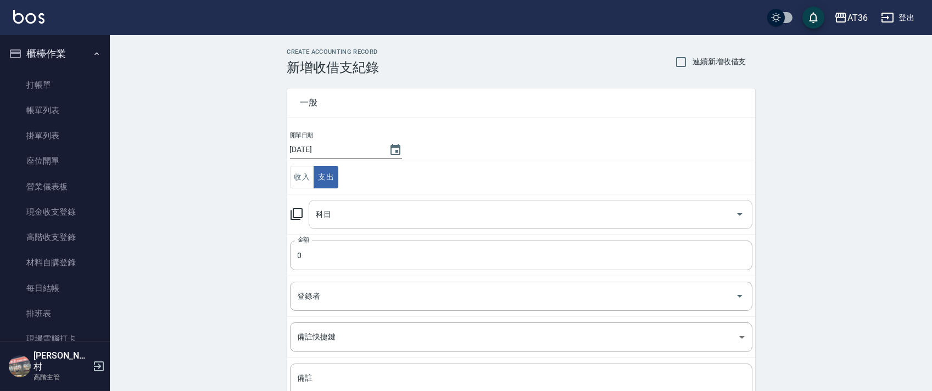
click at [334, 216] on input "科目" at bounding box center [522, 214] width 417 height 19
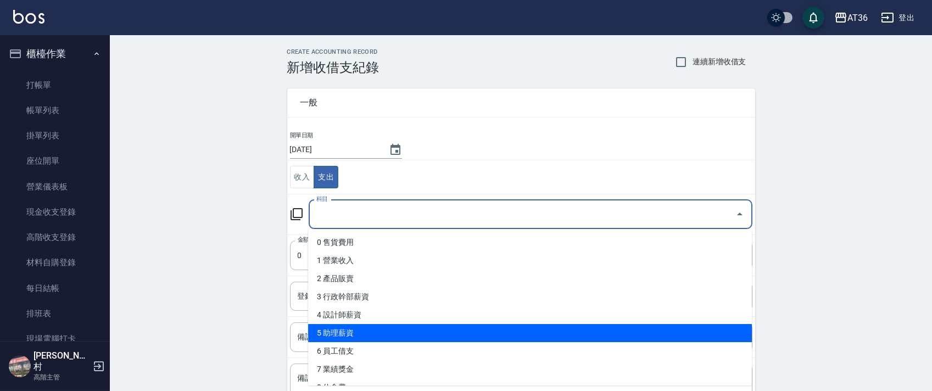
click at [335, 336] on li "5 助理薪資" at bounding box center [530, 333] width 444 height 18
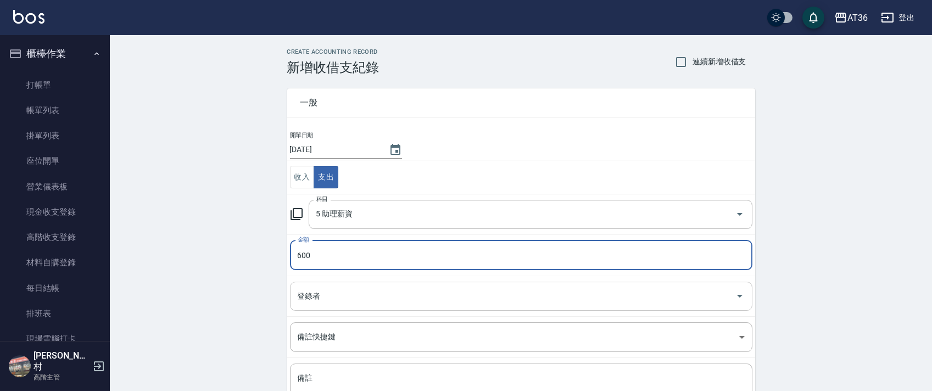
click at [304, 297] on div "登錄者 登錄者" at bounding box center [521, 296] width 462 height 29
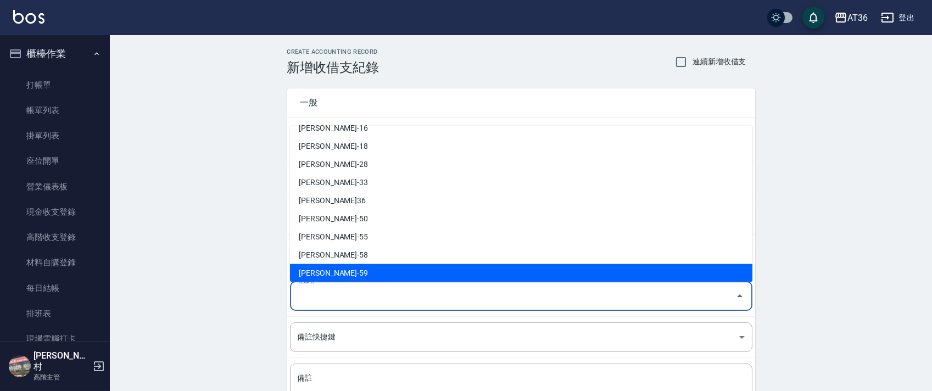
scroll to position [179, 0]
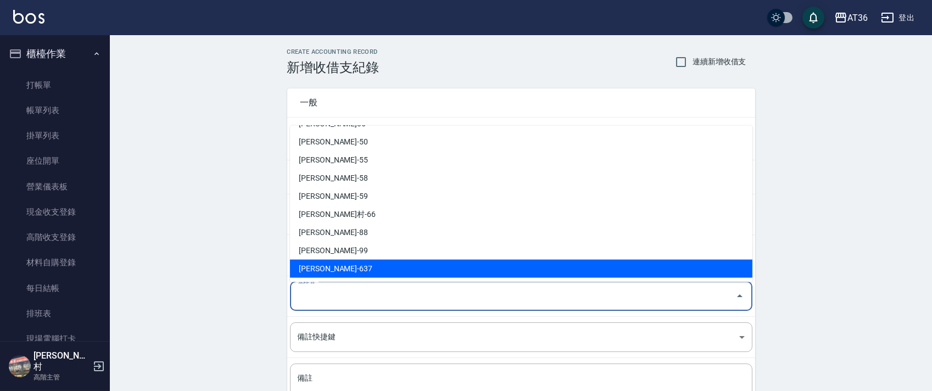
click at [321, 265] on li "[PERSON_NAME]-637" at bounding box center [521, 269] width 462 height 18
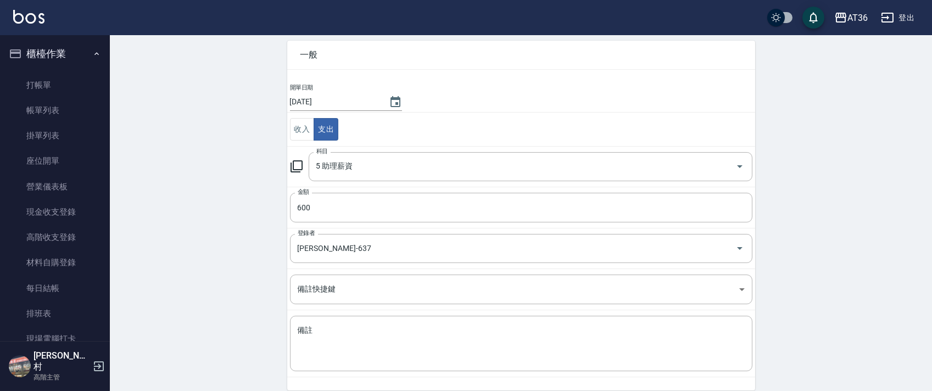
scroll to position [93, 0]
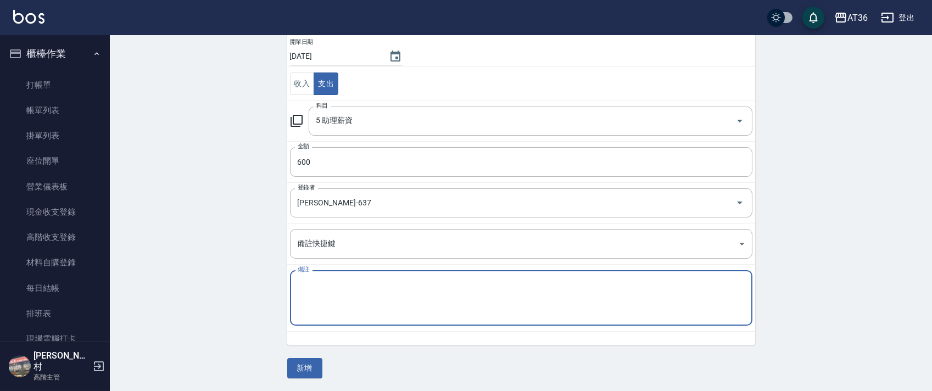
drag, startPoint x: 325, startPoint y: 283, endPoint x: 336, endPoint y: 265, distance: 21.2
click at [325, 281] on textarea "備註" at bounding box center [521, 298] width 447 height 37
click at [304, 285] on textarea "莉ㄉ" at bounding box center [521, 298] width 447 height 37
click at [345, 282] on textarea "莉力點200+底600=600" at bounding box center [521, 298] width 447 height 37
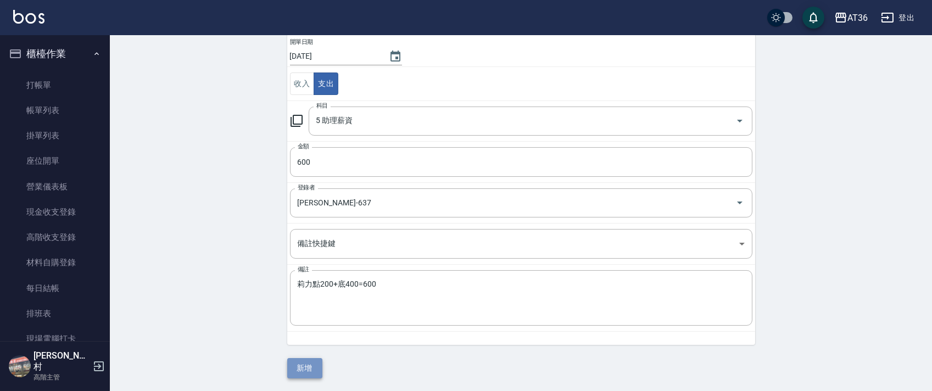
click at [315, 371] on button "新增" at bounding box center [304, 368] width 35 height 20
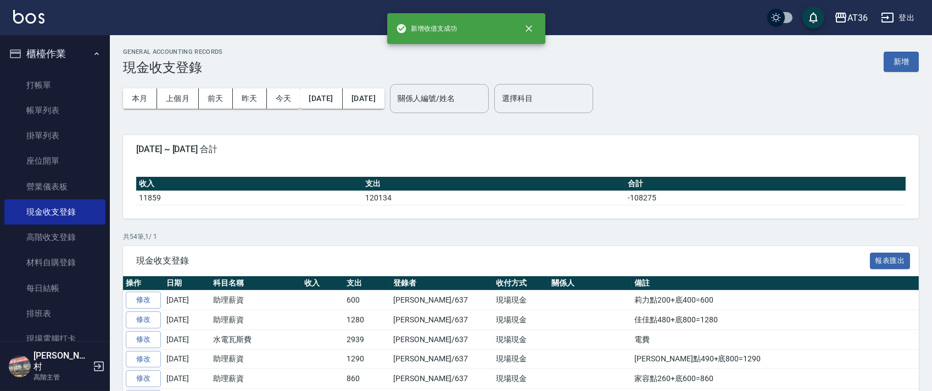
click at [892, 65] on button "新增" at bounding box center [901, 62] width 35 height 20
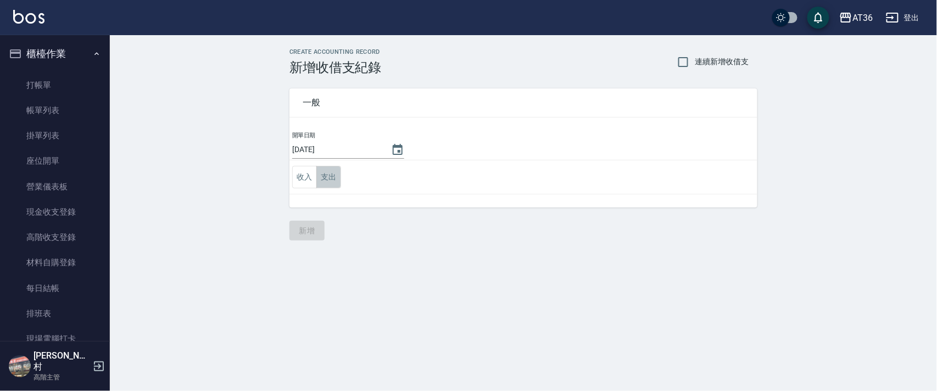
click at [327, 180] on button "支出" at bounding box center [328, 177] width 25 height 23
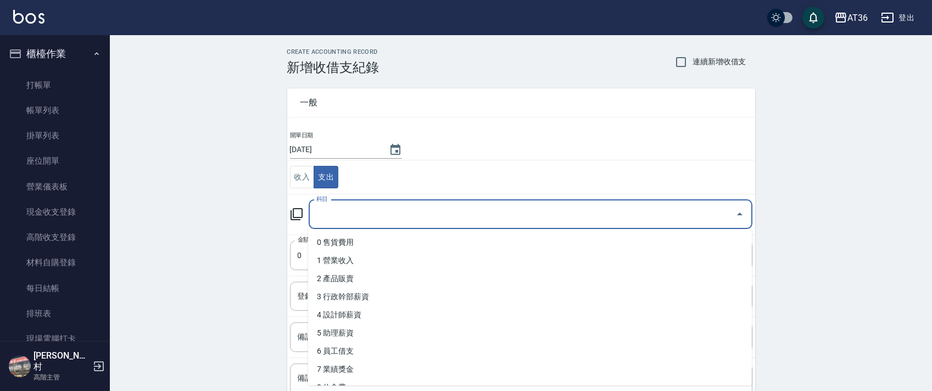
click at [340, 216] on input "科目" at bounding box center [522, 214] width 417 height 19
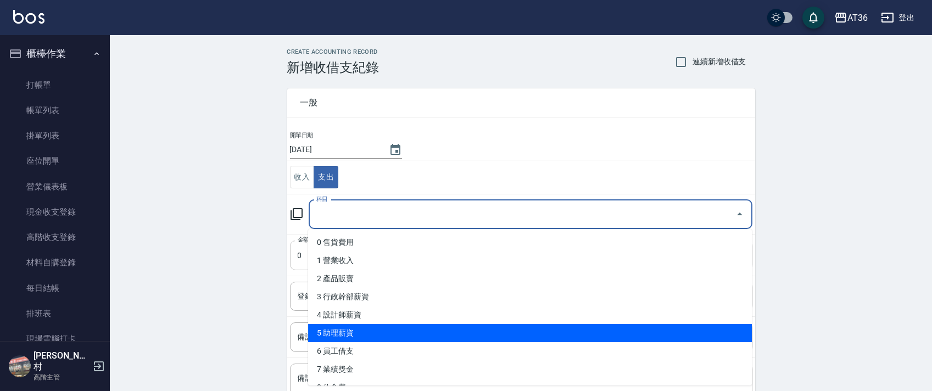
drag, startPoint x: 350, startPoint y: 331, endPoint x: 387, endPoint y: 240, distance: 97.8
click at [350, 330] on li "5 助理薪資" at bounding box center [530, 333] width 444 height 18
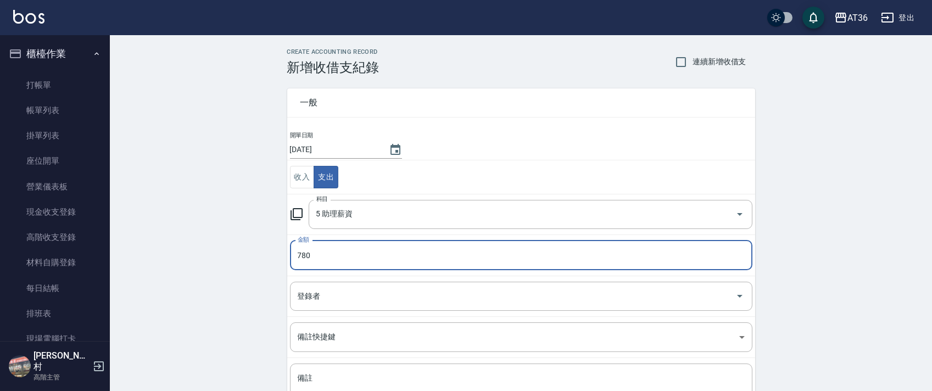
click at [308, 297] on div "登錄者 登錄者" at bounding box center [521, 296] width 462 height 29
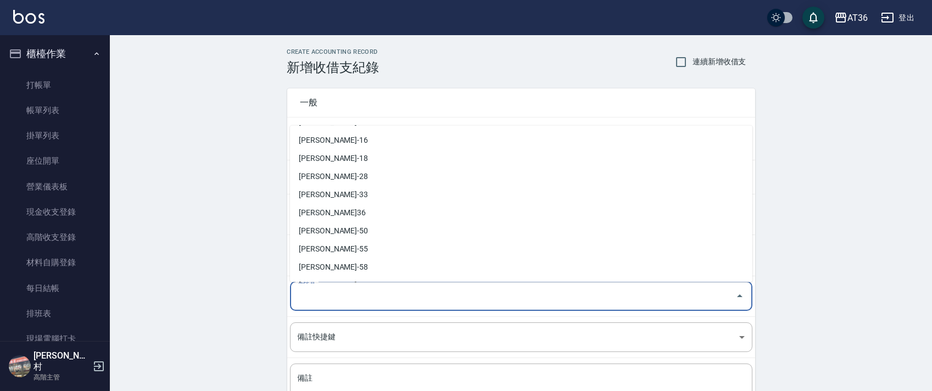
scroll to position [179, 0]
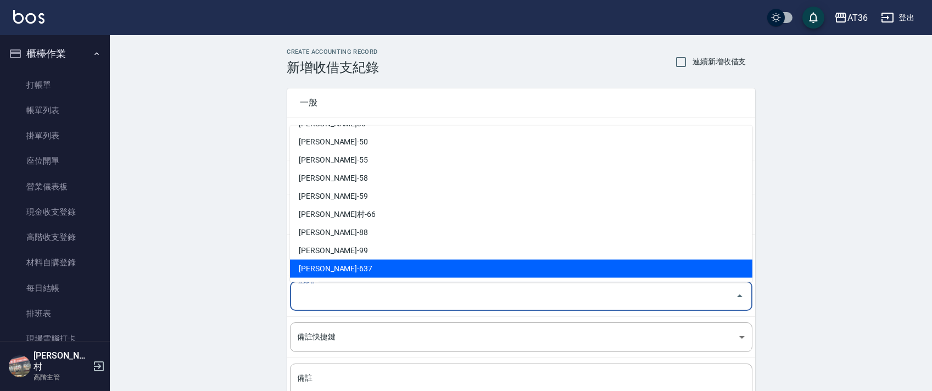
drag, startPoint x: 315, startPoint y: 265, endPoint x: 353, endPoint y: 245, distance: 43.5
click at [316, 265] on li "[PERSON_NAME]-637" at bounding box center [521, 269] width 462 height 18
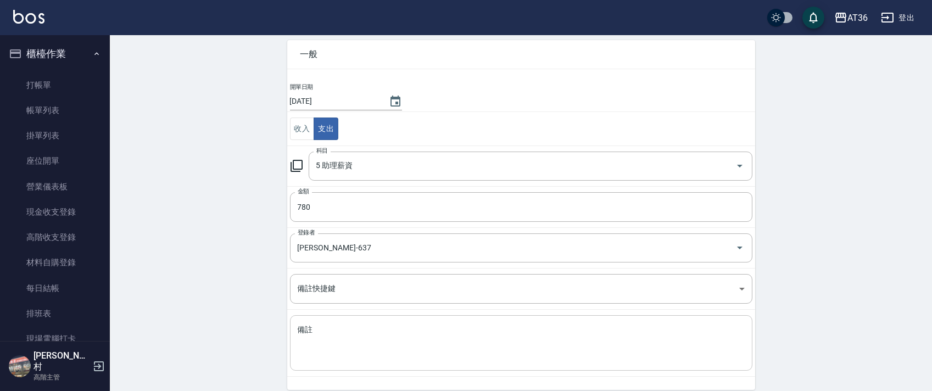
scroll to position [93, 0]
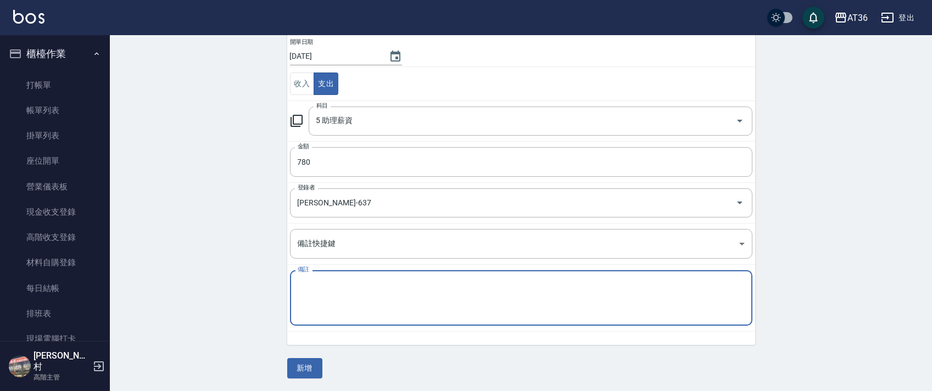
click at [335, 286] on textarea "備註" at bounding box center [521, 298] width 447 height 37
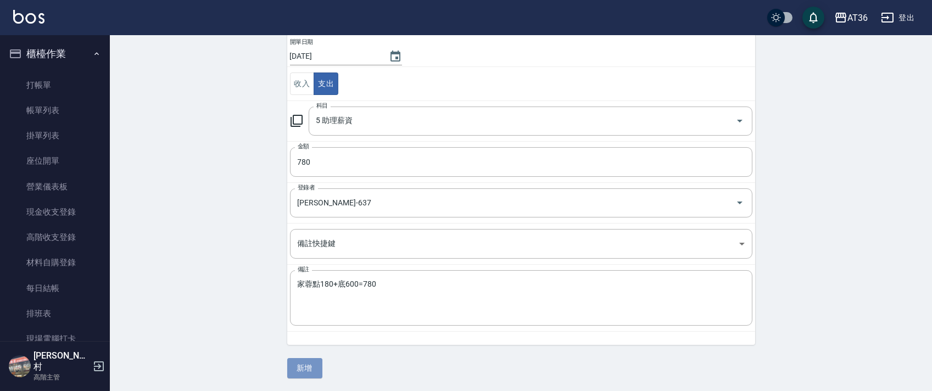
drag, startPoint x: 302, startPoint y: 368, endPoint x: 205, endPoint y: 272, distance: 135.9
click at [302, 367] on button "新增" at bounding box center [304, 368] width 35 height 20
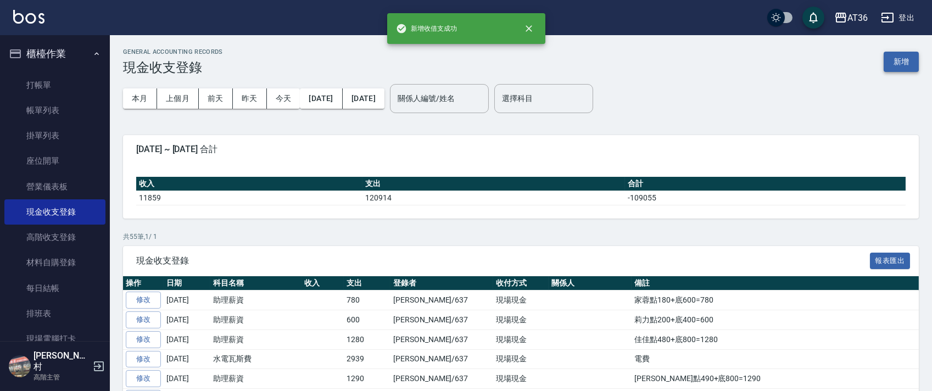
click at [901, 56] on button "新增" at bounding box center [901, 62] width 35 height 20
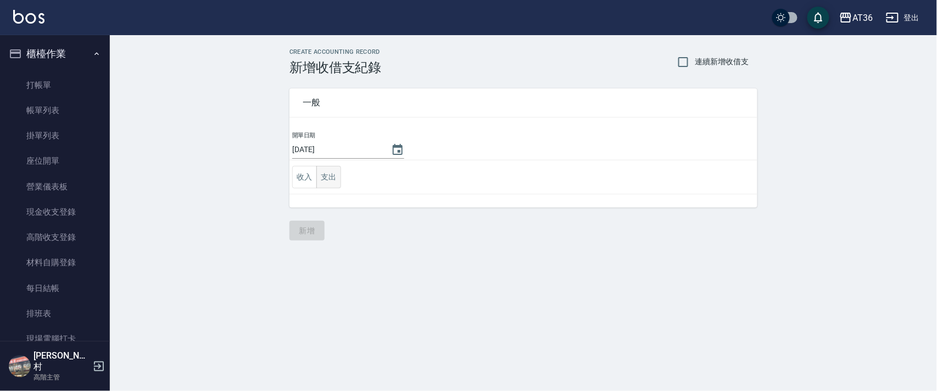
click at [335, 180] on button "支出" at bounding box center [328, 177] width 25 height 23
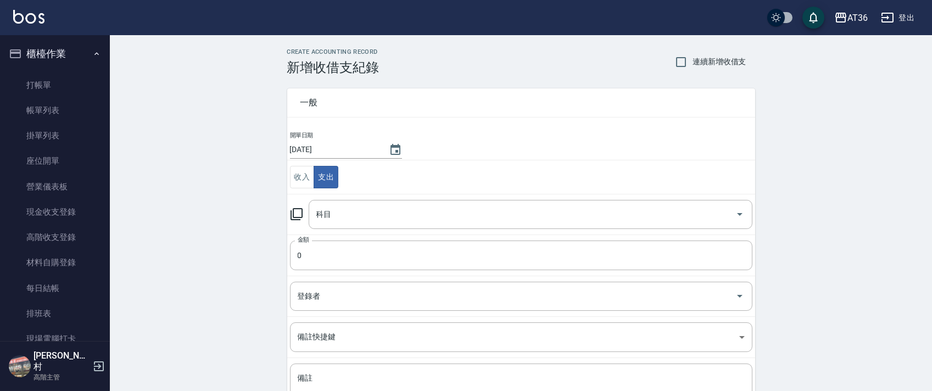
click at [325, 215] on div "科目 科目" at bounding box center [531, 214] width 444 height 29
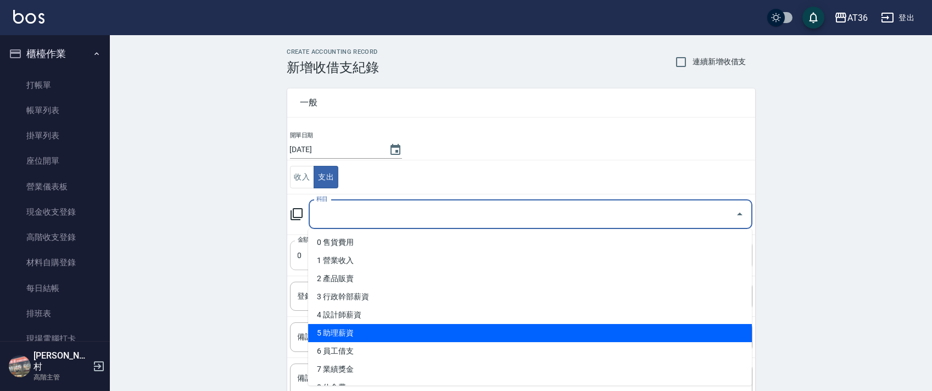
drag, startPoint x: 349, startPoint y: 330, endPoint x: 338, endPoint y: 242, distance: 89.0
click at [348, 326] on li "5 助理薪資" at bounding box center [530, 333] width 444 height 18
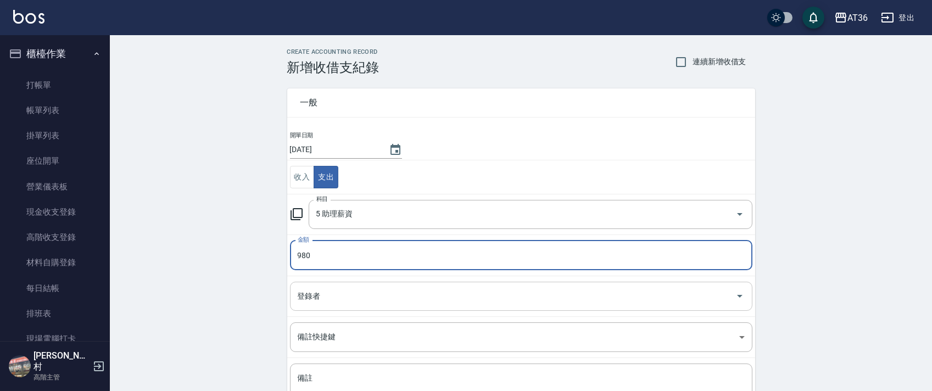
click at [301, 295] on input "登錄者" at bounding box center [513, 296] width 436 height 19
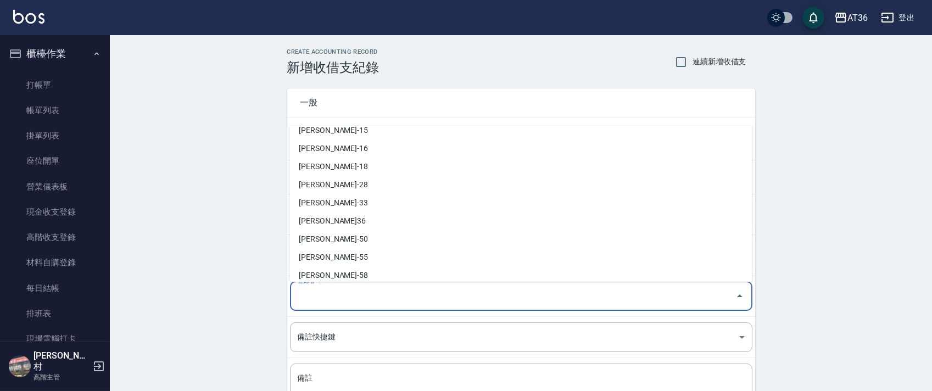
scroll to position [179, 0]
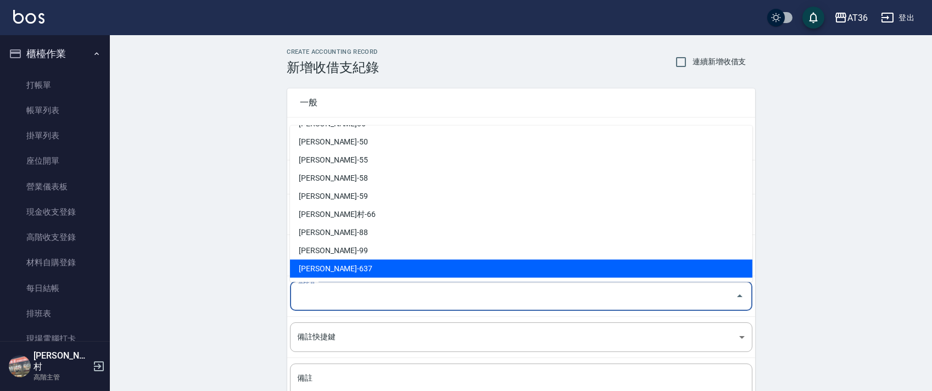
click at [320, 269] on li "[PERSON_NAME]-637" at bounding box center [521, 269] width 462 height 18
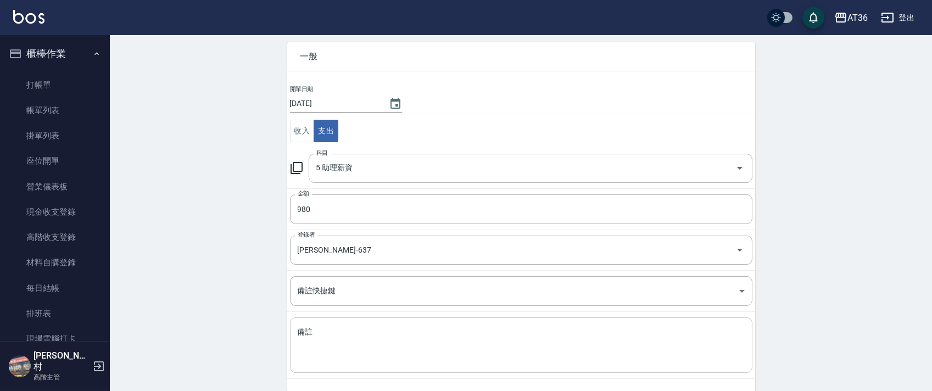
scroll to position [93, 0]
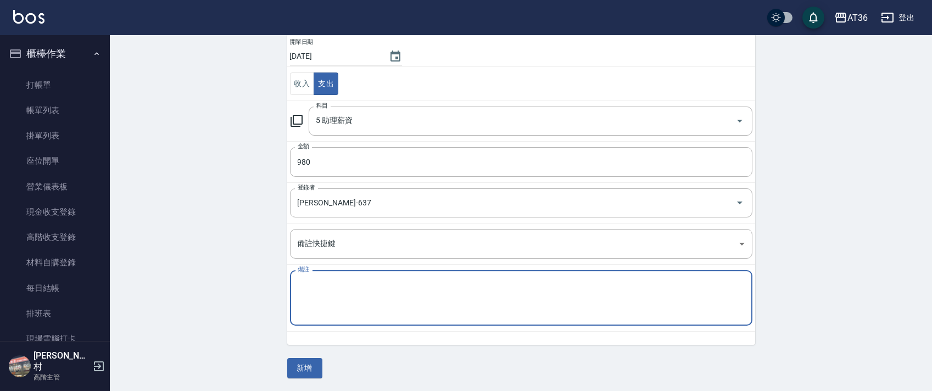
drag, startPoint x: 315, startPoint y: 288, endPoint x: 356, endPoint y: 259, distance: 50.0
click at [316, 288] on textarea "備註" at bounding box center [521, 298] width 447 height 37
drag, startPoint x: 303, startPoint y: 369, endPoint x: 297, endPoint y: 328, distance: 41.6
click at [303, 367] on button "新增" at bounding box center [304, 368] width 35 height 20
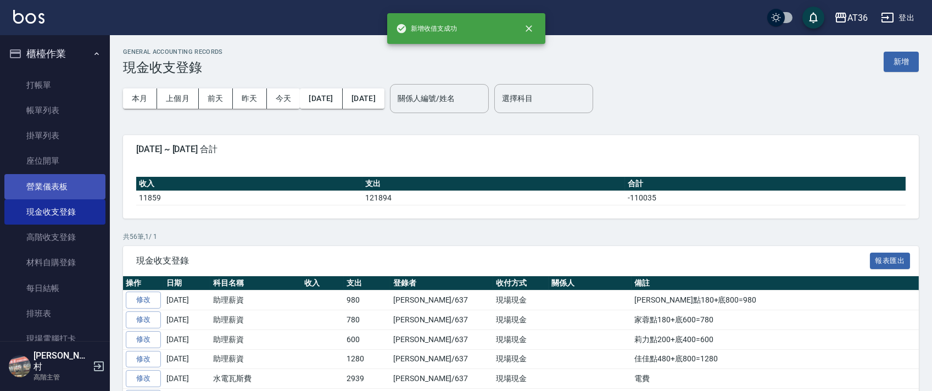
scroll to position [220, 0]
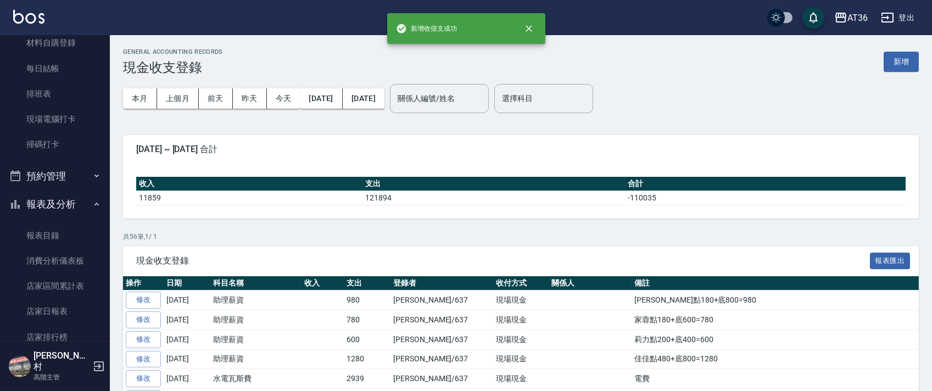
drag, startPoint x: 62, startPoint y: 313, endPoint x: 3, endPoint y: 246, distance: 89.1
click at [62, 311] on link "店家日報表" at bounding box center [54, 311] width 101 height 25
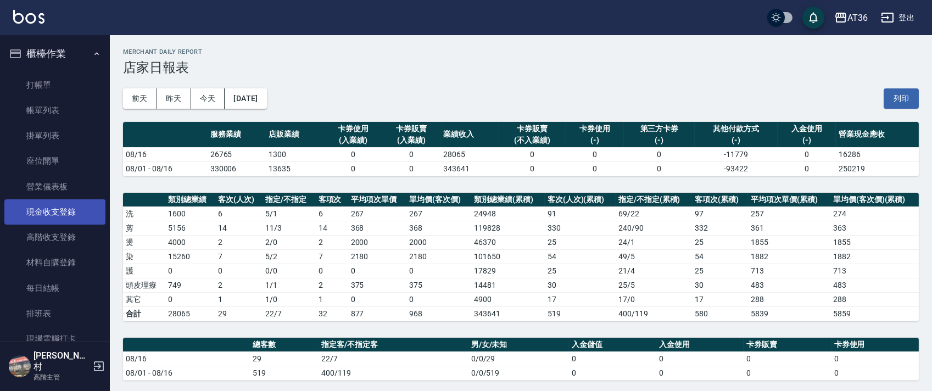
click at [81, 214] on link "現金收支登錄" at bounding box center [54, 211] width 101 height 25
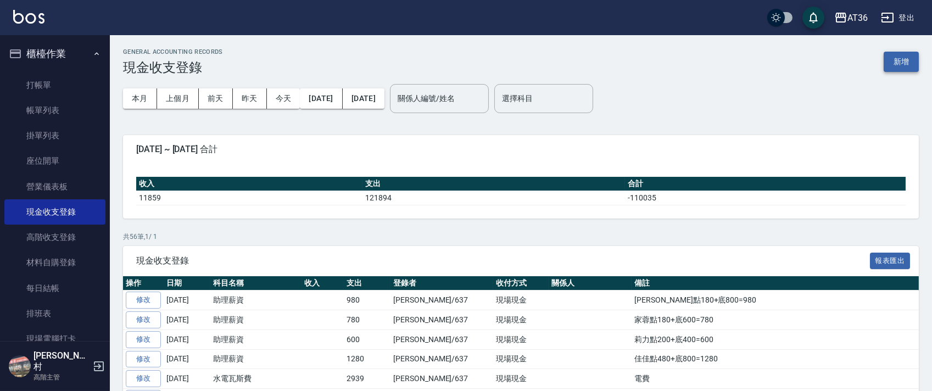
click at [914, 60] on button "新增" at bounding box center [901, 62] width 35 height 20
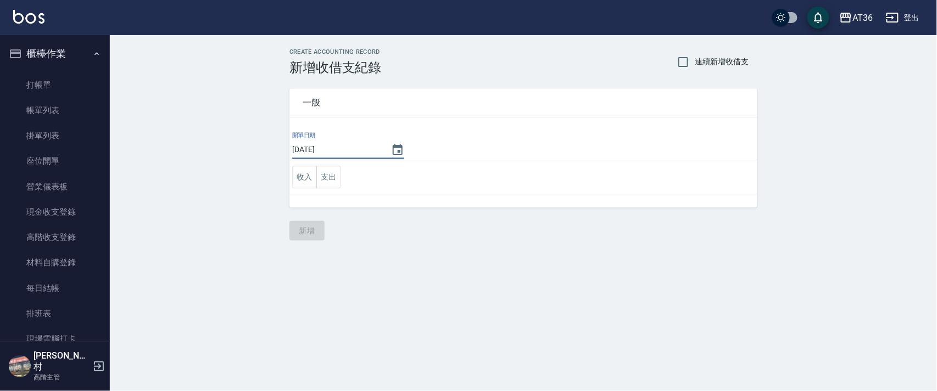
click at [322, 150] on input "[DATE]" at bounding box center [336, 150] width 88 height 18
click at [328, 179] on button "支出" at bounding box center [328, 177] width 25 height 23
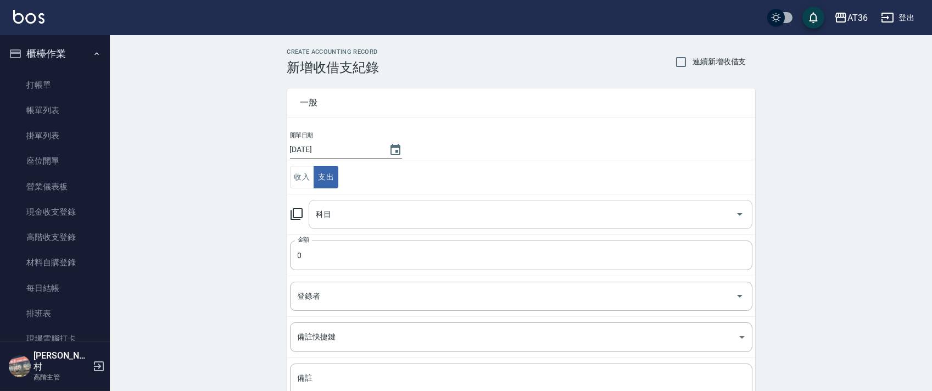
click at [320, 213] on div "科目 科目" at bounding box center [531, 214] width 444 height 29
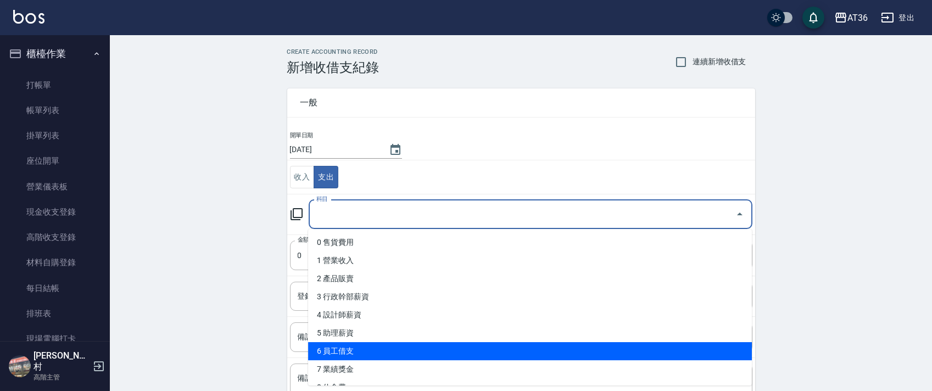
drag, startPoint x: 358, startPoint y: 349, endPoint x: 399, endPoint y: 320, distance: 50.8
click at [358, 347] on li "6 員工借支" at bounding box center [530, 351] width 444 height 18
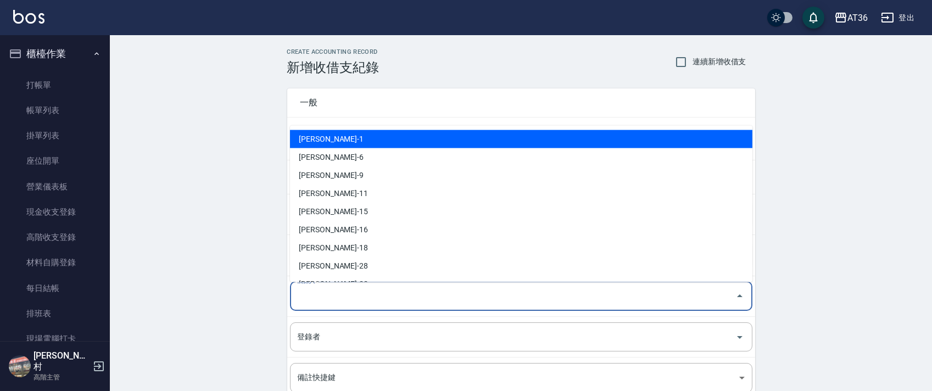
click at [312, 293] on div "關係人 關係人" at bounding box center [521, 296] width 462 height 29
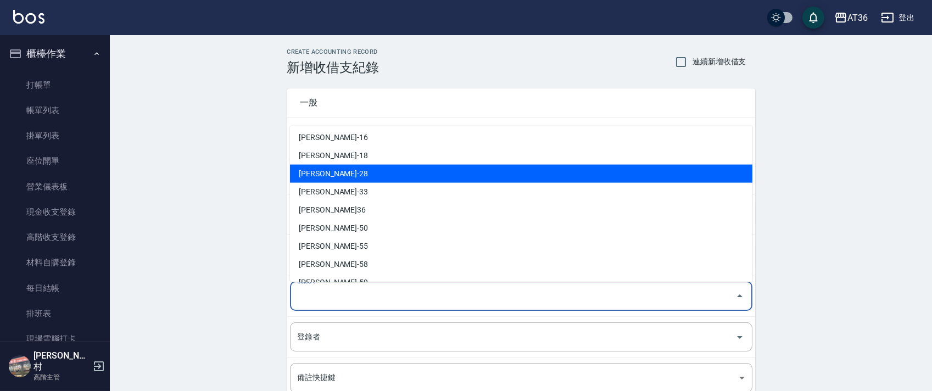
scroll to position [179, 0]
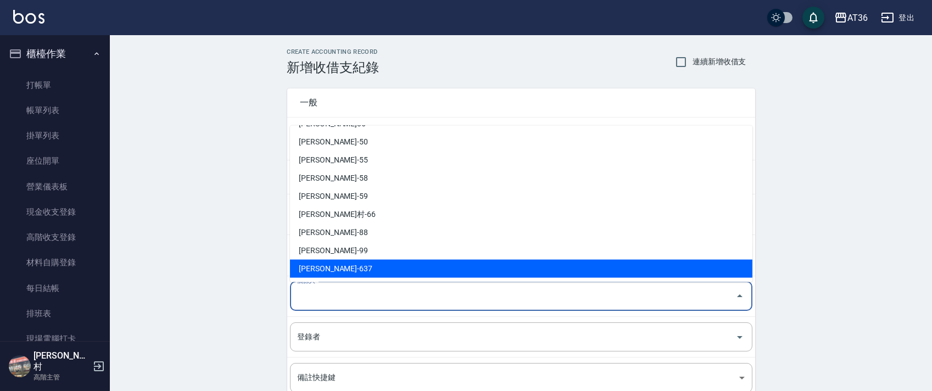
click at [326, 265] on li "[PERSON_NAME]-637" at bounding box center [521, 269] width 462 height 18
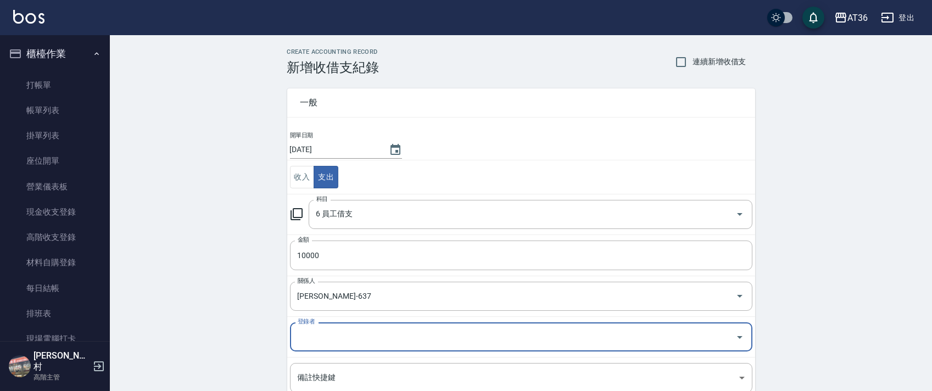
scroll to position [135, 0]
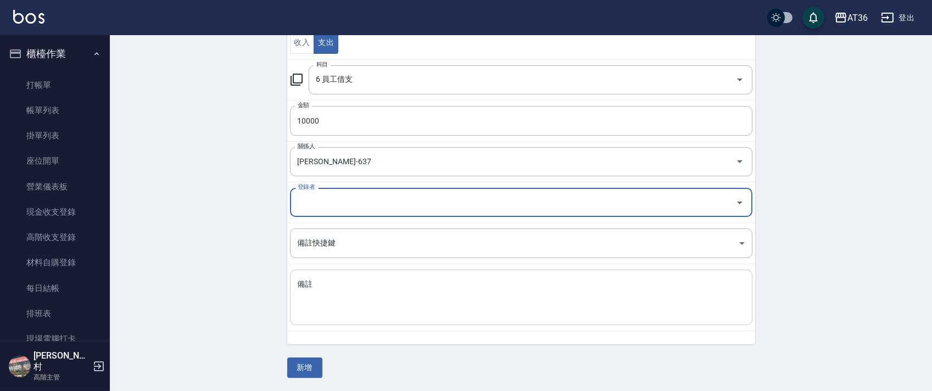
click at [327, 272] on div "x 備註" at bounding box center [521, 297] width 462 height 55
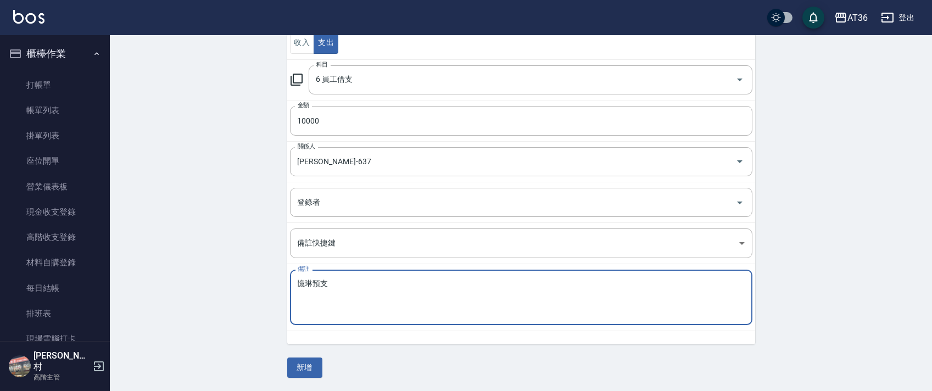
drag, startPoint x: 302, startPoint y: 361, endPoint x: 356, endPoint y: 272, distance: 104.6
click at [303, 361] on button "新增" at bounding box center [304, 368] width 35 height 20
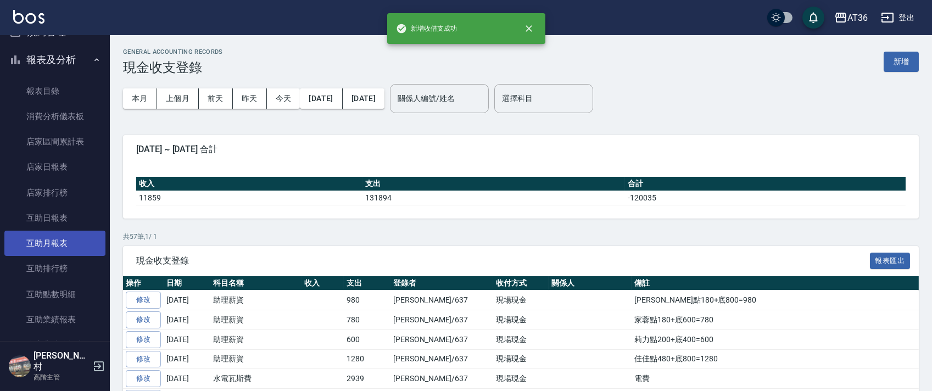
scroll to position [366, 0]
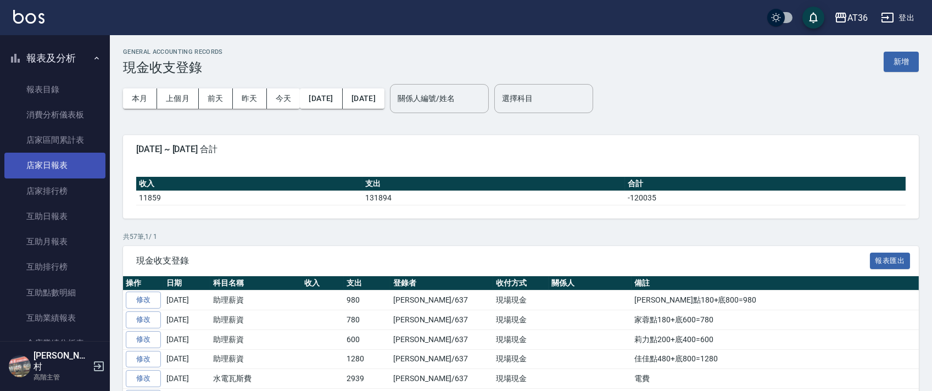
click at [51, 166] on link "店家日報表" at bounding box center [54, 165] width 101 height 25
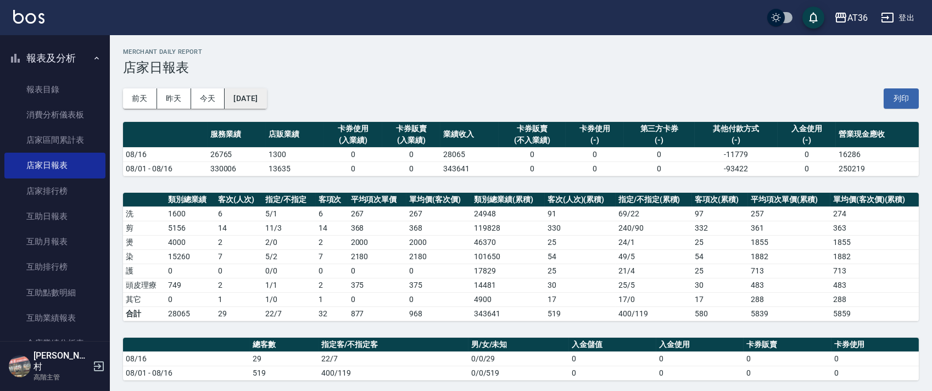
click at [266, 100] on button "[DATE]" at bounding box center [246, 98] width 42 height 20
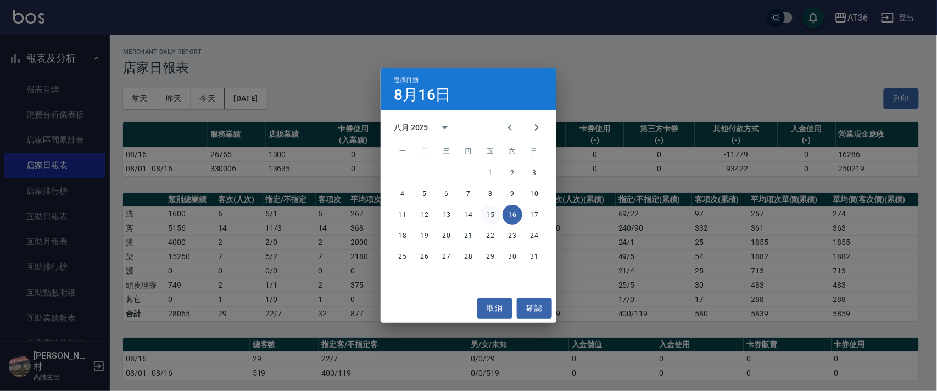
click at [490, 216] on button "15" at bounding box center [491, 215] width 20 height 20
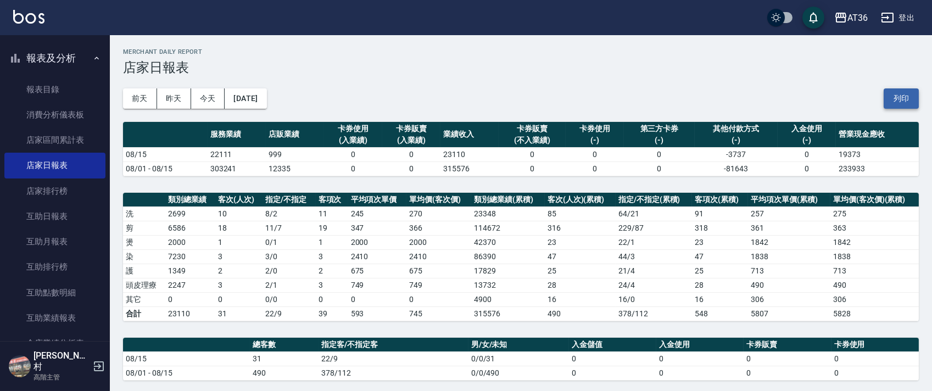
click at [901, 105] on button "列印" at bounding box center [901, 98] width 35 height 20
click at [266, 104] on button "[DATE]" at bounding box center [246, 98] width 42 height 20
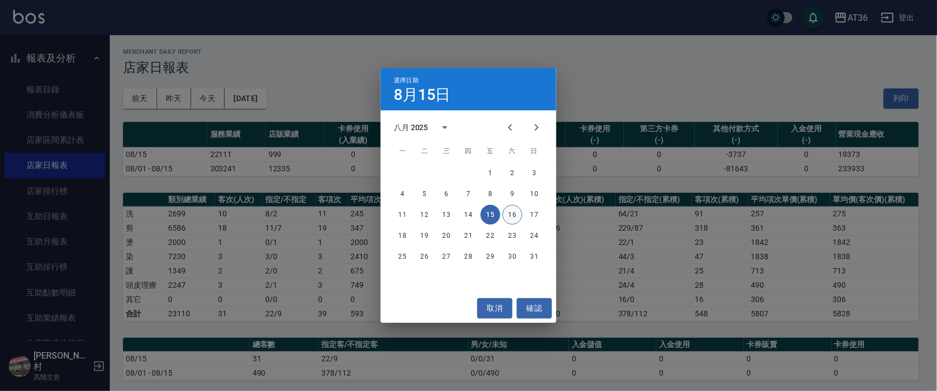
click at [512, 216] on button "16" at bounding box center [513, 215] width 20 height 20
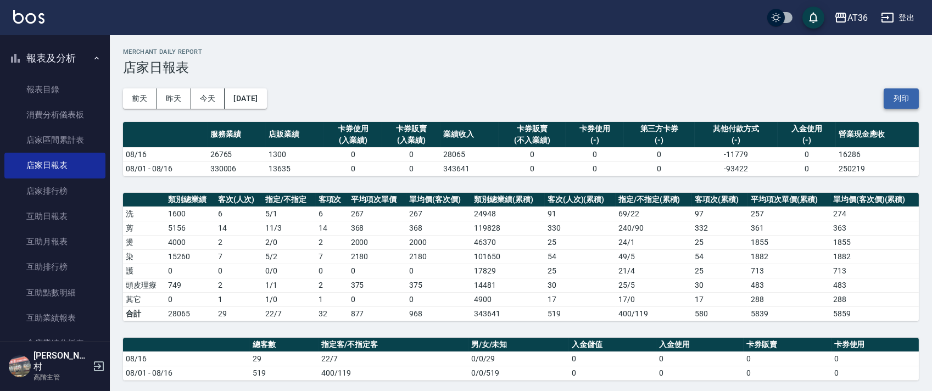
click at [893, 94] on button "列印" at bounding box center [901, 98] width 35 height 20
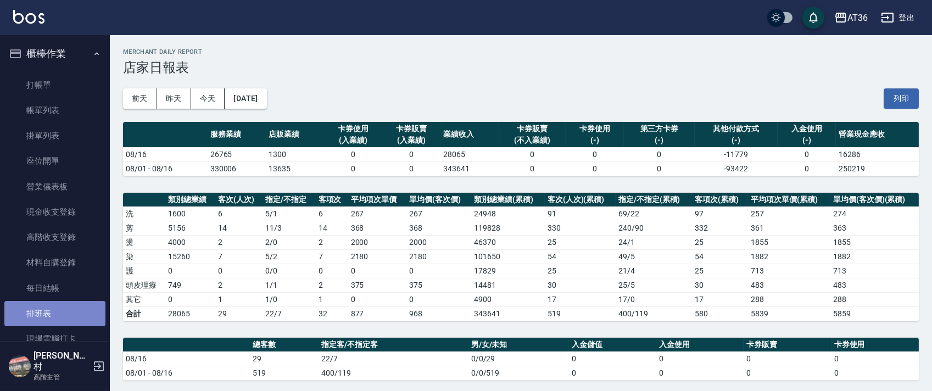
click at [60, 310] on link "排班表" at bounding box center [54, 313] width 101 height 25
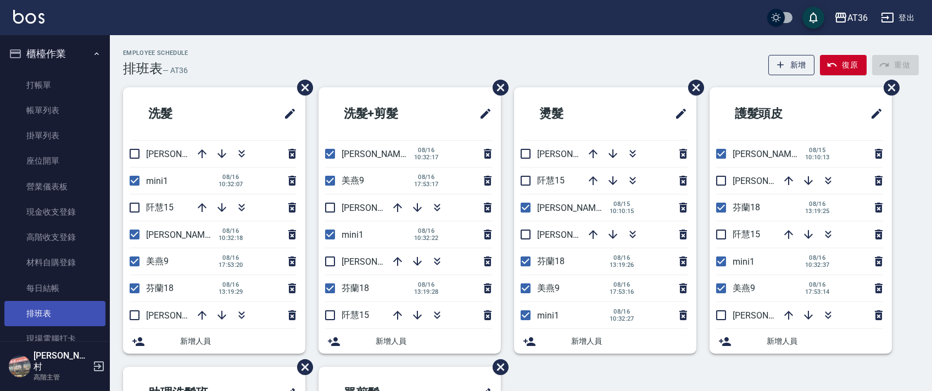
scroll to position [366, 0]
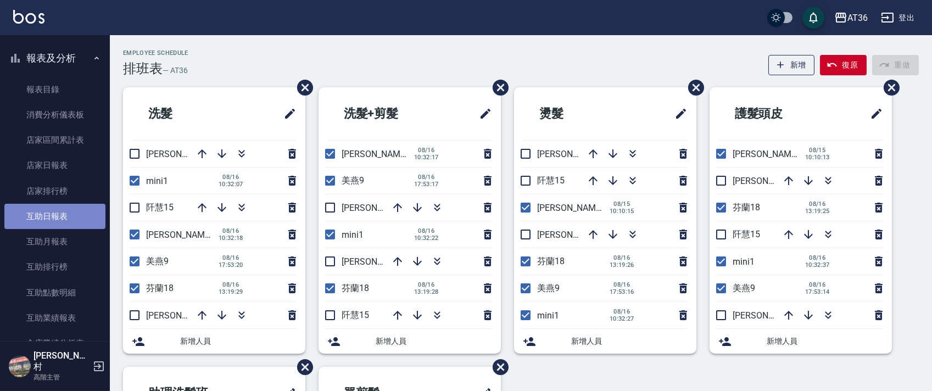
click at [57, 218] on link "互助日報表" at bounding box center [54, 216] width 101 height 25
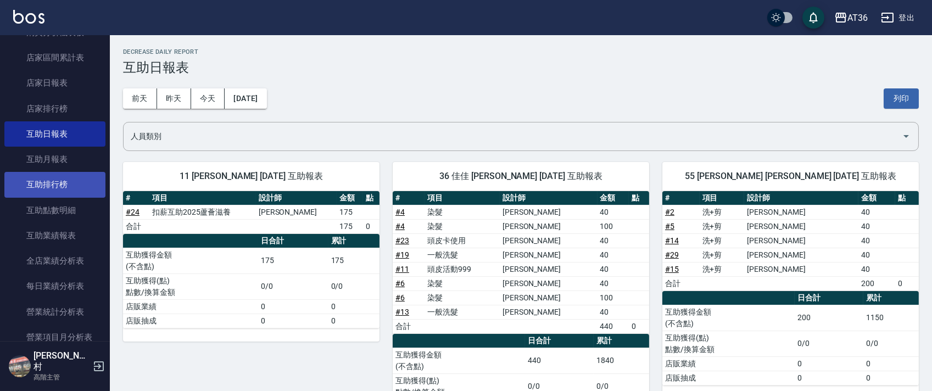
scroll to position [586, 0]
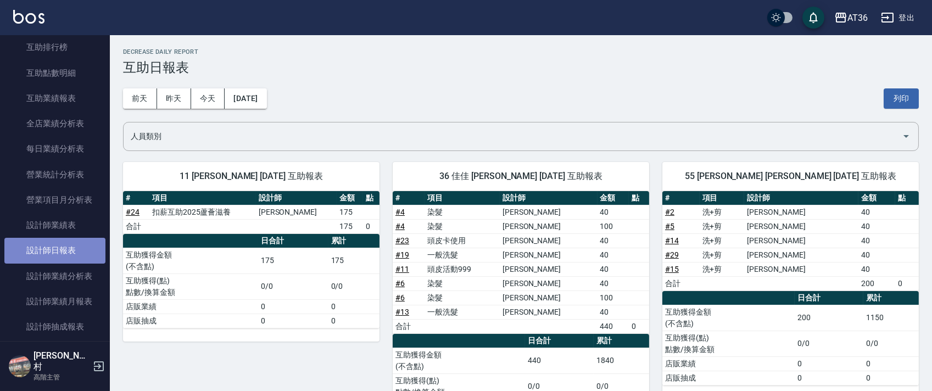
click at [59, 247] on link "設計師日報表" at bounding box center [54, 250] width 101 height 25
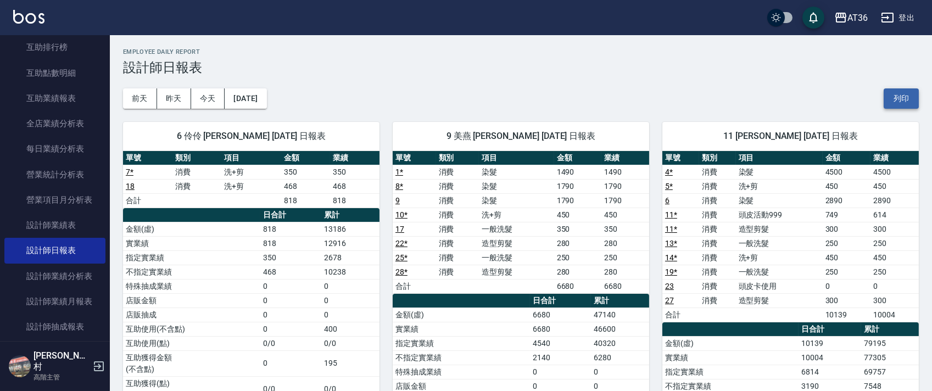
click at [898, 101] on button "列印" at bounding box center [901, 98] width 35 height 20
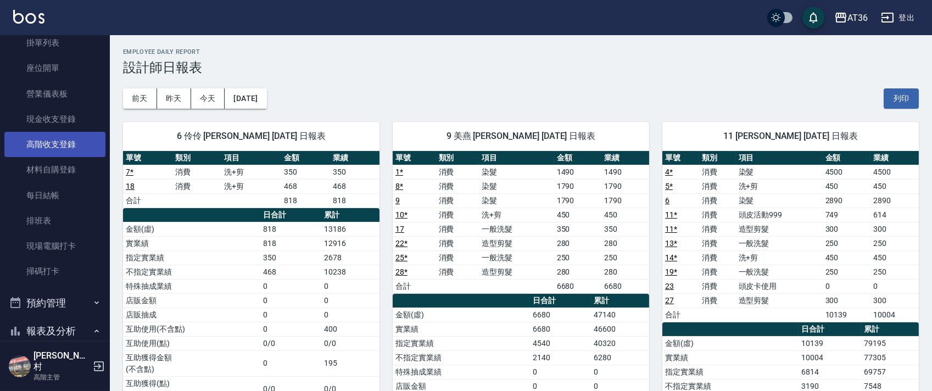
scroll to position [73, 0]
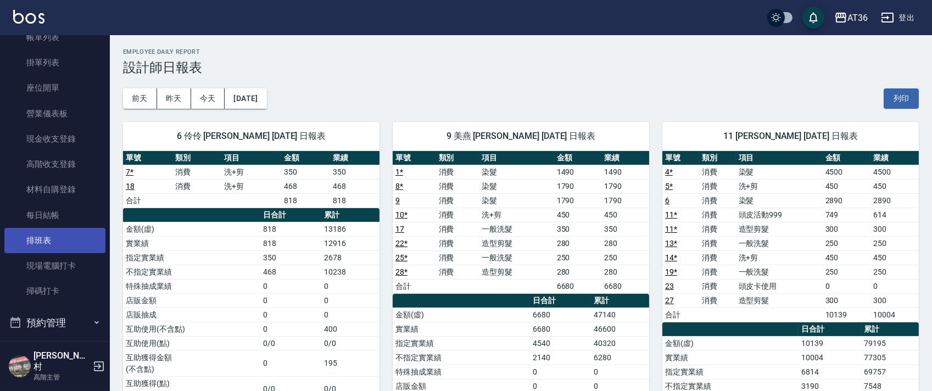
click at [66, 234] on link "排班表" at bounding box center [54, 240] width 101 height 25
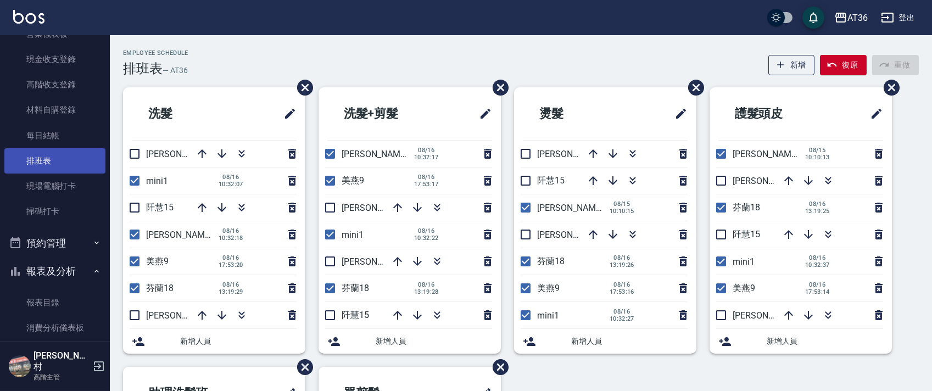
scroll to position [293, 0]
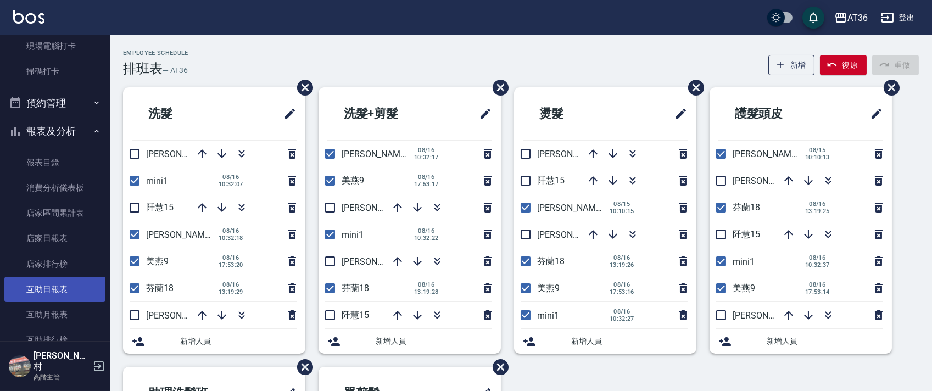
click at [62, 286] on link "互助日報表" at bounding box center [54, 289] width 101 height 25
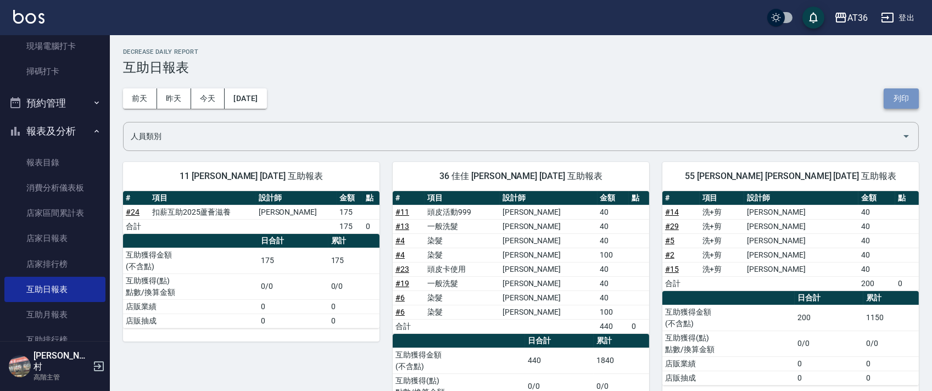
click at [900, 95] on button "列印" at bounding box center [901, 98] width 35 height 20
